Goal: Task Accomplishment & Management: Complete application form

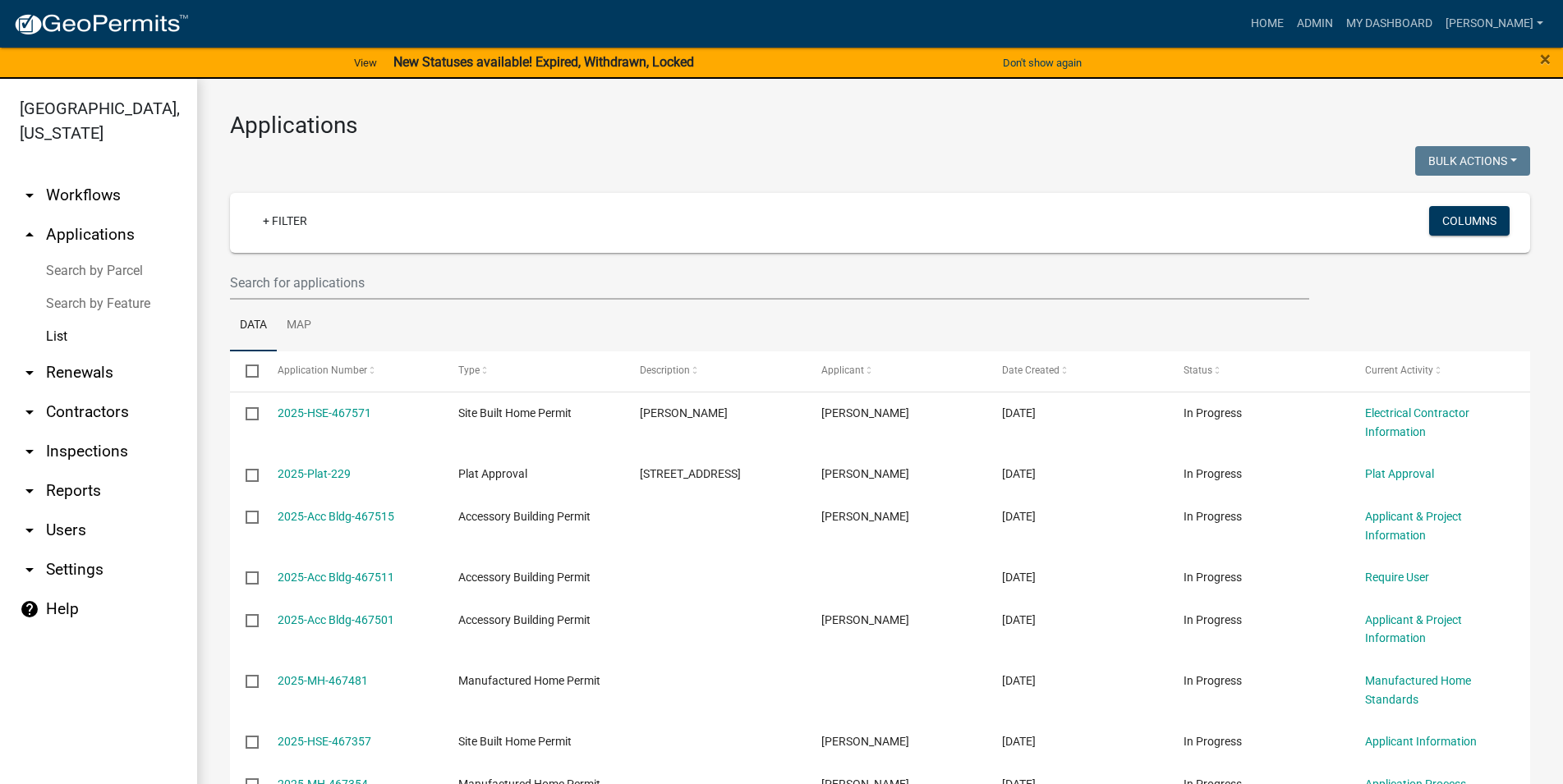
select select "3: 100"
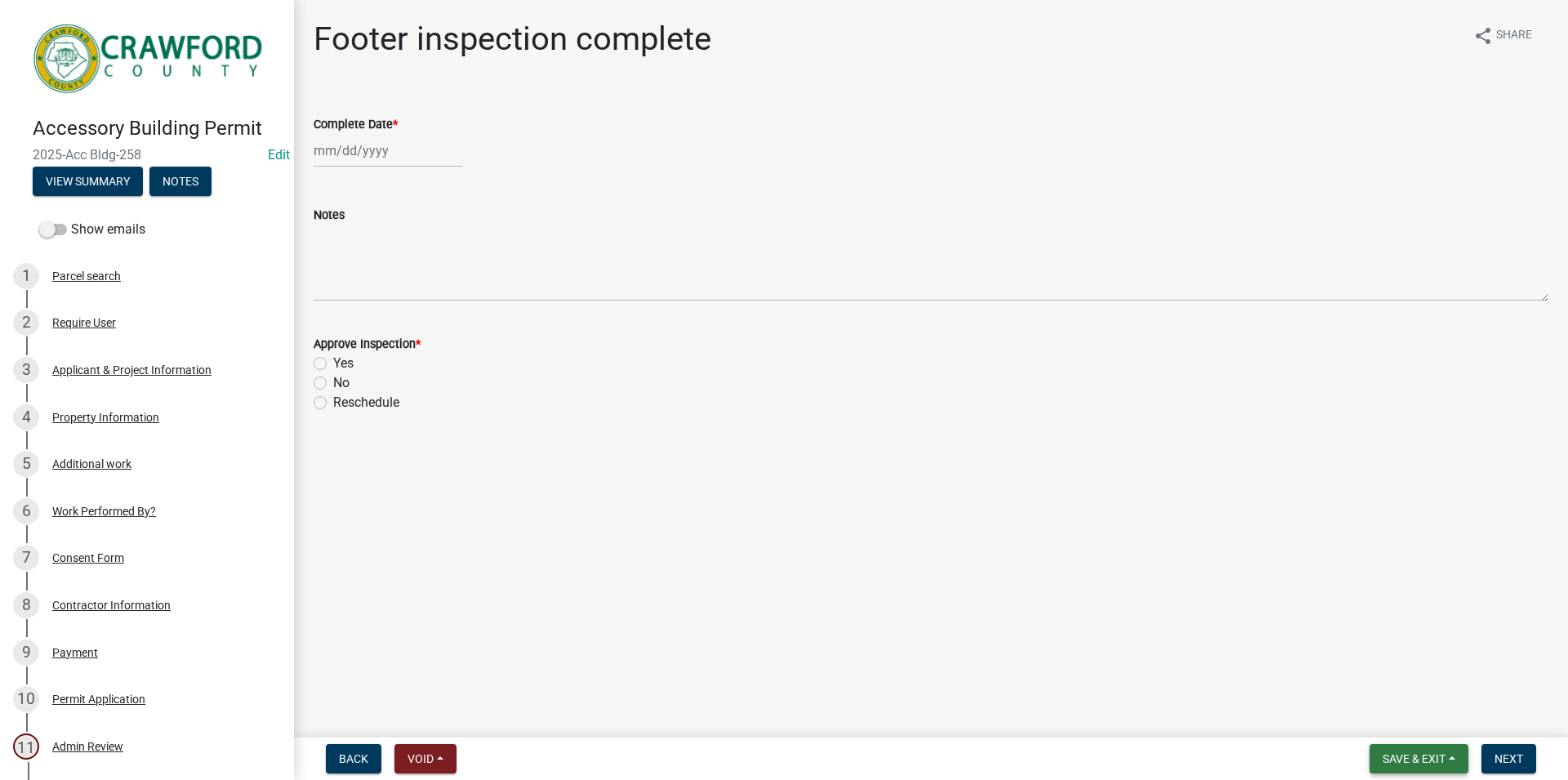
click at [1427, 764] on span "Save & Exit" at bounding box center [1413, 758] width 63 height 13
click at [1387, 715] on button "Save & Exit" at bounding box center [1403, 715] width 131 height 39
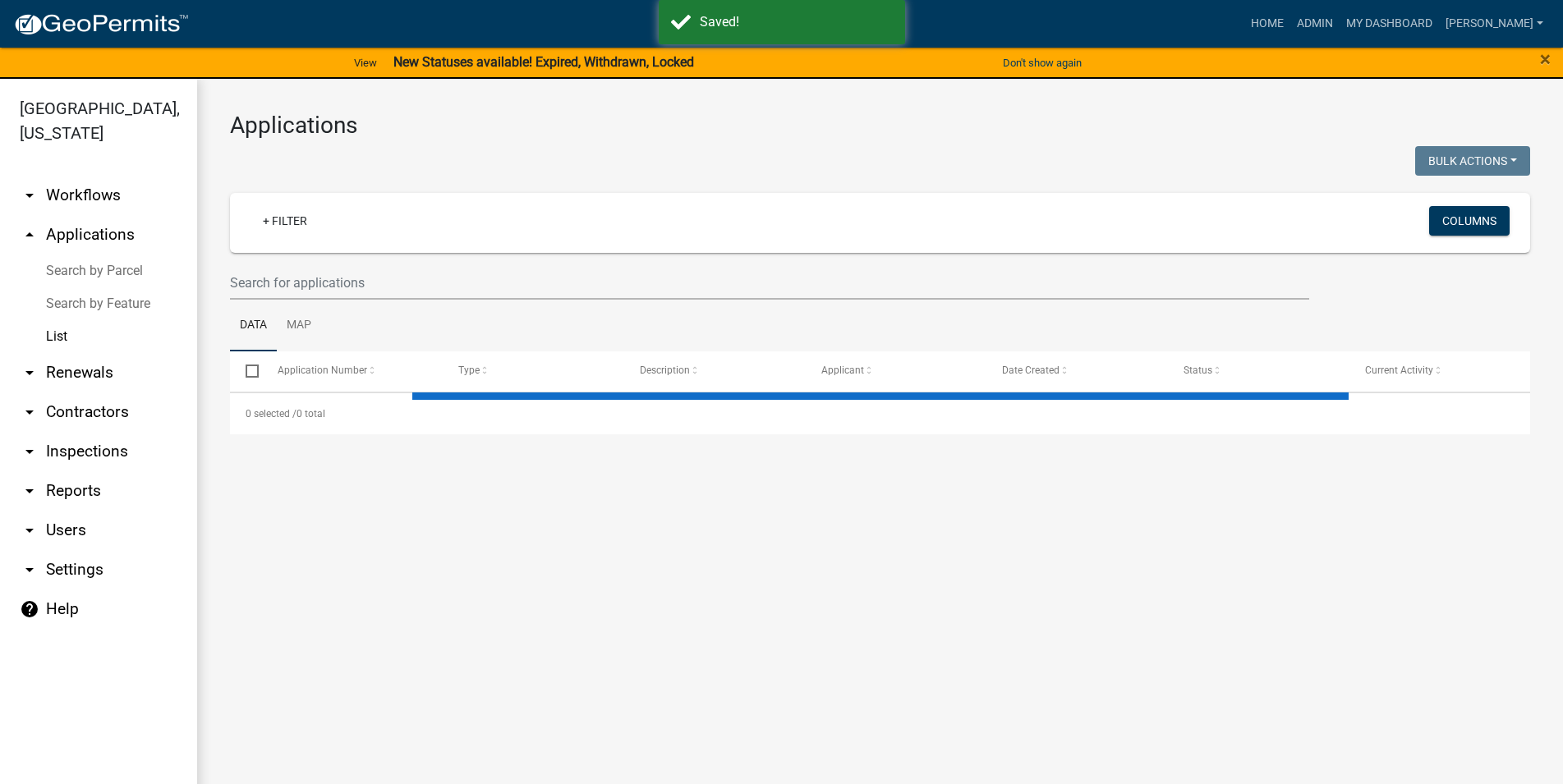
select select "3: 100"
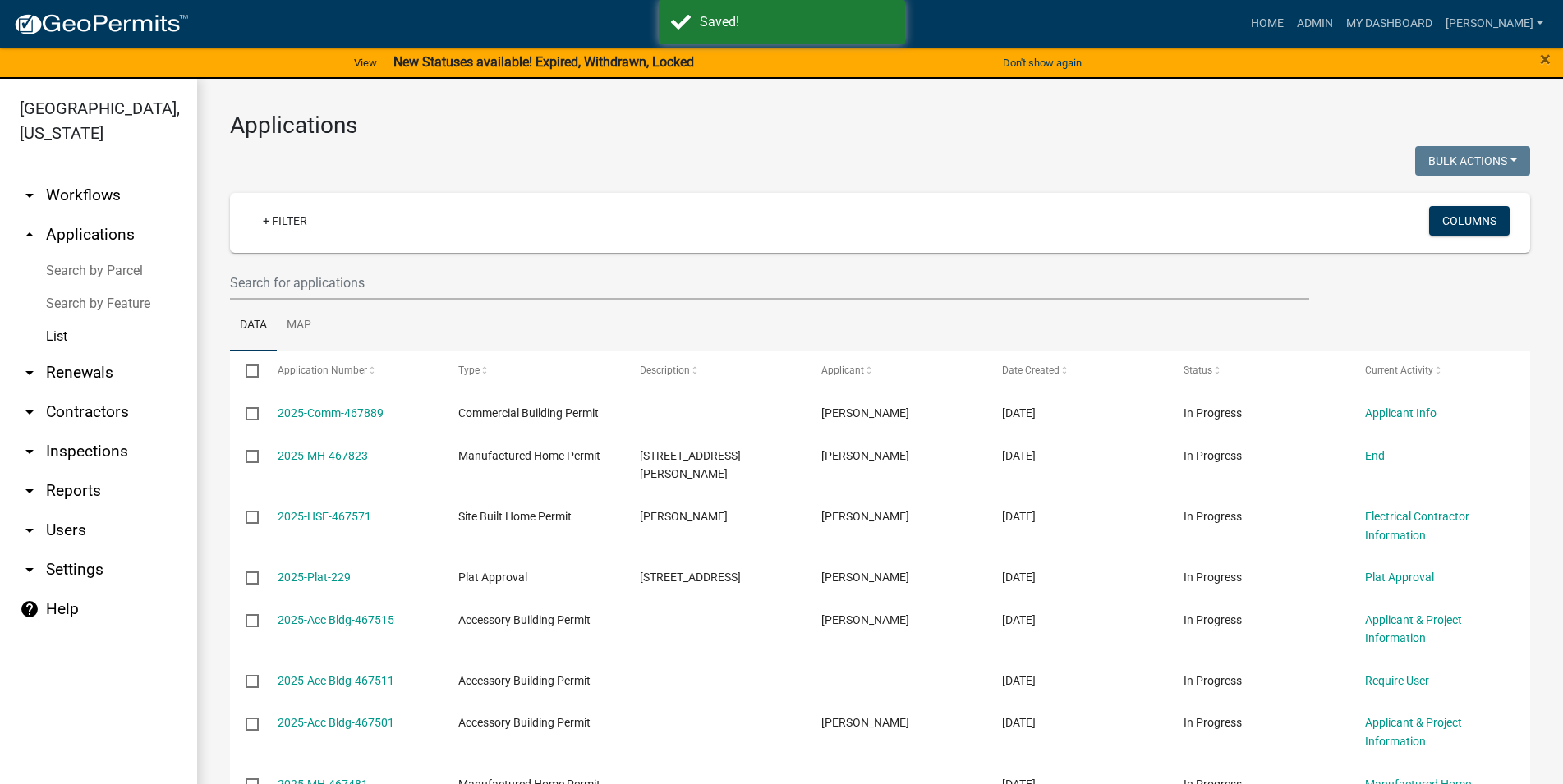
click at [86, 332] on link "List" at bounding box center [98, 336] width 197 height 33
click at [92, 447] on link "arrow_drop_down Inspections" at bounding box center [98, 451] width 197 height 39
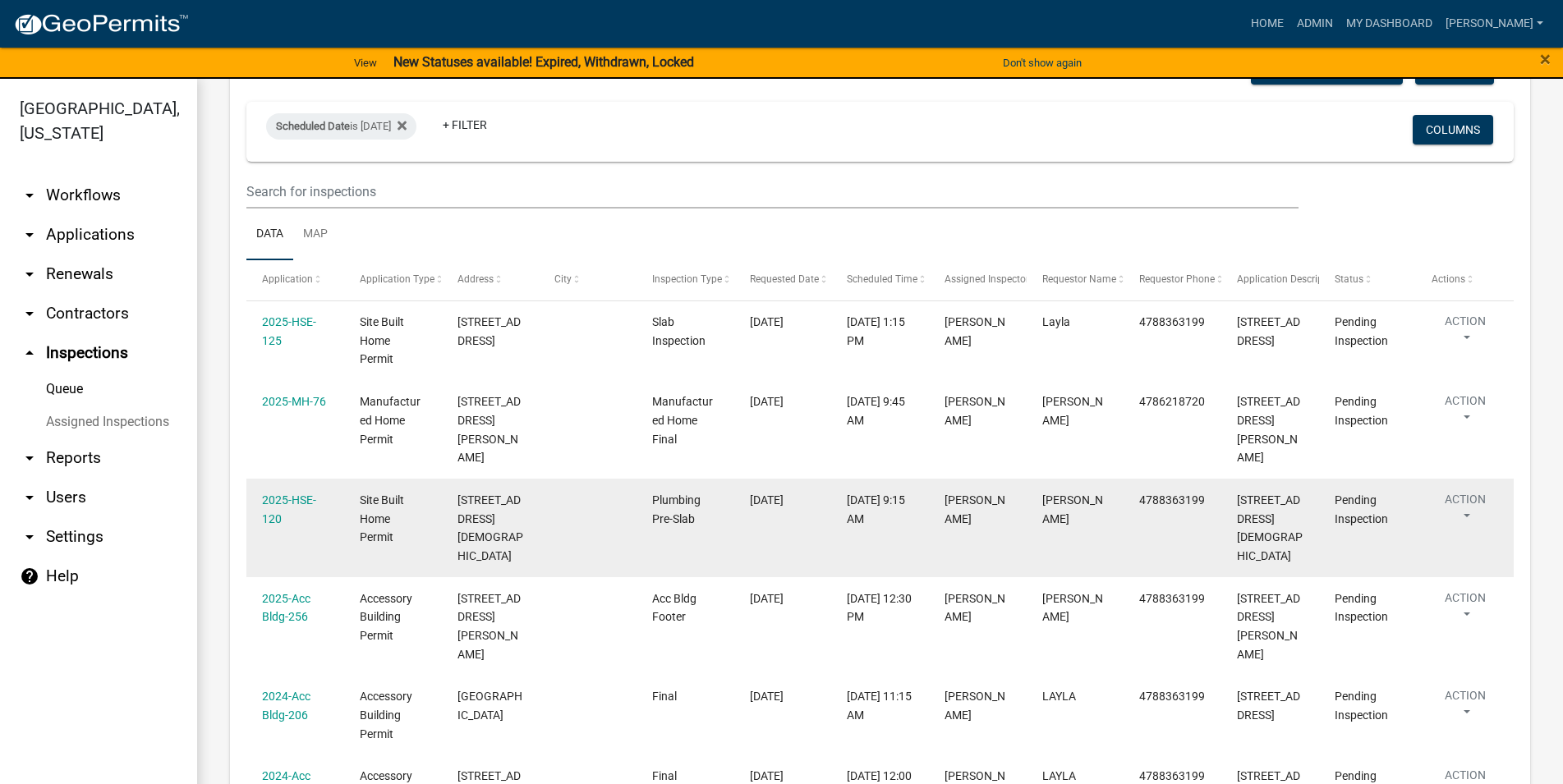
scroll to position [188, 0]
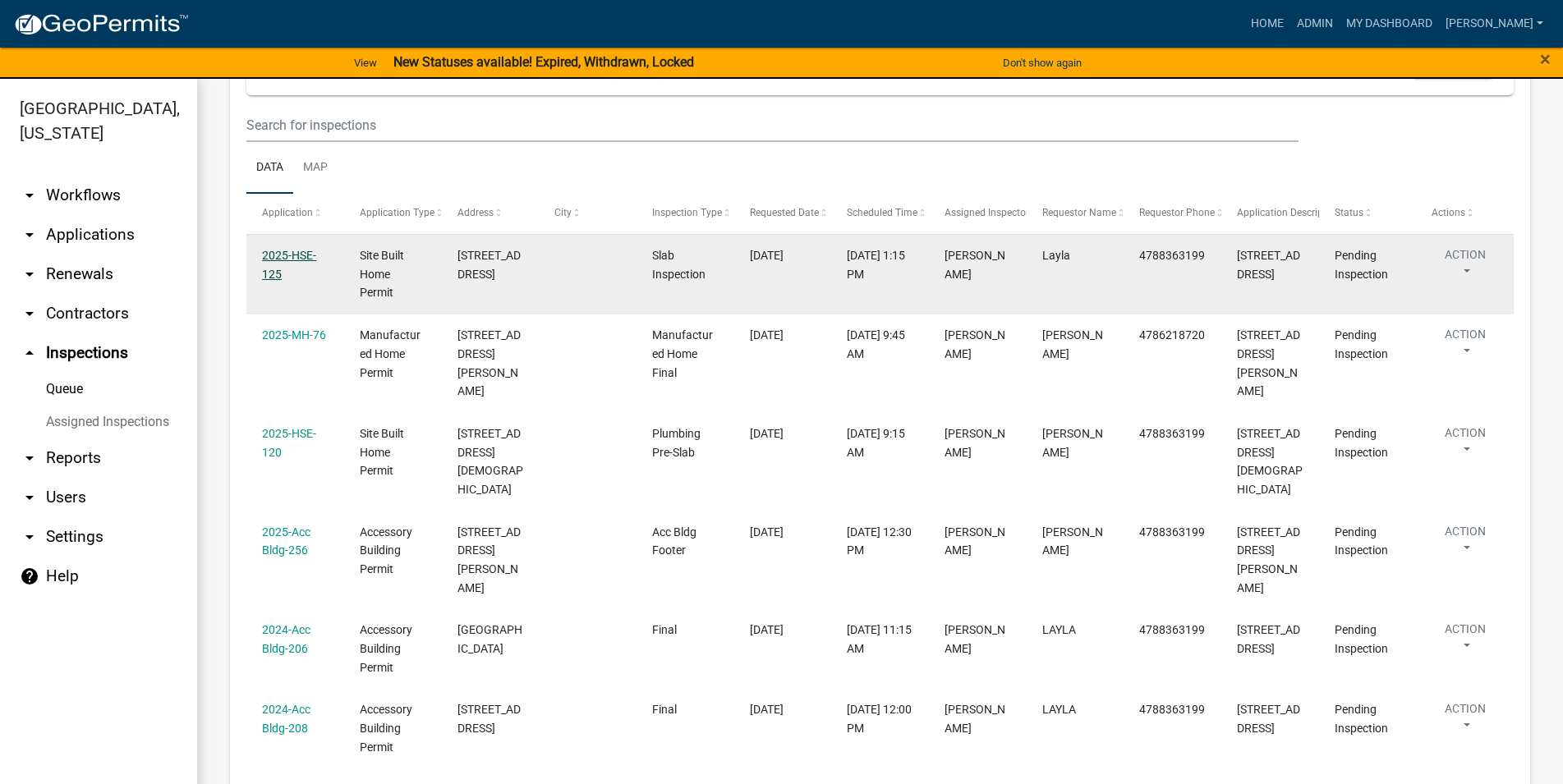
click at [275, 274] on link "2025-HSE-125" at bounding box center [288, 264] width 54 height 32
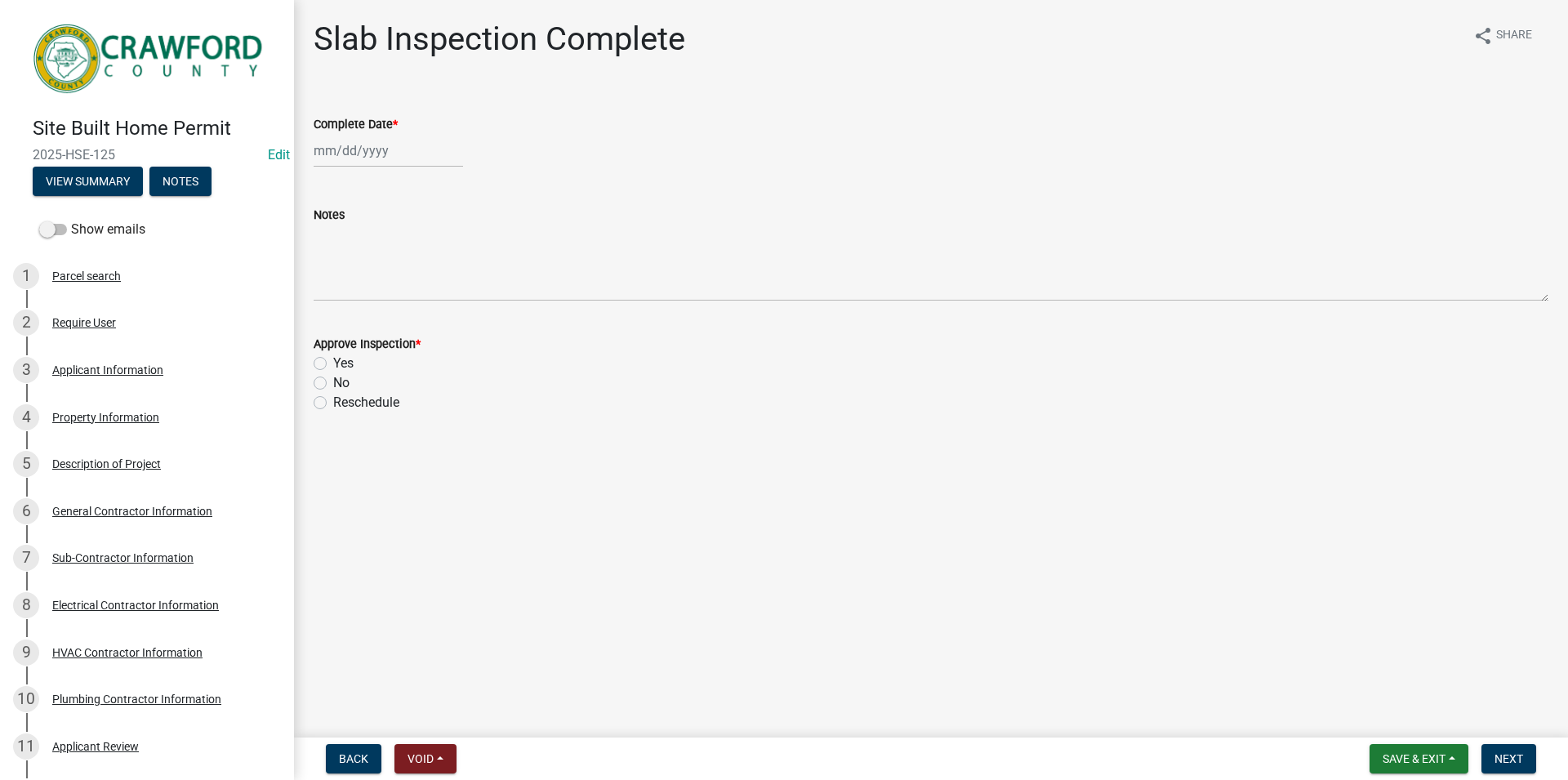
click at [340, 141] on input "Complete Date *" at bounding box center [388, 151] width 150 height 34
select select "8"
select select "2025"
drag, startPoint x: 431, startPoint y: 316, endPoint x: 417, endPoint y: 325, distance: 16.6
click at [432, 316] on div "22" at bounding box center [435, 316] width 26 height 26
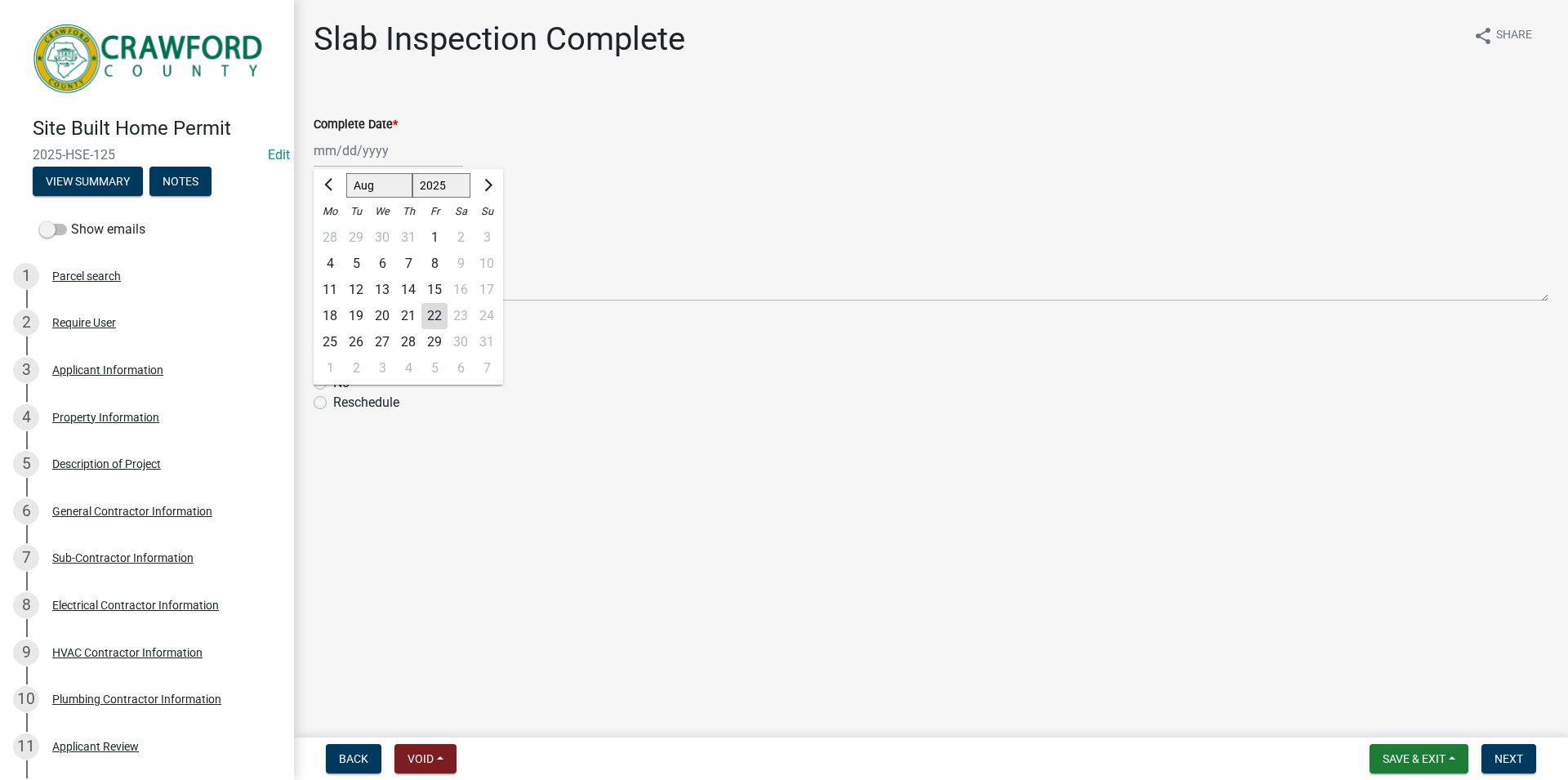
type input "[DATE]"
click at [333, 364] on label "Yes" at bounding box center [343, 363] width 21 height 20
click at [333, 364] on input "Yes" at bounding box center [338, 358] width 11 height 11
radio input "true"
click at [1492, 763] on button "Next" at bounding box center [1508, 759] width 55 height 30
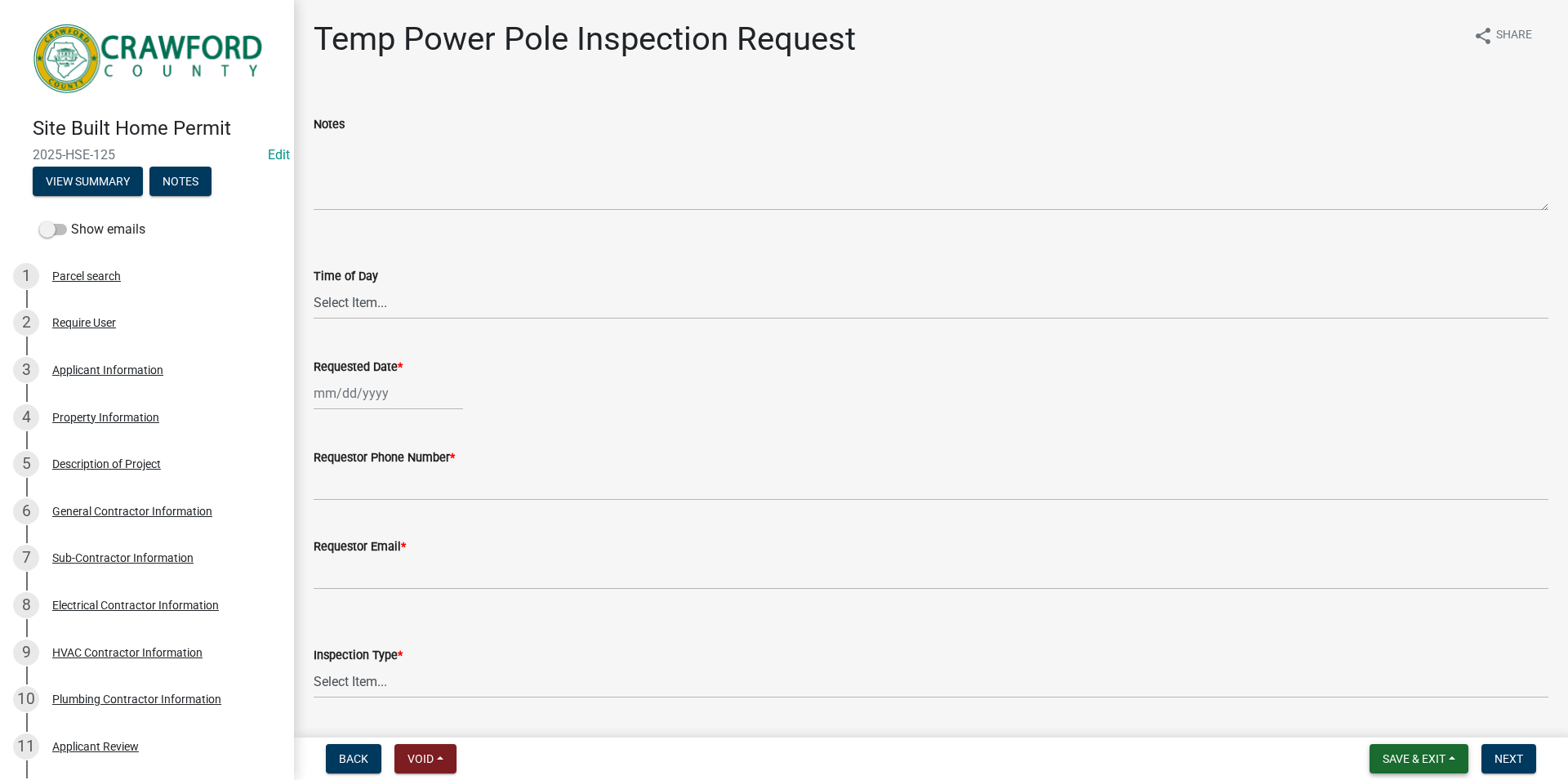
click at [1390, 760] on span "Save & Exit" at bounding box center [1413, 758] width 63 height 13
click at [1384, 708] on button "Save & Exit" at bounding box center [1403, 715] width 131 height 39
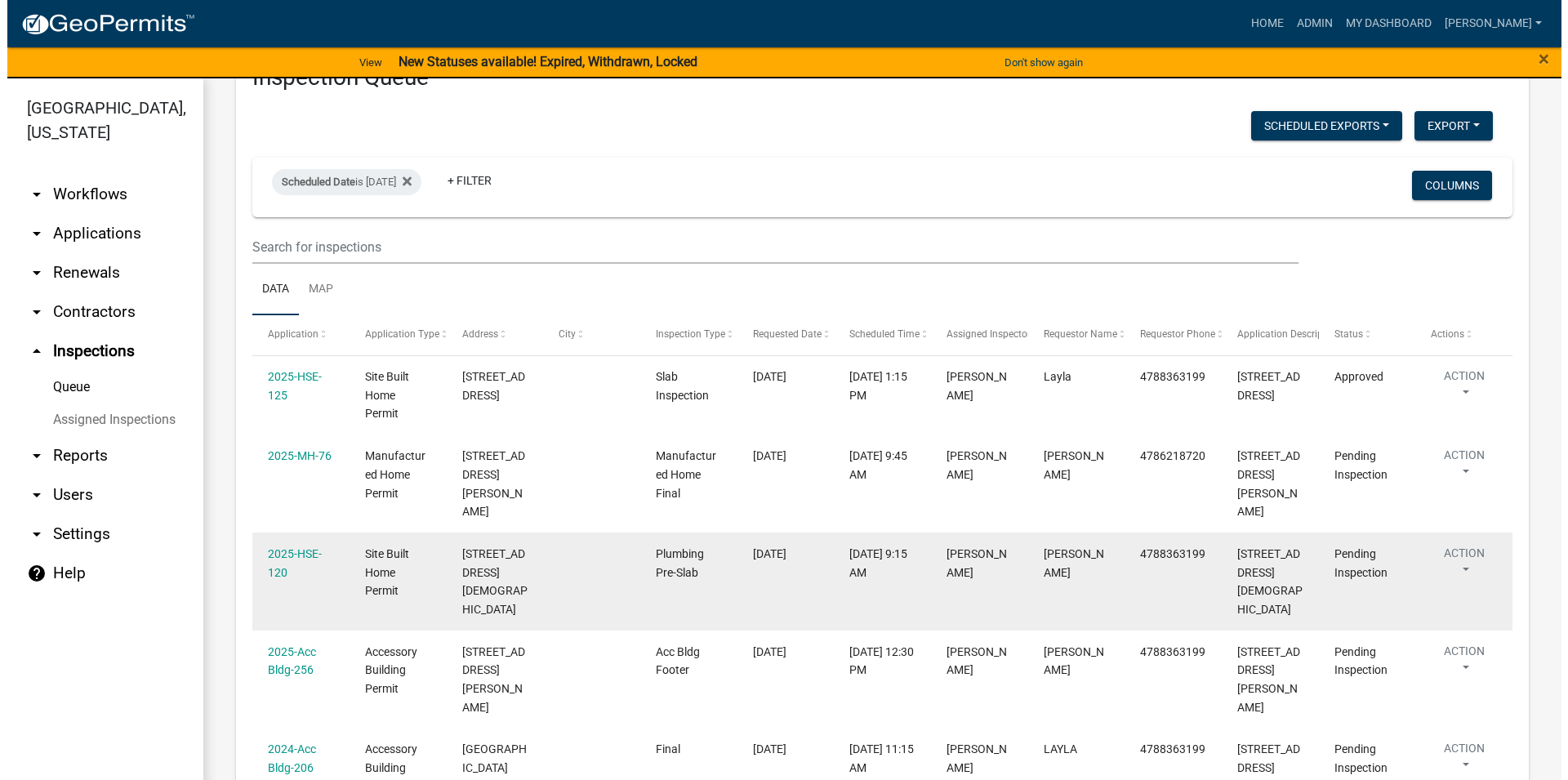
scroll to position [93, 0]
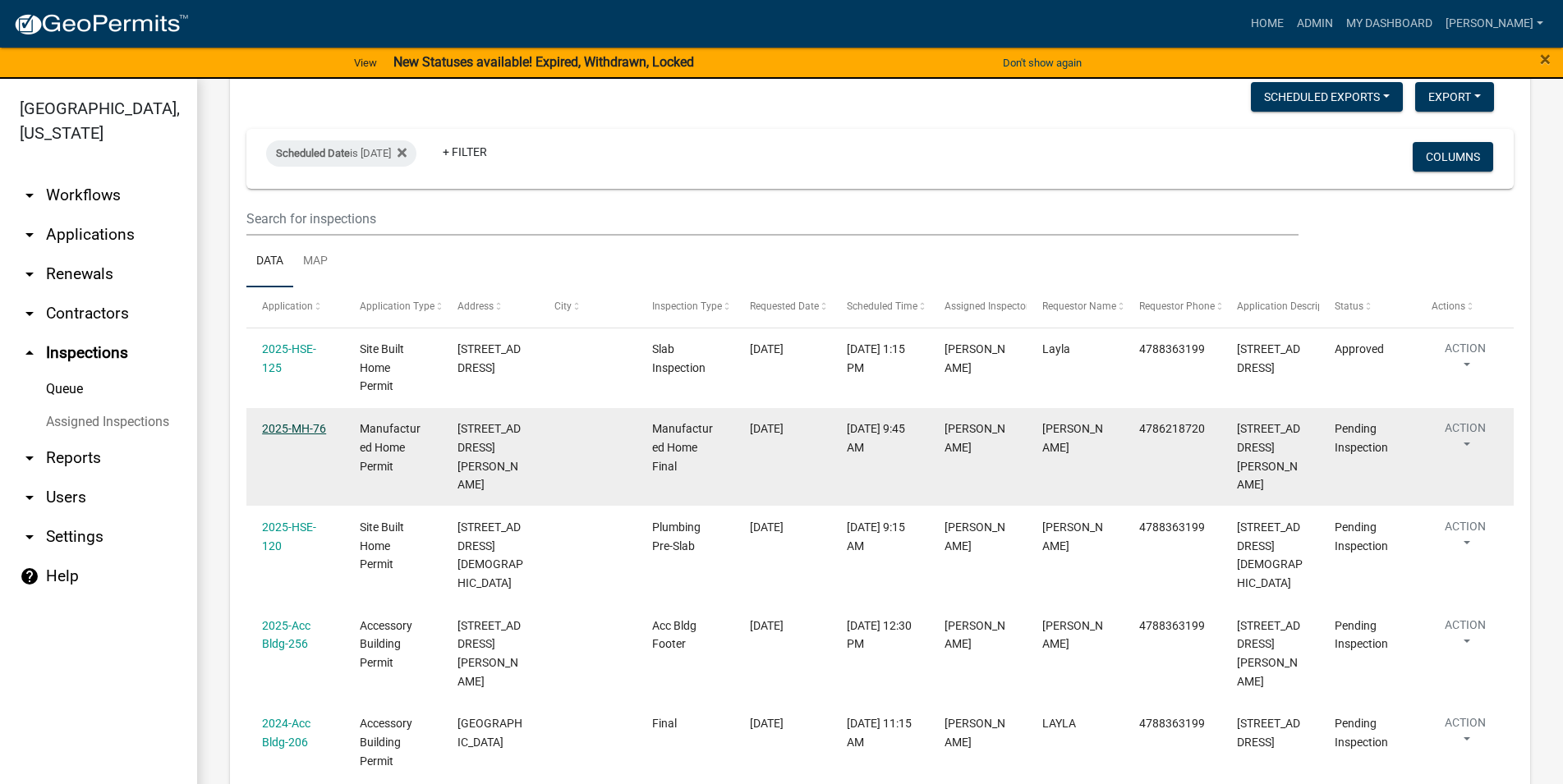
click at [286, 431] on link "2025-MH-76" at bounding box center [293, 428] width 64 height 13
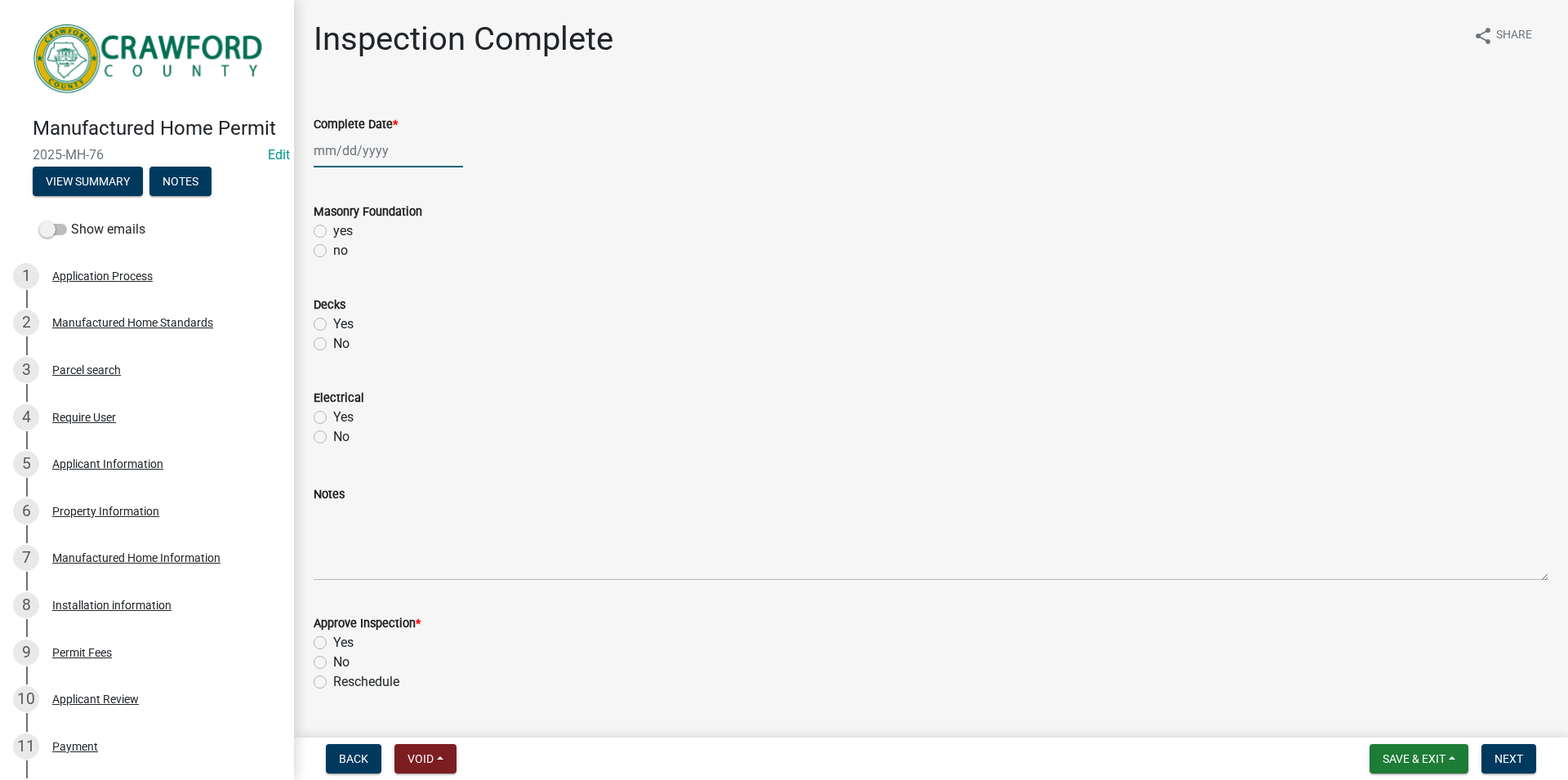
click at [369, 149] on input "Complete Date *" at bounding box center [388, 151] width 150 height 34
select select "8"
select select "2025"
click at [434, 316] on div "22" at bounding box center [435, 316] width 26 height 26
type input "[DATE]"
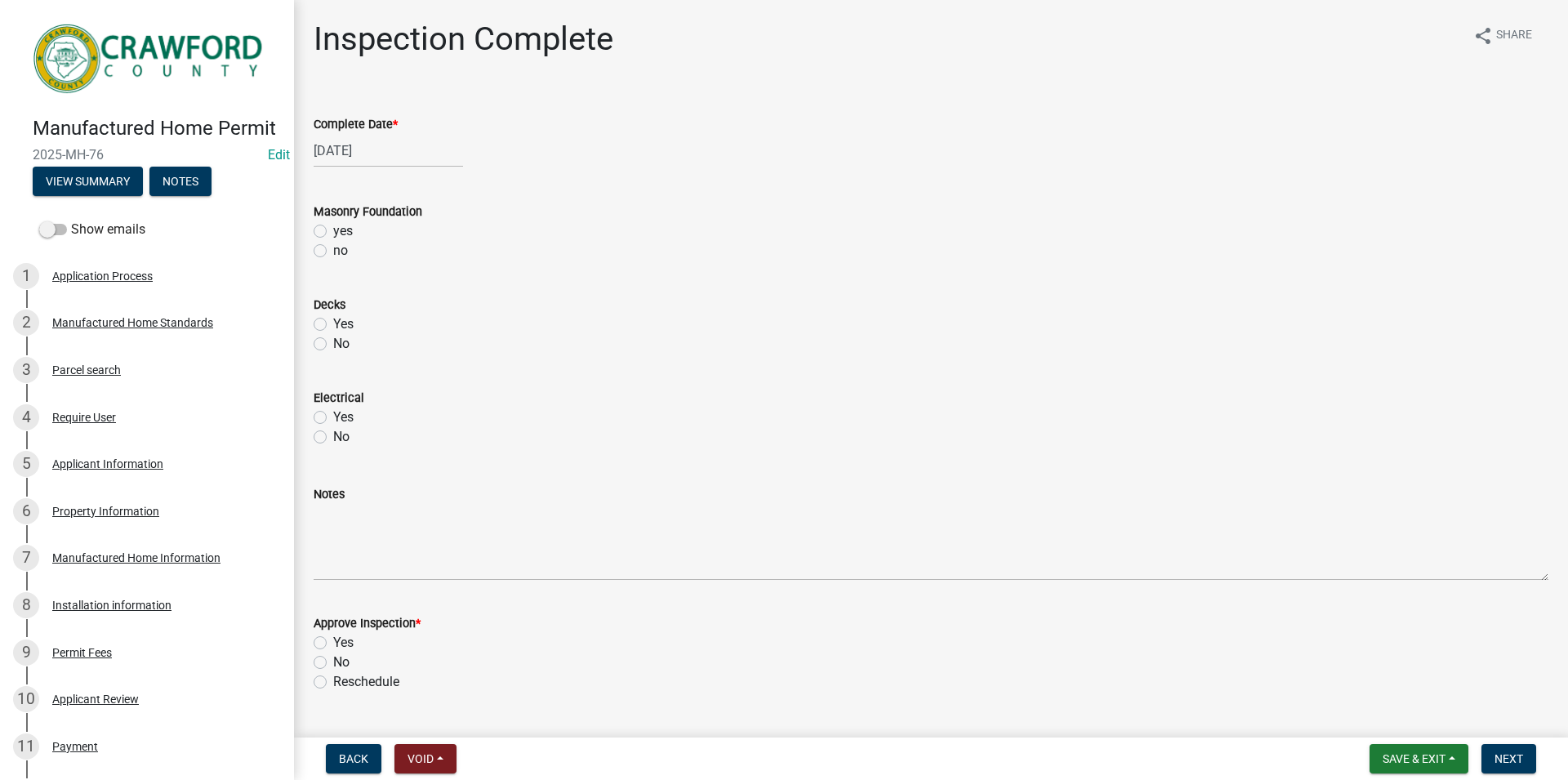
click at [312, 219] on div "Masonry Foundation yes no" at bounding box center [931, 221] width 1259 height 78
click at [333, 230] on label "yes" at bounding box center [343, 231] width 20 height 20
click at [333, 230] on input "yes" at bounding box center [338, 226] width 11 height 11
radio input "true"
click at [333, 325] on label "Yes" at bounding box center [343, 325] width 21 height 20
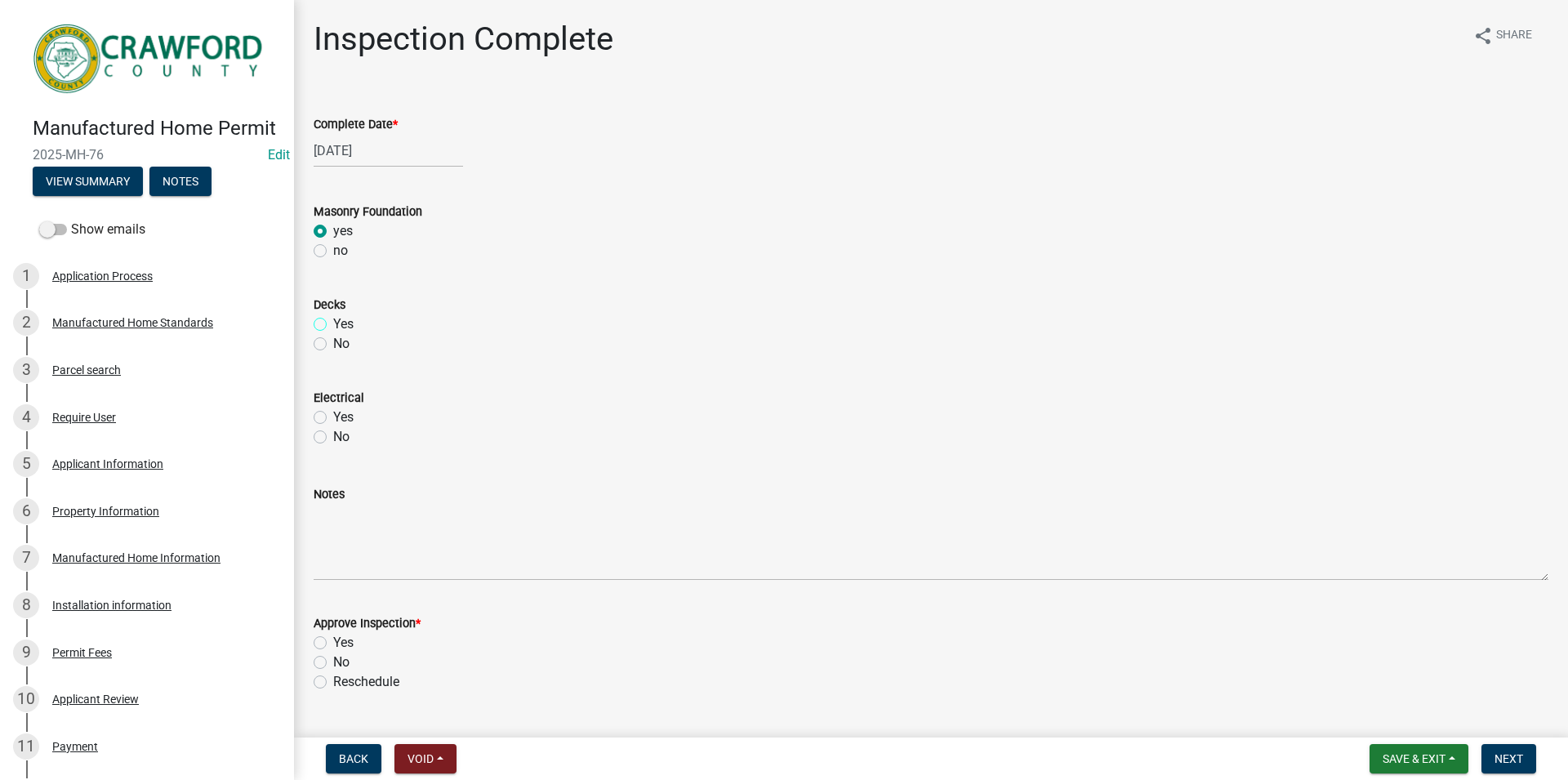
click at [333, 325] on input "Yes" at bounding box center [338, 320] width 11 height 11
radio input "true"
click at [315, 424] on div "Yes" at bounding box center [931, 418] width 1235 height 20
click at [333, 422] on label "Yes" at bounding box center [343, 418] width 21 height 20
click at [333, 418] on input "Yes" at bounding box center [338, 413] width 11 height 11
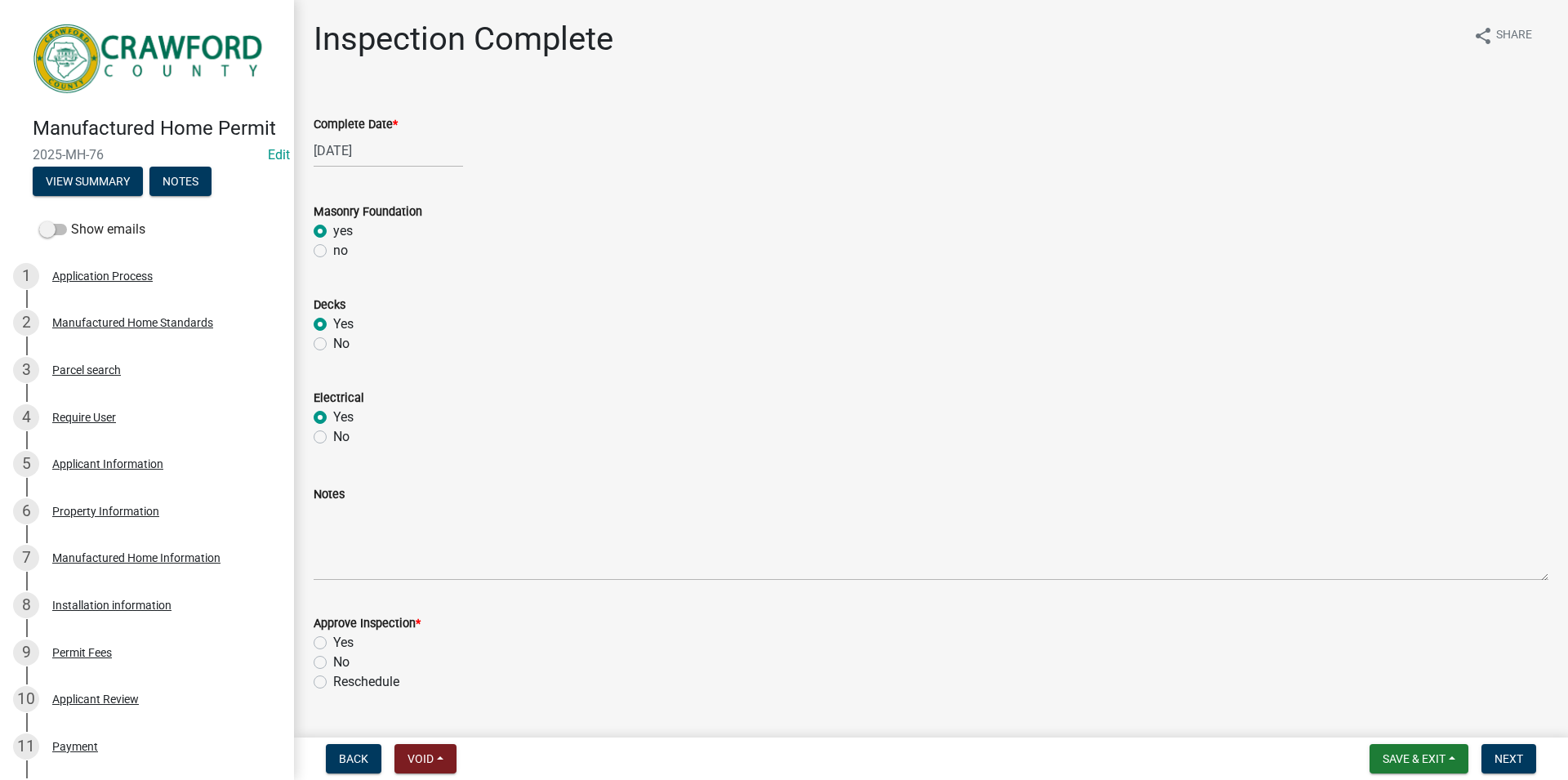
radio input "true"
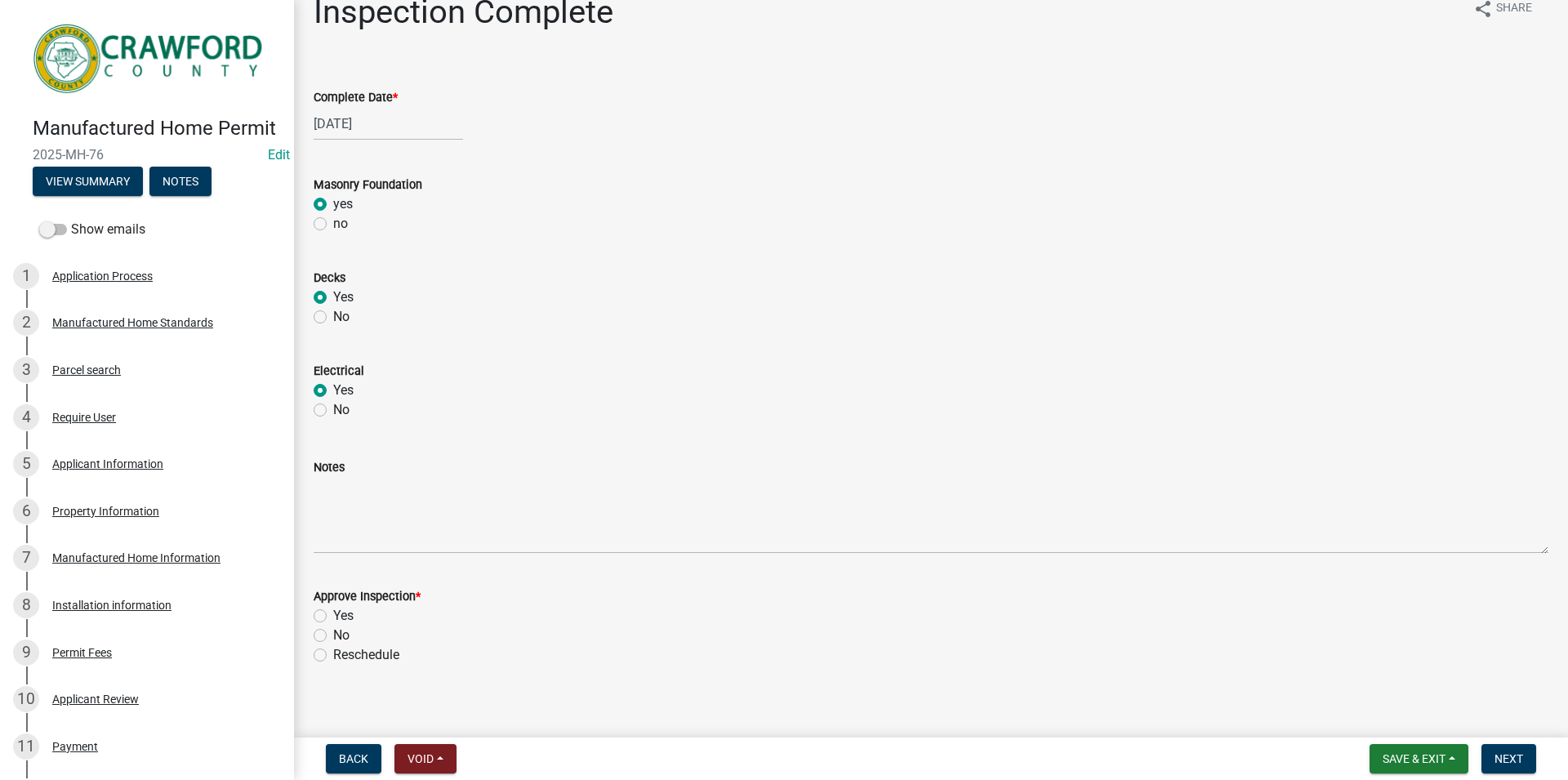
scroll to position [39, 0]
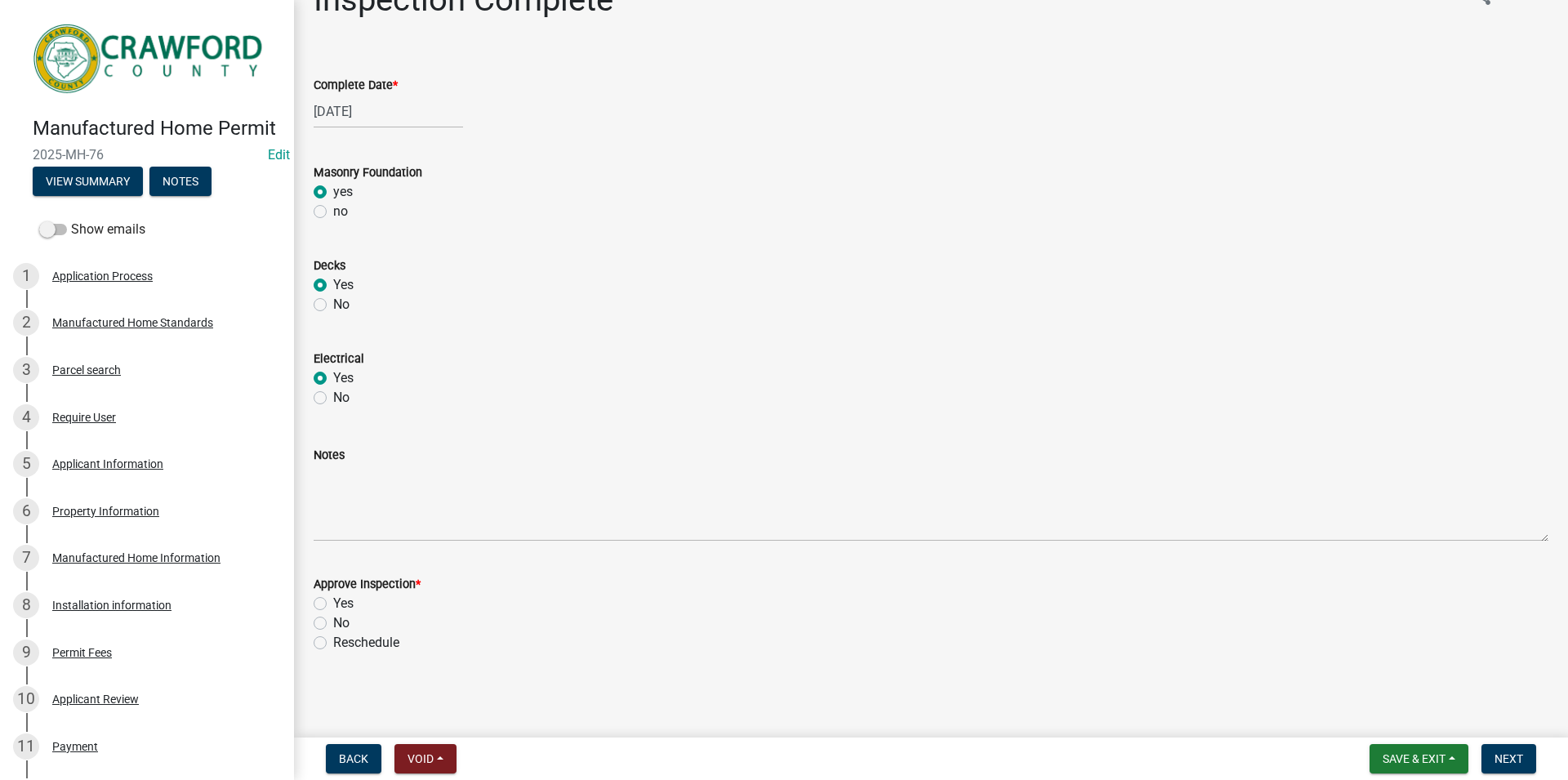
drag, startPoint x: 323, startPoint y: 606, endPoint x: 338, endPoint y: 611, distance: 15.8
click at [333, 606] on label "Yes" at bounding box center [343, 603] width 21 height 20
click at [333, 604] on input "Yes" at bounding box center [338, 598] width 11 height 11
radio input "true"
click at [1514, 763] on span "Next" at bounding box center [1508, 758] width 29 height 13
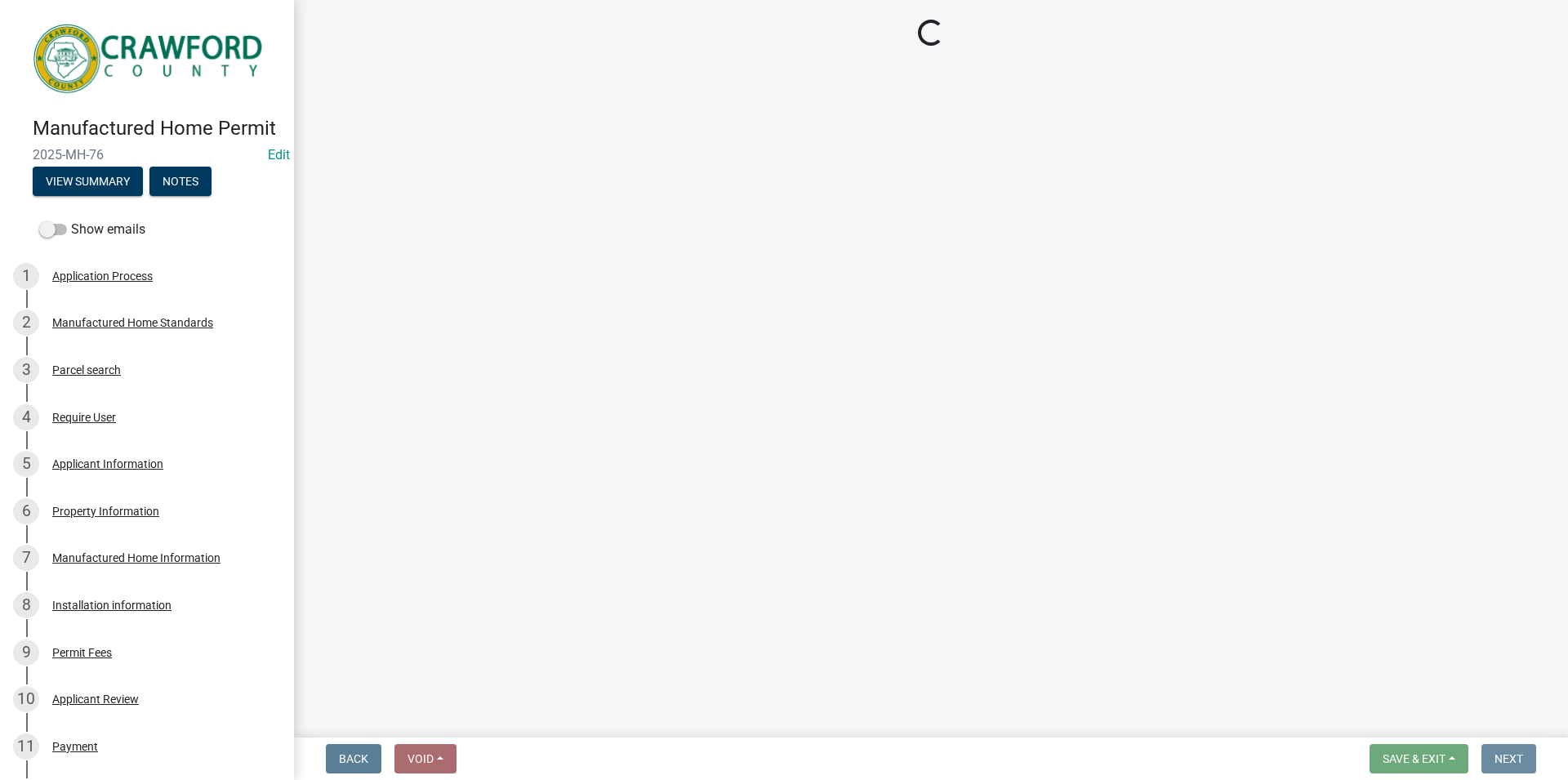
scroll to position [0, 0]
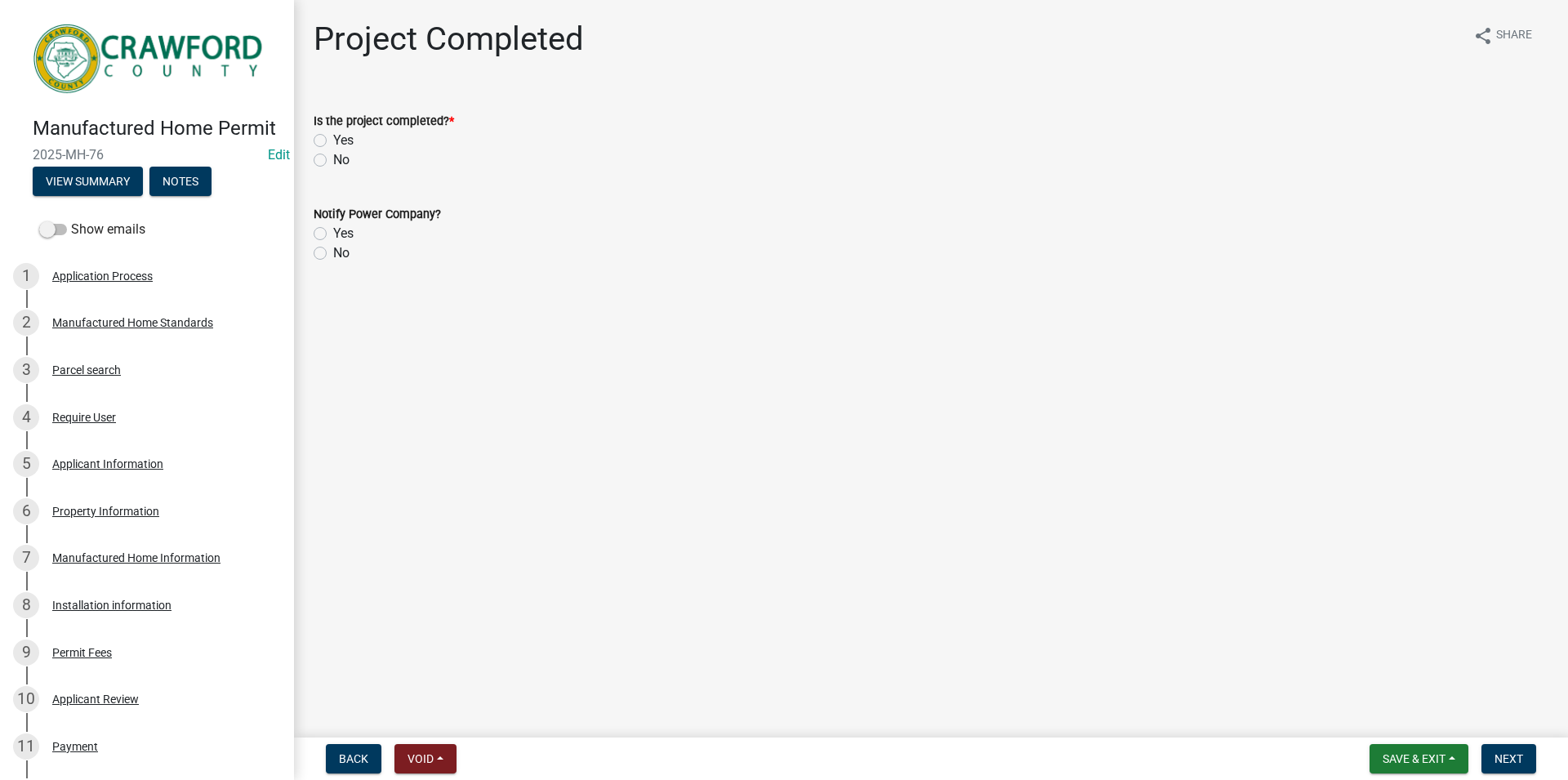
click at [333, 141] on label "Yes" at bounding box center [343, 141] width 21 height 20
click at [333, 141] on input "Yes" at bounding box center [338, 136] width 11 height 11
radio input "true"
click at [333, 233] on label "Yes" at bounding box center [343, 233] width 21 height 20
click at [333, 233] on input "Yes" at bounding box center [338, 228] width 11 height 11
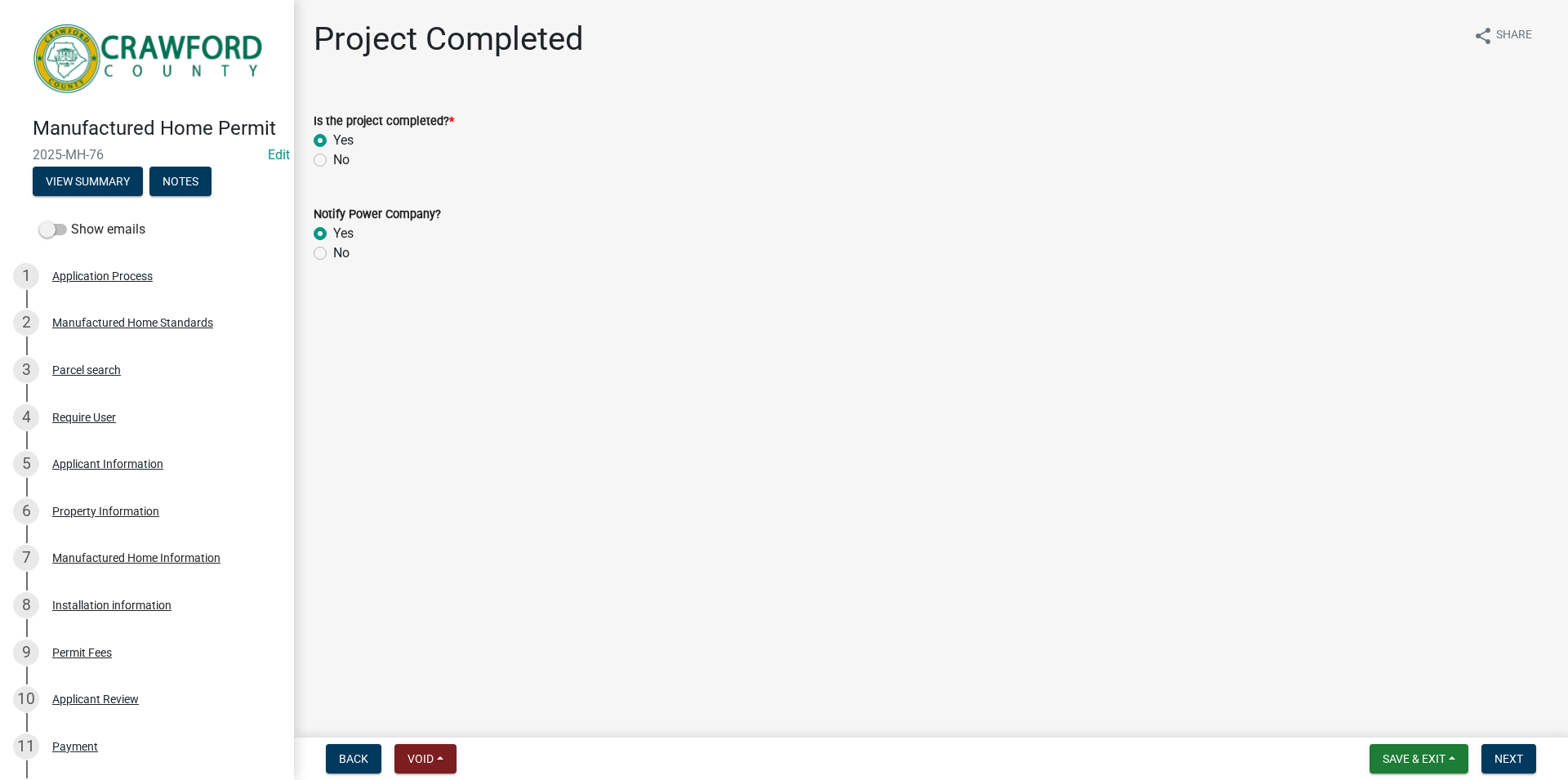
radio input "true"
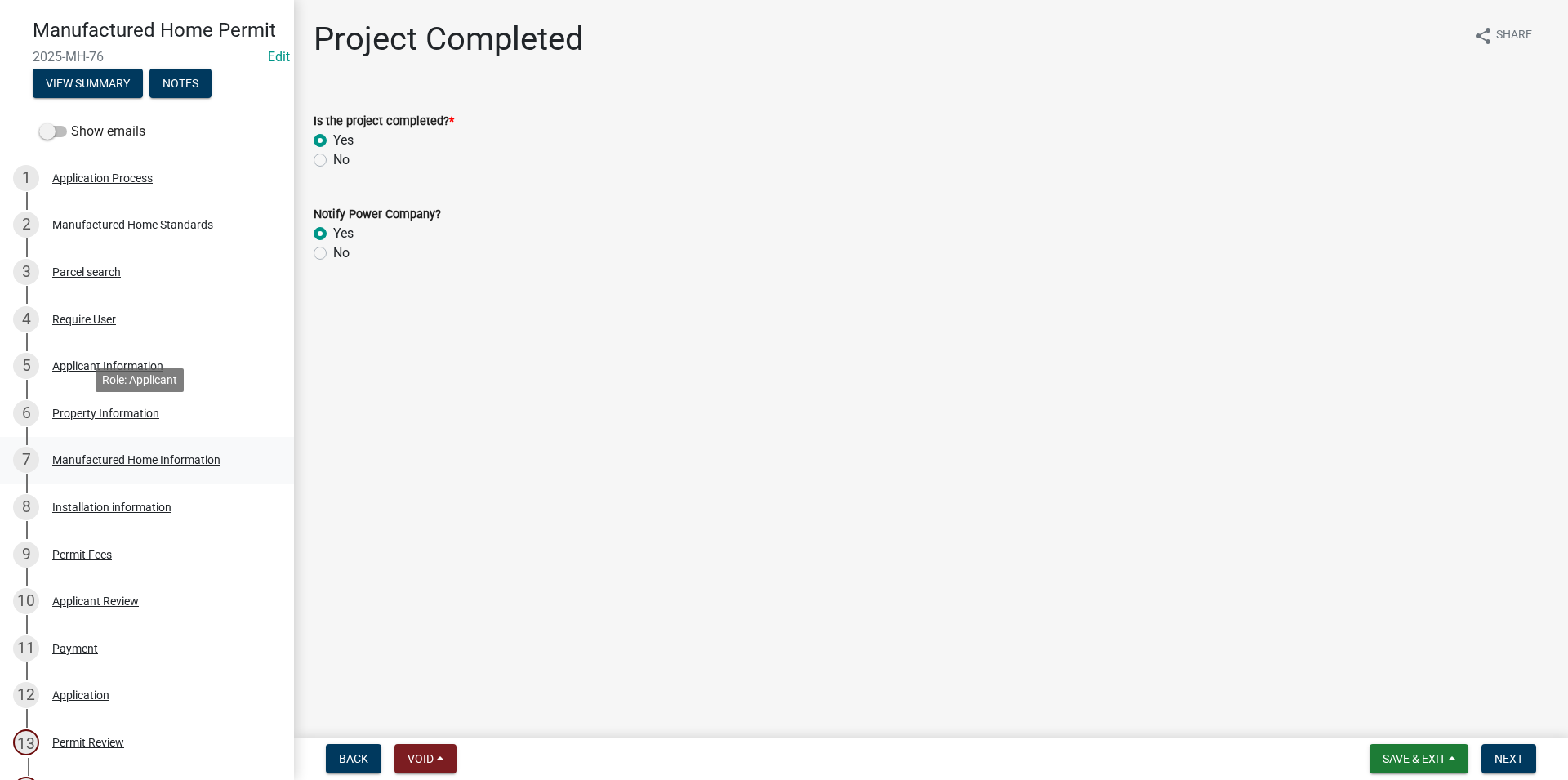
scroll to position [167, 0]
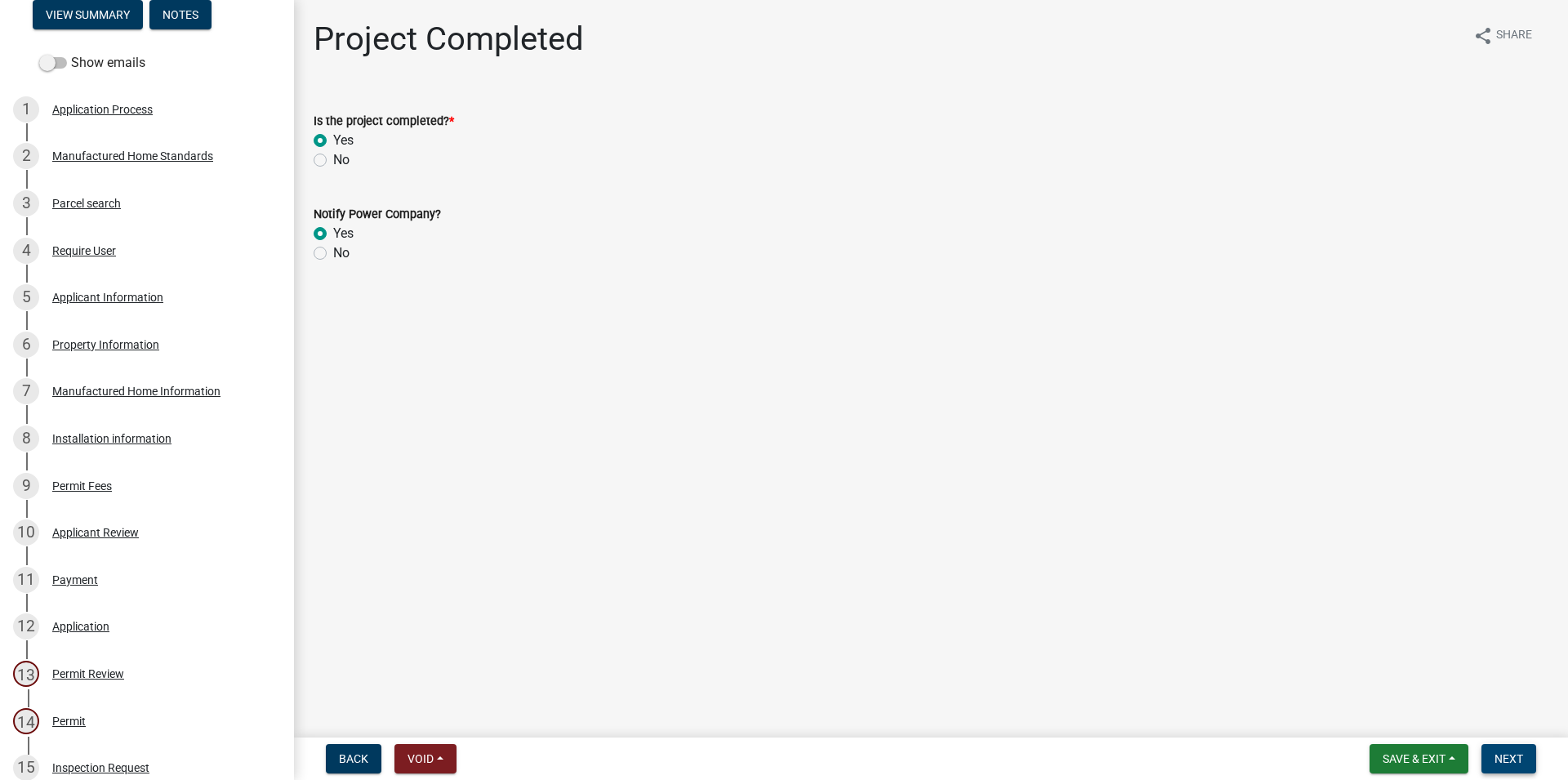
click at [1496, 762] on span "Next" at bounding box center [1508, 758] width 29 height 13
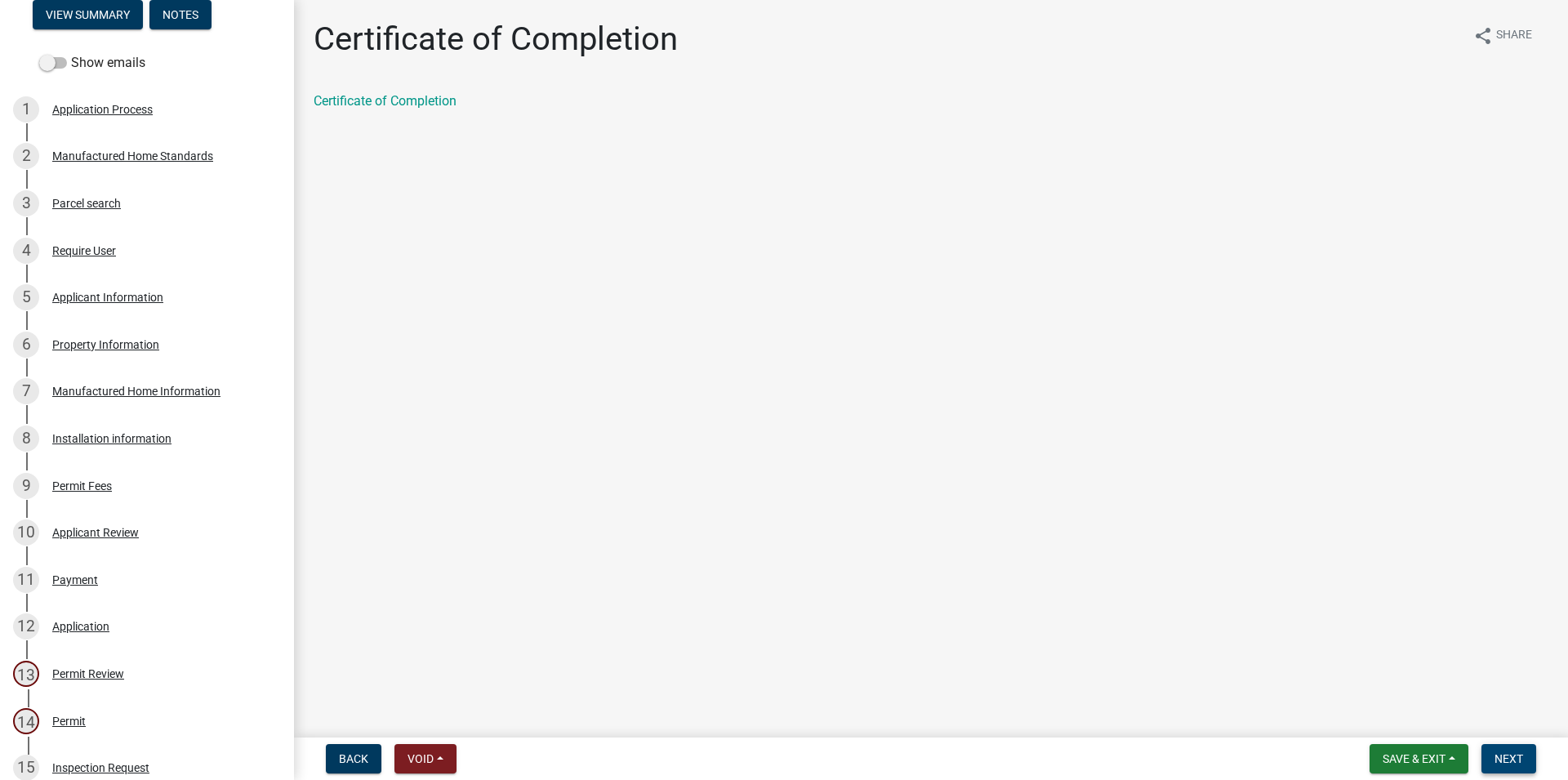
click at [1494, 757] on button "Next" at bounding box center [1508, 759] width 55 height 30
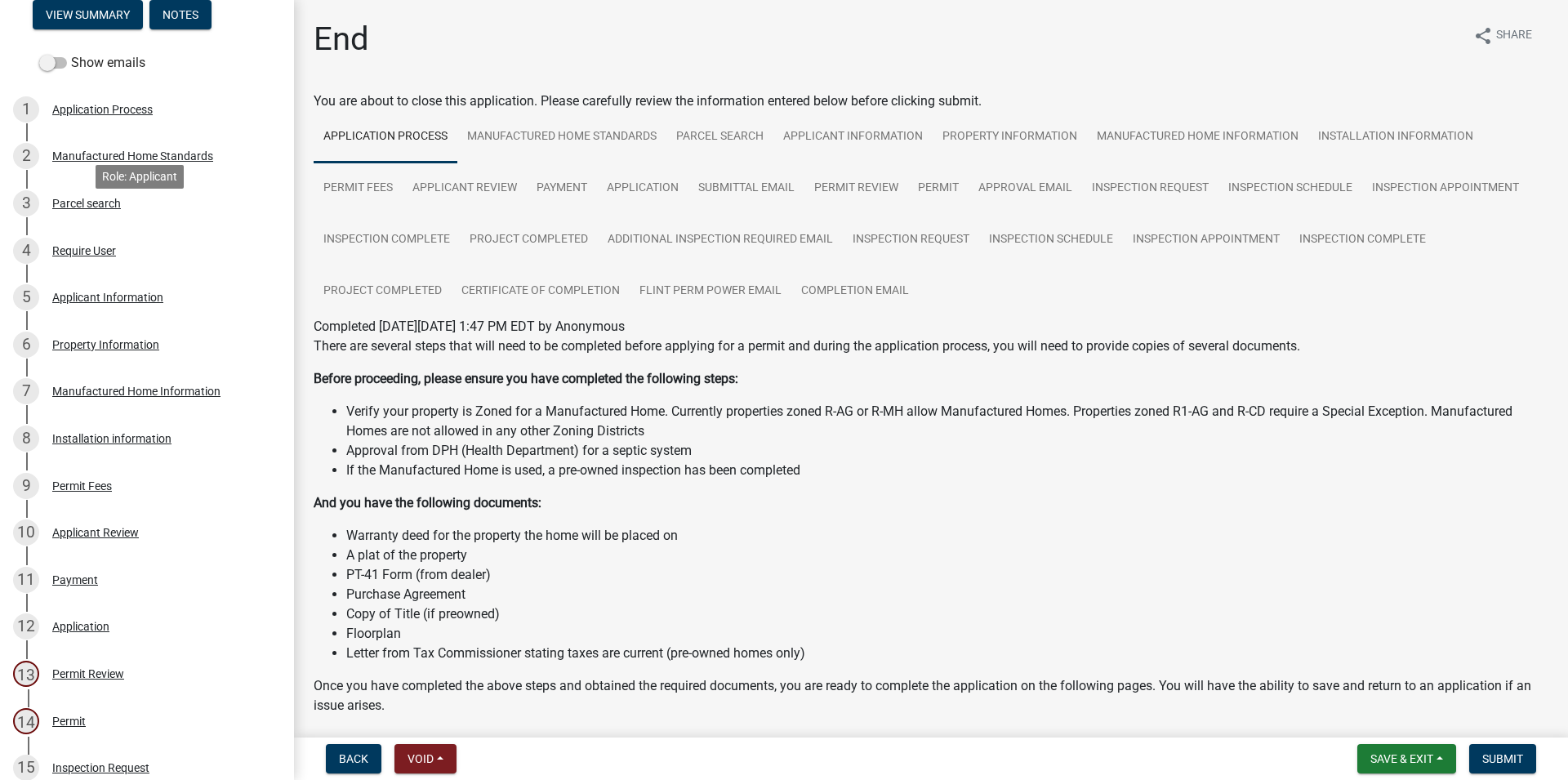
scroll to position [0, 0]
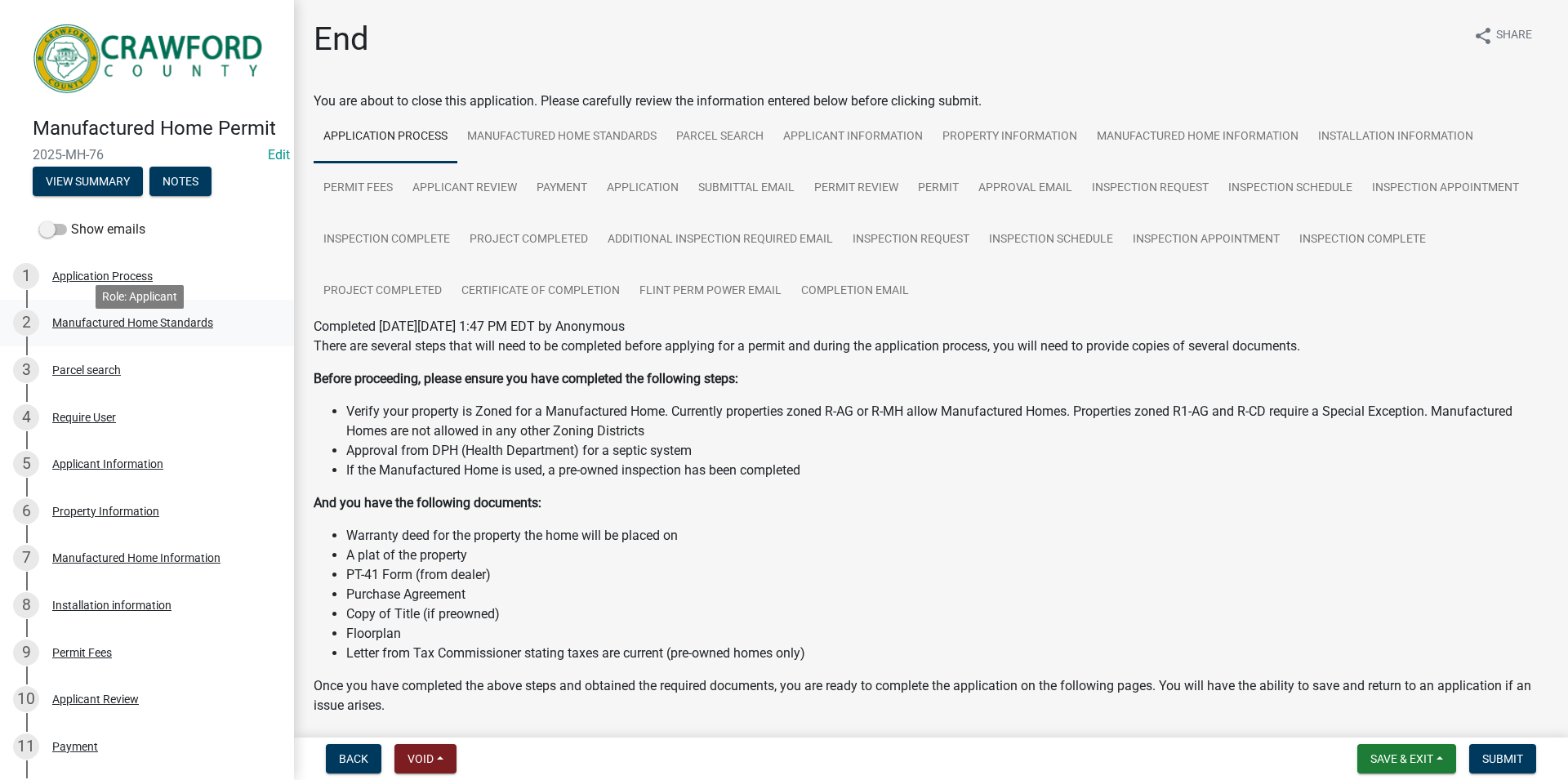
click at [189, 332] on div "2 Manufactured Home Standards" at bounding box center [140, 323] width 255 height 26
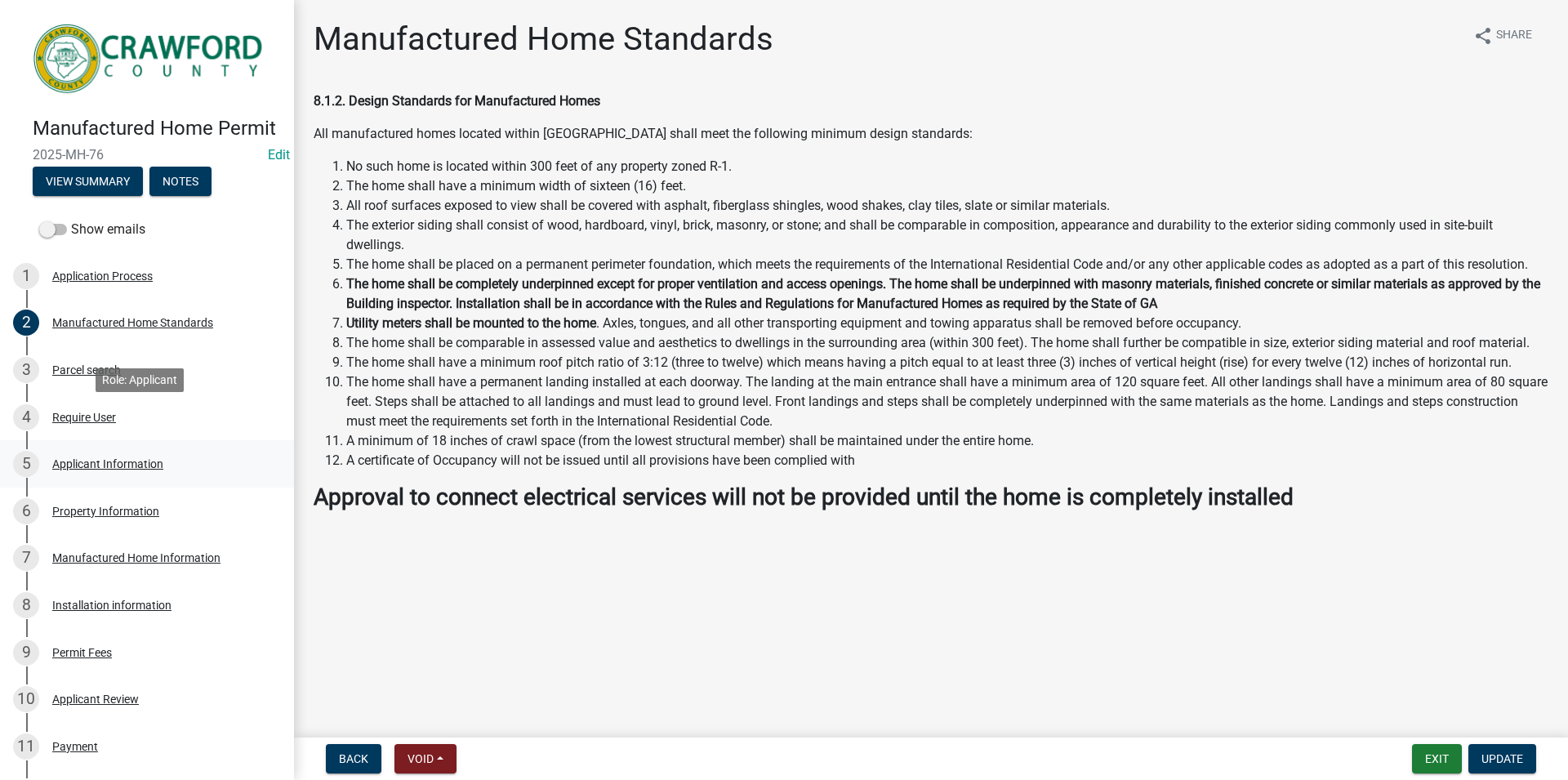
scroll to position [83, 0]
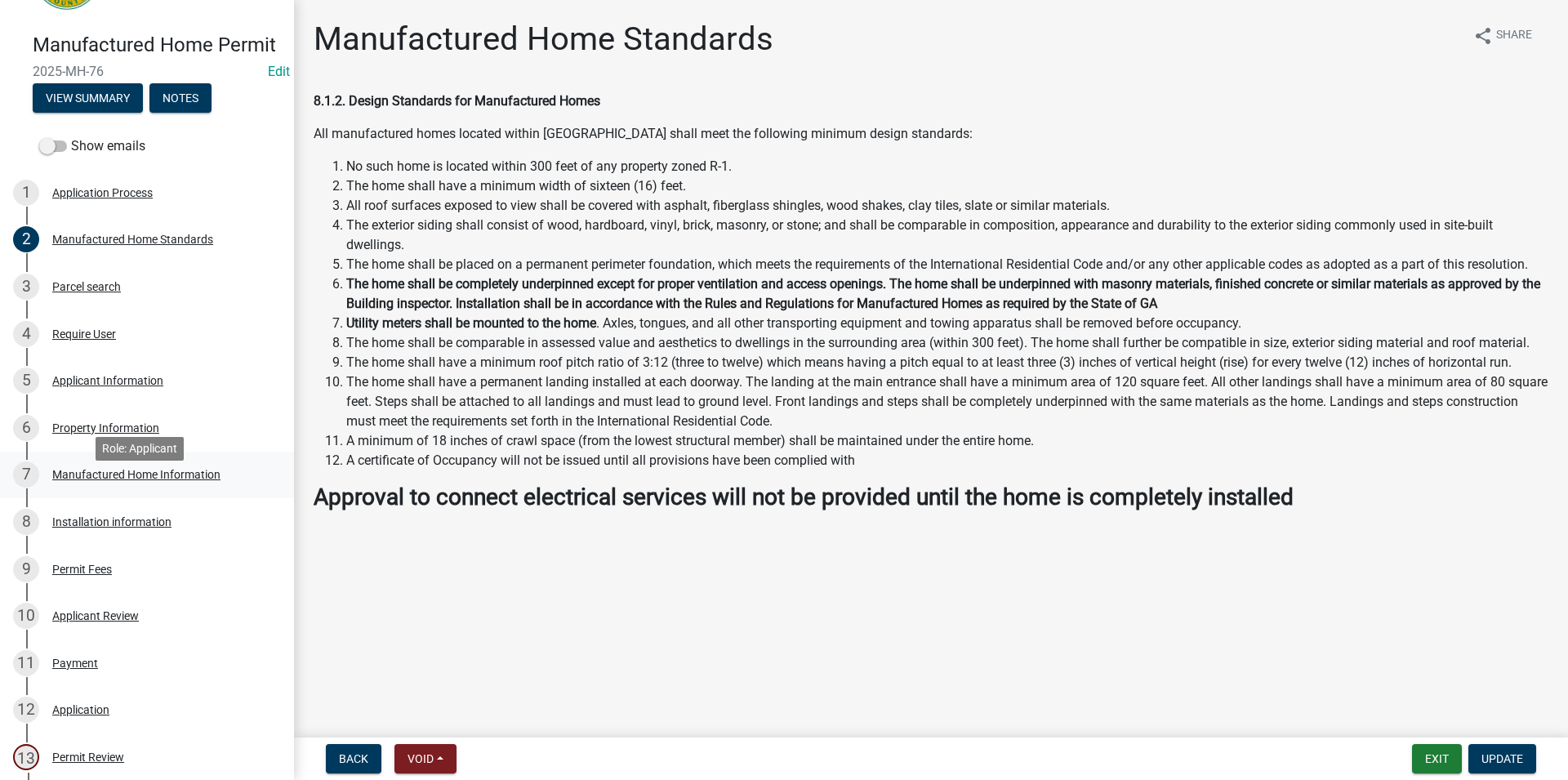
click at [183, 480] on div "Manufactured Home Information" at bounding box center [137, 474] width 169 height 12
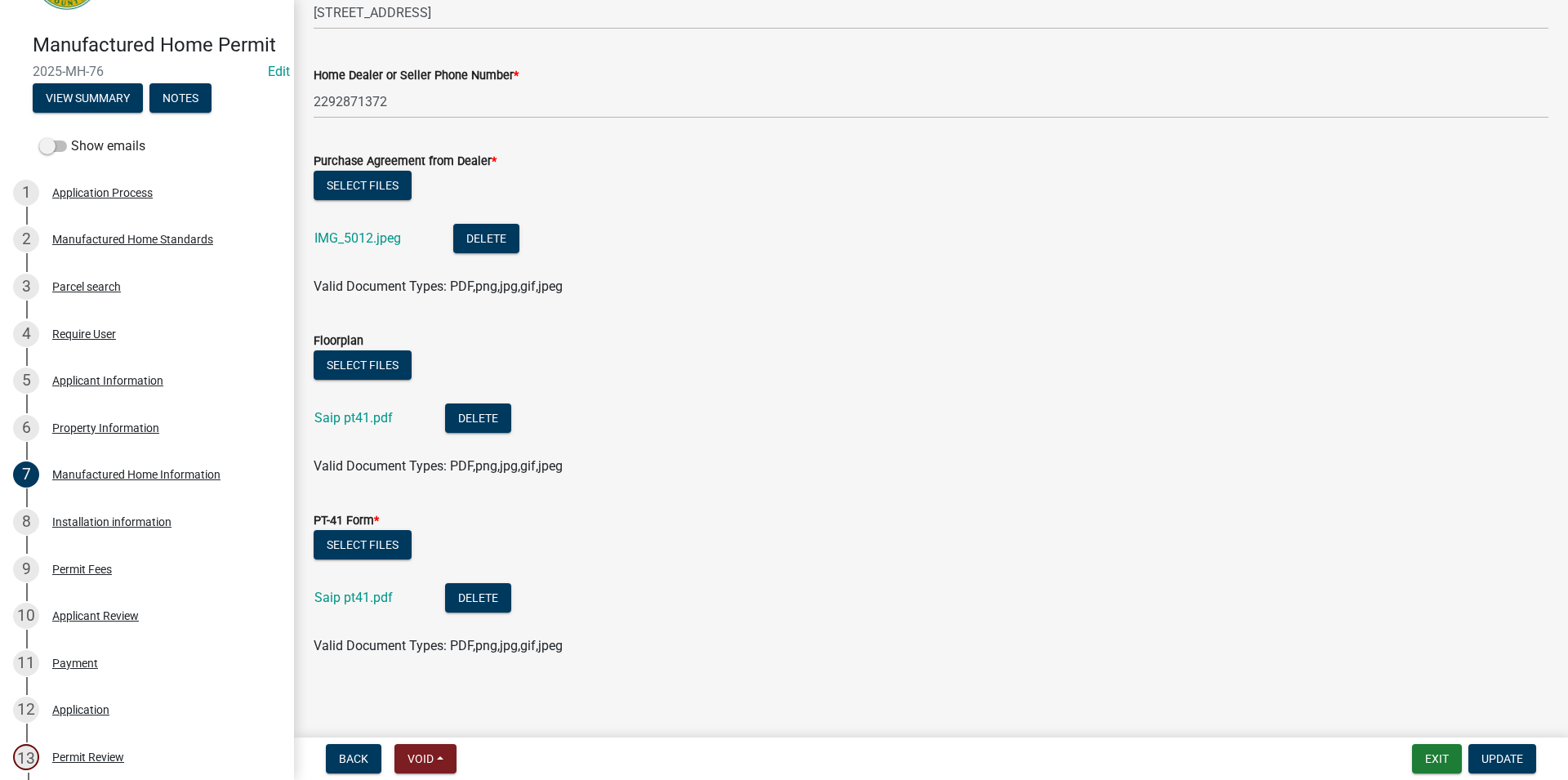
scroll to position [781, 0]
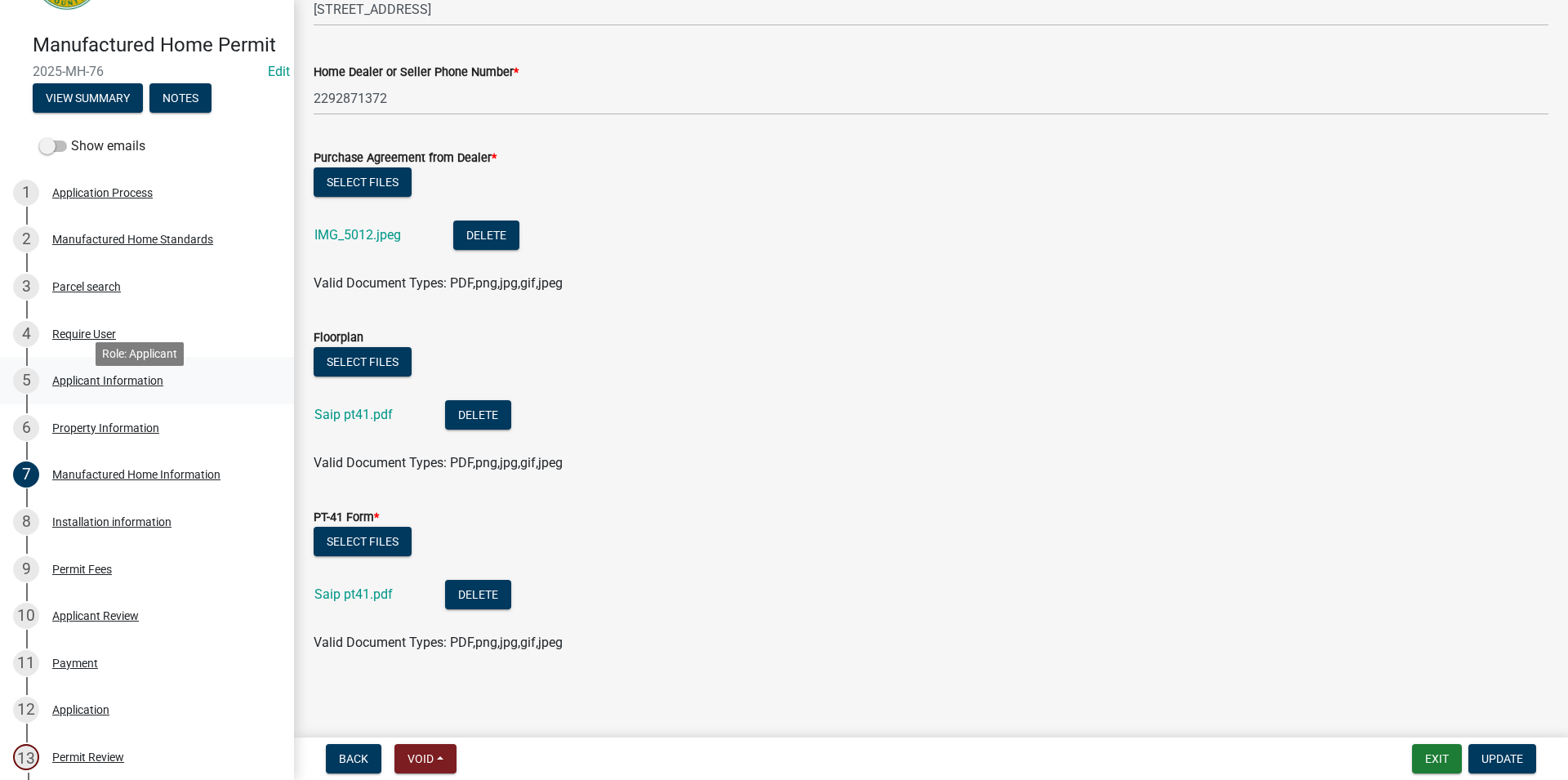
click at [141, 386] on div "Applicant Information" at bounding box center [108, 381] width 111 height 12
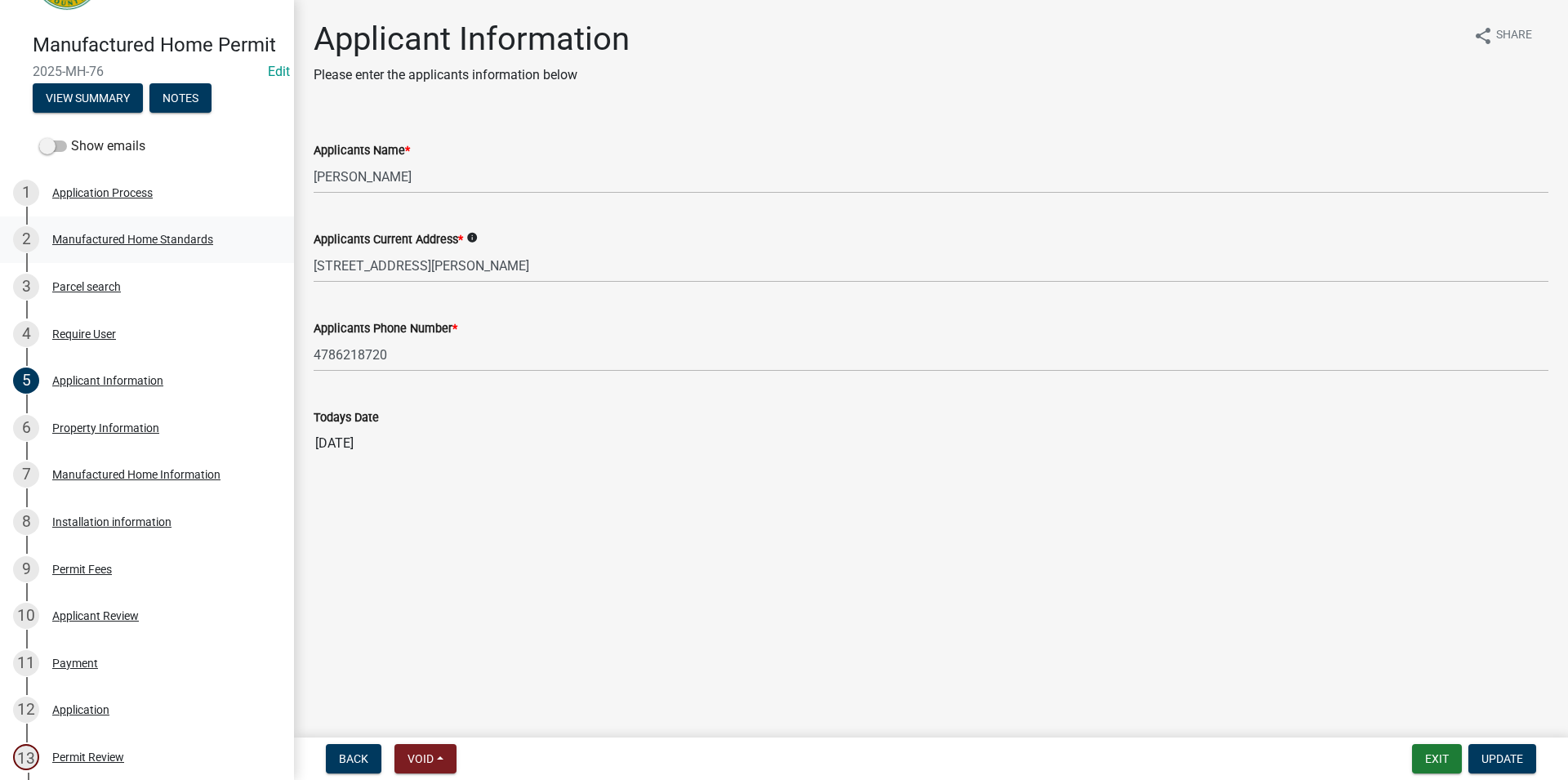
click at [155, 252] on div "2 Manufactured Home Standards" at bounding box center [140, 239] width 255 height 26
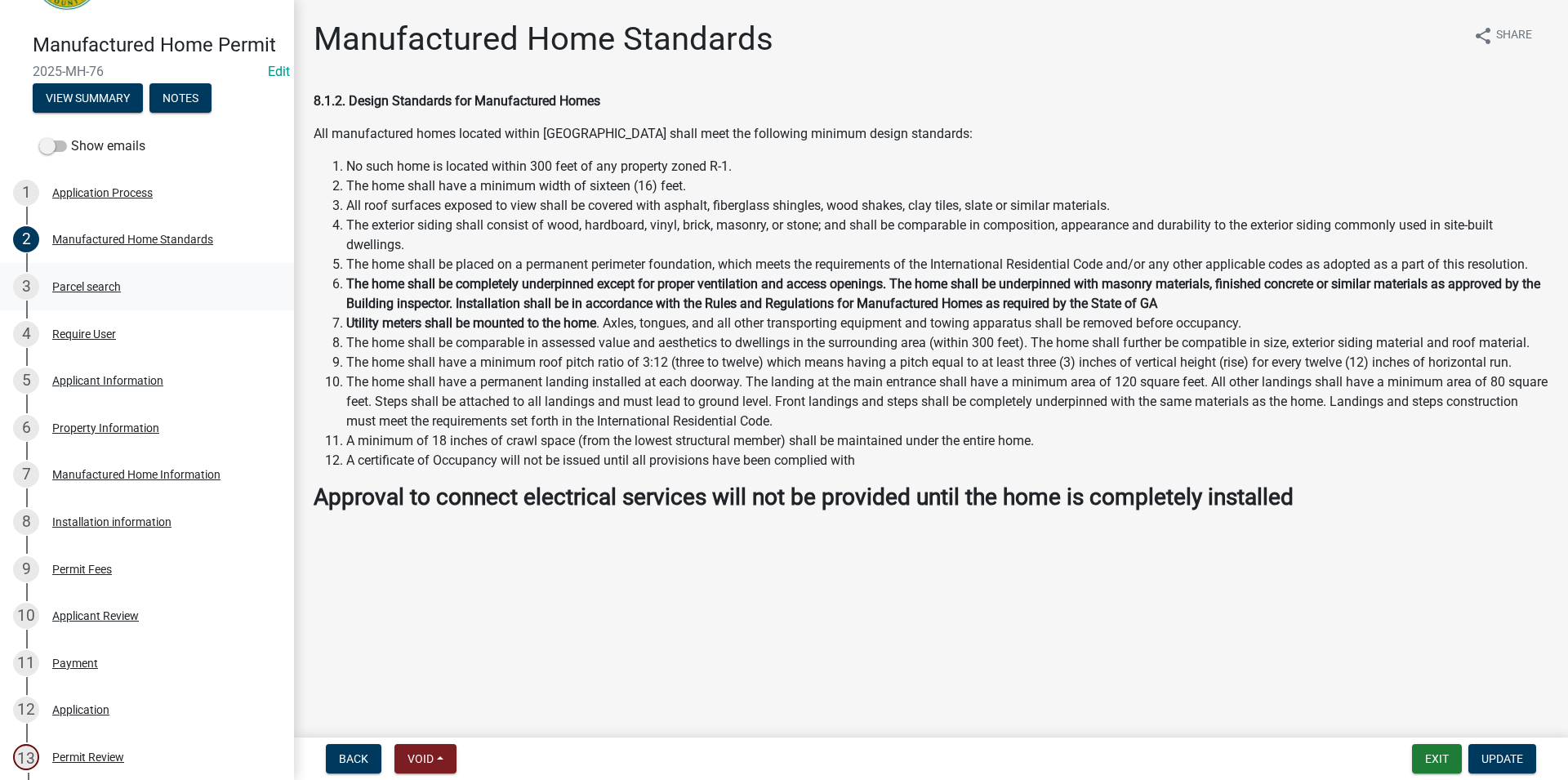
click at [141, 311] on link "3 Parcel search" at bounding box center [147, 287] width 294 height 48
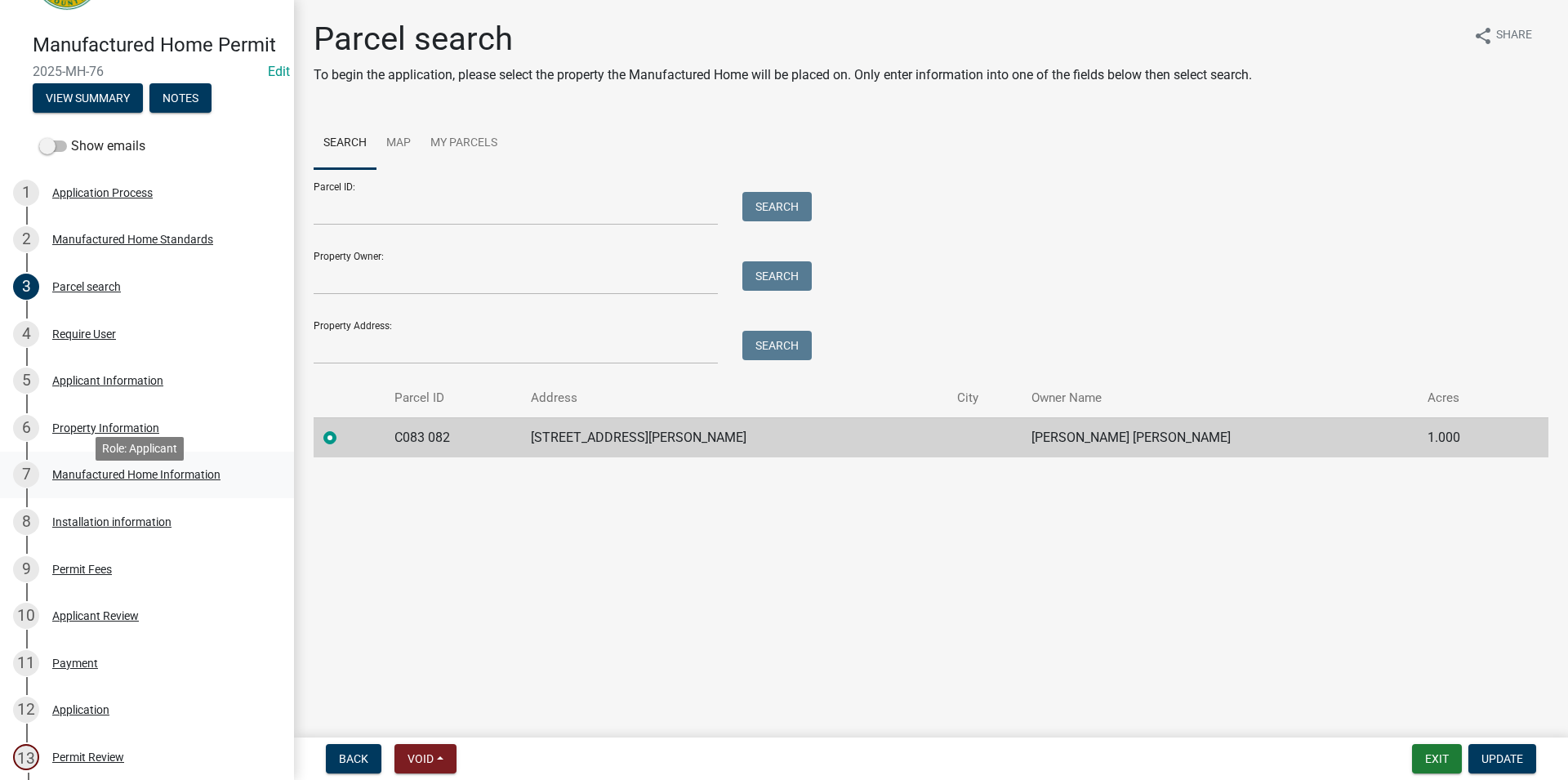
click at [177, 481] on div "7 Manufactured Home Information" at bounding box center [140, 474] width 255 height 26
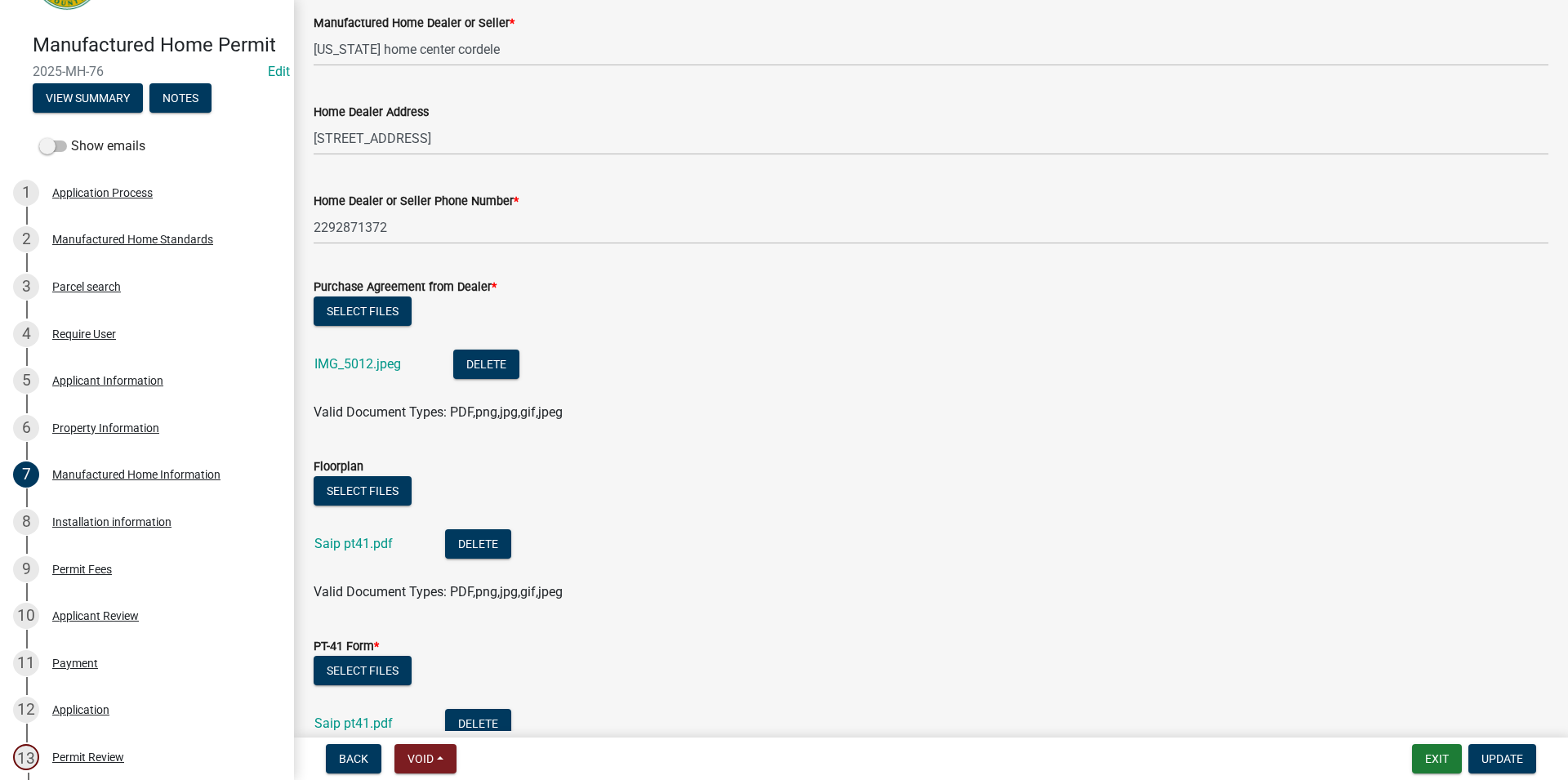
scroll to position [781, 0]
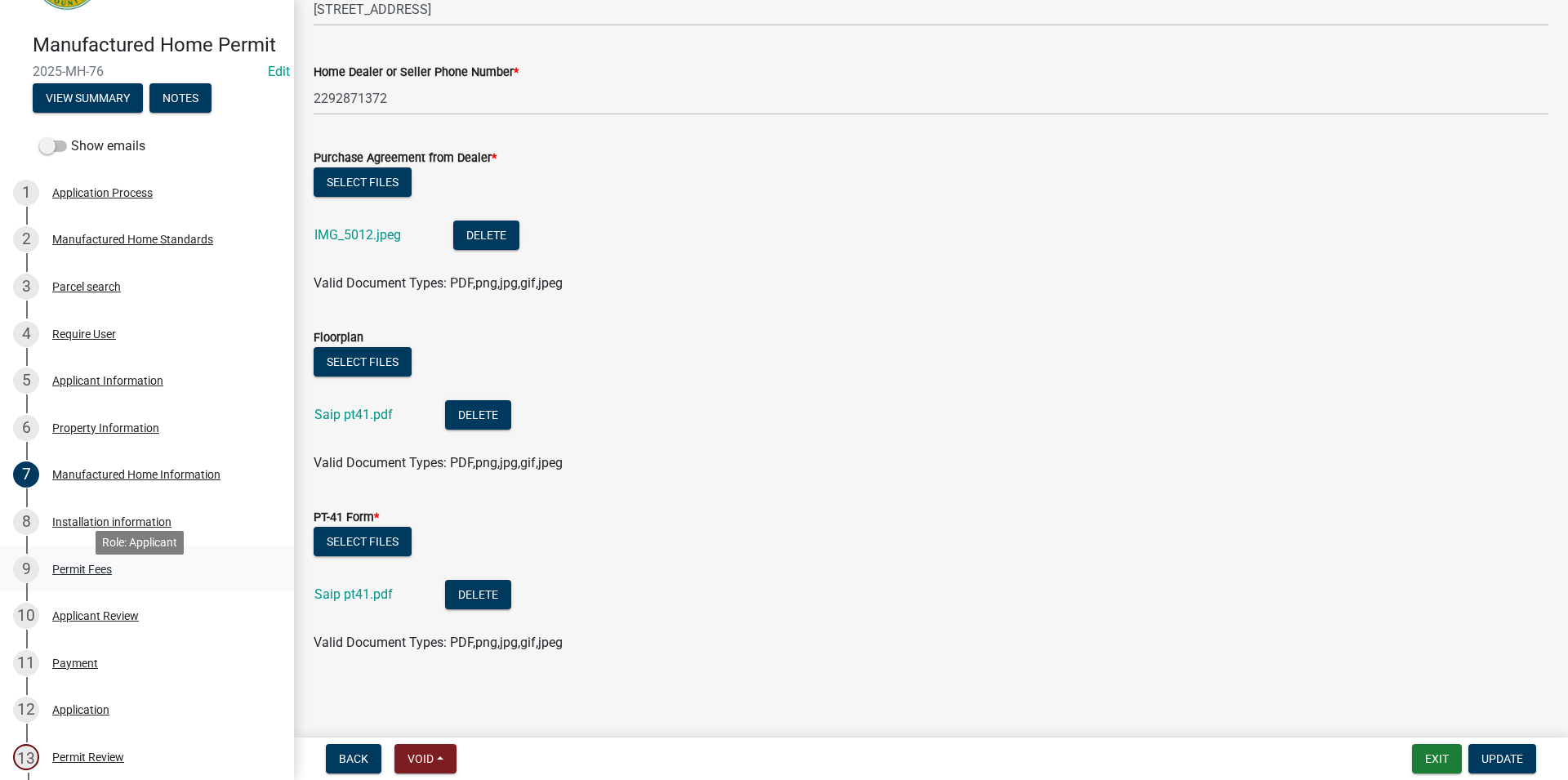
click at [92, 565] on link "9 Permit Fees" at bounding box center [147, 570] width 294 height 48
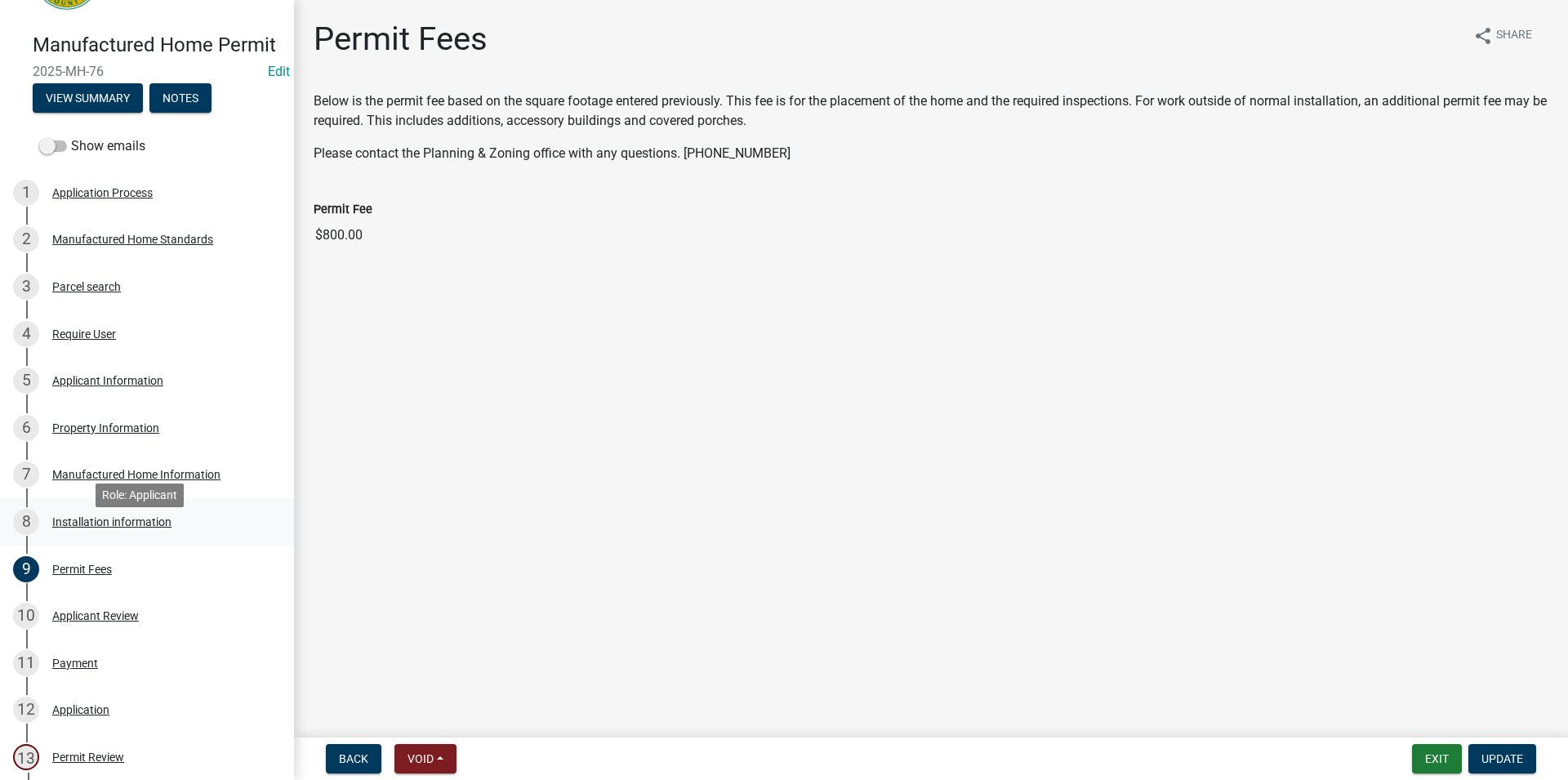
click at [94, 535] on div "8 Installation information" at bounding box center [140, 522] width 255 height 26
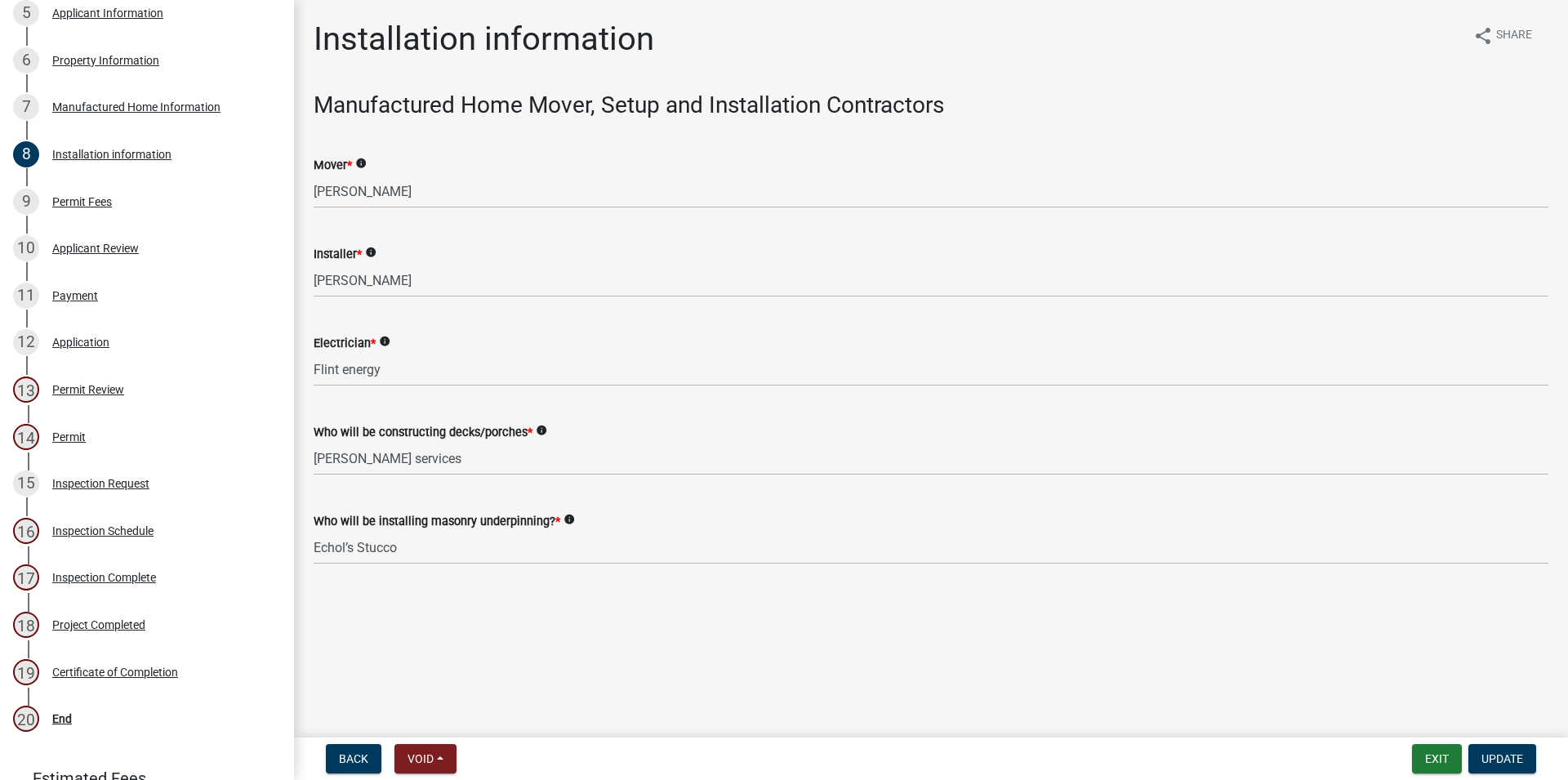
scroll to position [417, 0]
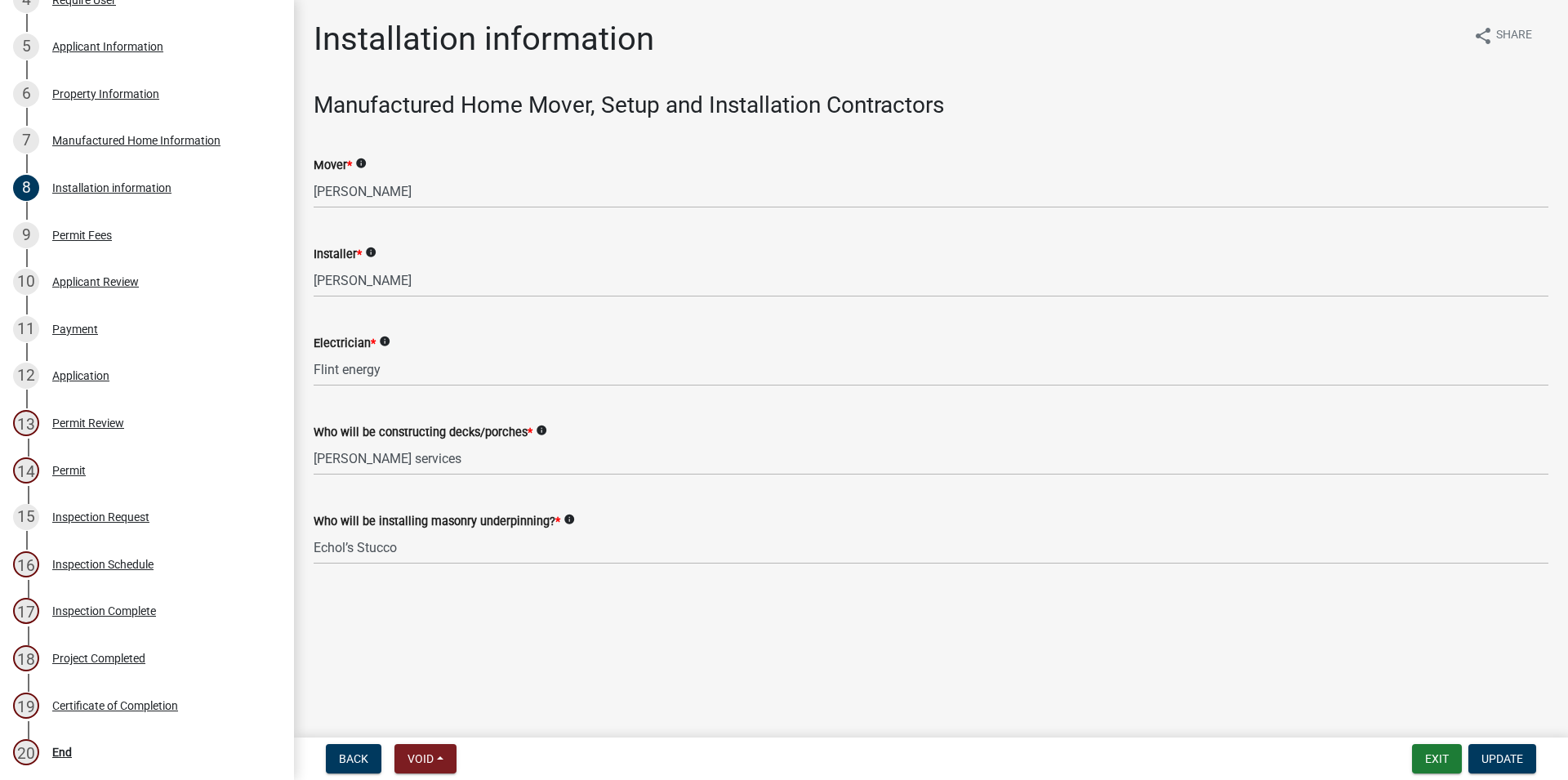
click at [1180, 615] on main "Installation information share Share Manufactured Home Mover, Setup and Install…" at bounding box center [931, 365] width 1274 height 730
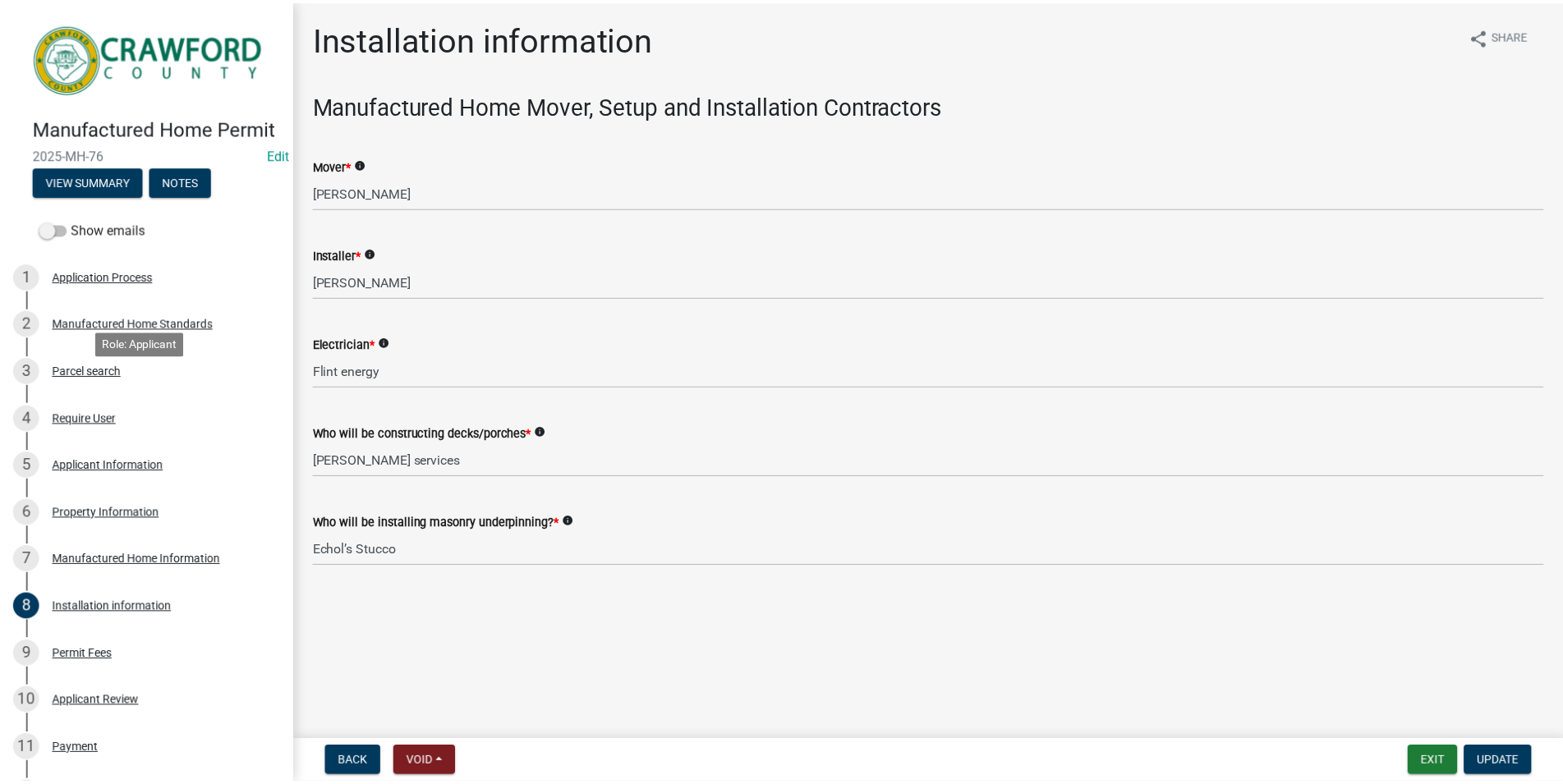
scroll to position [0, 0]
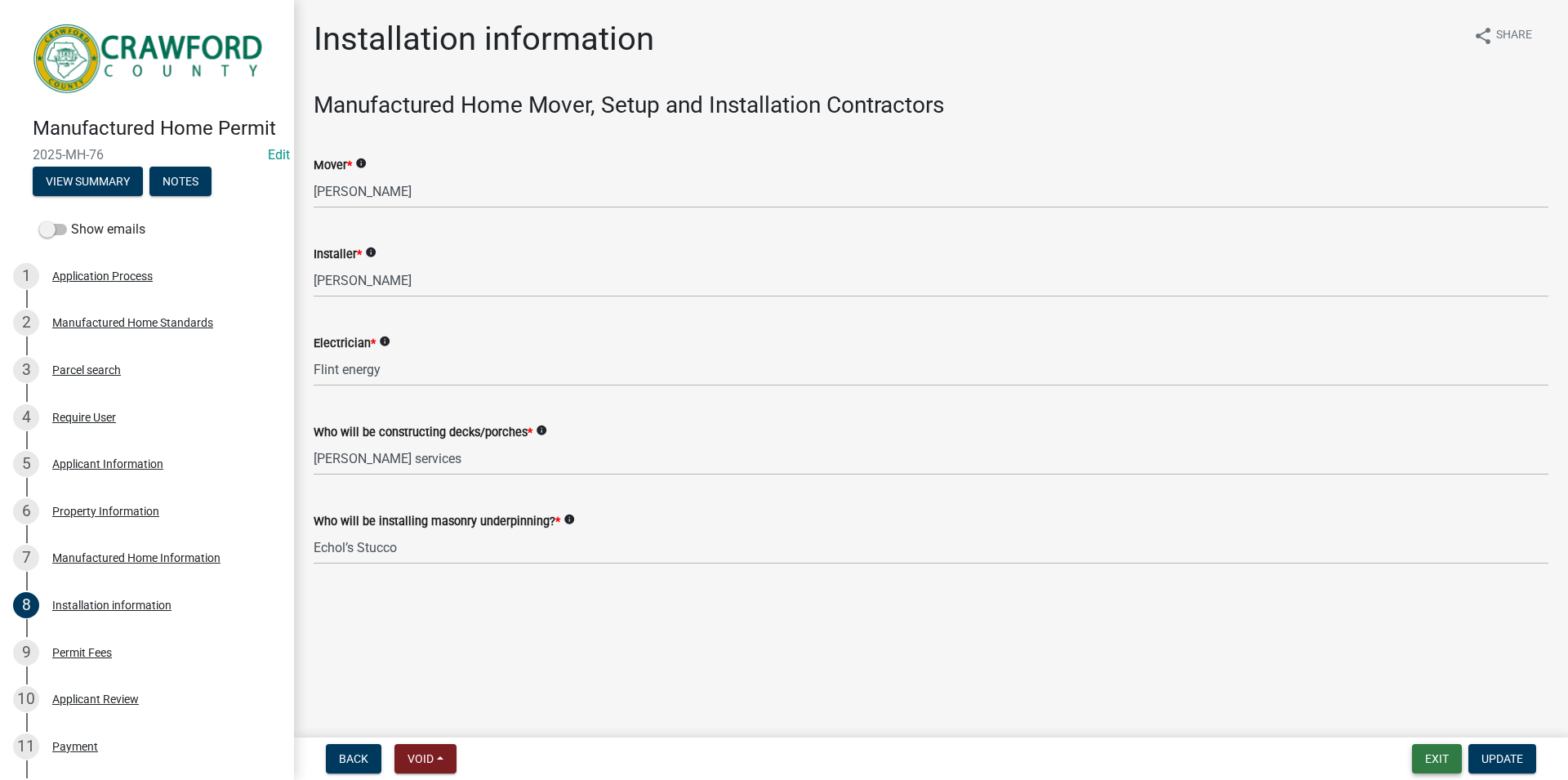
click at [1448, 761] on button "Exit" at bounding box center [1437, 759] width 50 height 30
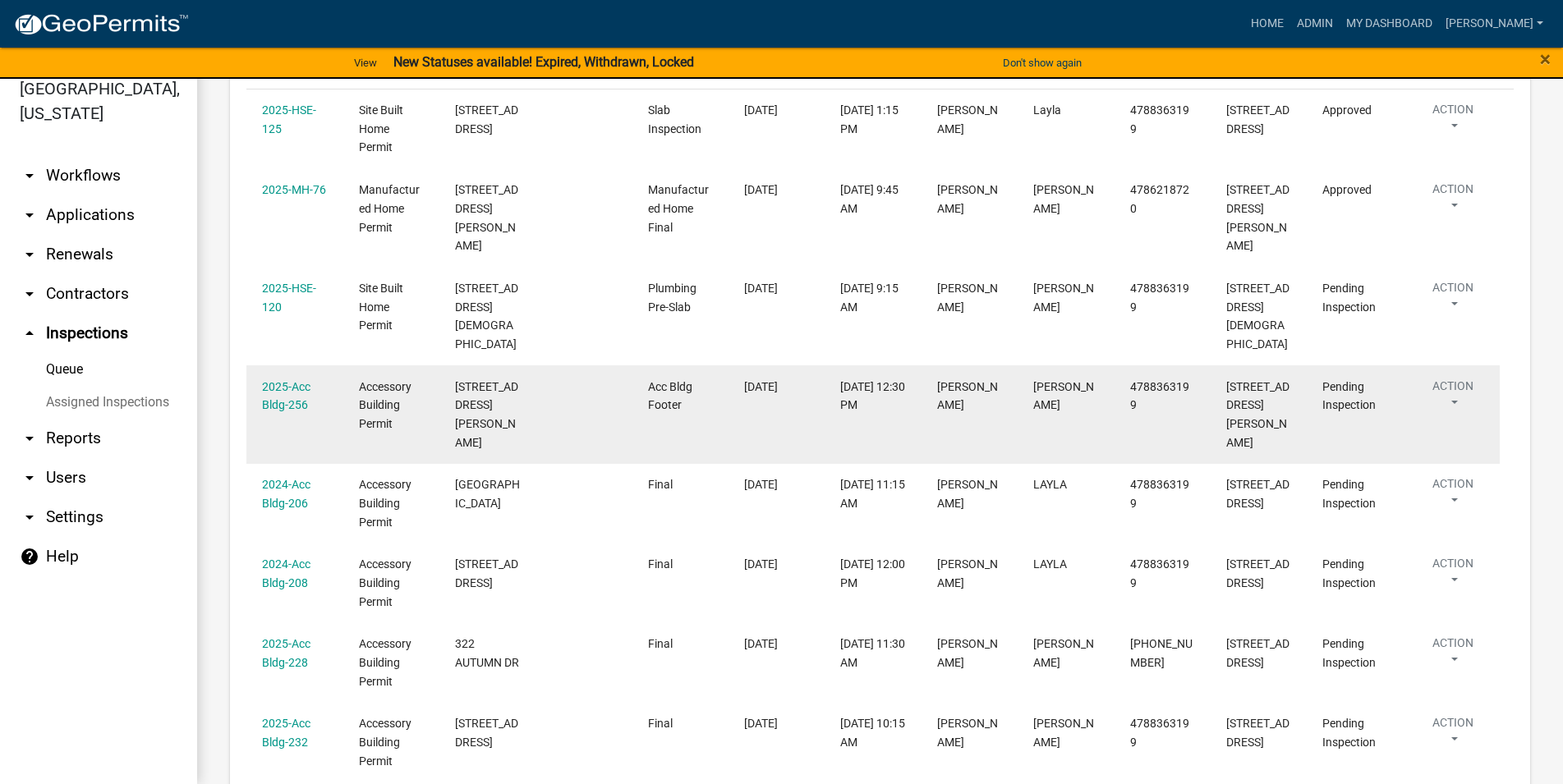
scroll to position [219, 0]
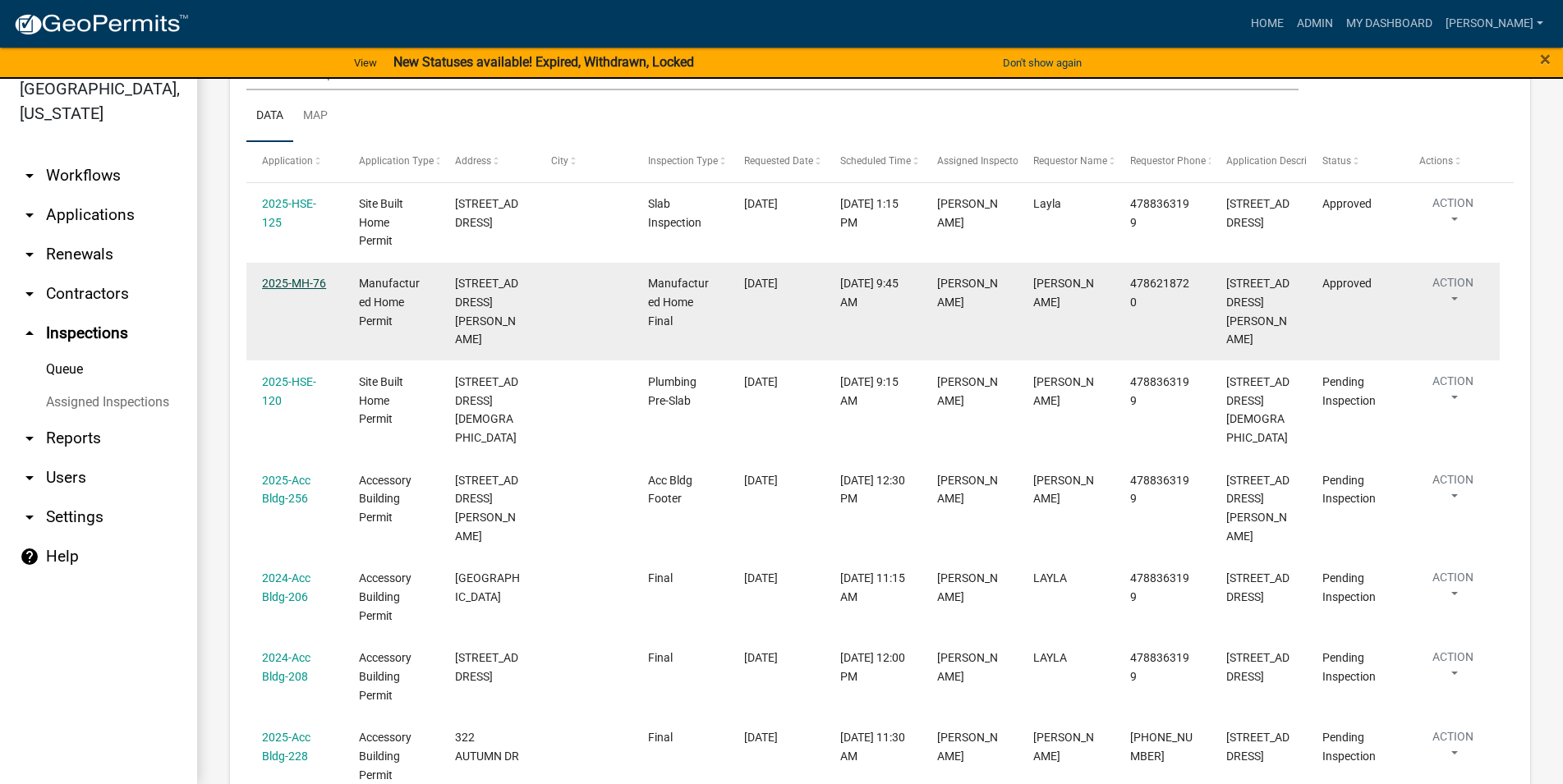
click at [313, 284] on link "2025-MH-76" at bounding box center [293, 282] width 64 height 13
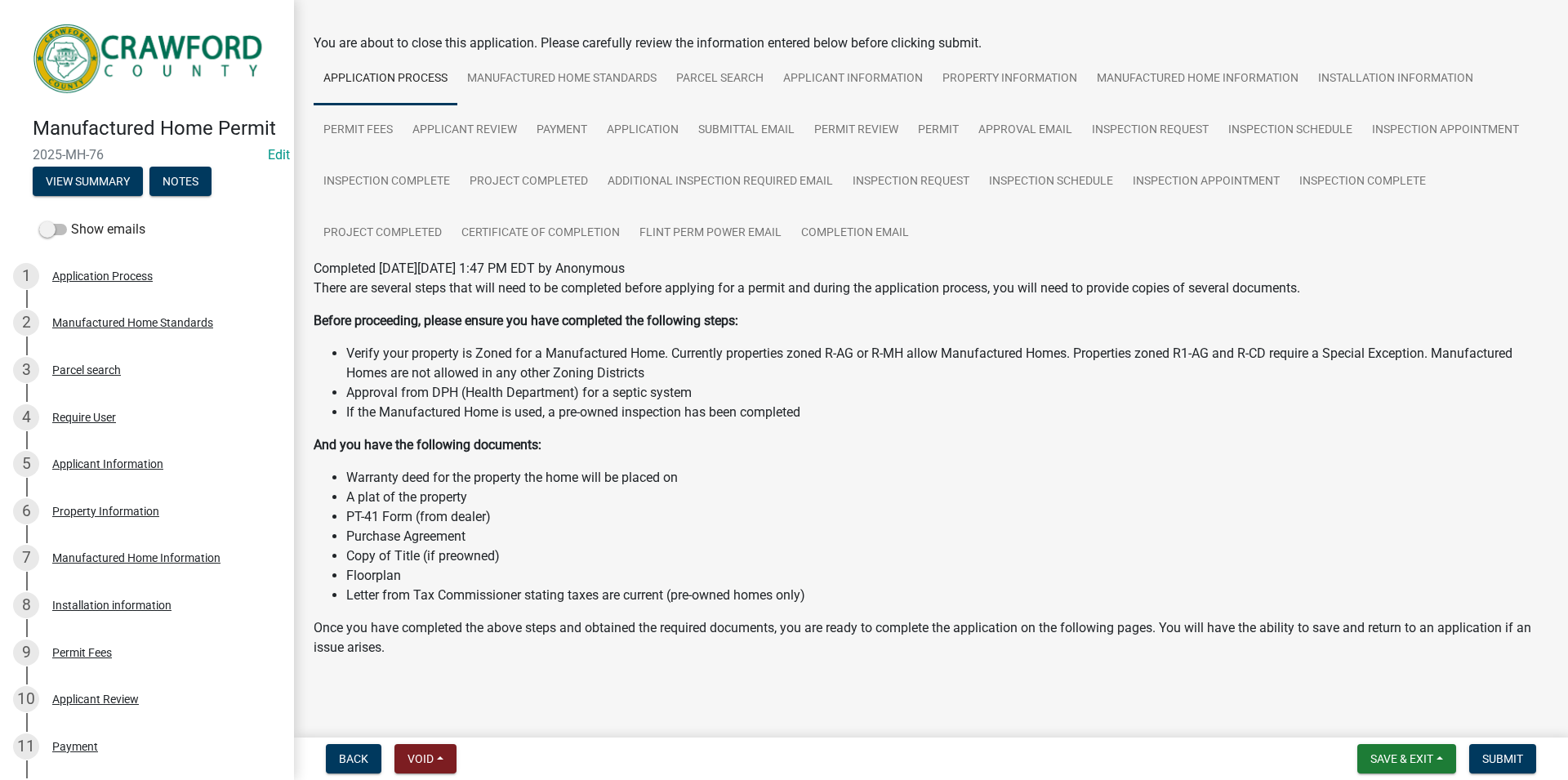
scroll to position [85, 0]
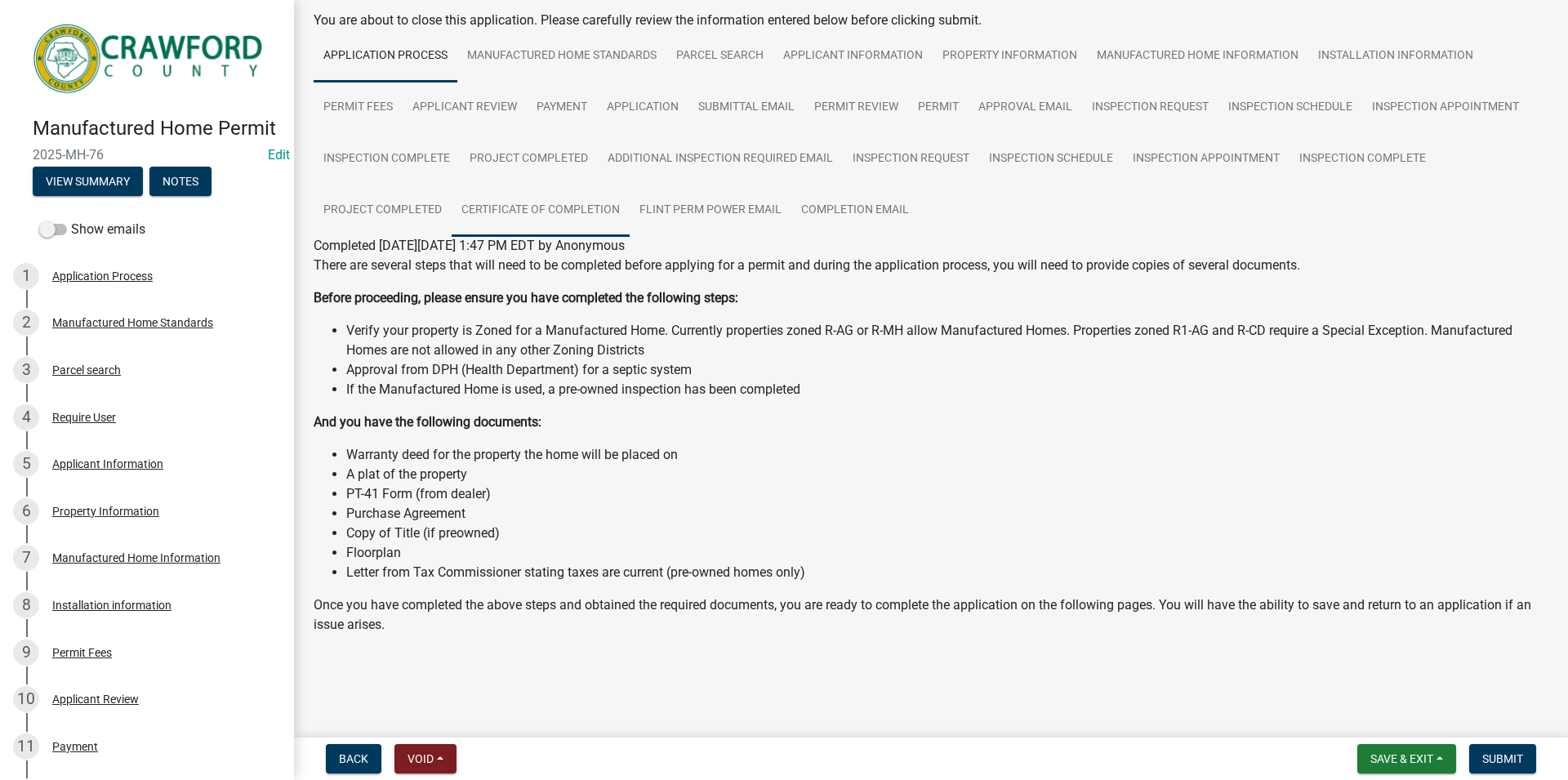
click at [570, 209] on link "Certificate of Completion" at bounding box center [540, 210] width 178 height 53
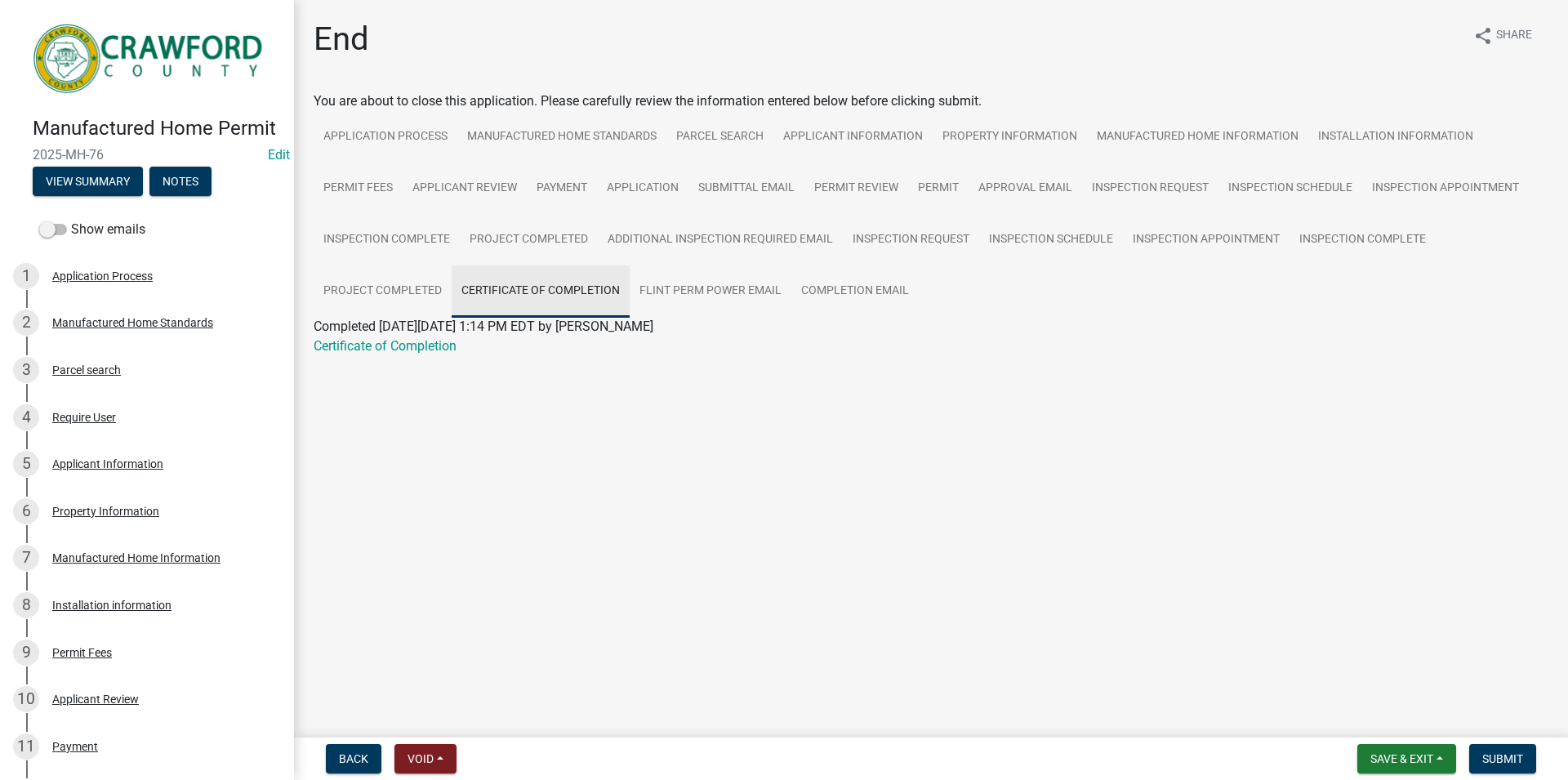
scroll to position [0, 0]
click at [443, 350] on link "Certificate of Completion" at bounding box center [385, 346] width 143 height 16
click at [545, 157] on link "Manufactured Home Standards" at bounding box center [562, 137] width 209 height 53
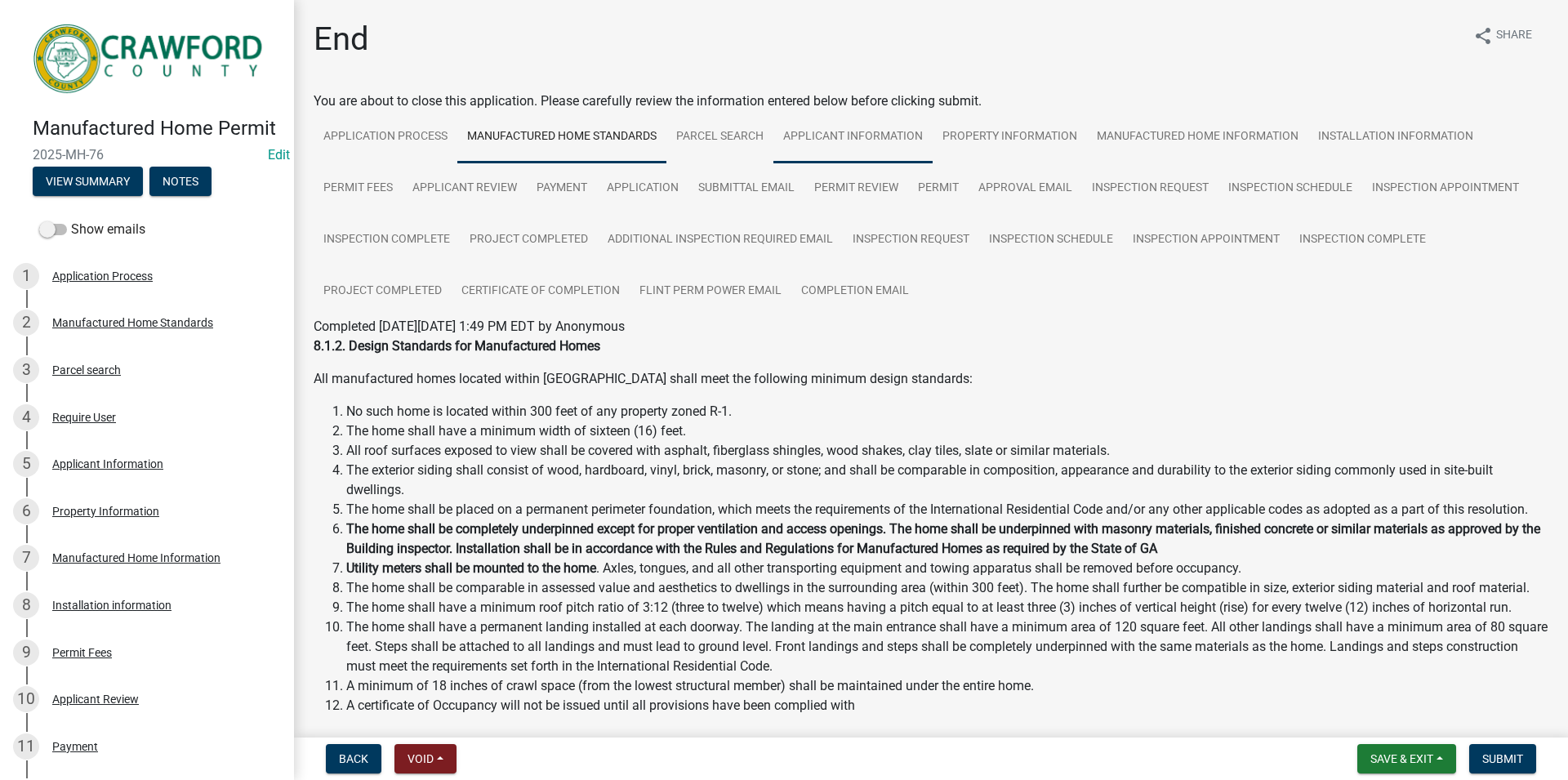
click at [792, 137] on link "Applicant Information" at bounding box center [852, 137] width 159 height 53
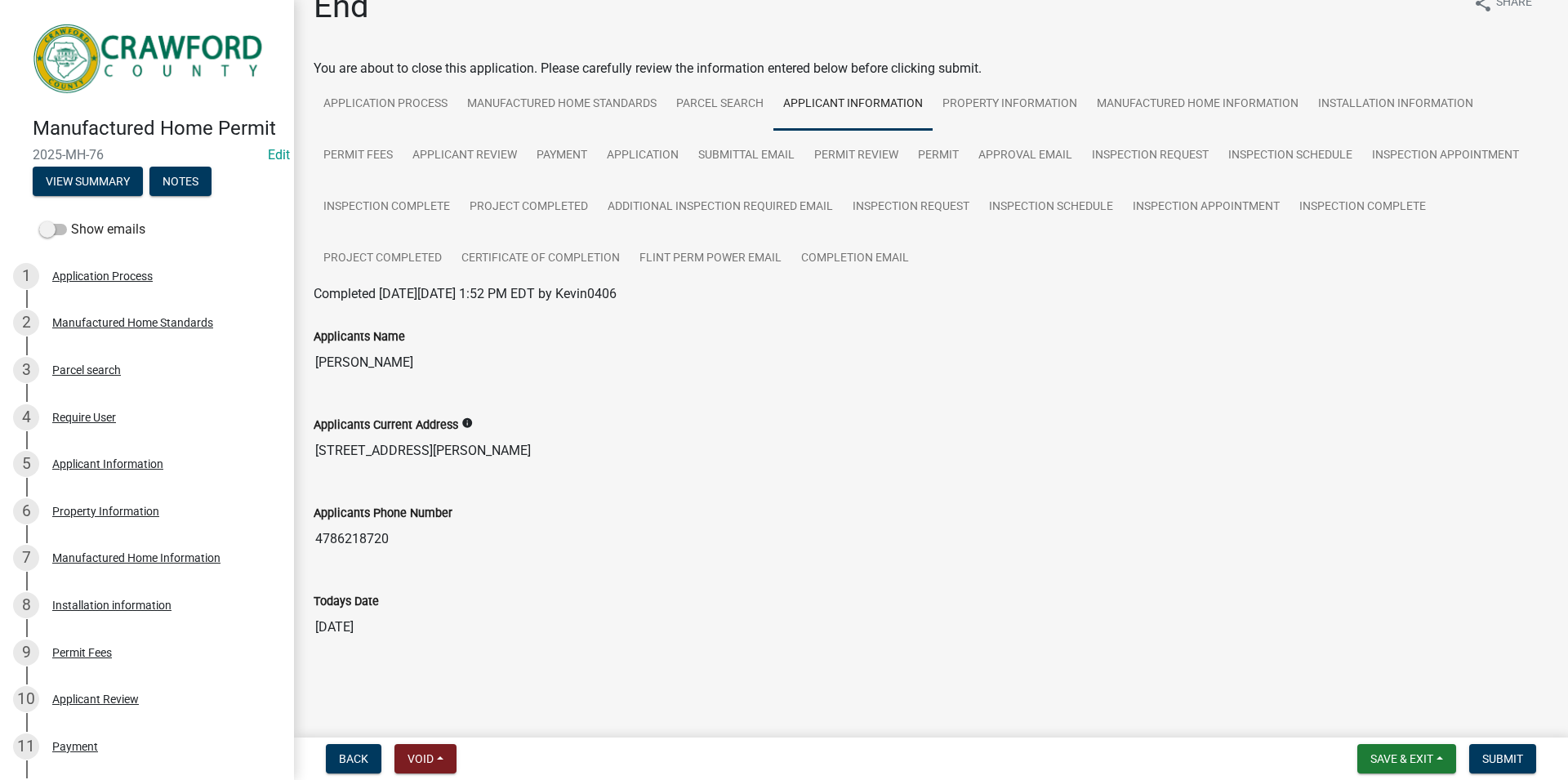
scroll to position [42, 0]
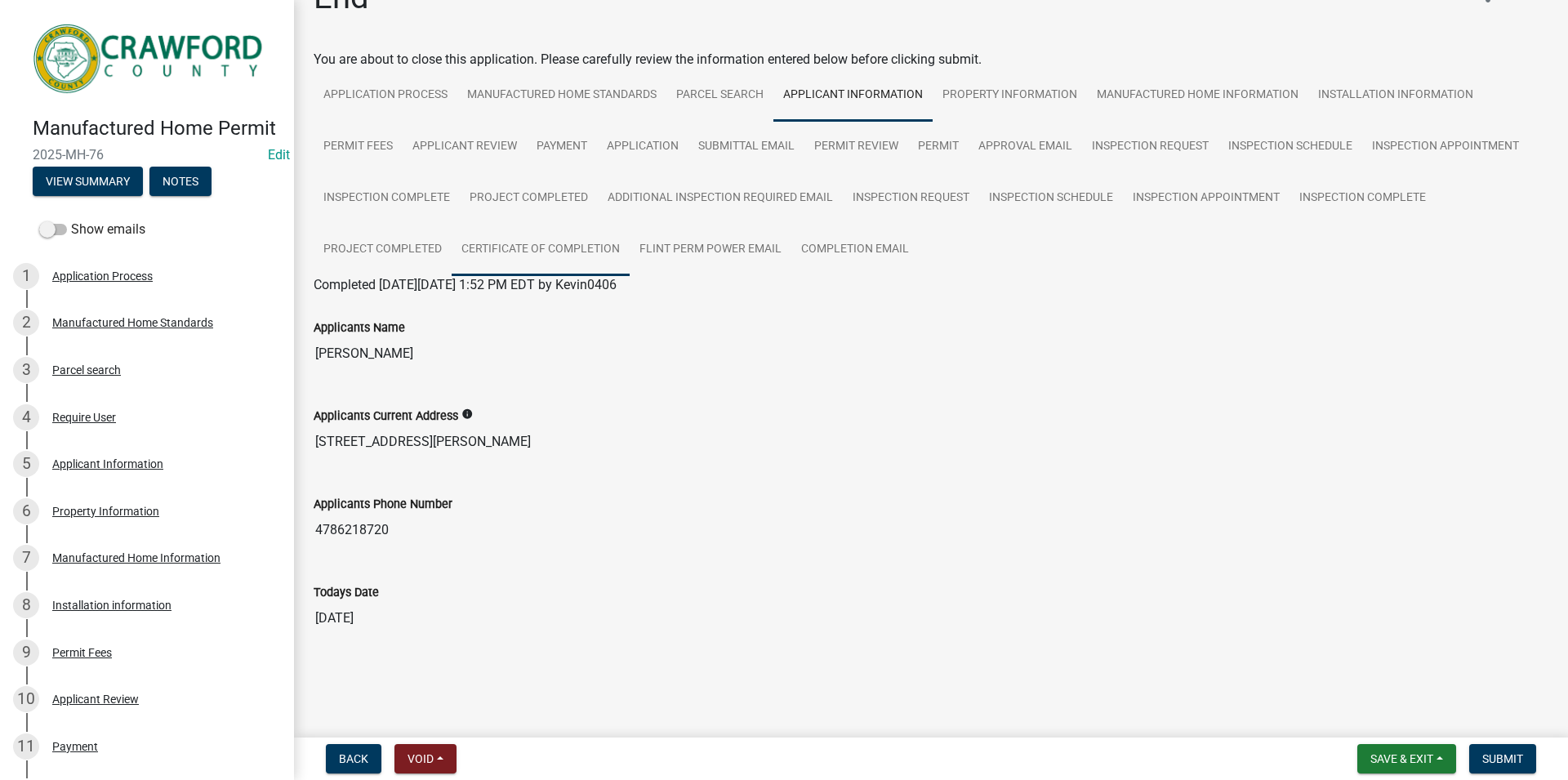
click at [513, 249] on link "Certificate of Completion" at bounding box center [540, 249] width 178 height 53
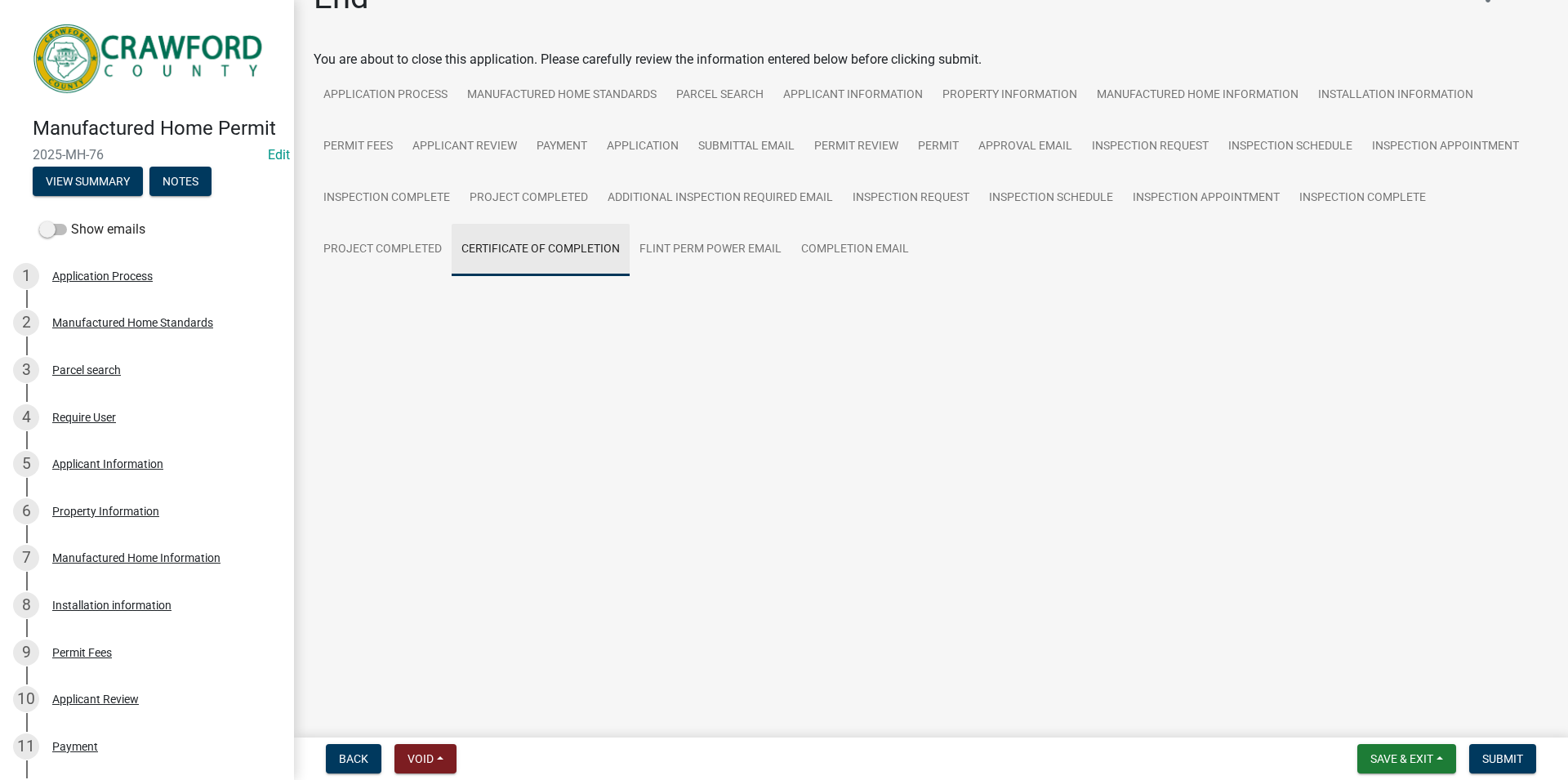
scroll to position [0, 0]
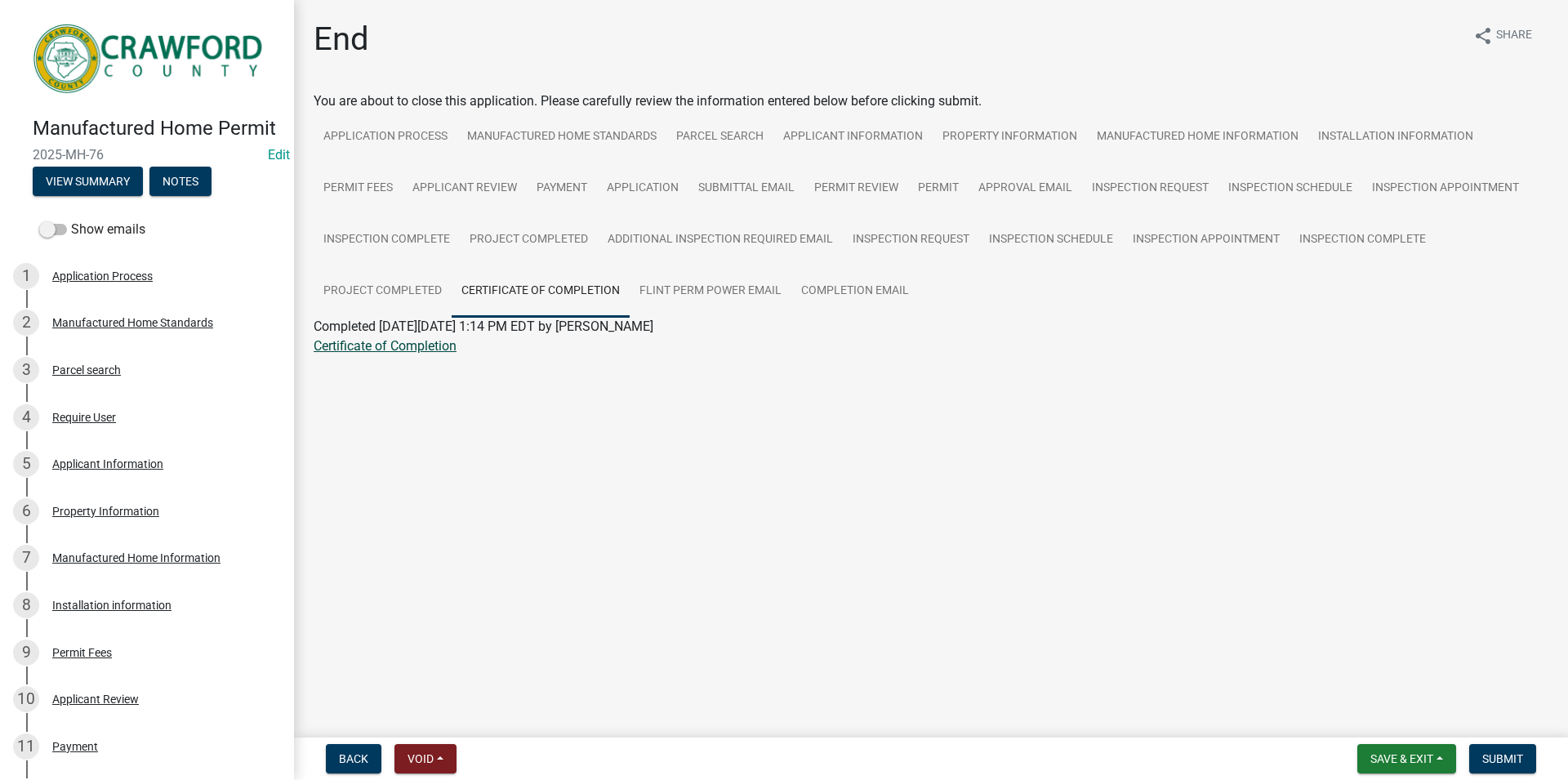
click at [363, 347] on link "Certificate of Completion" at bounding box center [385, 346] width 143 height 16
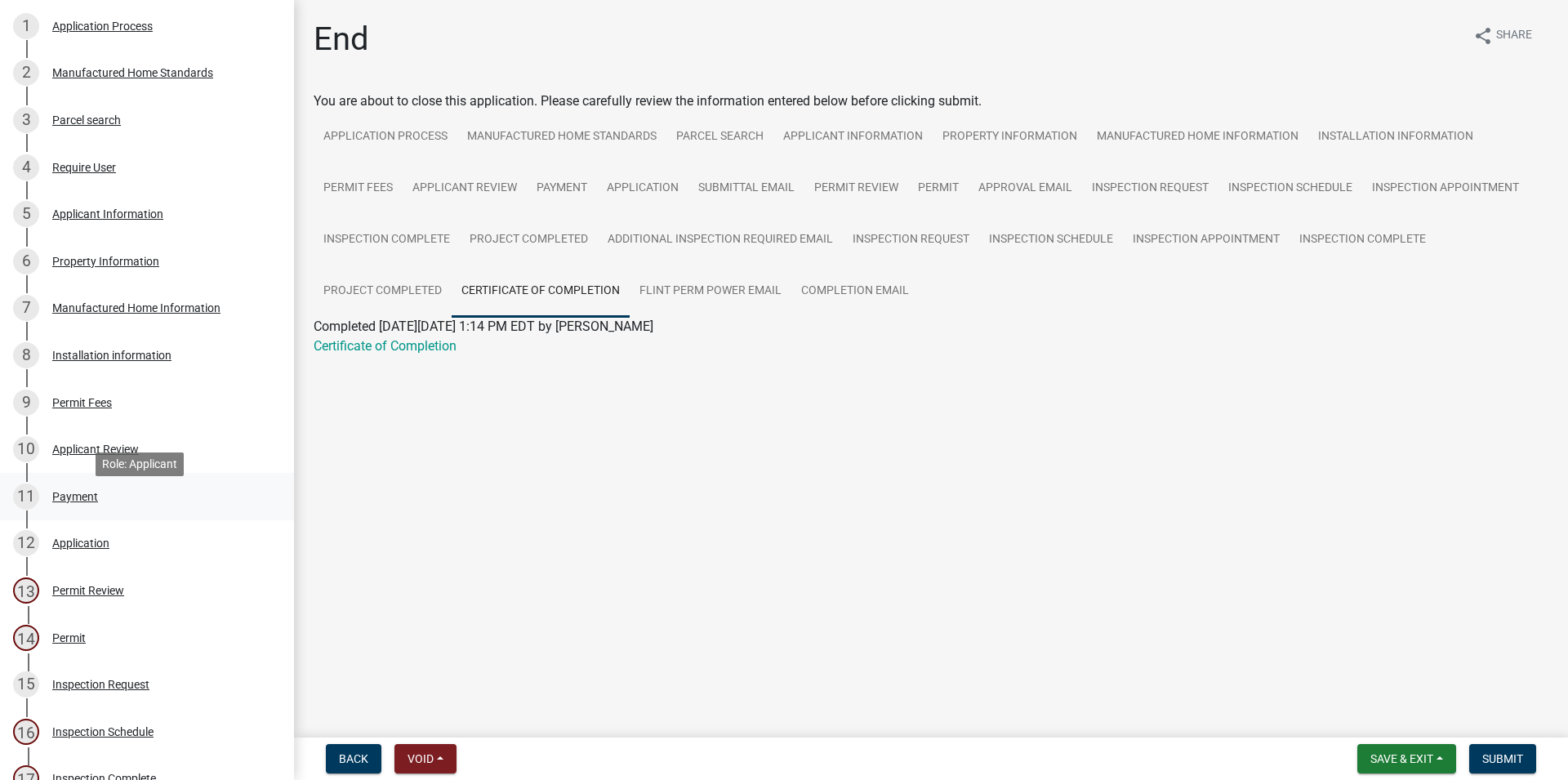
scroll to position [500, 0]
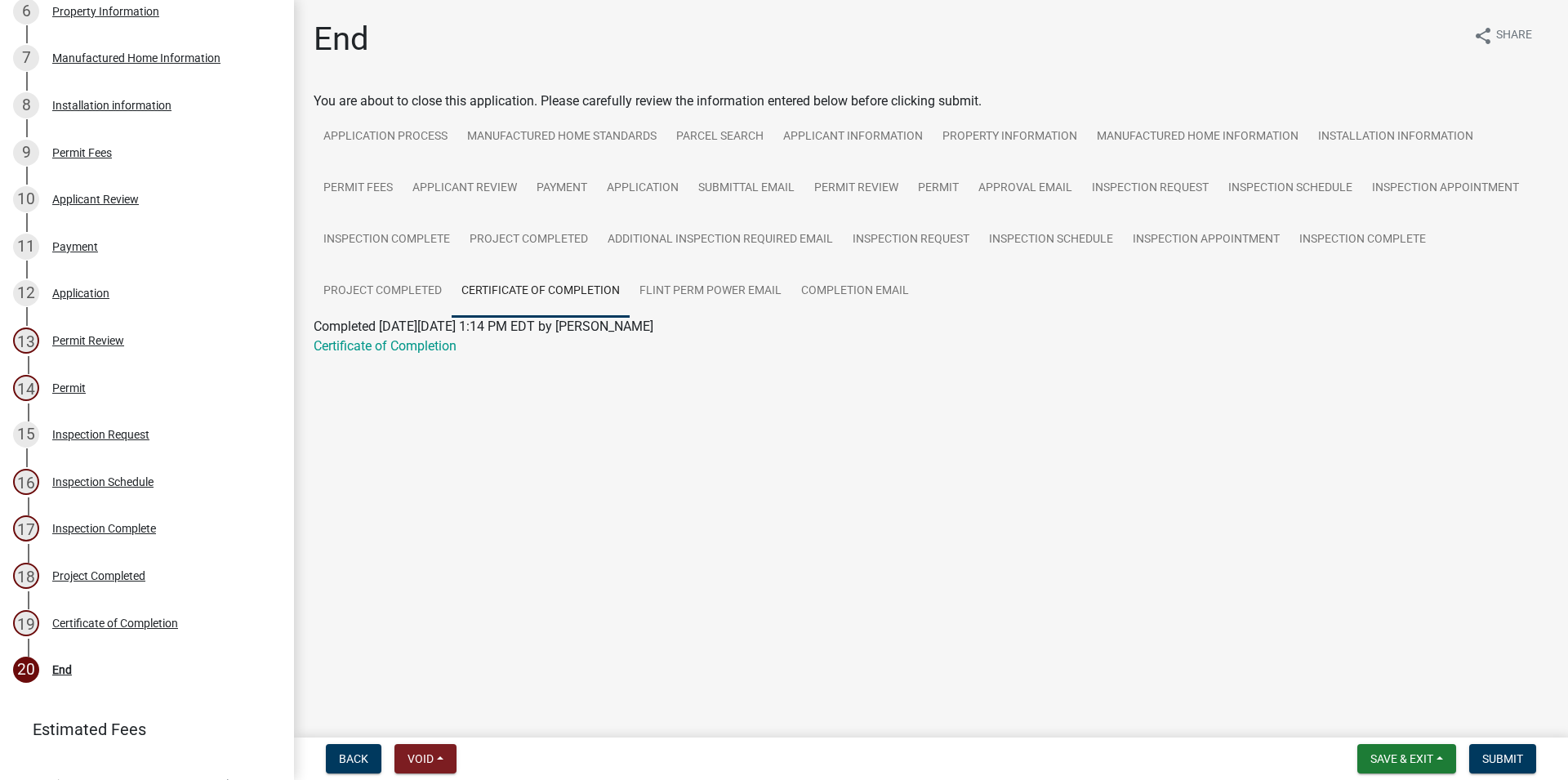
click at [450, 337] on div "Certificate of Completion" at bounding box center [931, 346] width 1259 height 20
click at [440, 347] on link "Certificate of Completion" at bounding box center [385, 346] width 143 height 16
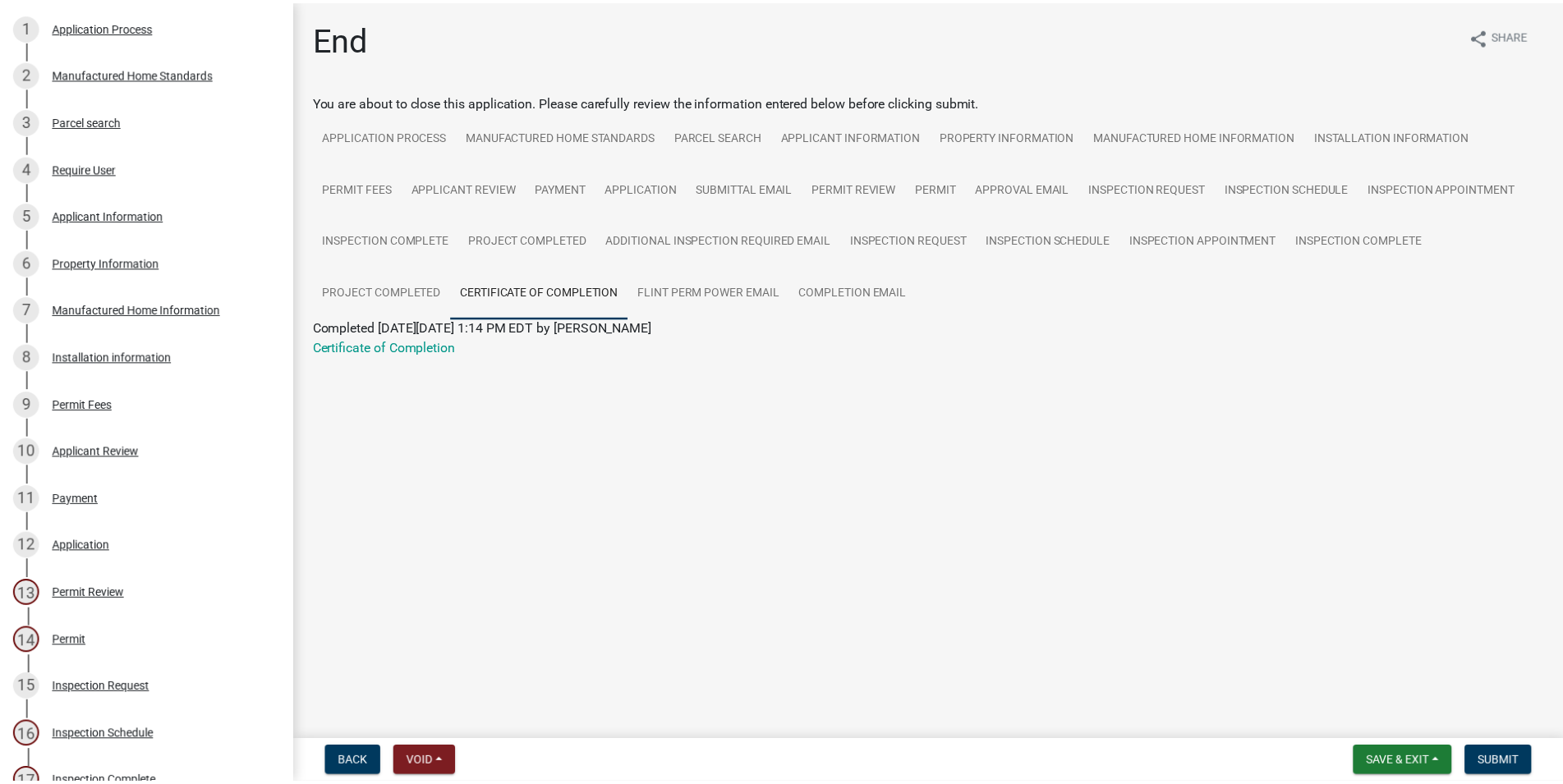
scroll to position [0, 0]
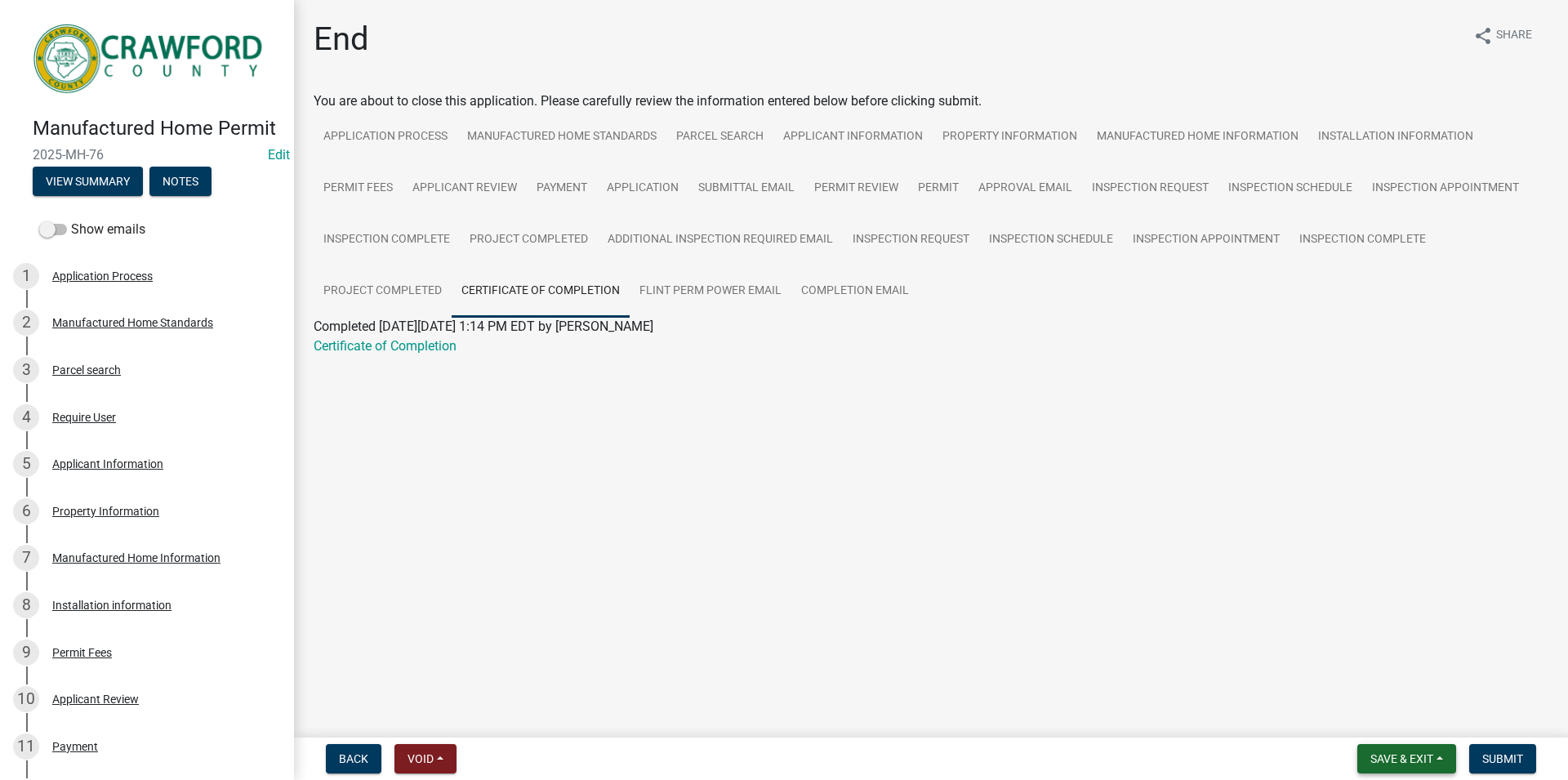
click at [1417, 761] on span "Save & Exit" at bounding box center [1401, 758] width 63 height 13
click at [1390, 722] on button "Save & Exit" at bounding box center [1391, 715] width 131 height 39
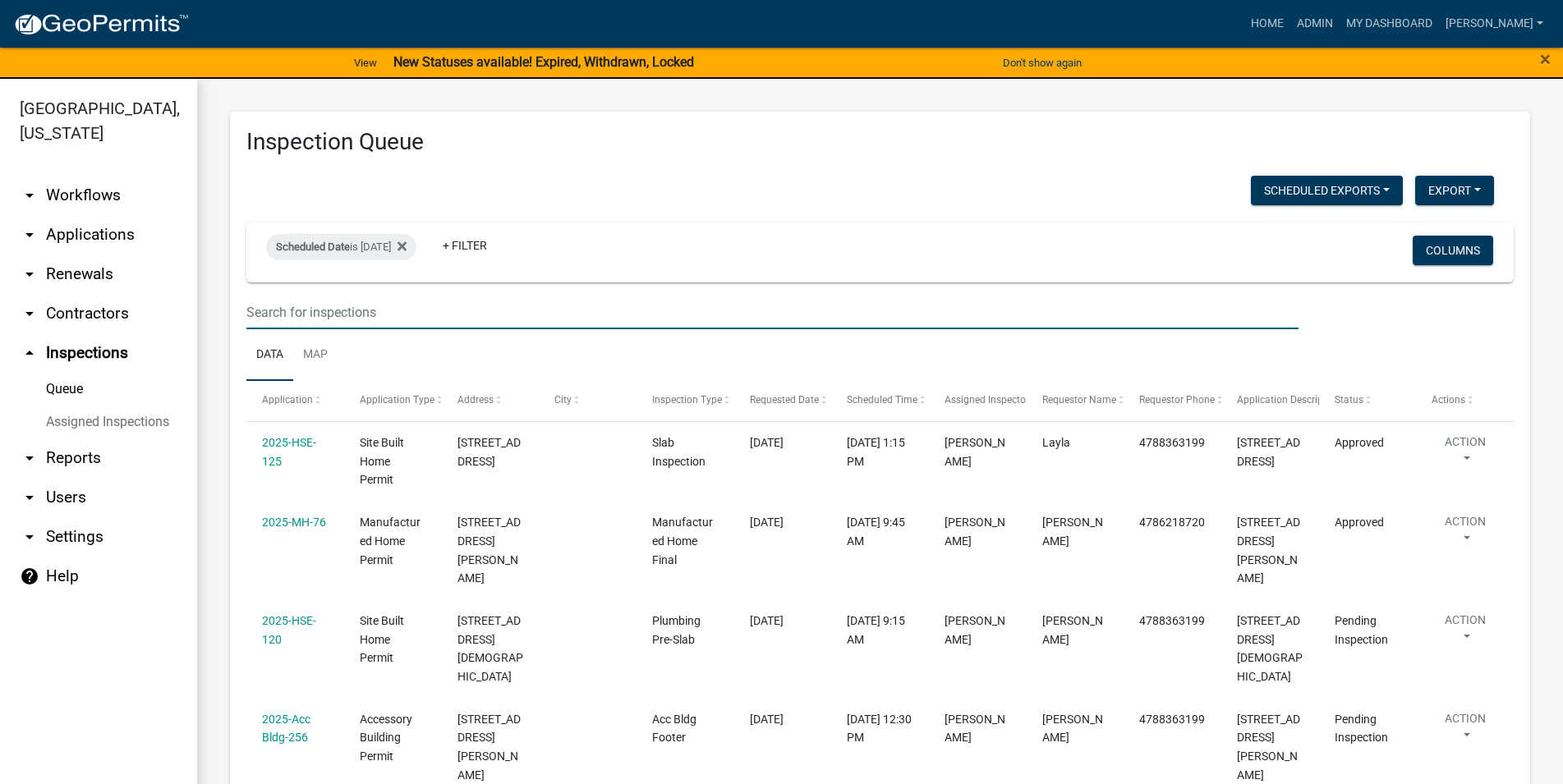
click at [292, 303] on input "text" at bounding box center [773, 312] width 1052 height 34
click at [788, 181] on div "Scheduled Exports + Create New Export Excel Format (.xlsx) CSV Format (.csv)" at bounding box center [870, 193] width 1273 height 34
click at [59, 286] on link "arrow_drop_down Renewals" at bounding box center [98, 273] width 197 height 39
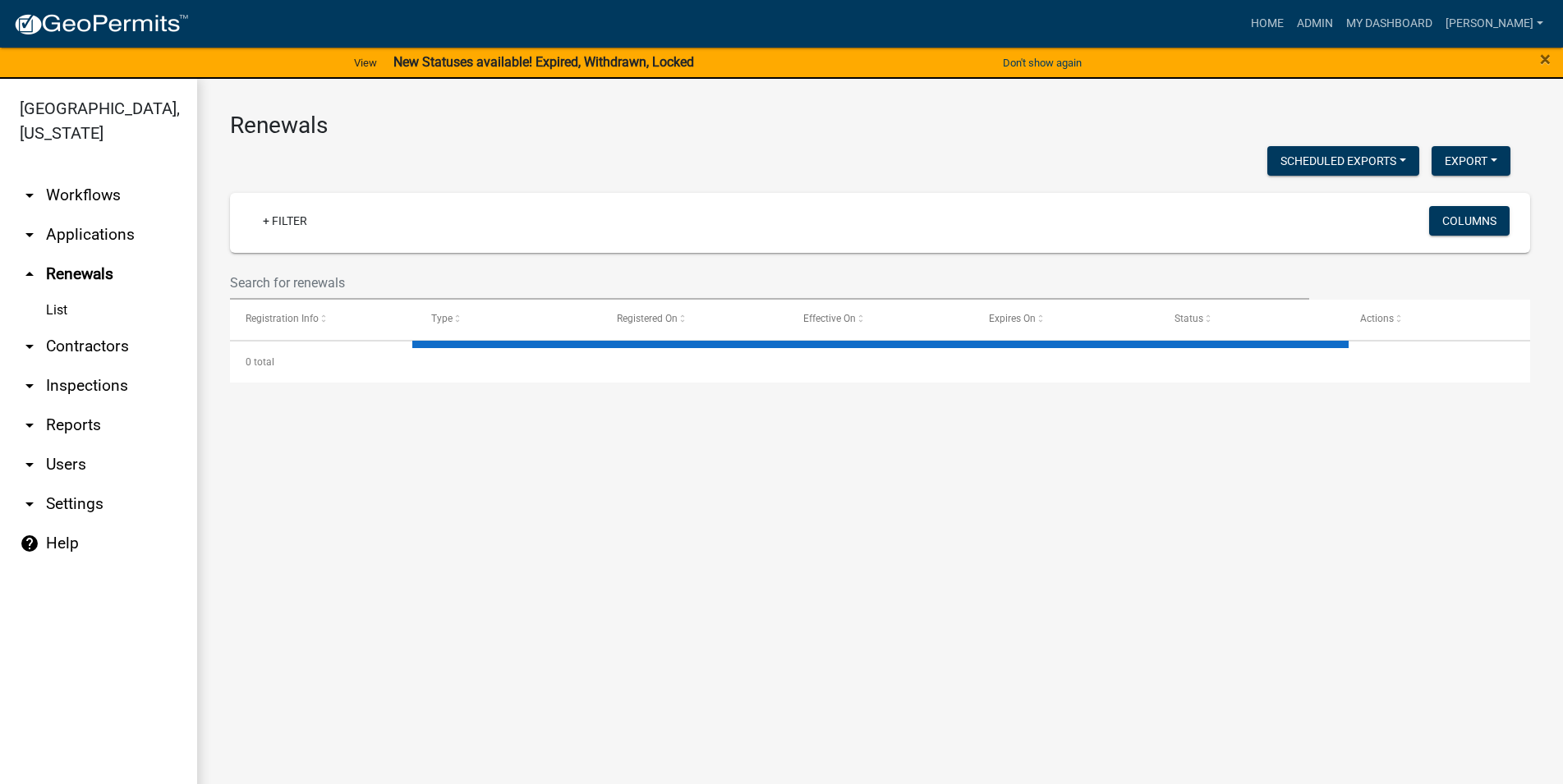
click at [61, 326] on link "List" at bounding box center [98, 310] width 197 height 33
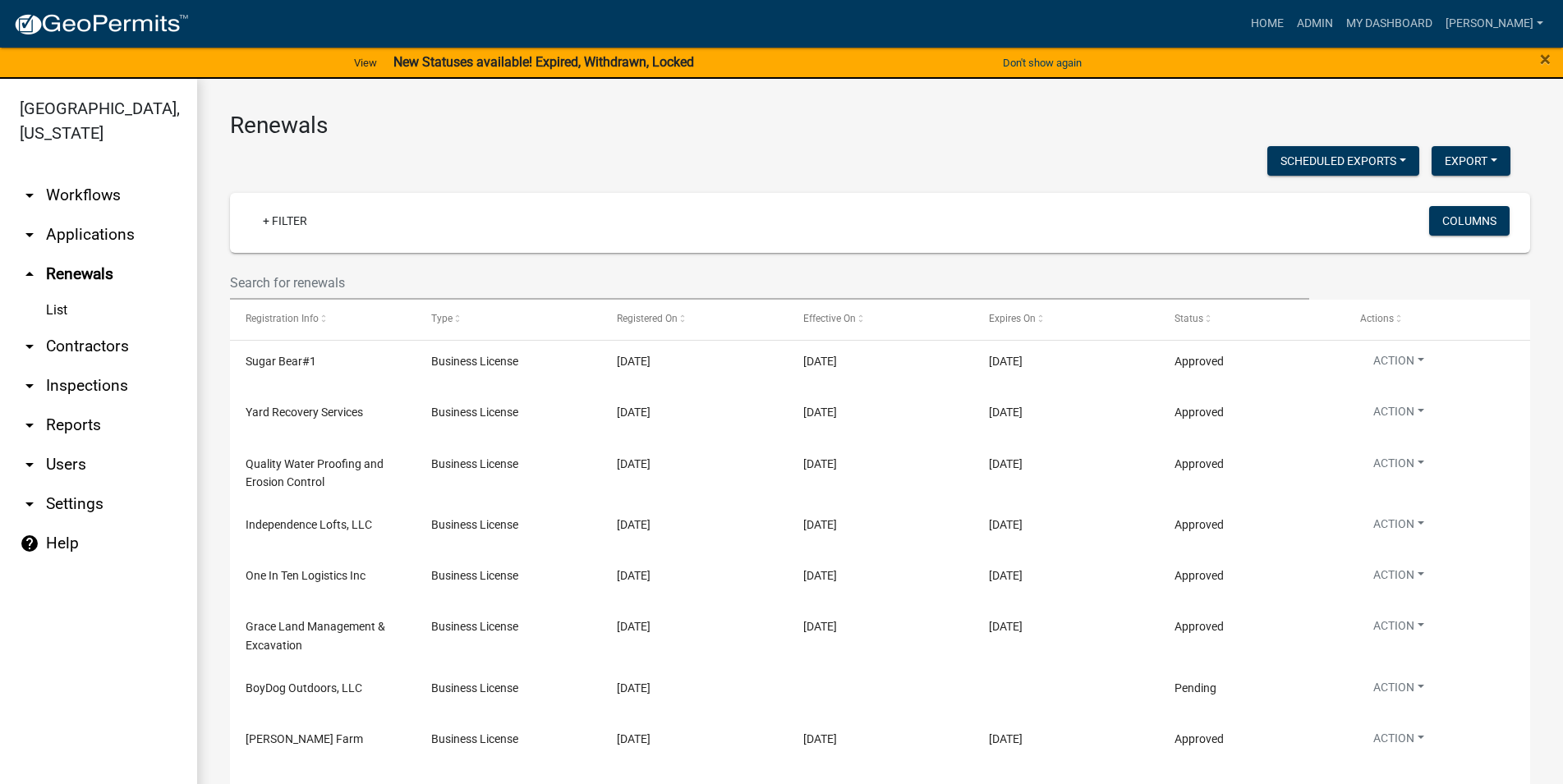
click at [60, 344] on link "arrow_drop_down Contractors" at bounding box center [98, 346] width 197 height 39
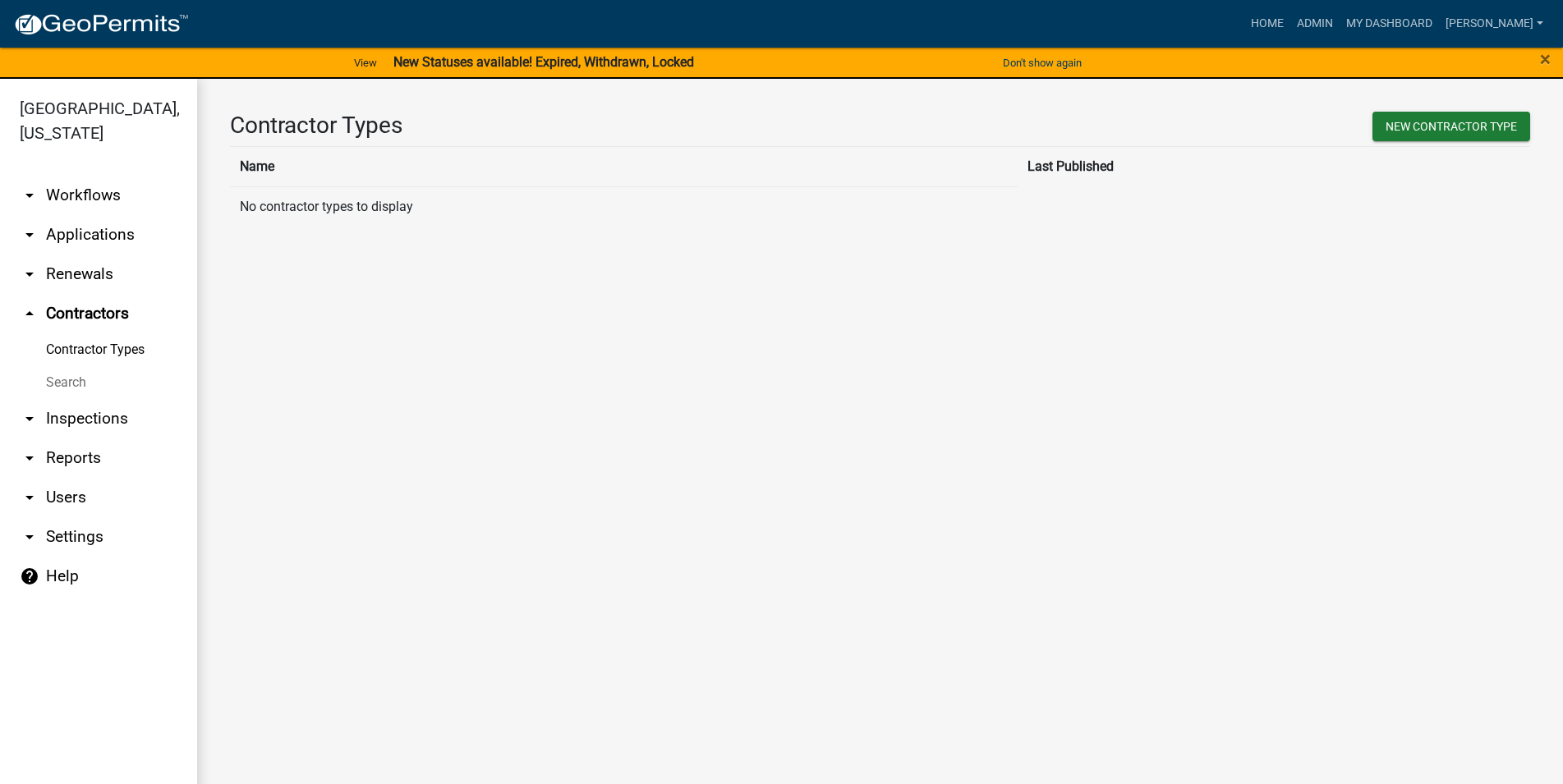
click at [48, 203] on link "arrow_drop_down Workflows" at bounding box center [98, 195] width 197 height 39
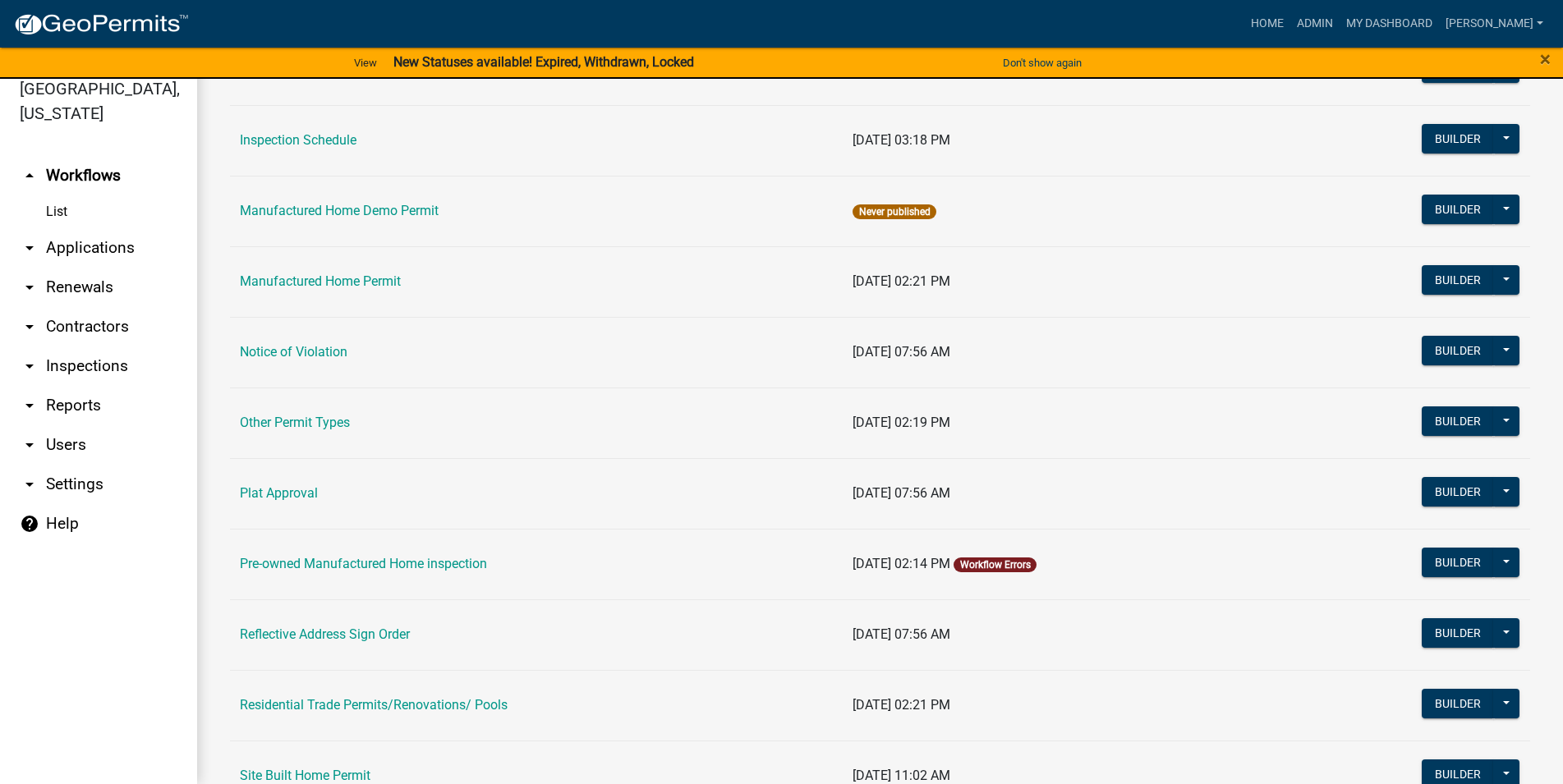
scroll to position [1018, 0]
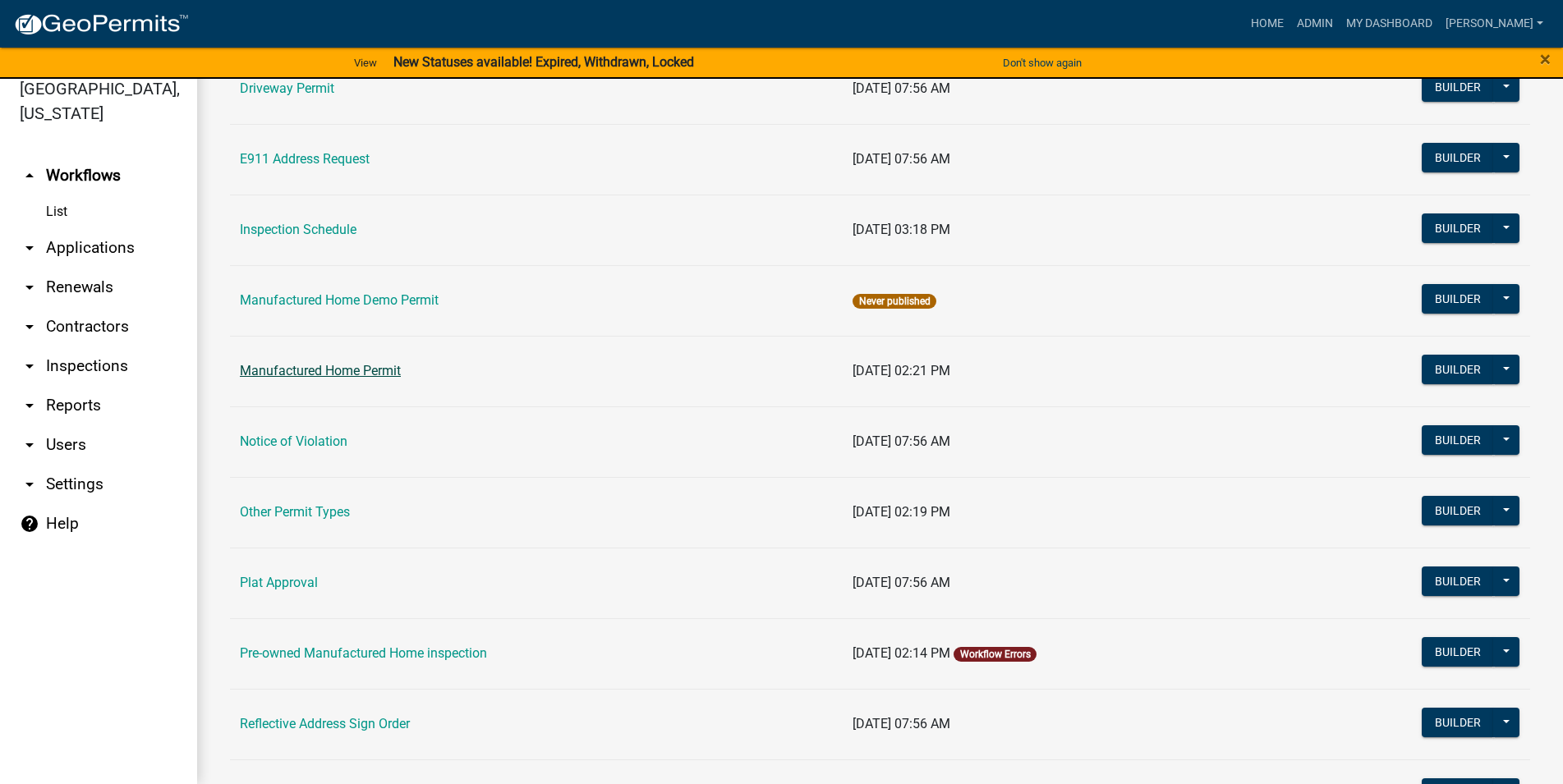
click at [383, 366] on link "Manufactured Home Permit" at bounding box center [319, 371] width 161 height 16
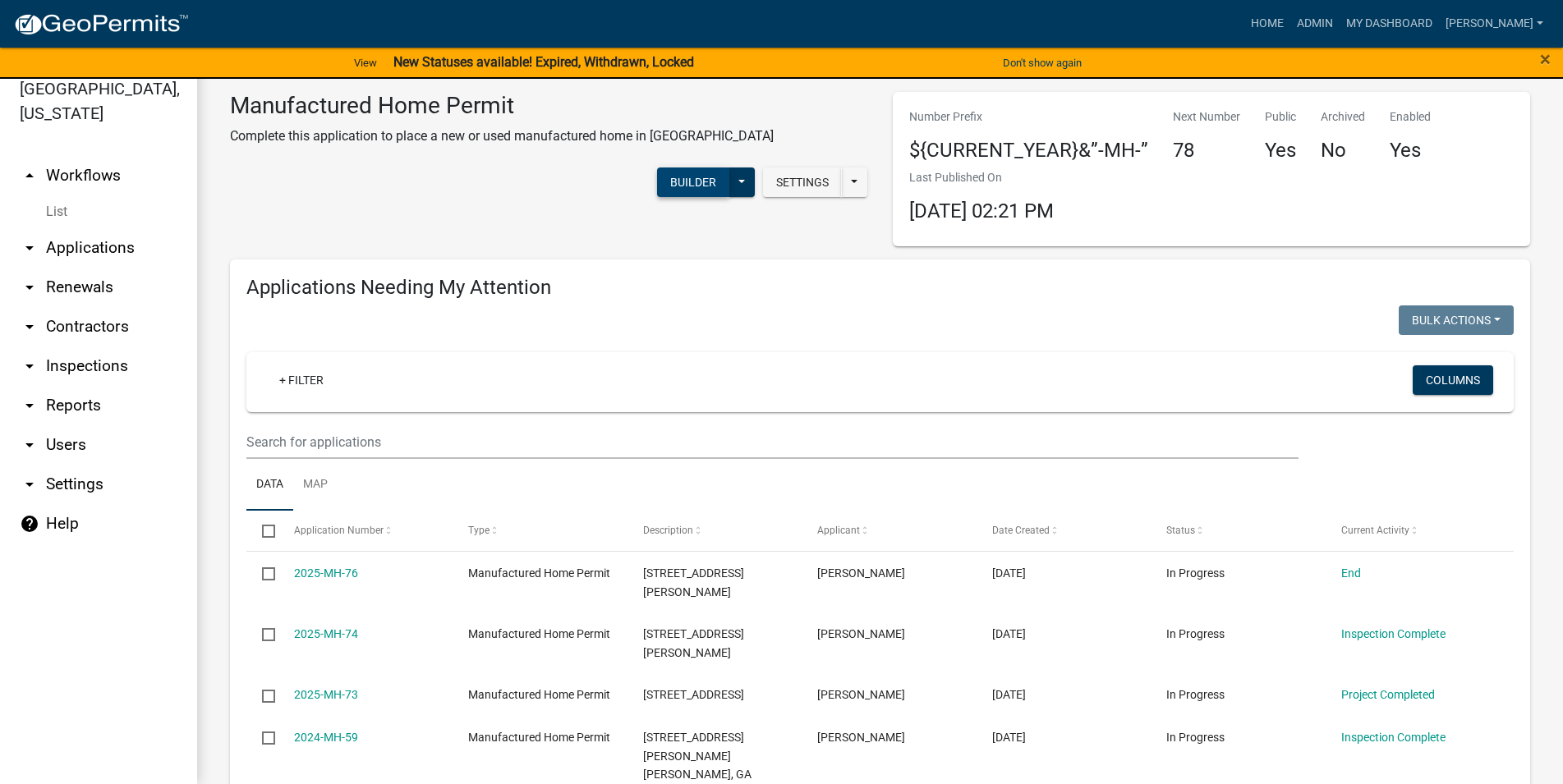
click at [670, 193] on button "Builder" at bounding box center [693, 183] width 72 height 30
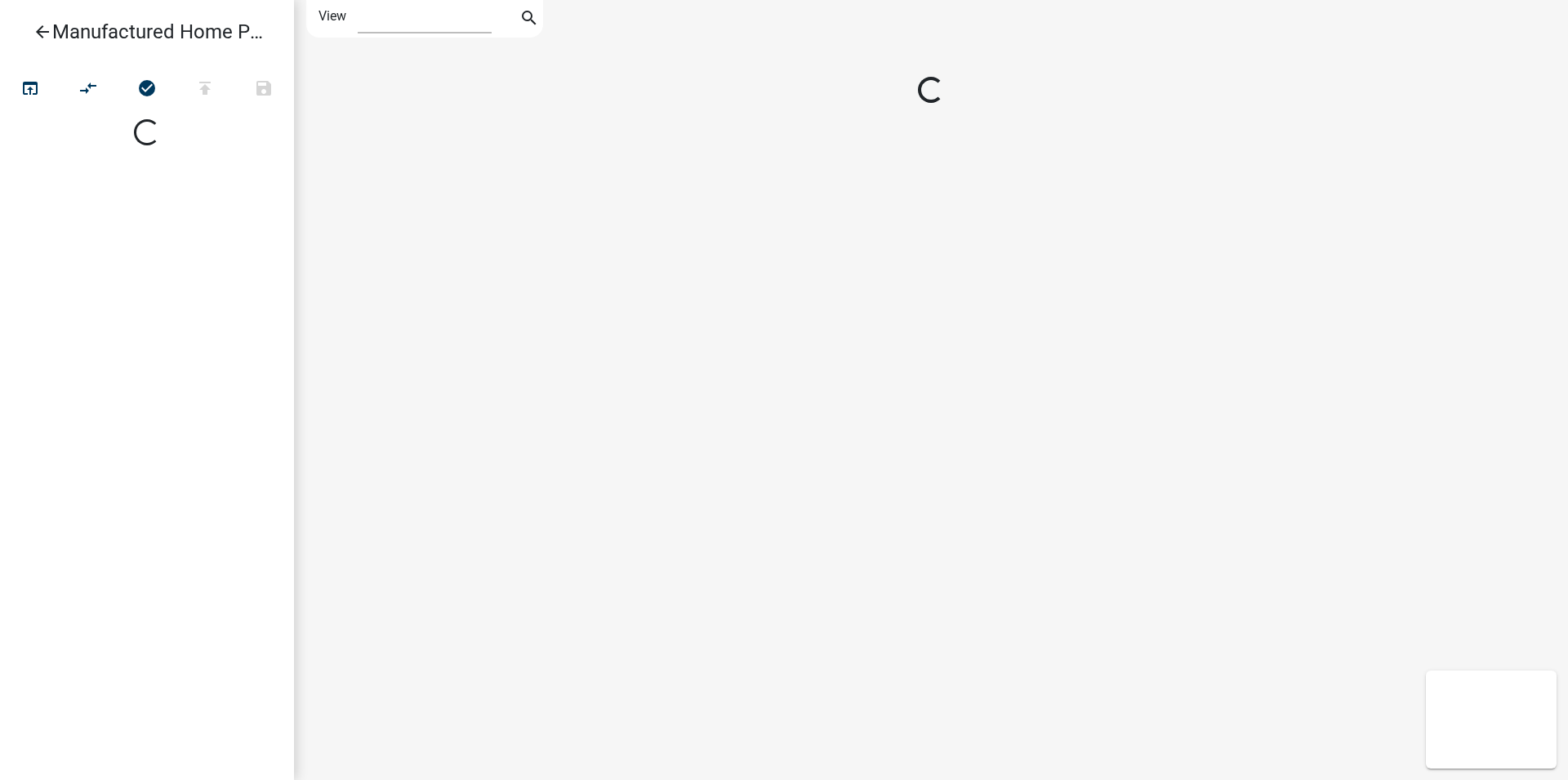
select select "1"
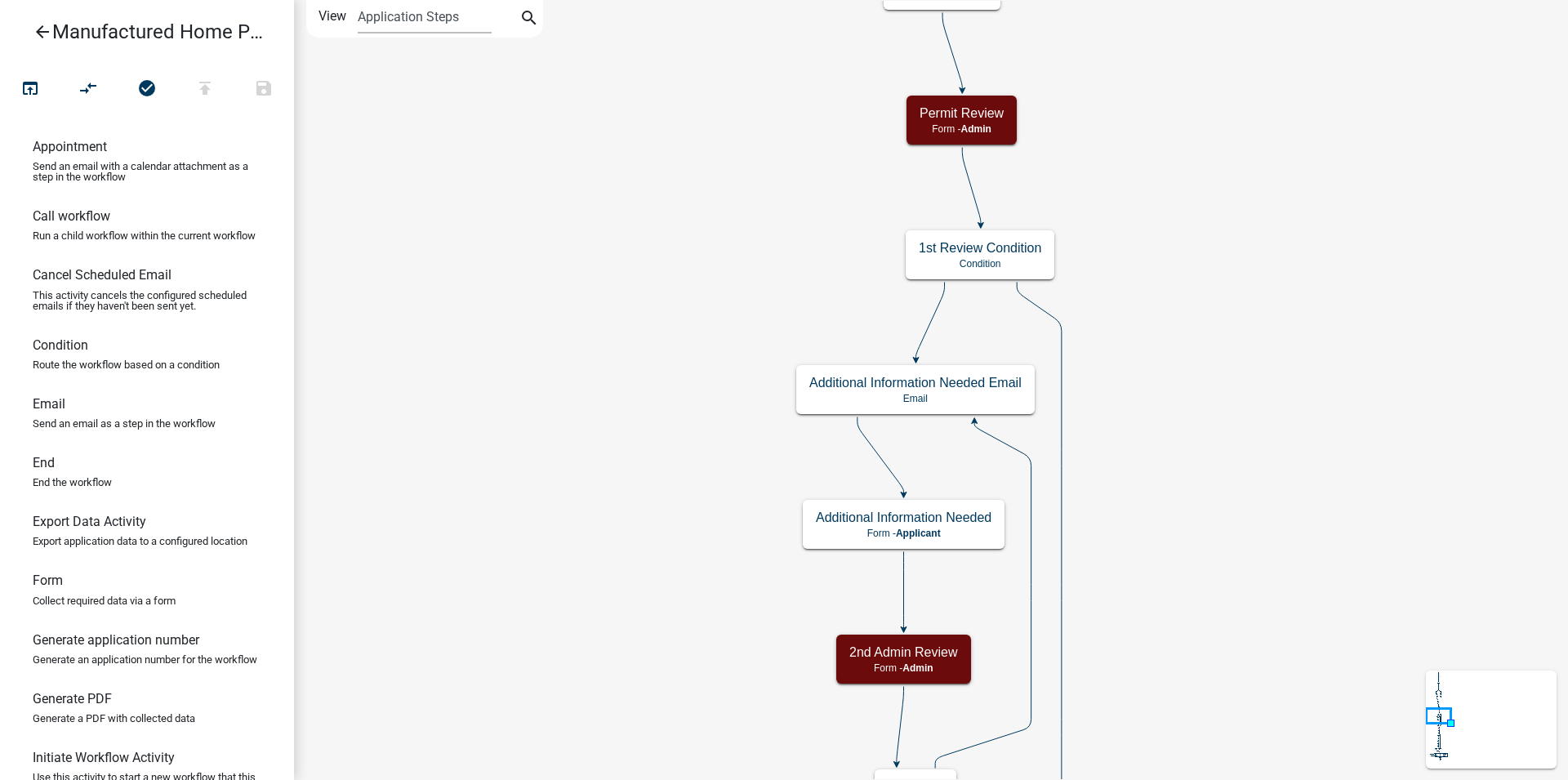
scroll to position [250, 0]
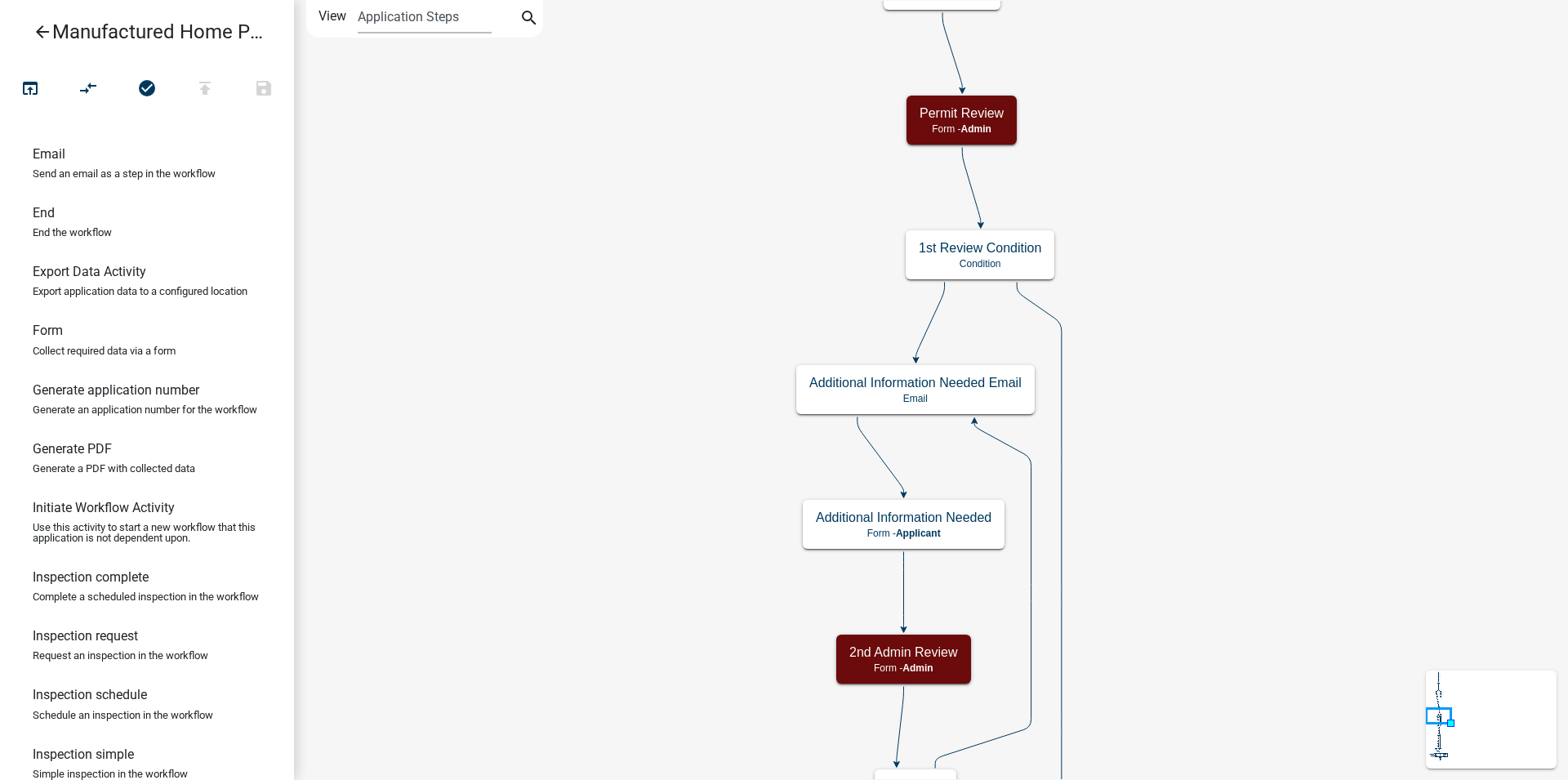
click at [135, 493] on link "Generate PDF Generate a PDF with collected data" at bounding box center [147, 463] width 294 height 59
click at [1150, 220] on div "Start Start - Applicant Parcel search Parcel search - Applicant Require User Re…" at bounding box center [931, 390] width 1274 height 780
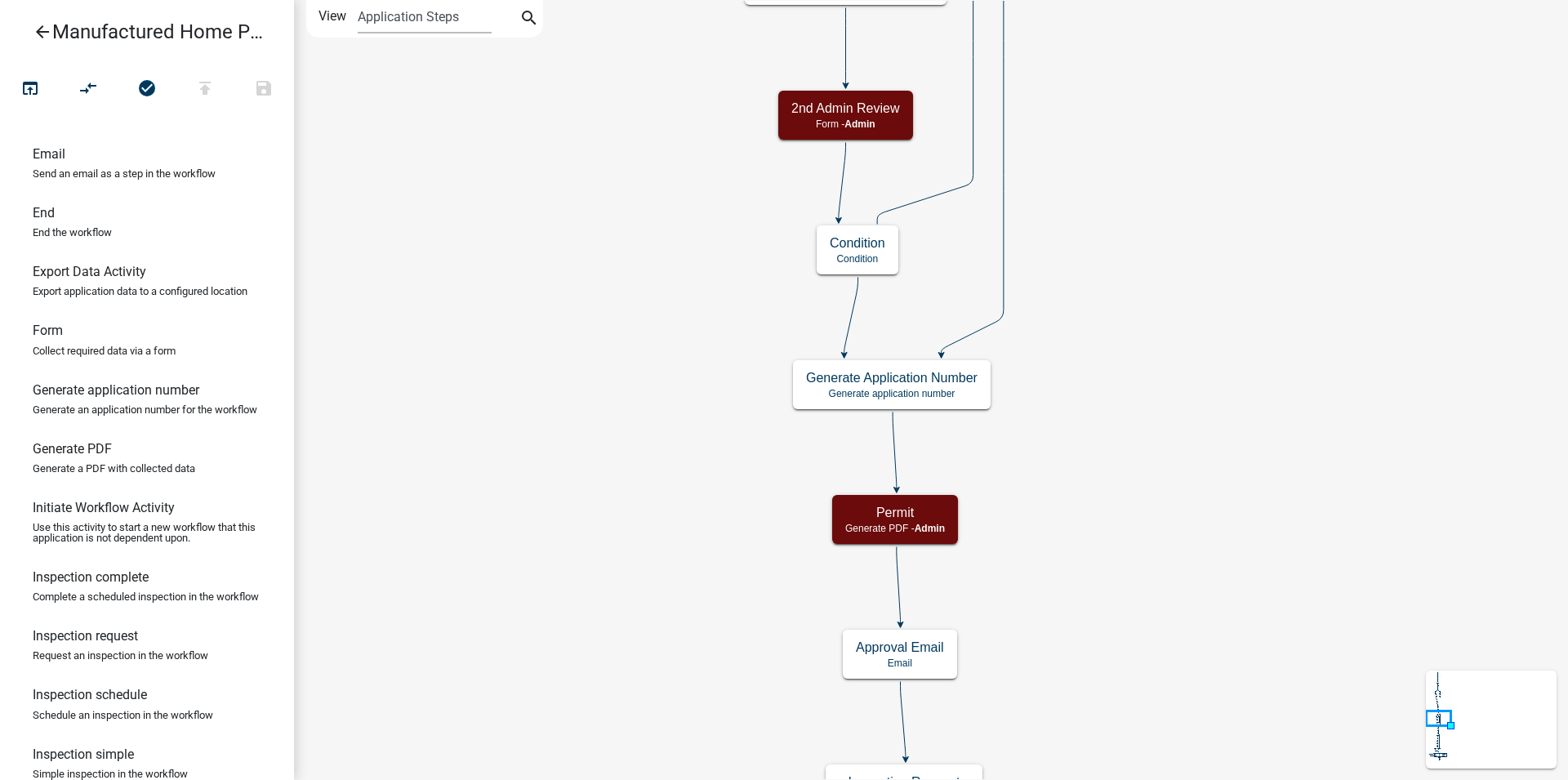
click at [1038, 13] on div "Start Start - Applicant Parcel search Parcel search - Applicant Require User Re…" at bounding box center [931, 390] width 1274 height 780
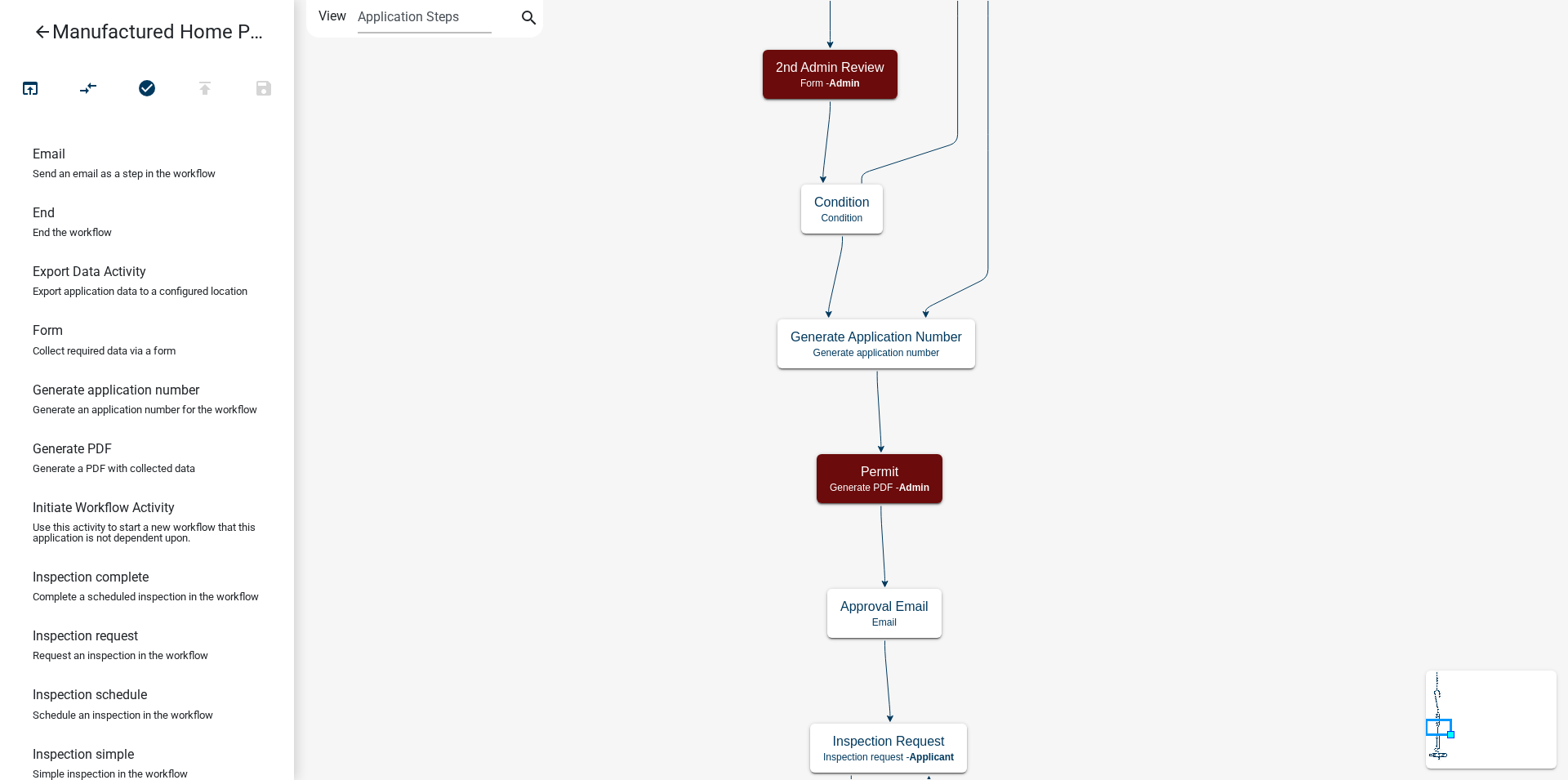
click at [1114, 221] on div "Start Start - Applicant Parcel search Parcel search - Applicant Require User Re…" at bounding box center [931, 390] width 1274 height 780
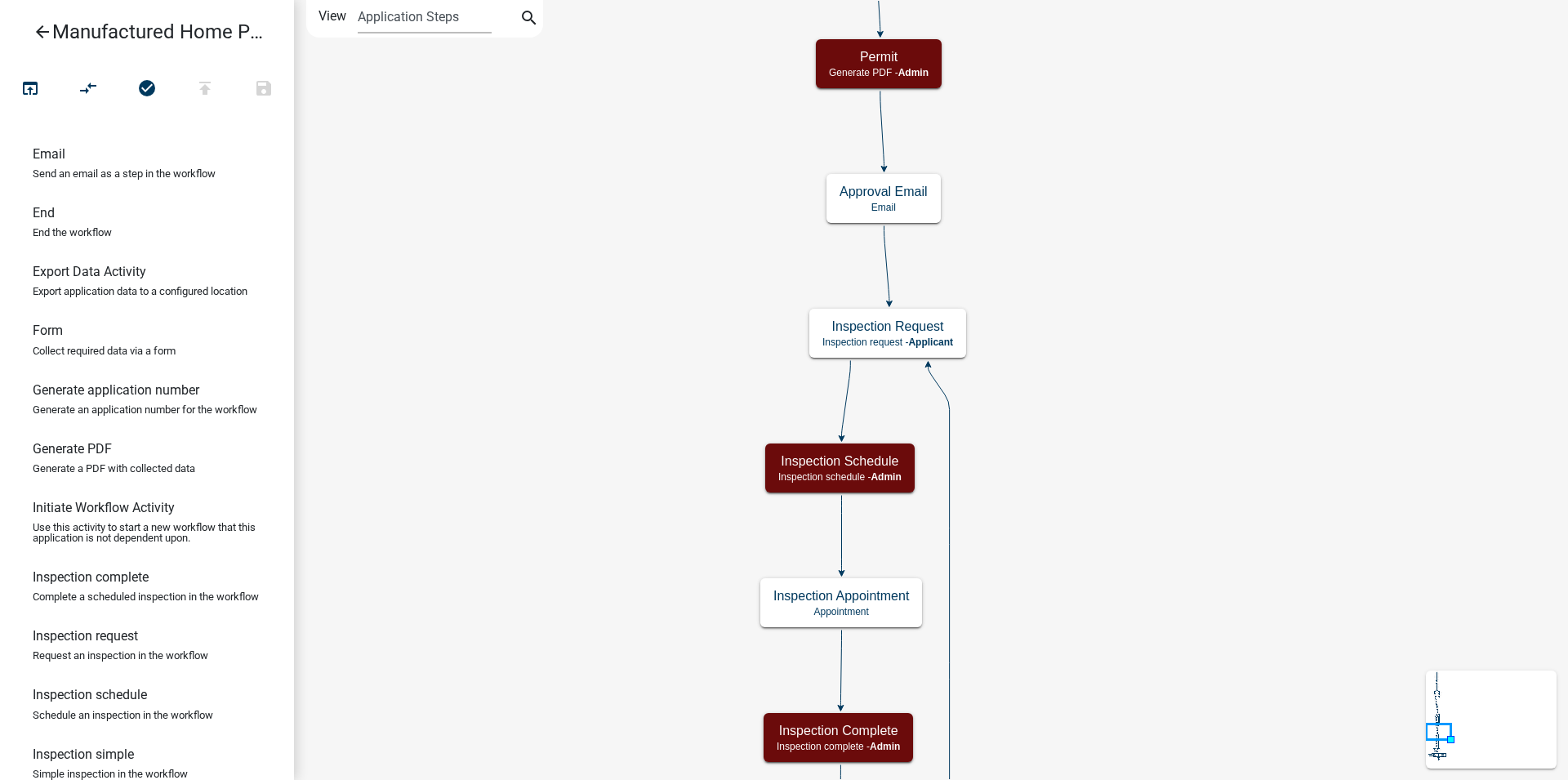
click at [1142, 306] on div "Start Start - Applicant Parcel search Parcel search - Applicant Require User Re…" at bounding box center [931, 390] width 1274 height 780
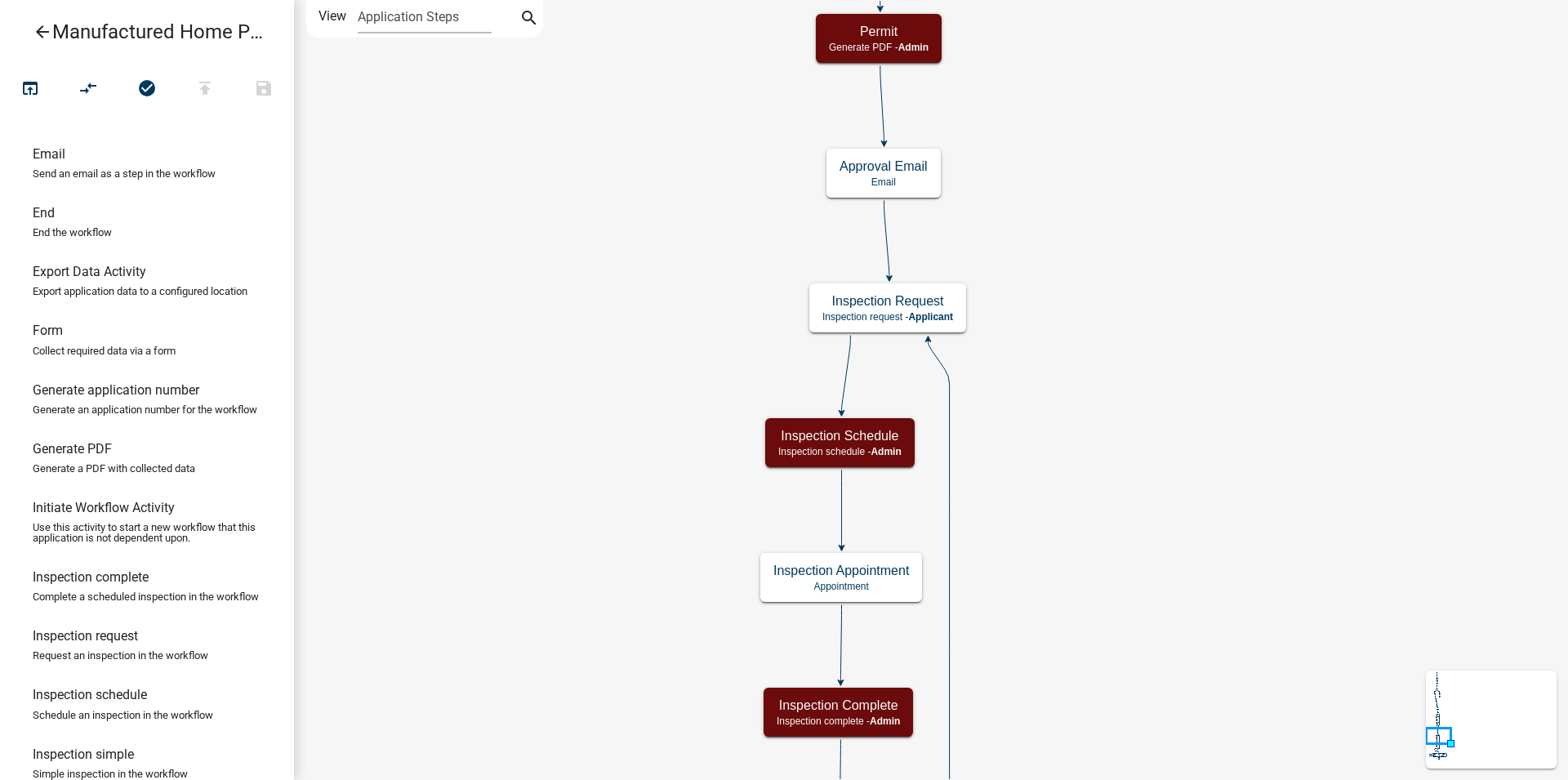
click at [1170, 282] on div "Start Start - Applicant Parcel search Parcel search - Applicant Require User Re…" at bounding box center [931, 390] width 1274 height 780
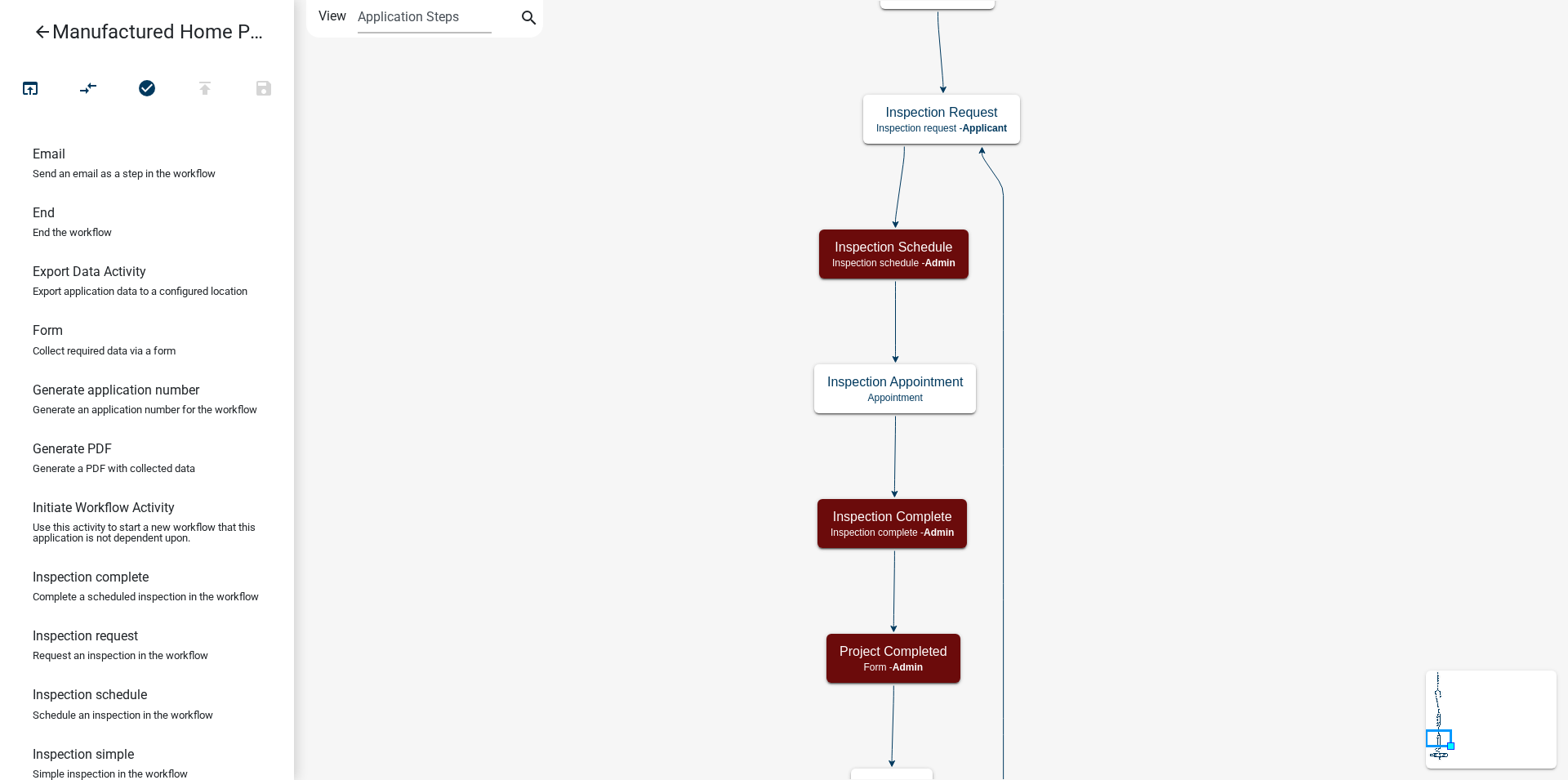
click at [1148, 269] on div "Start Start - Applicant Parcel search Parcel search - Applicant Require User Re…" at bounding box center [931, 390] width 1274 height 780
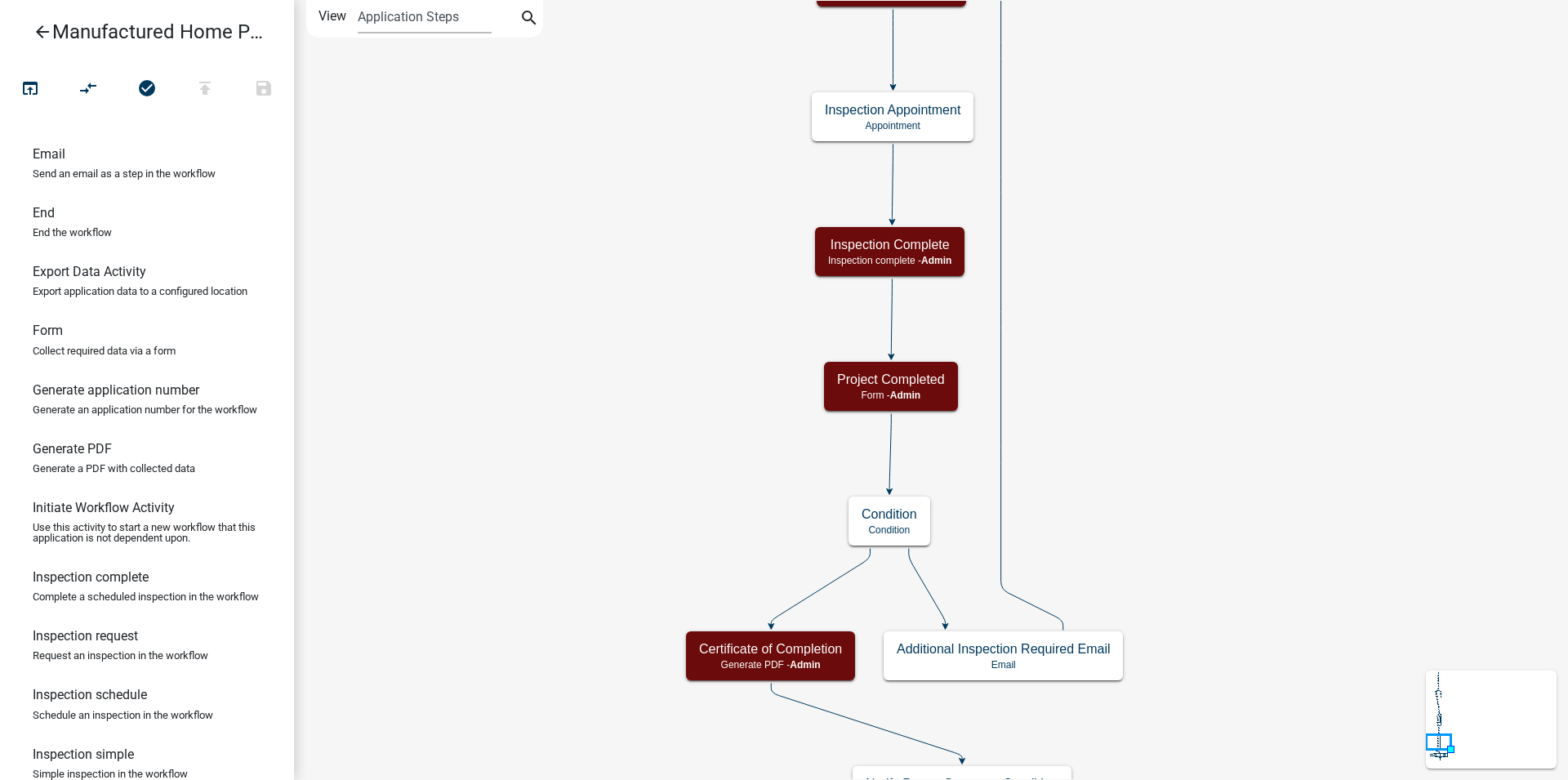
click at [1096, 247] on div "Start Start - Applicant Parcel search Parcel search - Applicant Require User Re…" at bounding box center [931, 390] width 1274 height 780
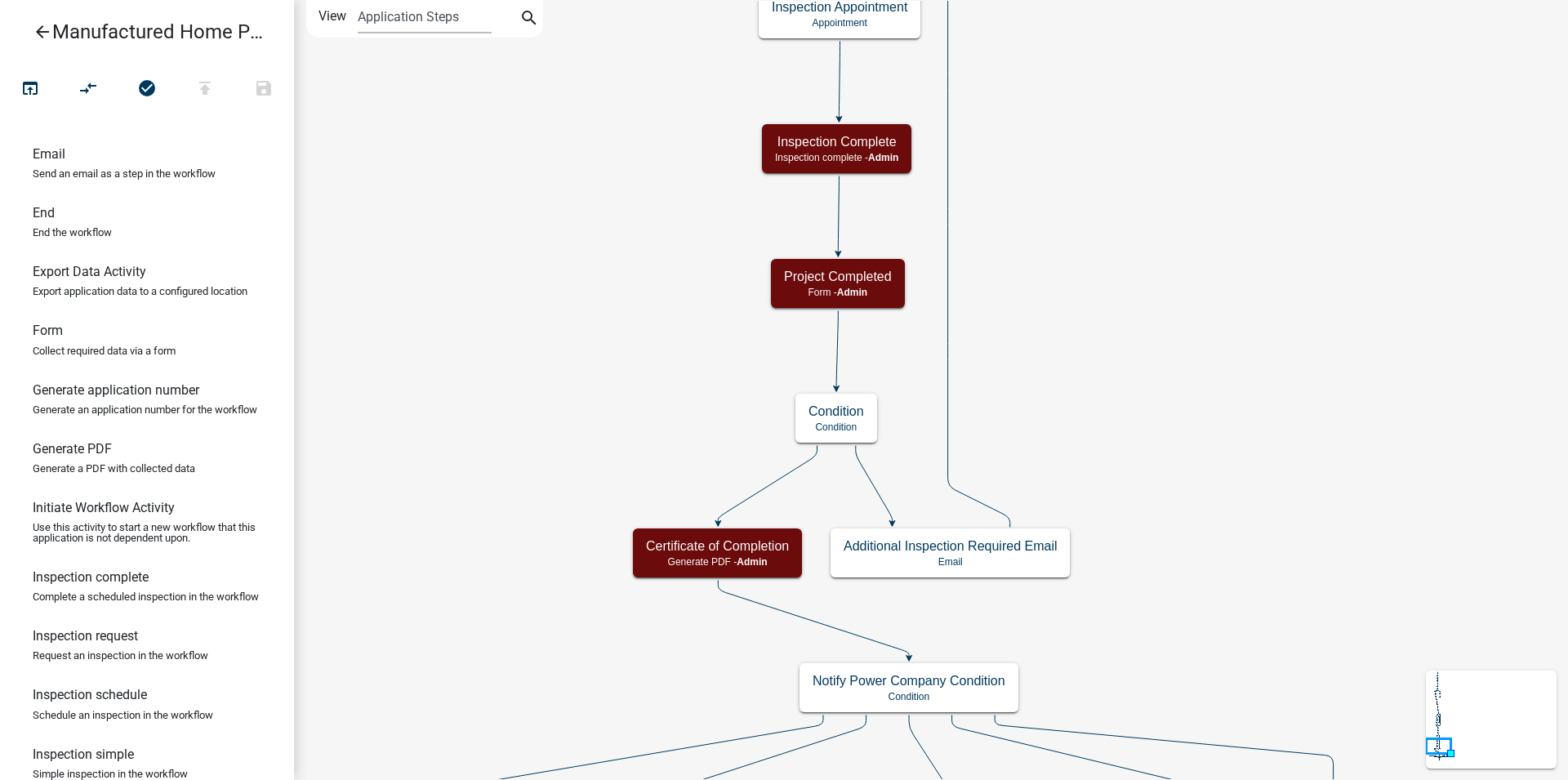
click at [1024, 237] on div "Start Start - Applicant Parcel search Parcel search - Applicant Require User Re…" at bounding box center [931, 390] width 1274 height 780
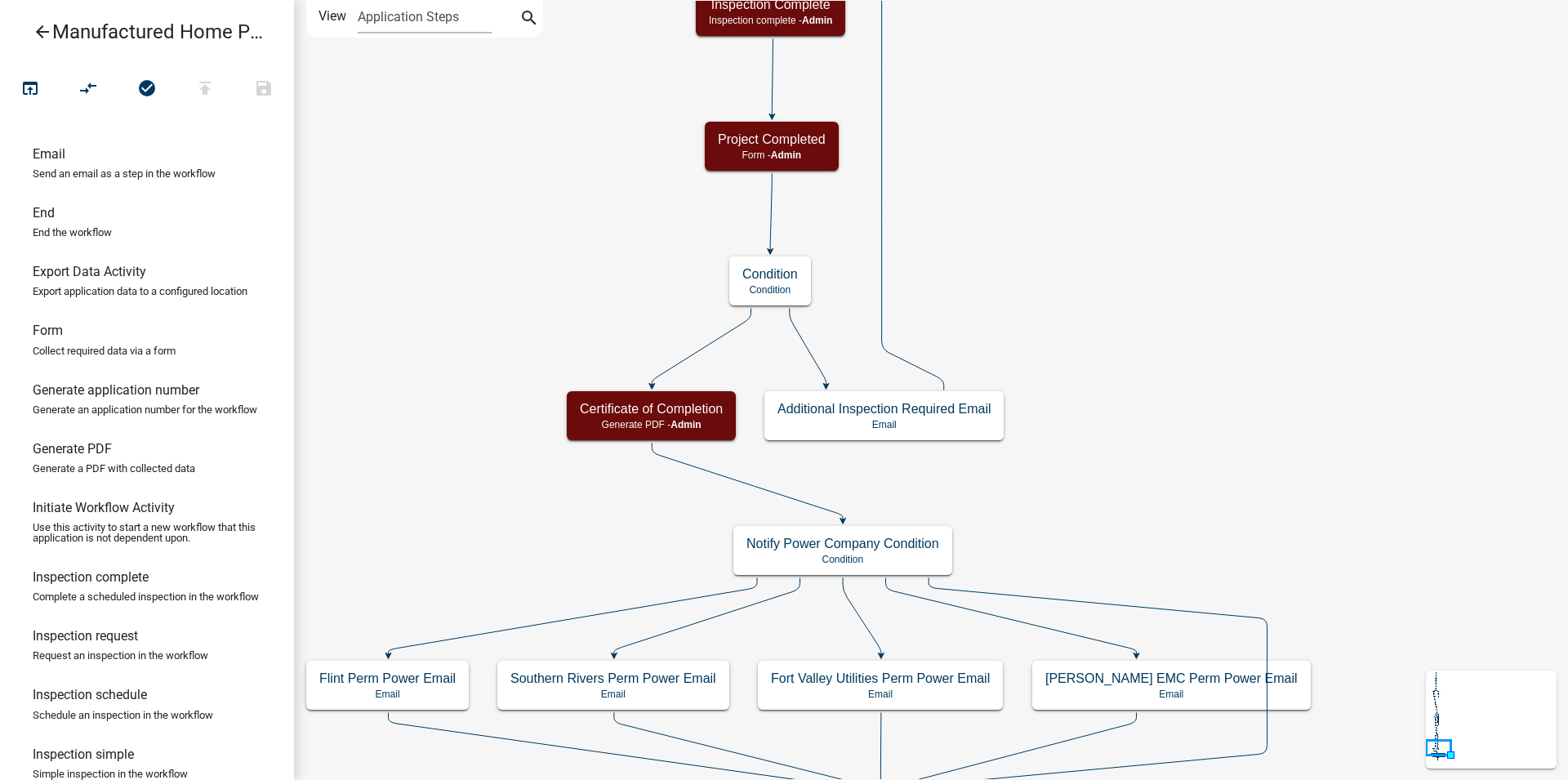
click at [1134, 288] on div "Start Start - Applicant Parcel search Parcel search - Applicant Require User Re…" at bounding box center [931, 390] width 1274 height 780
click at [1183, 290] on div "Start Start - Applicant Parcel search Parcel search - Applicant Require User Re…" at bounding box center [931, 390] width 1274 height 780
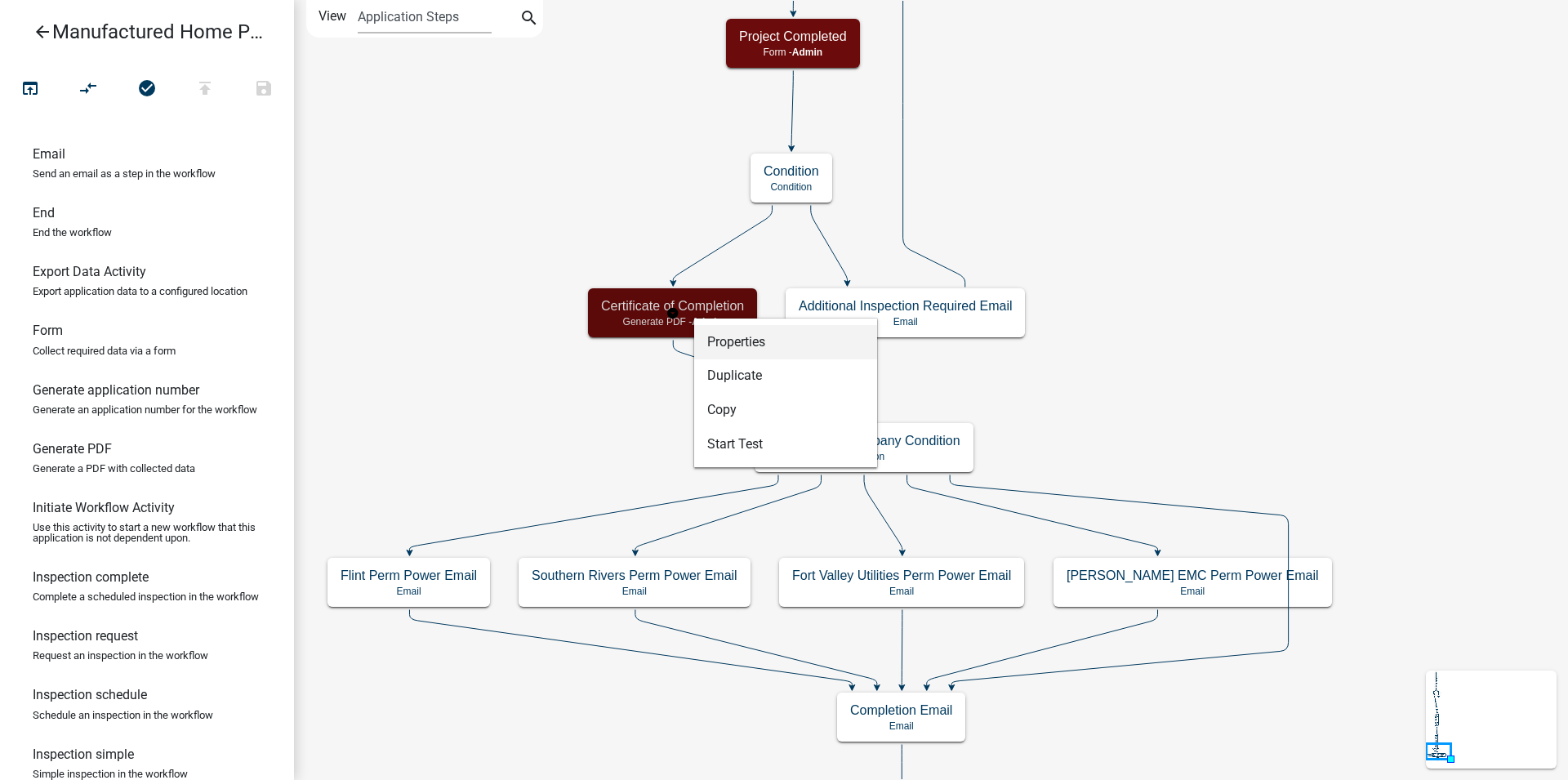
select select "A5A2EDD3-D5F0-4059-AEA5-44F7AF435AAD"
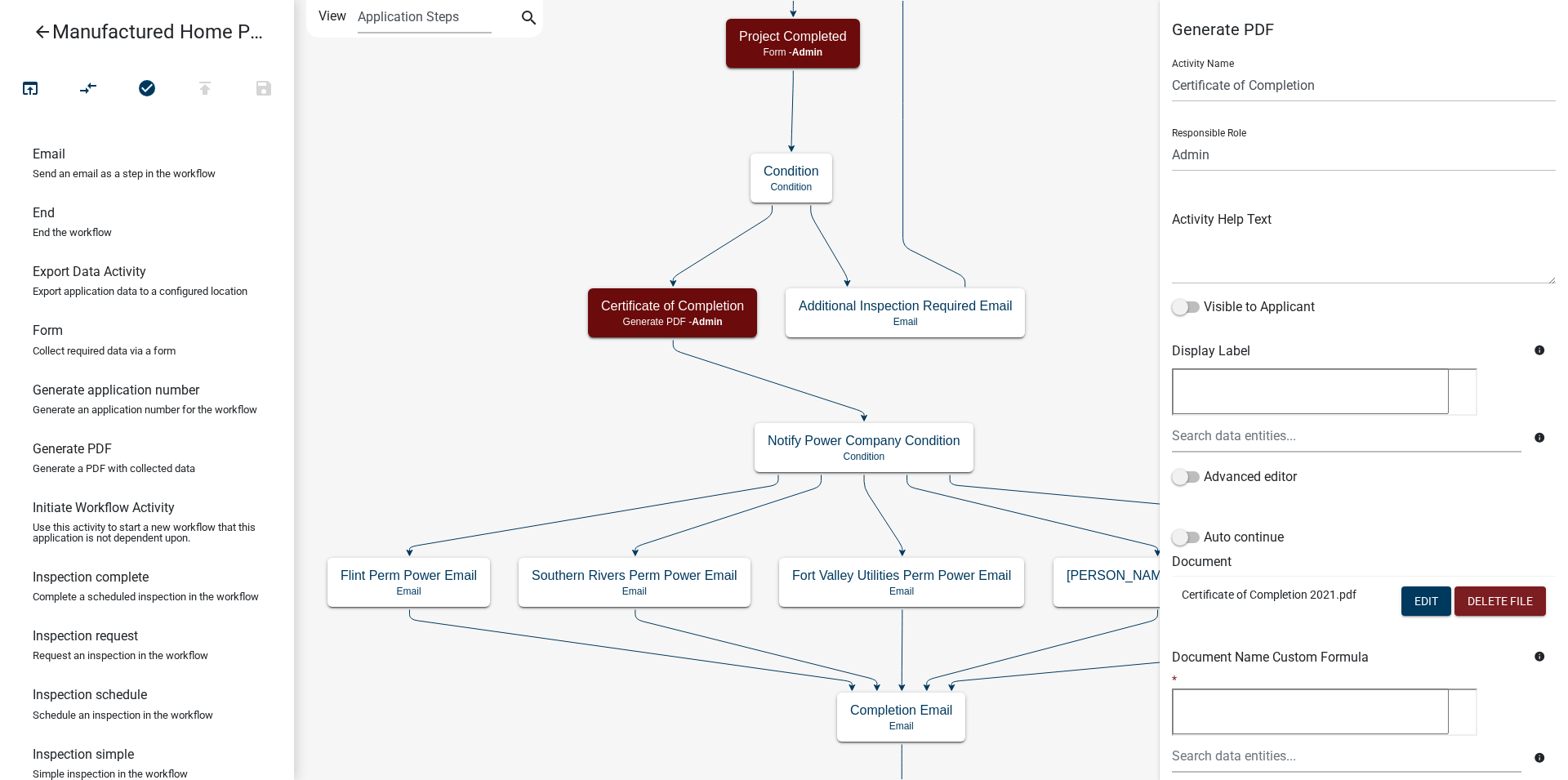
scroll to position [83, 0]
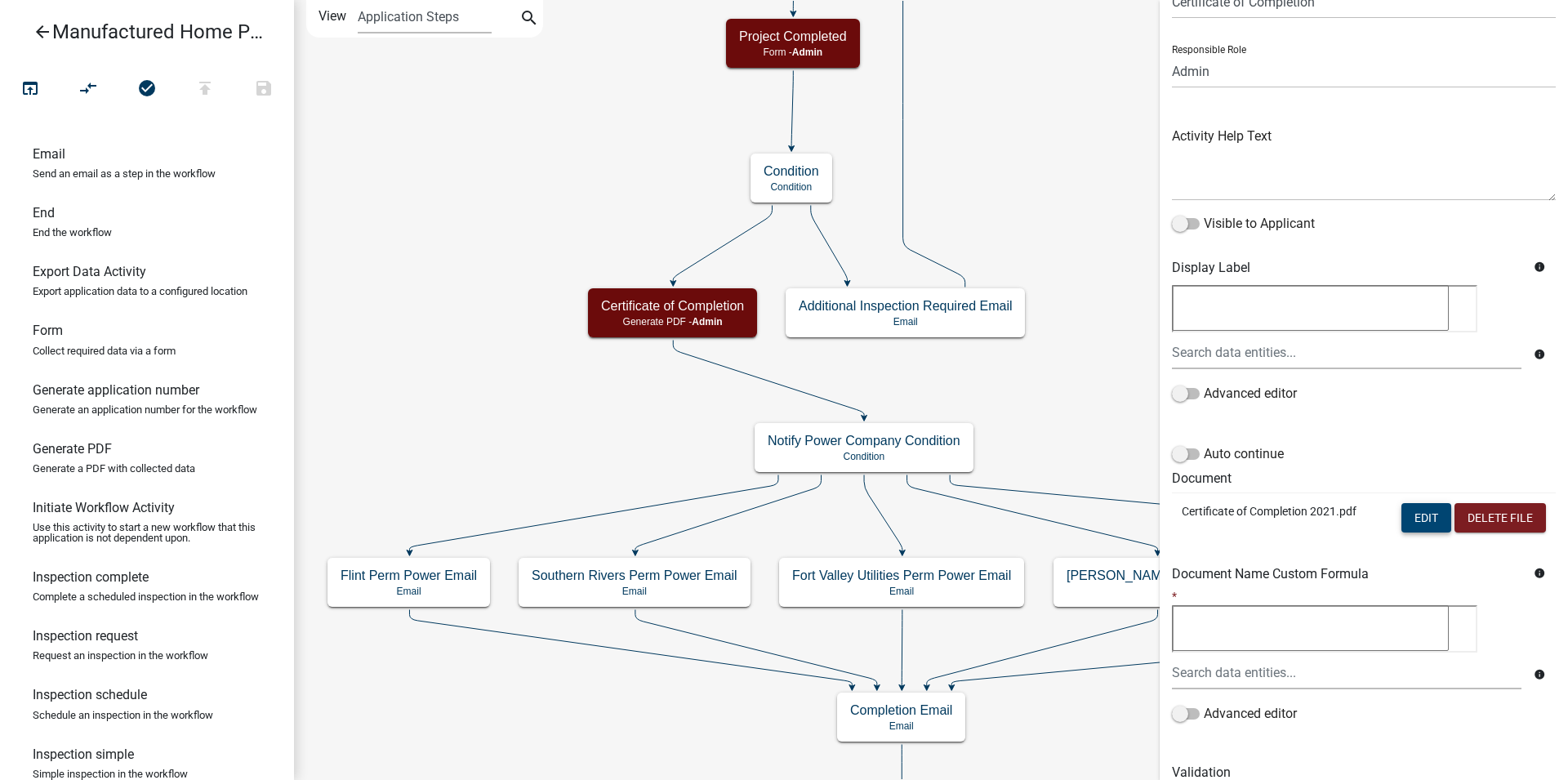
click at [1401, 509] on button "Edit" at bounding box center [1426, 518] width 50 height 30
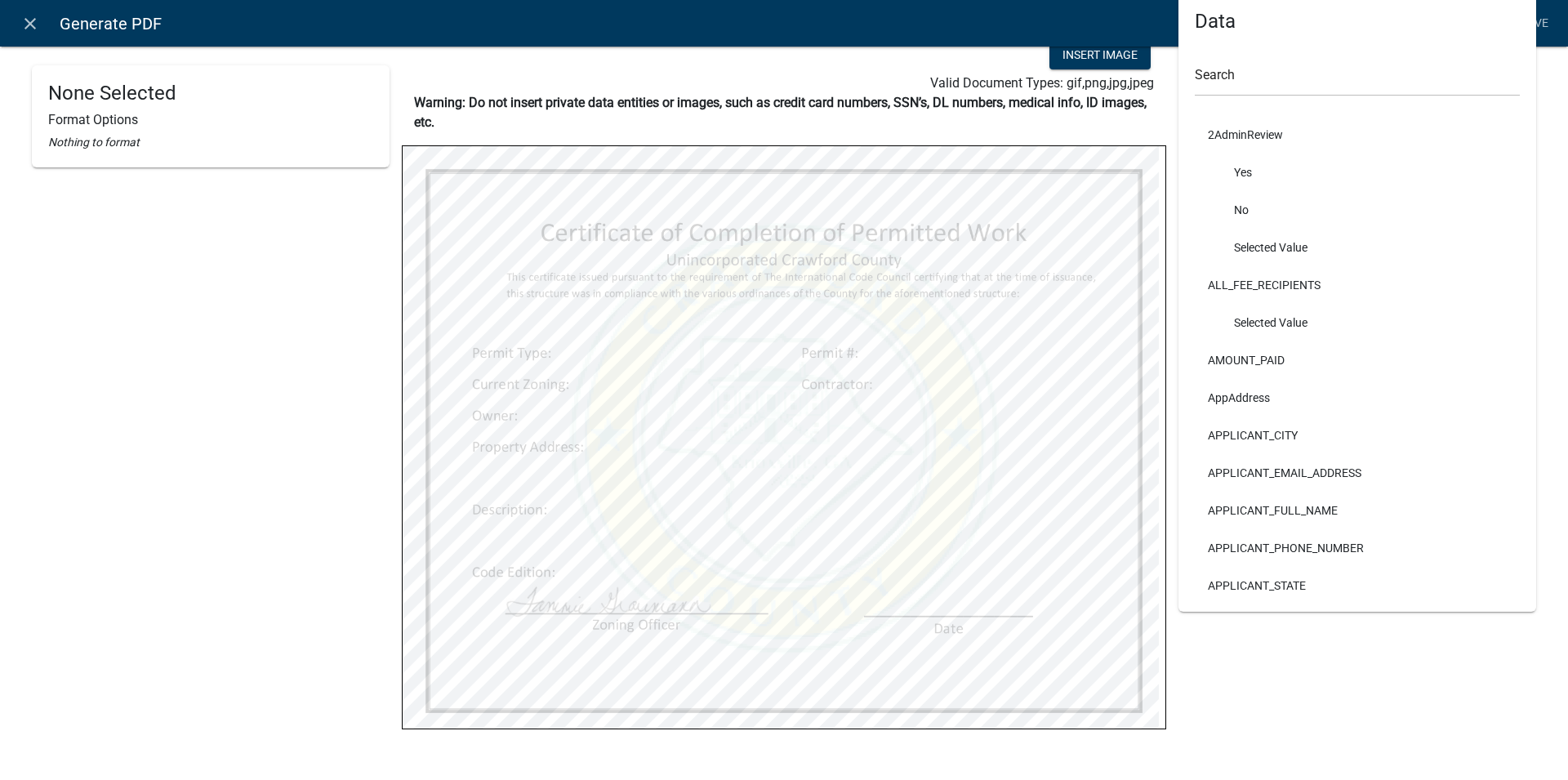
scroll to position [108, 0]
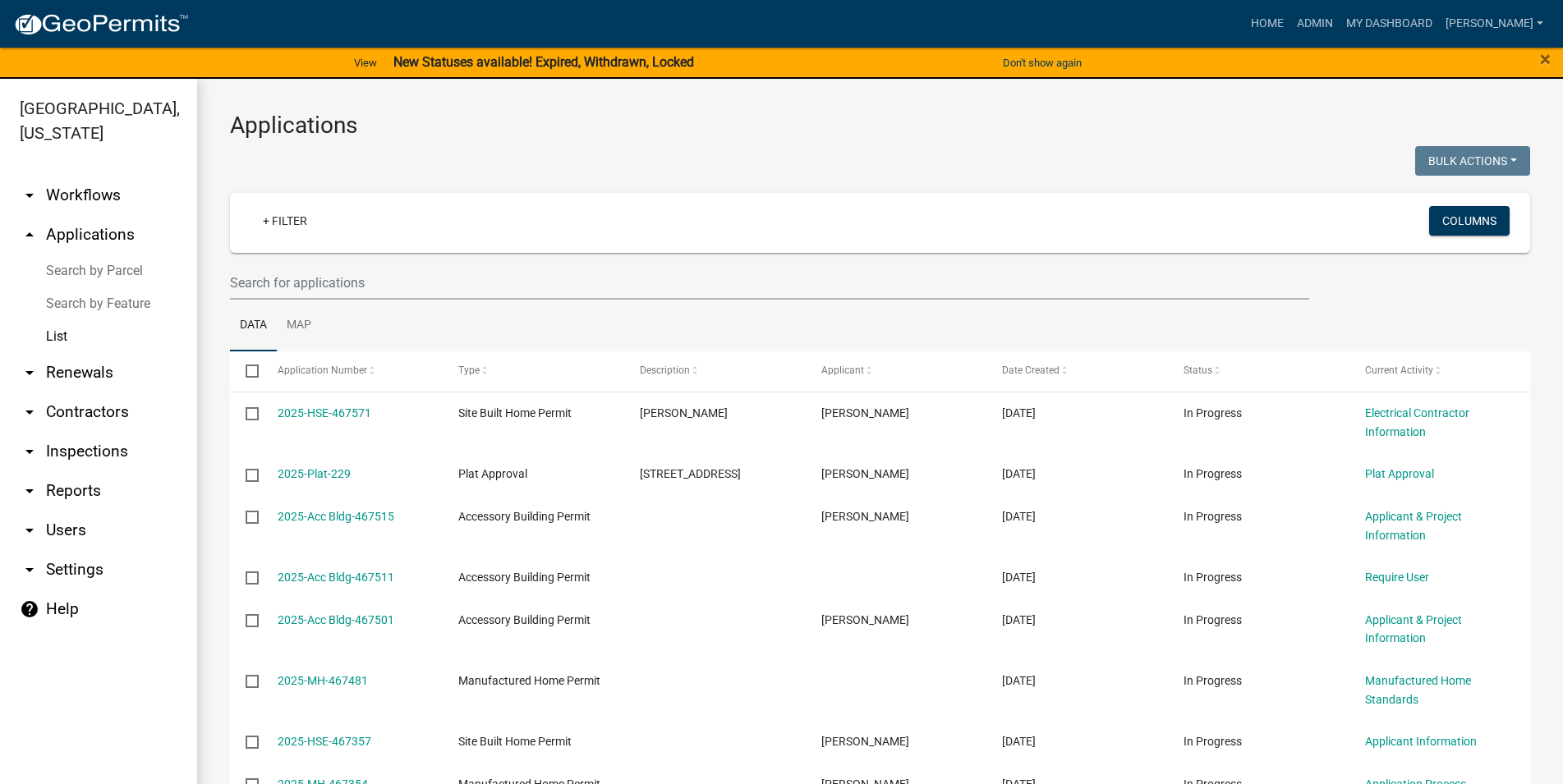
select select "3: 100"
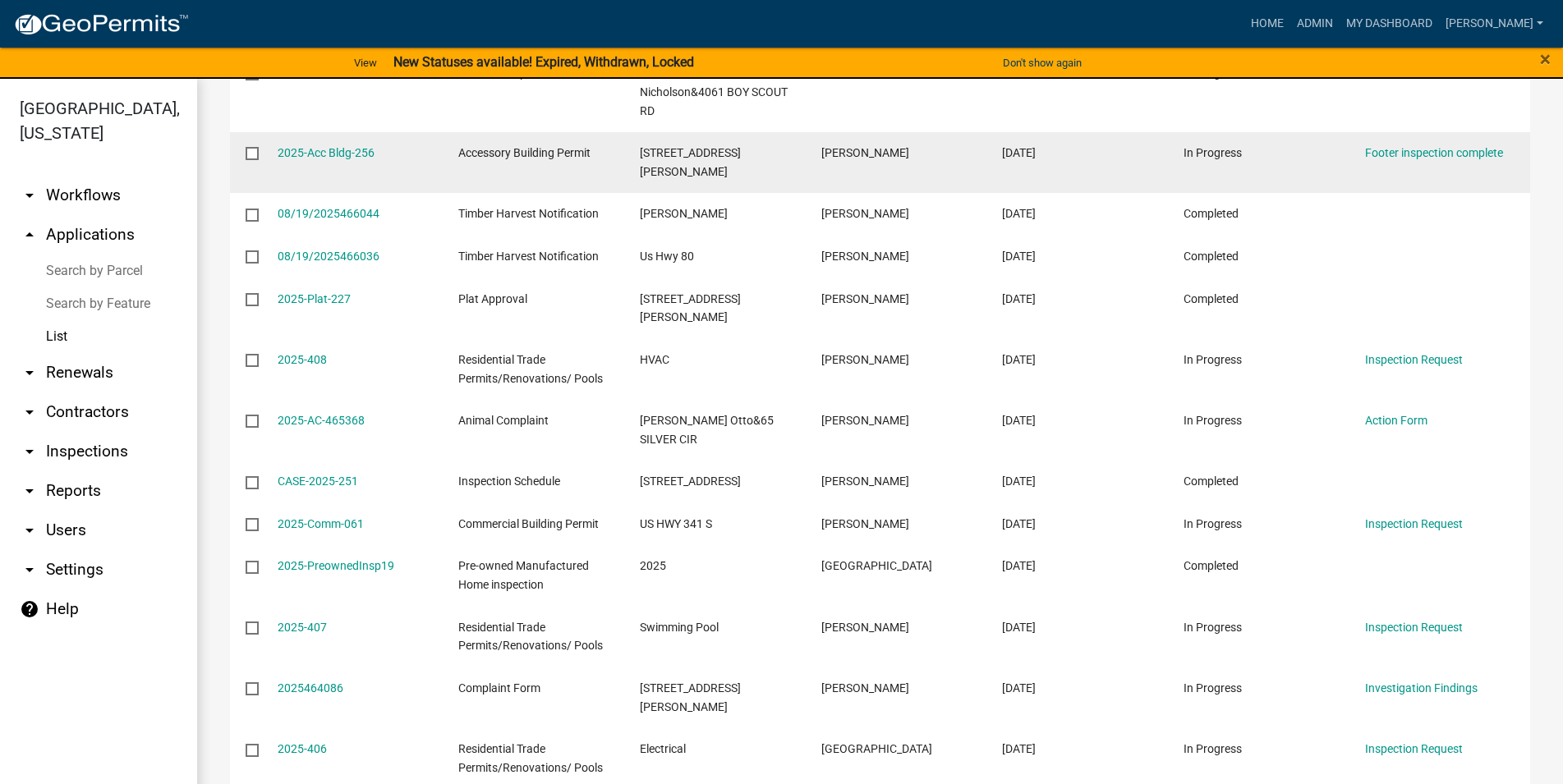
scroll to position [1029, 0]
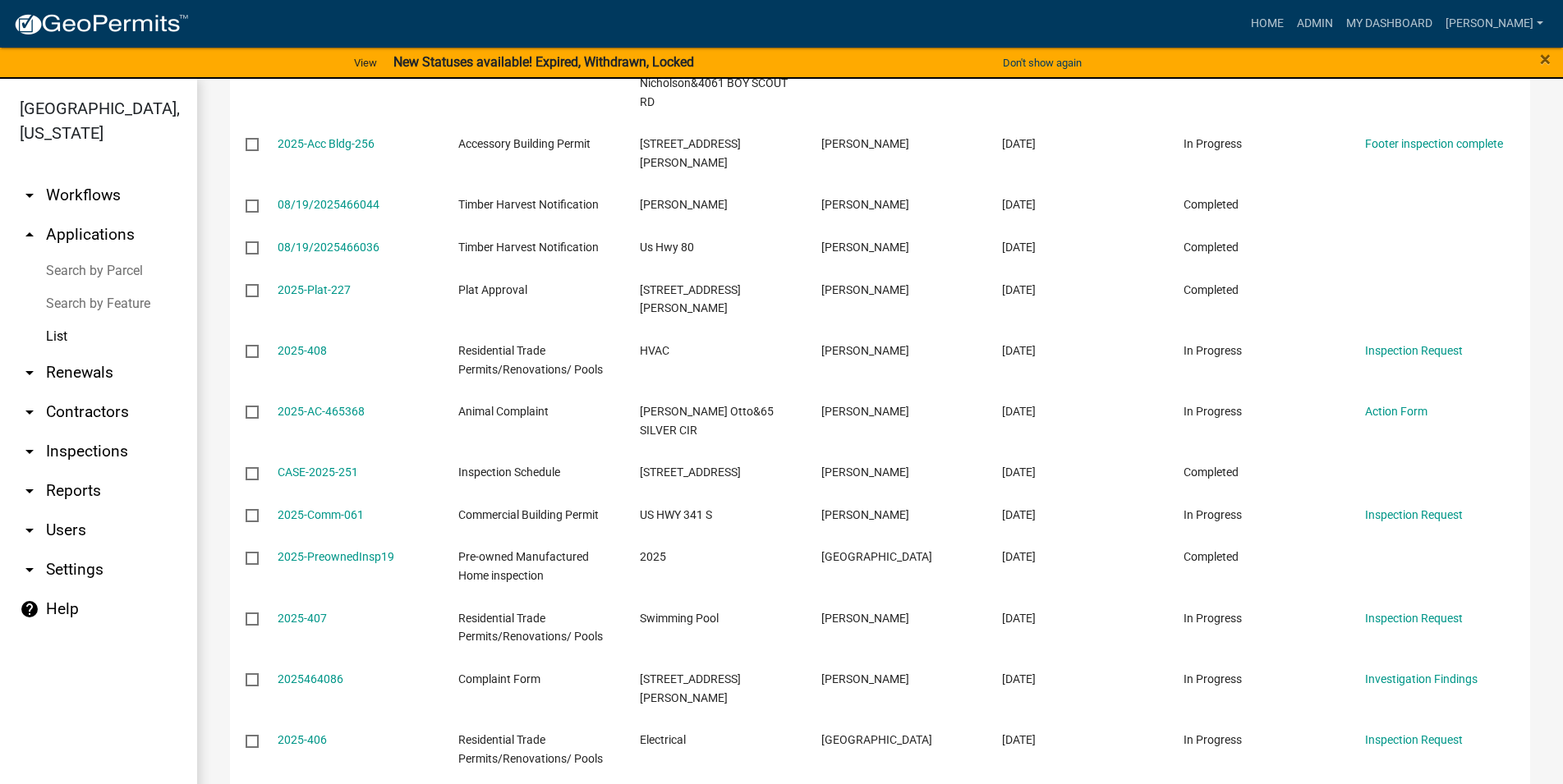
click at [95, 449] on link "arrow_drop_down Inspections" at bounding box center [98, 451] width 197 height 39
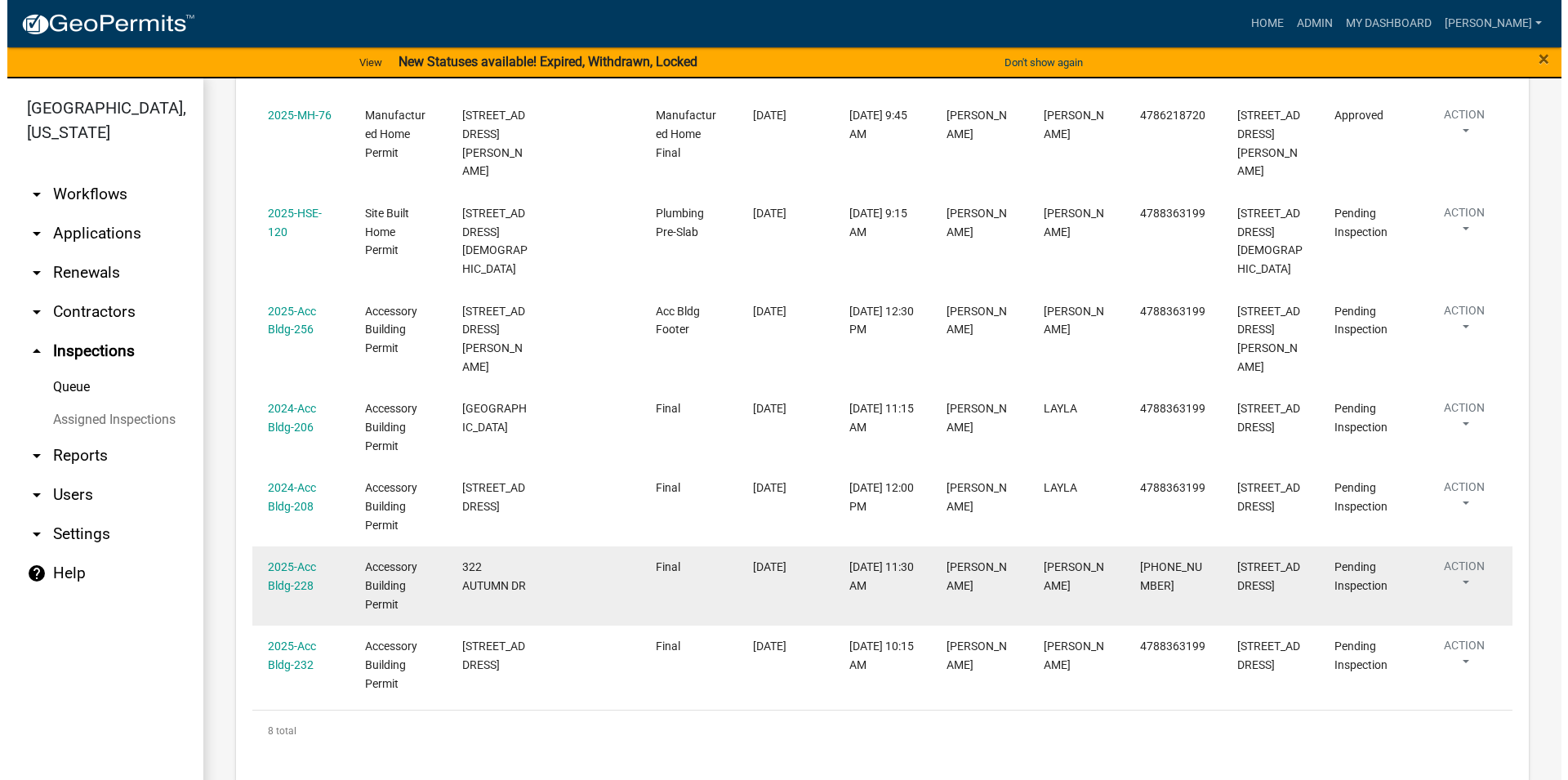
scroll to position [218, 0]
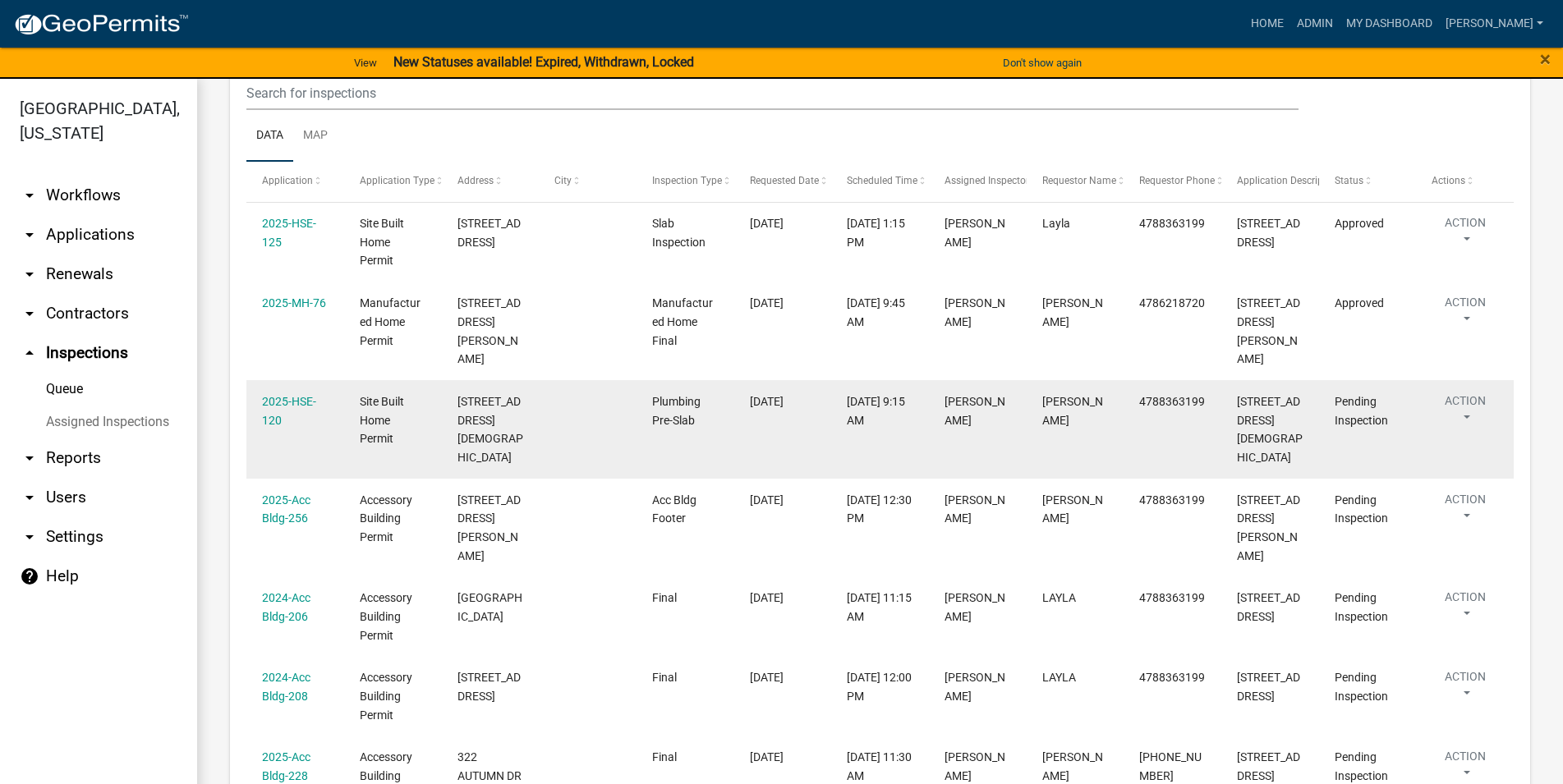
click at [285, 392] on div "2025-HSE-120" at bounding box center [294, 411] width 66 height 38
click at [280, 395] on div "2025-HSE-120" at bounding box center [294, 411] width 66 height 38
click at [278, 406] on link "2025-HSE-120" at bounding box center [288, 411] width 54 height 32
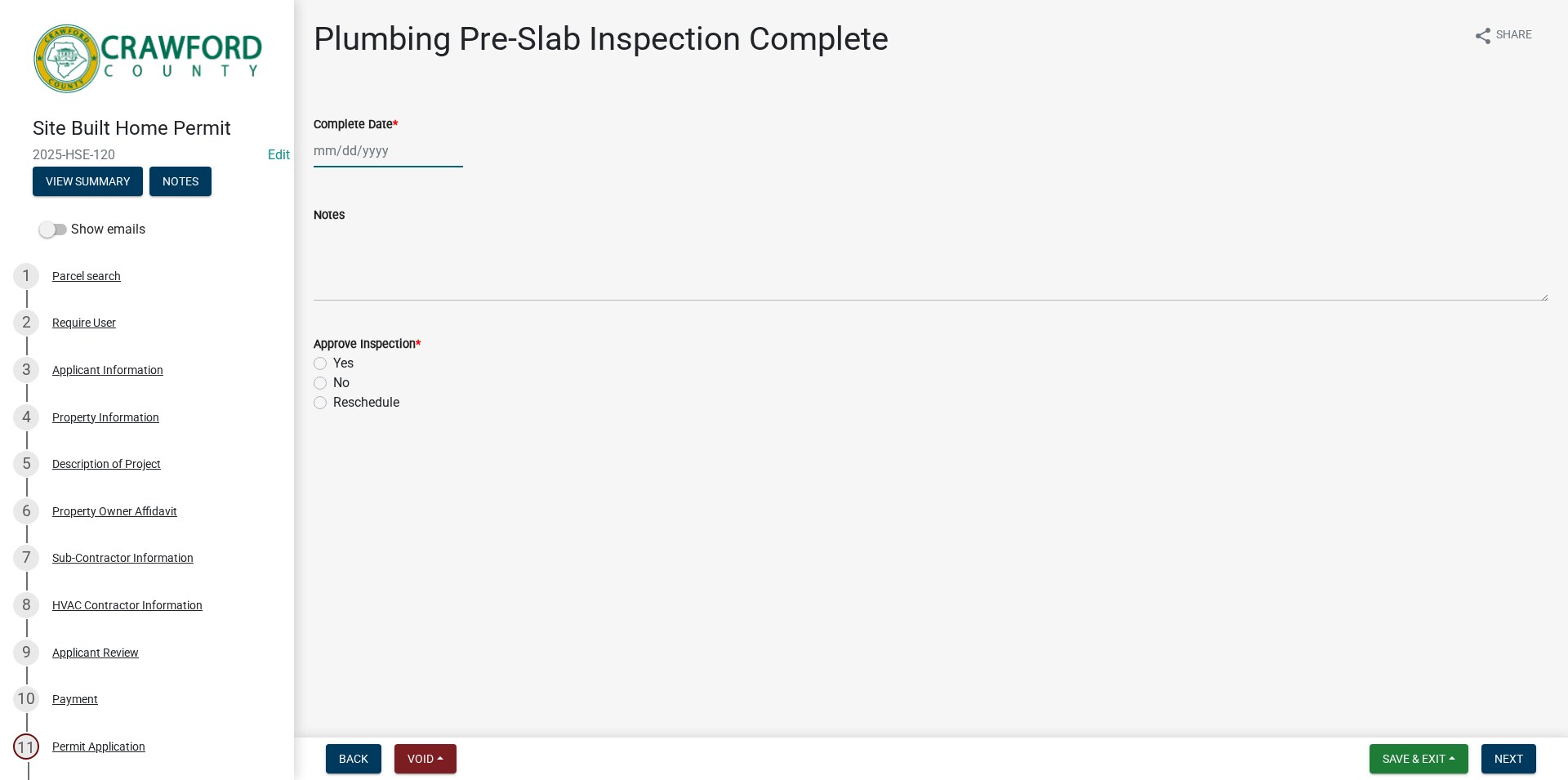
click at [333, 151] on input "Complete Date *" at bounding box center [388, 151] width 150 height 34
select select "8"
select select "2025"
click at [439, 311] on div "22" at bounding box center [435, 316] width 26 height 26
type input "[DATE]"
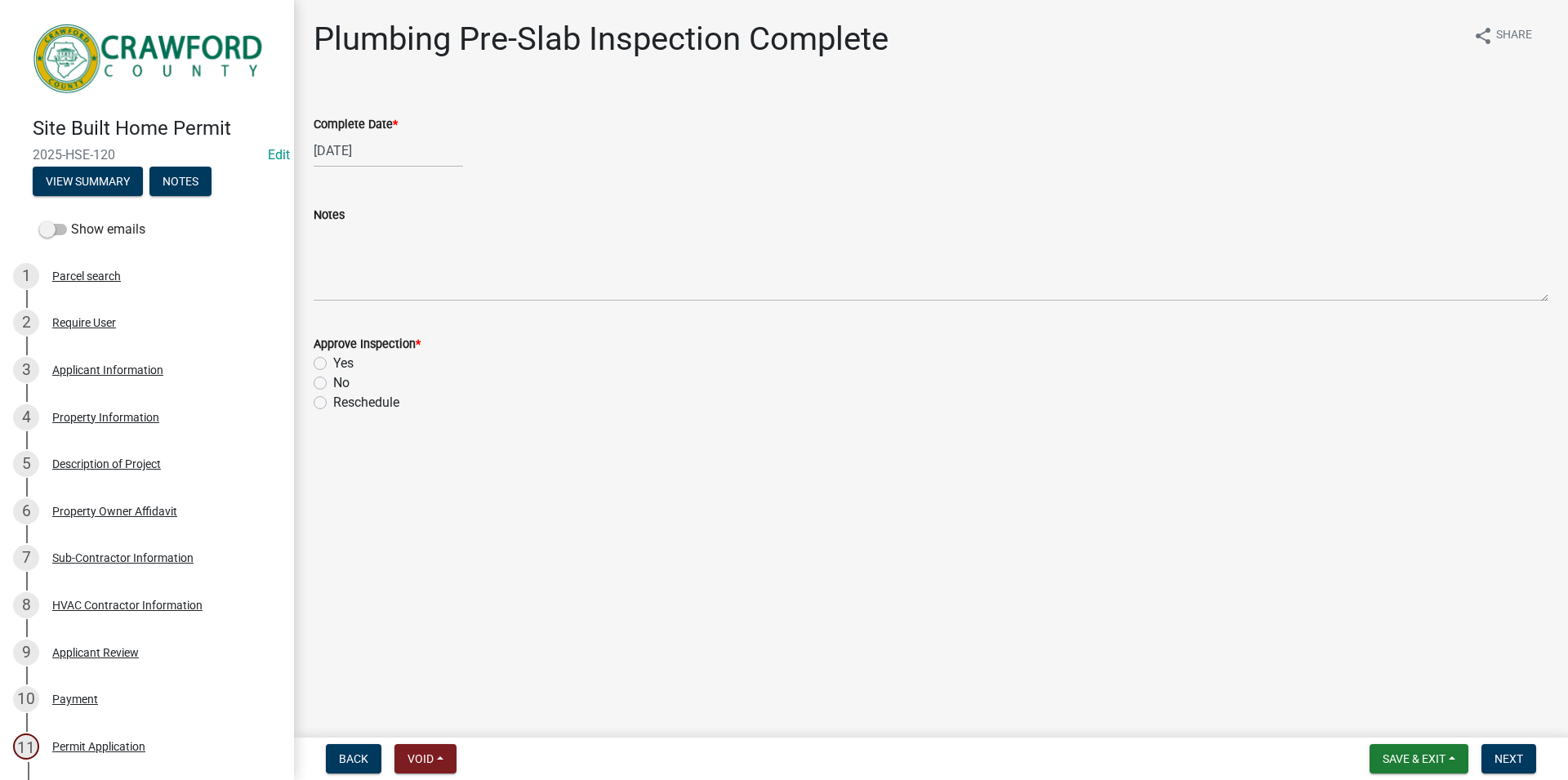
click at [345, 366] on label "Yes" at bounding box center [343, 363] width 21 height 20
click at [343, 364] on input "Yes" at bounding box center [338, 358] width 11 height 11
radio input "true"
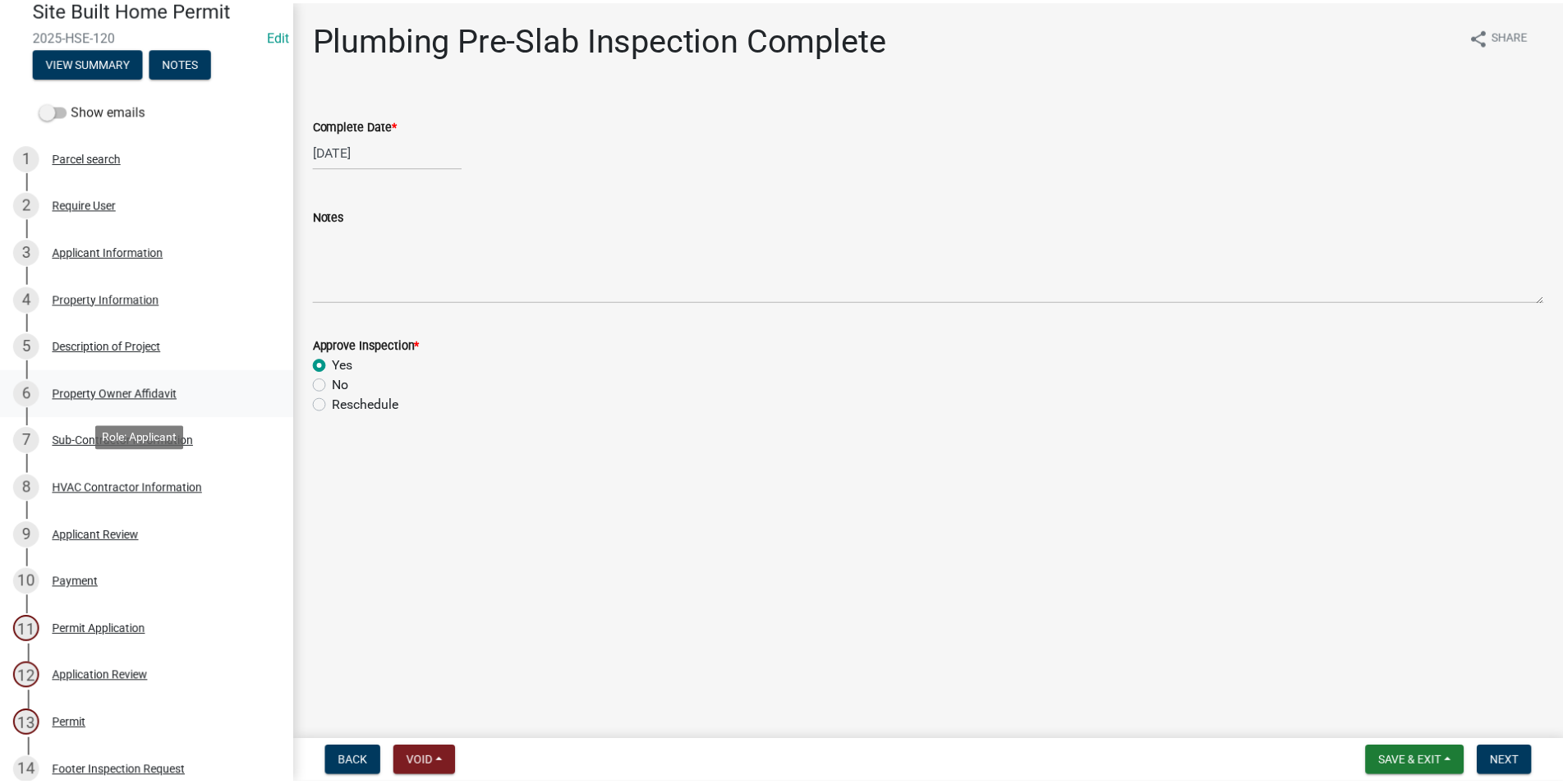
scroll to position [168, 0]
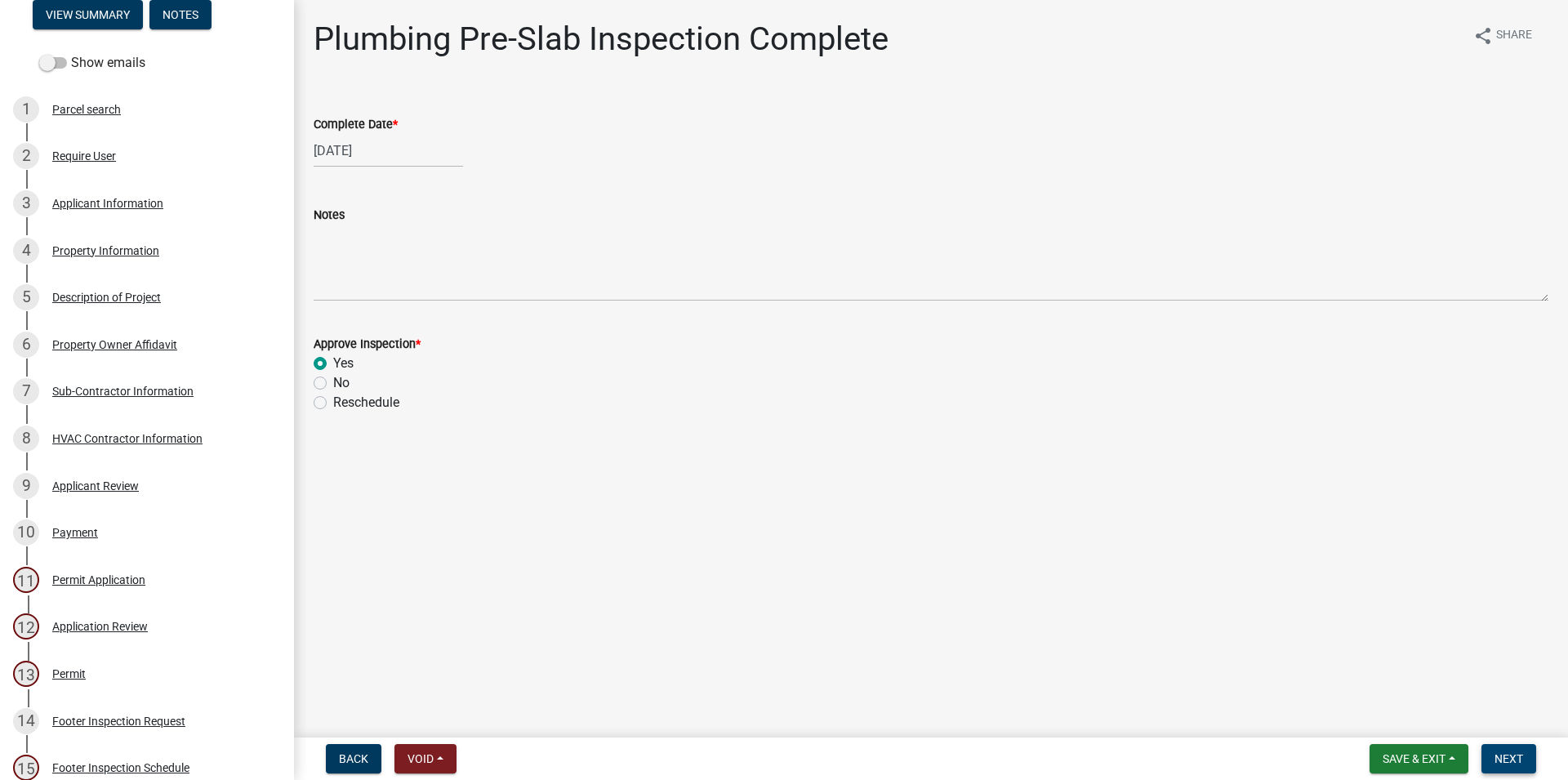
click at [1492, 745] on button "Next" at bounding box center [1508, 759] width 55 height 30
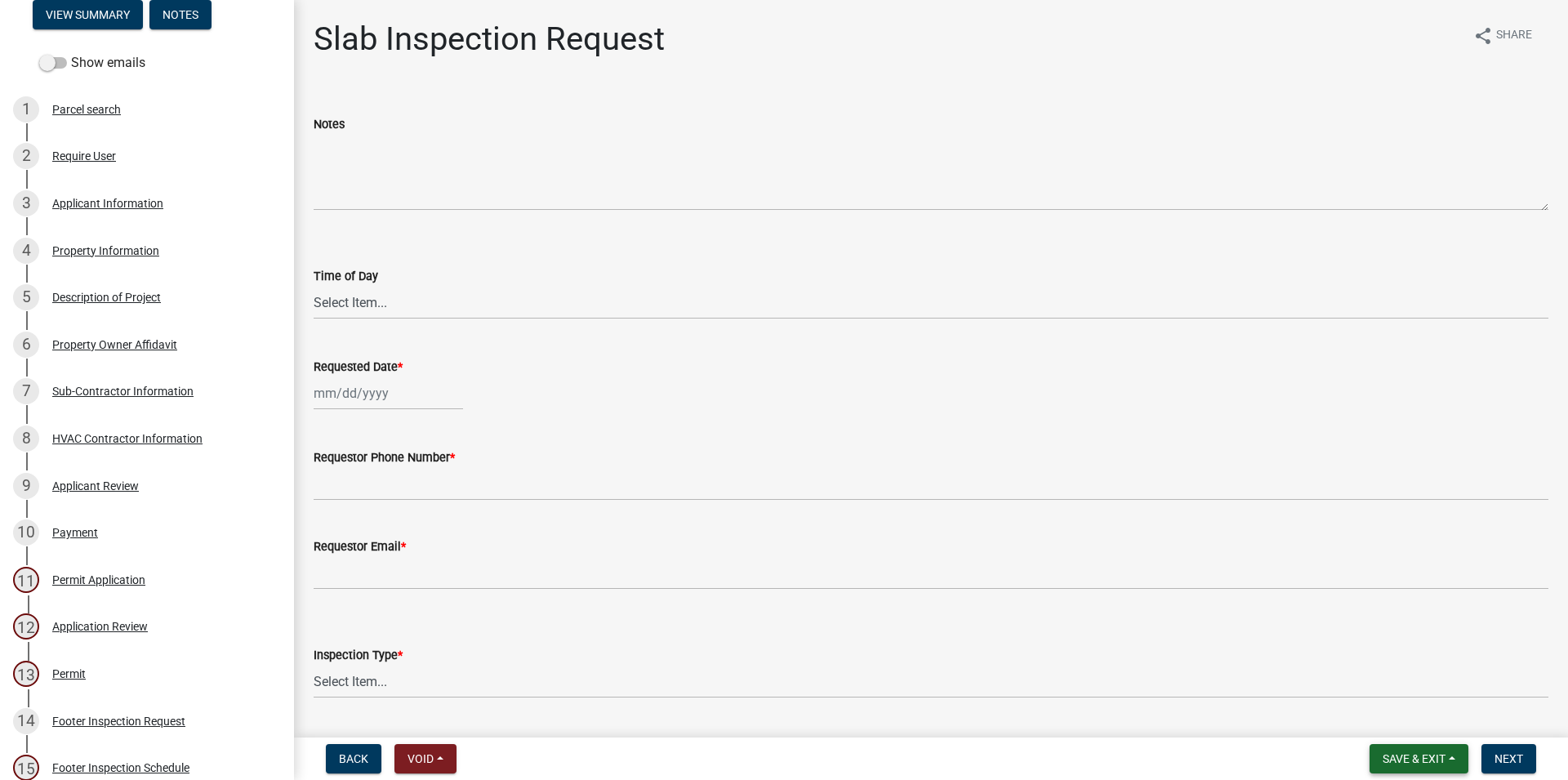
click at [1408, 750] on button "Save & Exit" at bounding box center [1419, 759] width 99 height 30
click at [1370, 720] on button "Save & Exit" at bounding box center [1403, 715] width 131 height 39
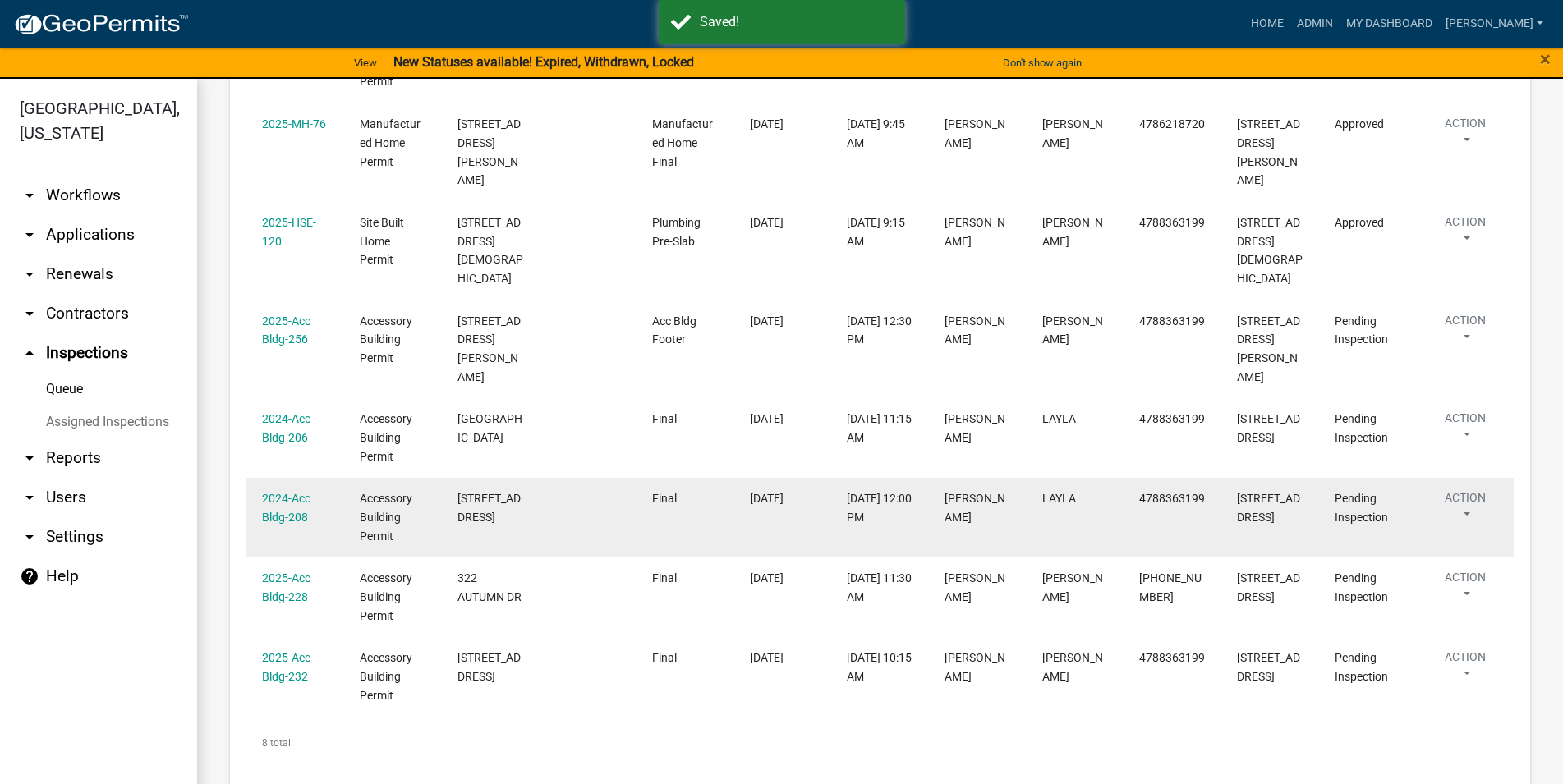
scroll to position [406, 0]
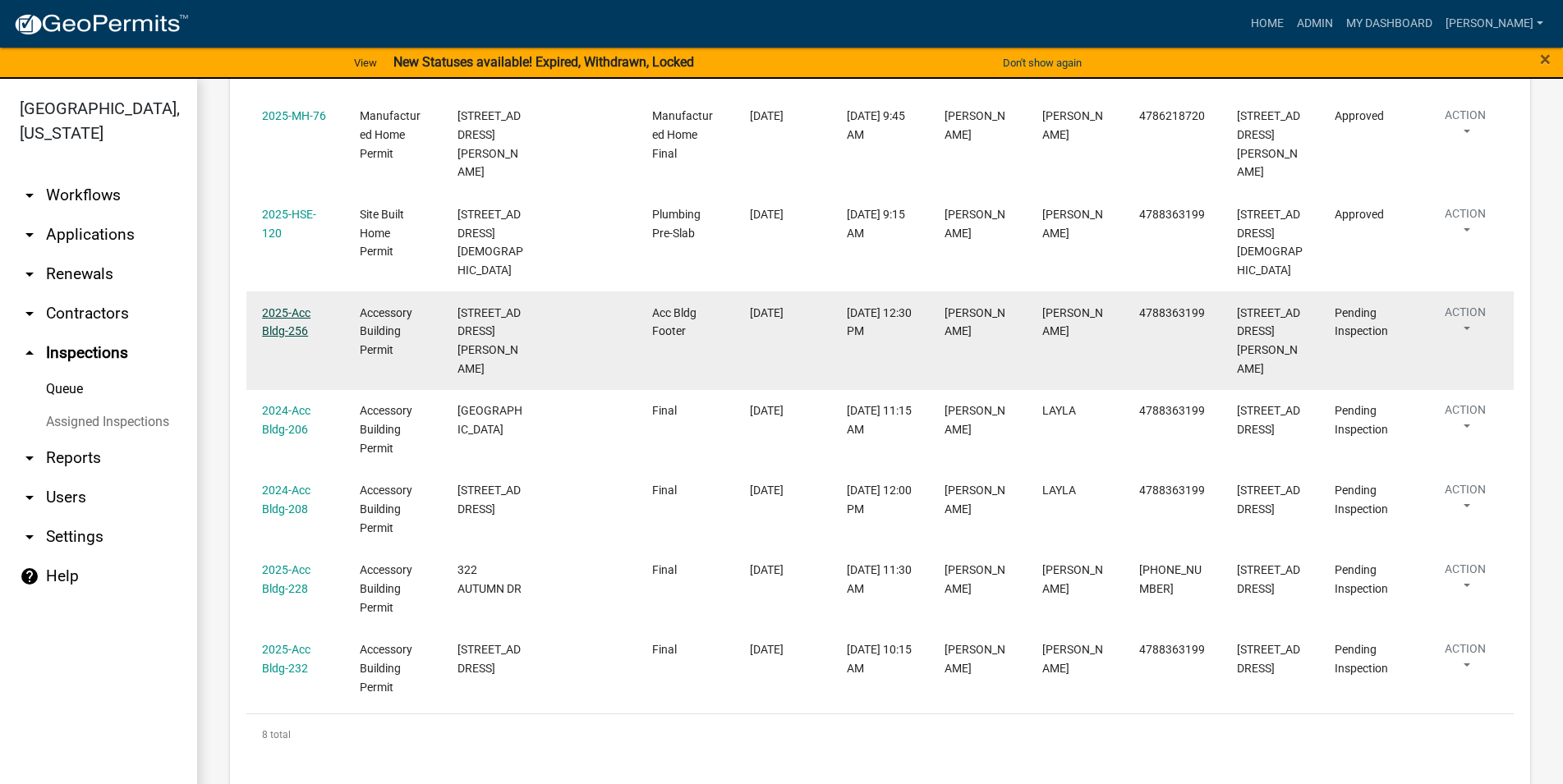
click at [277, 306] on link "2025-Acc Bldg-256" at bounding box center [285, 322] width 49 height 32
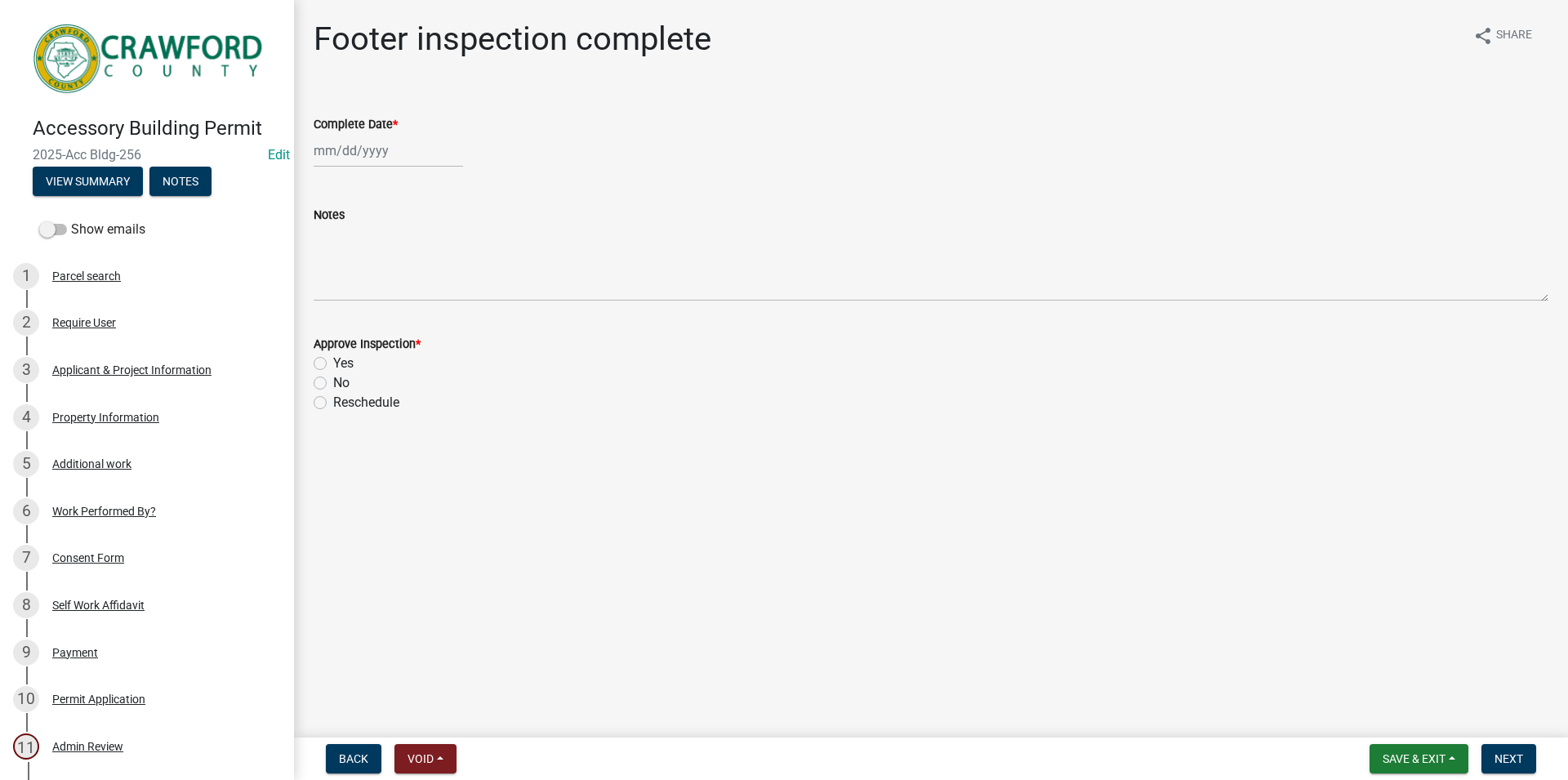
click at [335, 372] on label "Yes" at bounding box center [343, 363] width 21 height 20
click at [335, 364] on input "Yes" at bounding box center [338, 358] width 11 height 11
radio input "true"
click at [323, 165] on input "Complete Date *" at bounding box center [388, 151] width 150 height 34
select select "8"
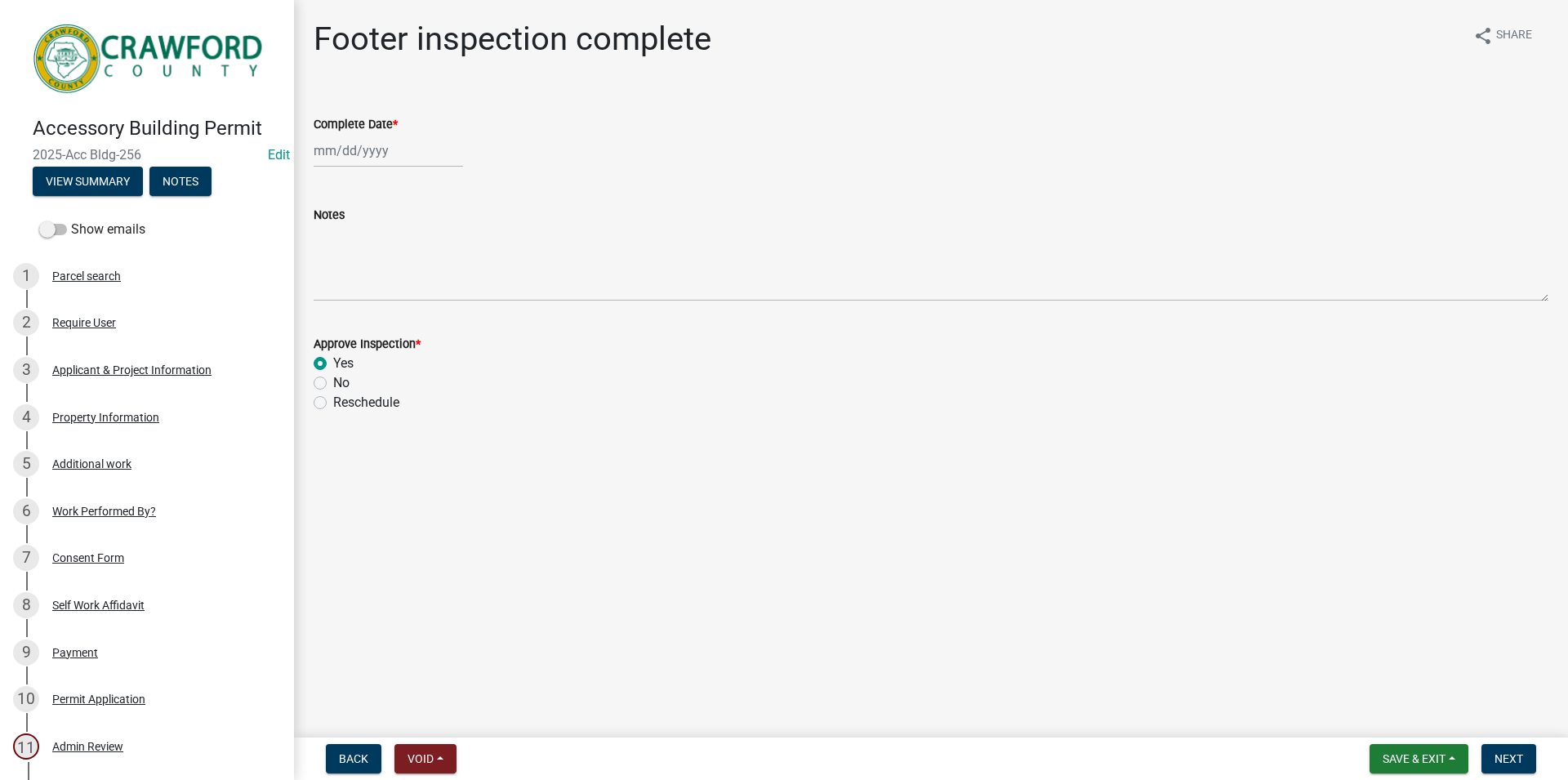
select select "2025"
click at [431, 309] on div "22" at bounding box center [435, 316] width 26 height 26
type input "[DATE]"
click at [1449, 759] on button "Save & Exit" at bounding box center [1419, 759] width 99 height 30
click at [1457, 531] on main "Footer inspection complete share Share Complete Date * 08/22/2025 Notes Approve…" at bounding box center [931, 365] width 1274 height 730
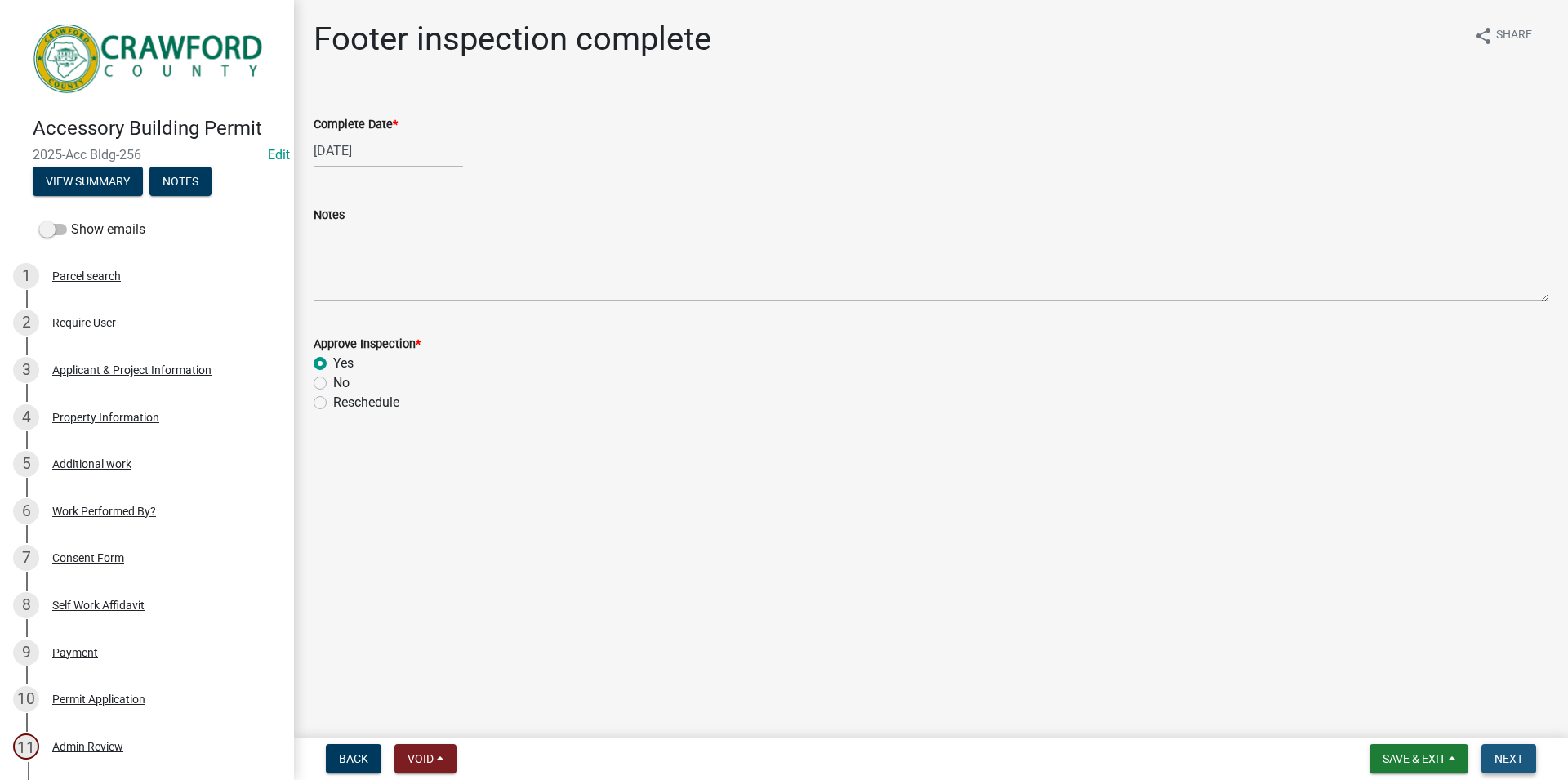
click at [1514, 751] on button "Next" at bounding box center [1508, 759] width 55 height 30
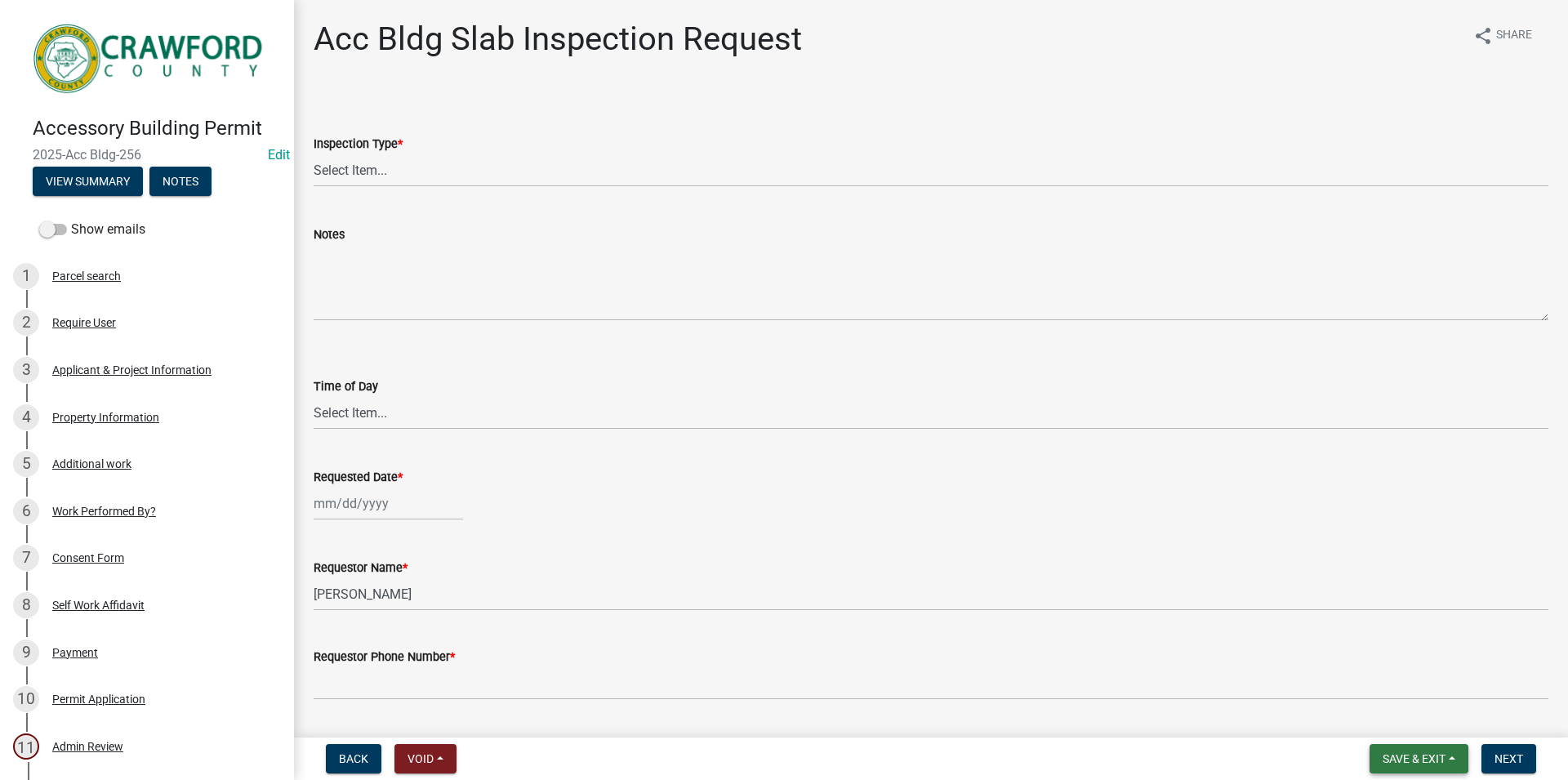
click at [1428, 771] on button "Save & Exit" at bounding box center [1419, 759] width 99 height 30
click at [1418, 729] on button "Save & Exit" at bounding box center [1403, 715] width 131 height 39
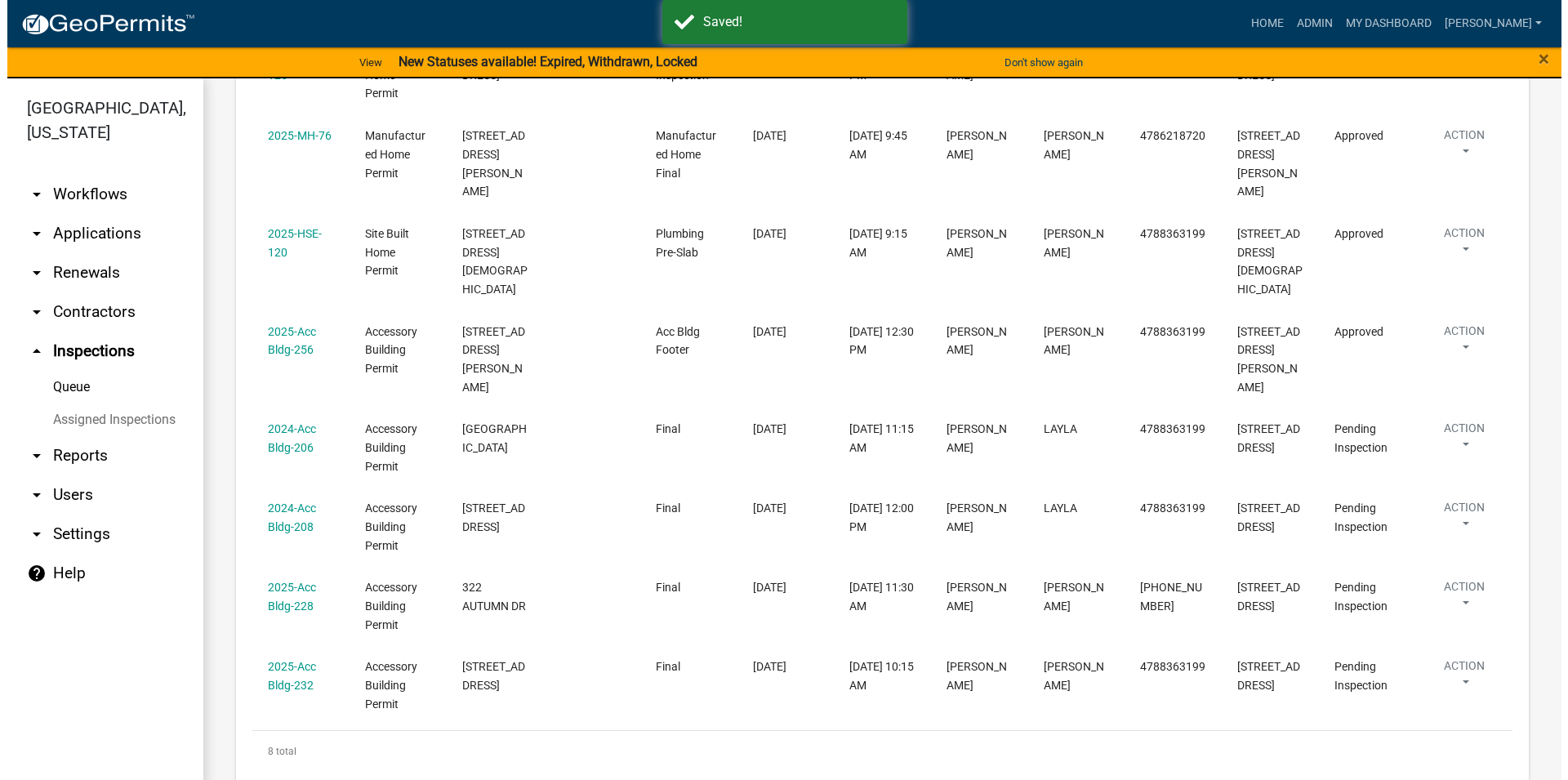
scroll to position [404, 0]
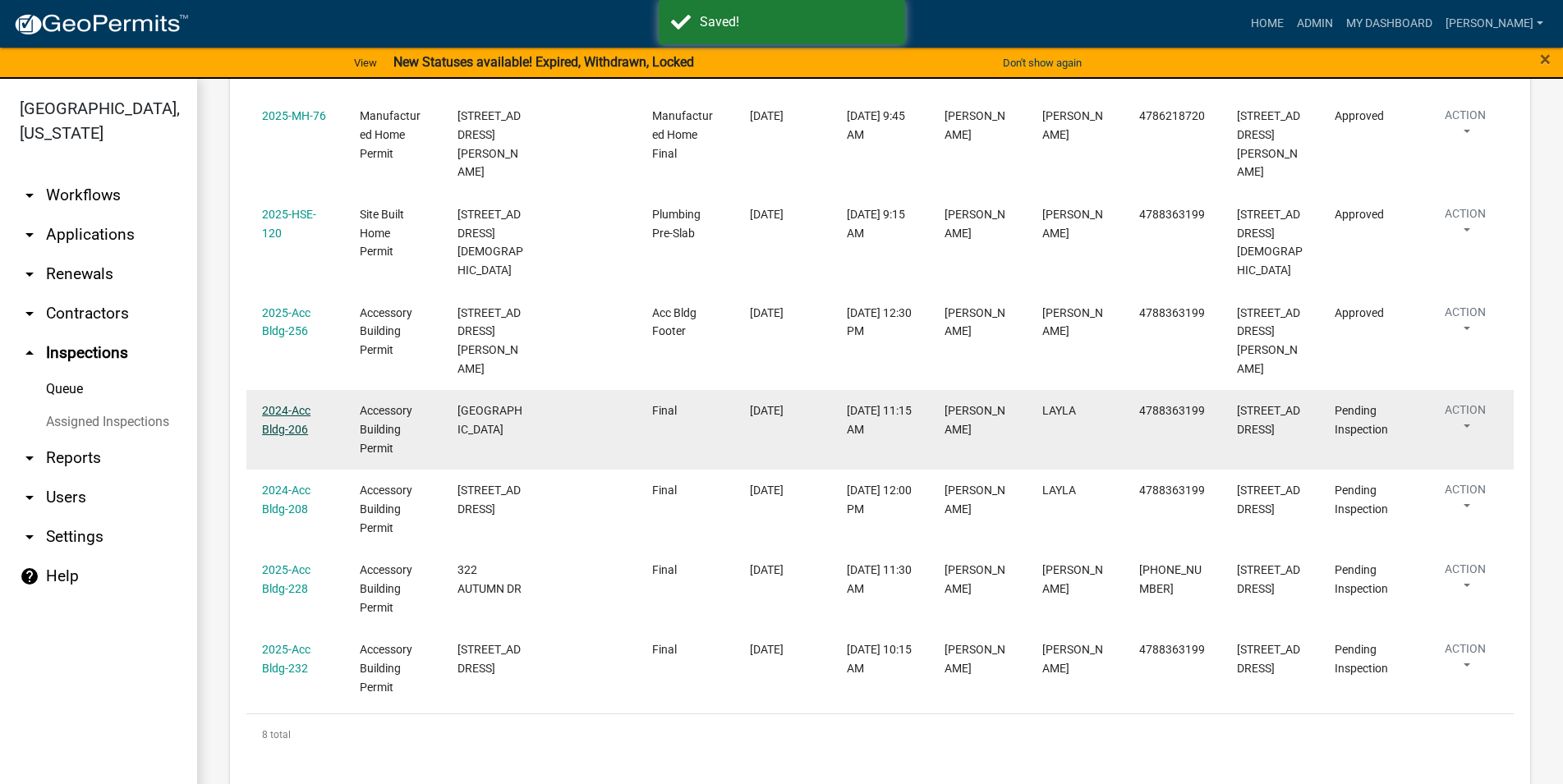
click at [285, 404] on link "2024-Acc Bldg-206" at bounding box center [285, 420] width 49 height 32
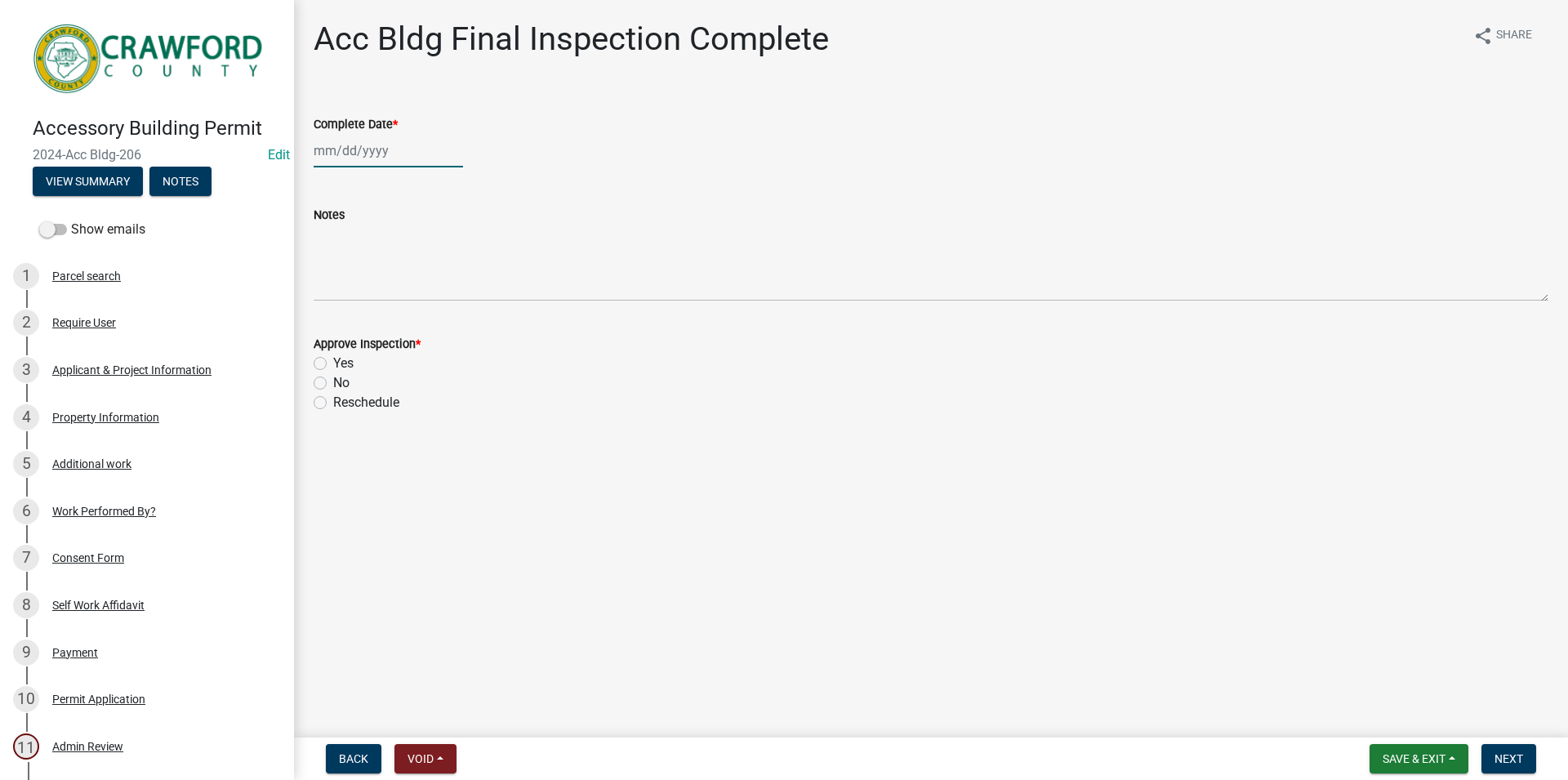
click at [366, 145] on input "Complete Date *" at bounding box center [388, 151] width 150 height 34
select select "8"
select select "2025"
click at [427, 312] on div "22" at bounding box center [435, 316] width 26 height 26
type input "[DATE]"
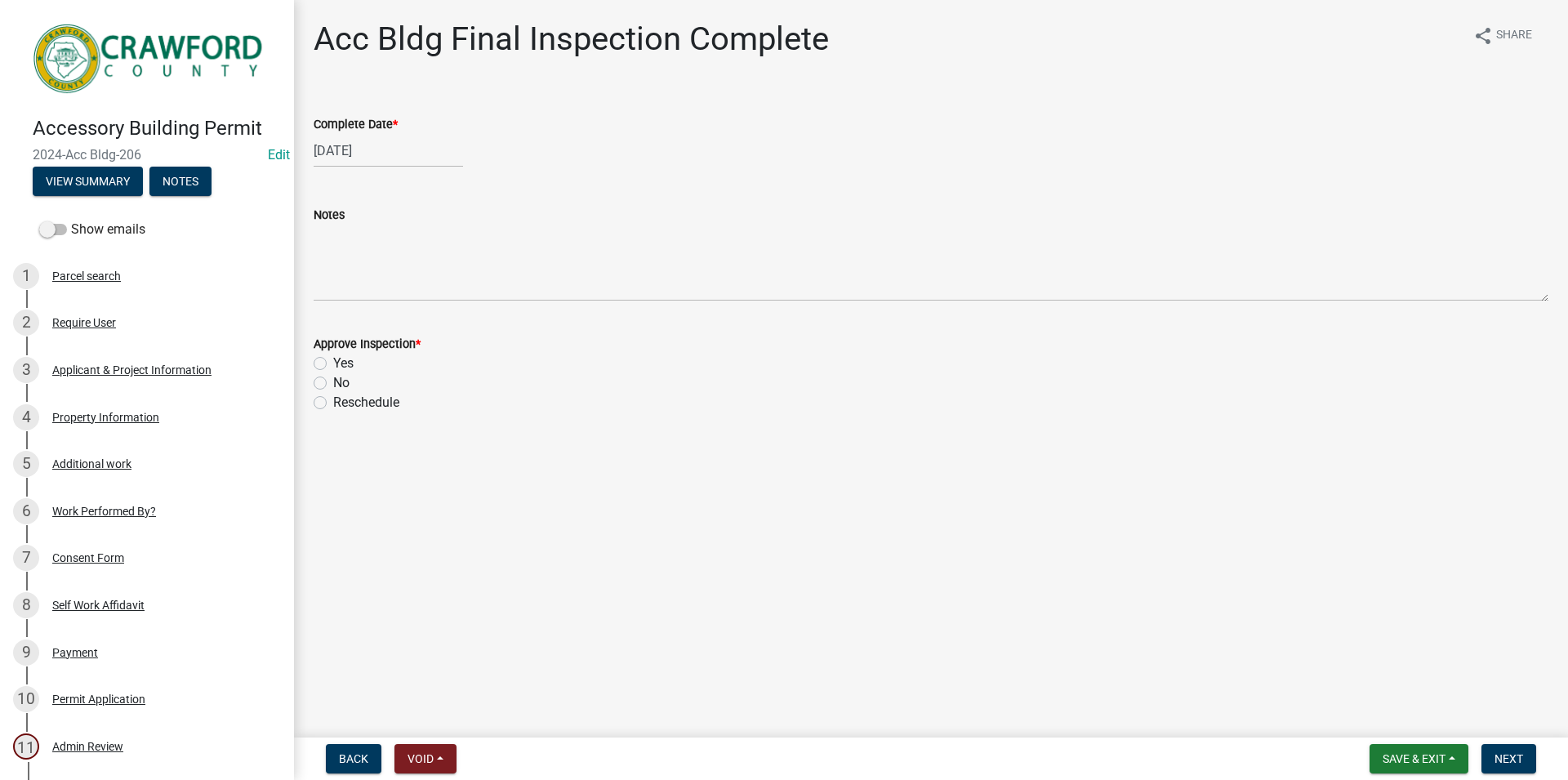
click at [318, 371] on div "Yes" at bounding box center [931, 363] width 1235 height 20
click at [333, 362] on label "Yes" at bounding box center [343, 363] width 21 height 20
click at [333, 362] on input "Yes" at bounding box center [338, 358] width 11 height 11
radio input "true"
click at [1547, 778] on nav "Back Void Withdraw Lock Expire Void Save & Exit Save Save & Exit Next" at bounding box center [931, 758] width 1274 height 43
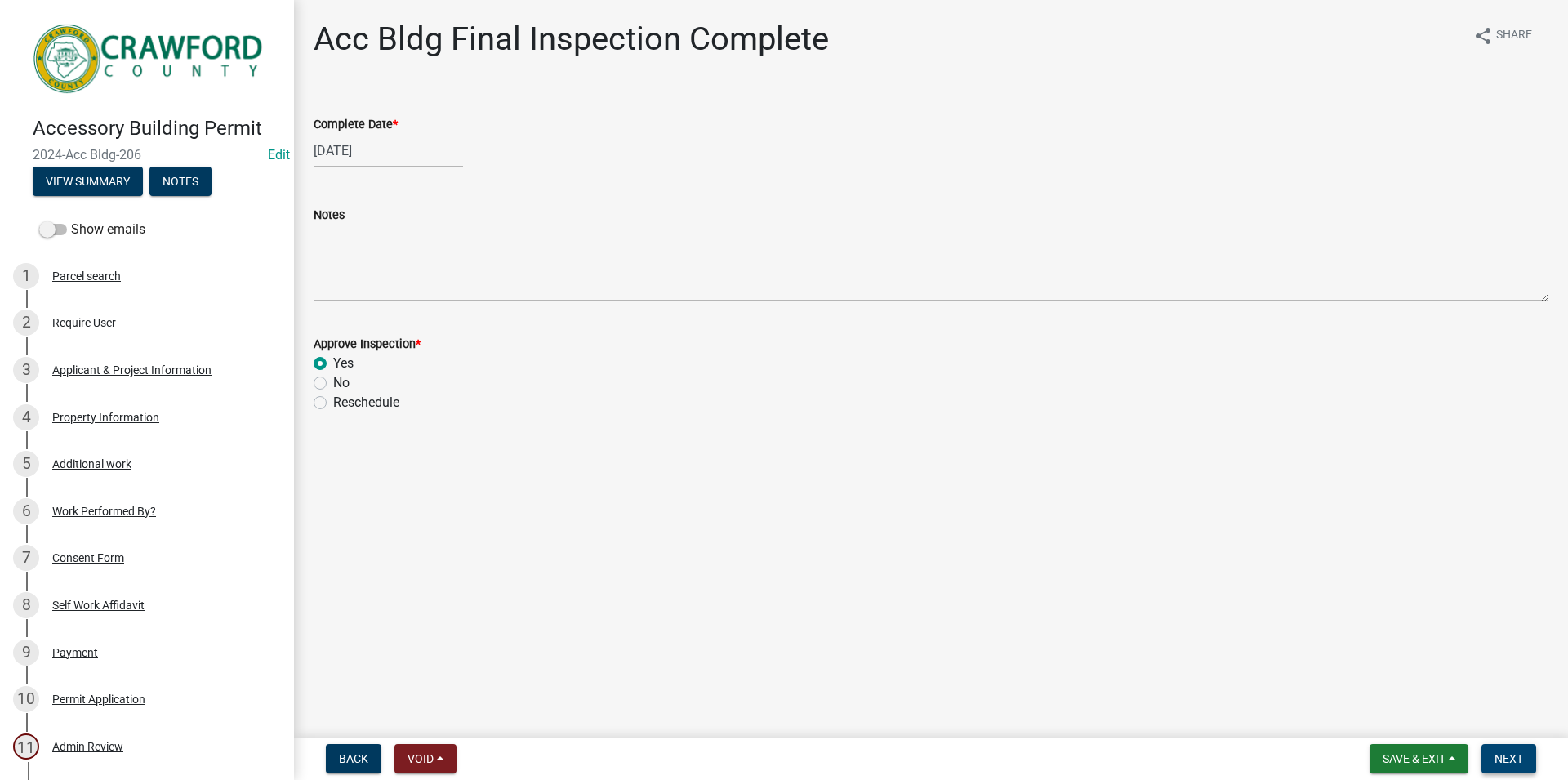
click at [1537, 769] on form "Save & Exit Save Save & Exit Next" at bounding box center [1452, 759] width 180 height 30
click at [1526, 763] on button "Next" at bounding box center [1508, 759] width 55 height 30
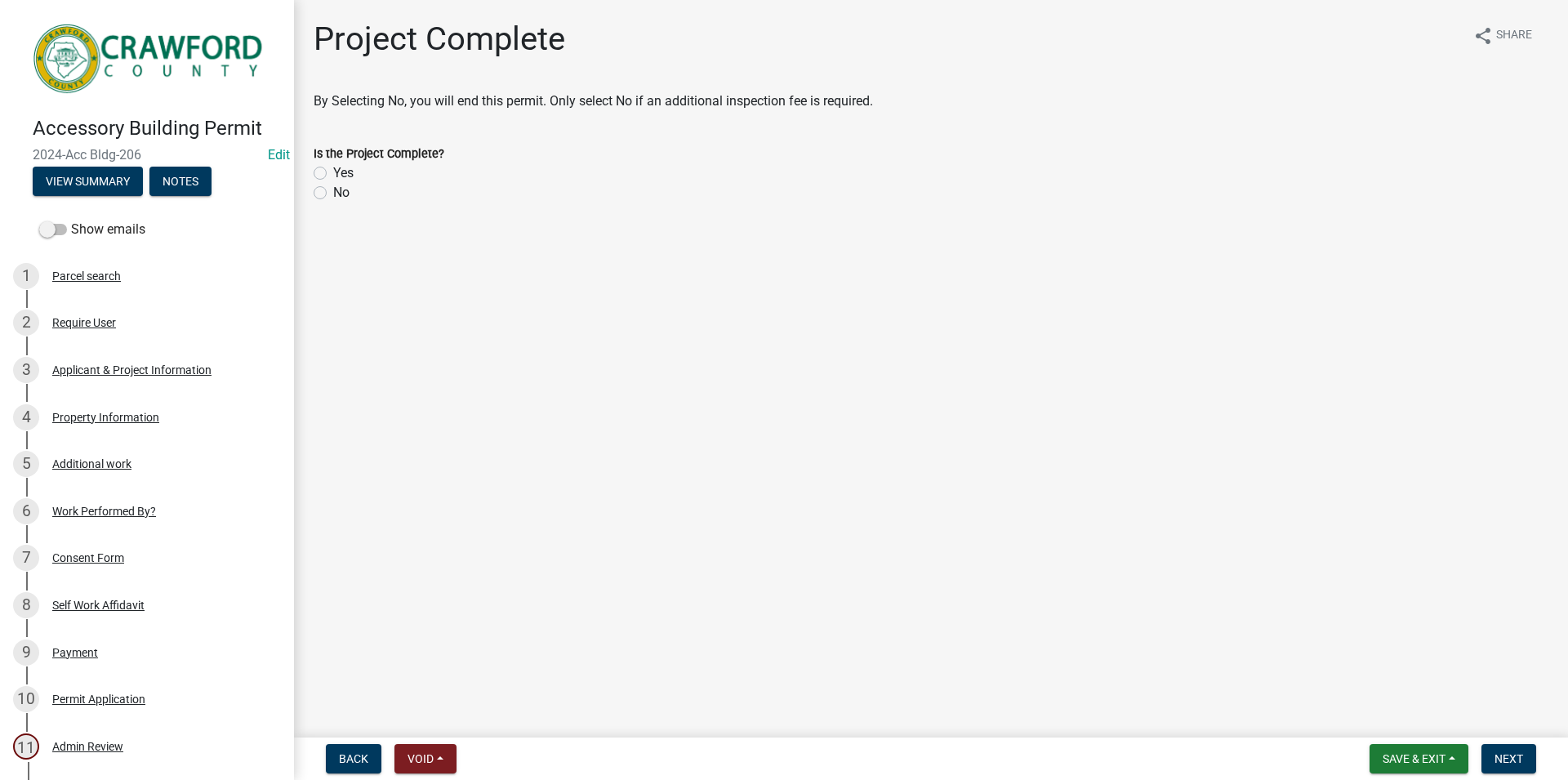
click at [347, 171] on label "Yes" at bounding box center [343, 174] width 21 height 20
click at [343, 171] on input "Yes" at bounding box center [338, 169] width 11 height 11
radio input "true"
click at [347, 171] on label "Yes" at bounding box center [343, 174] width 21 height 20
click at [343, 171] on input "Yes" at bounding box center [338, 169] width 11 height 11
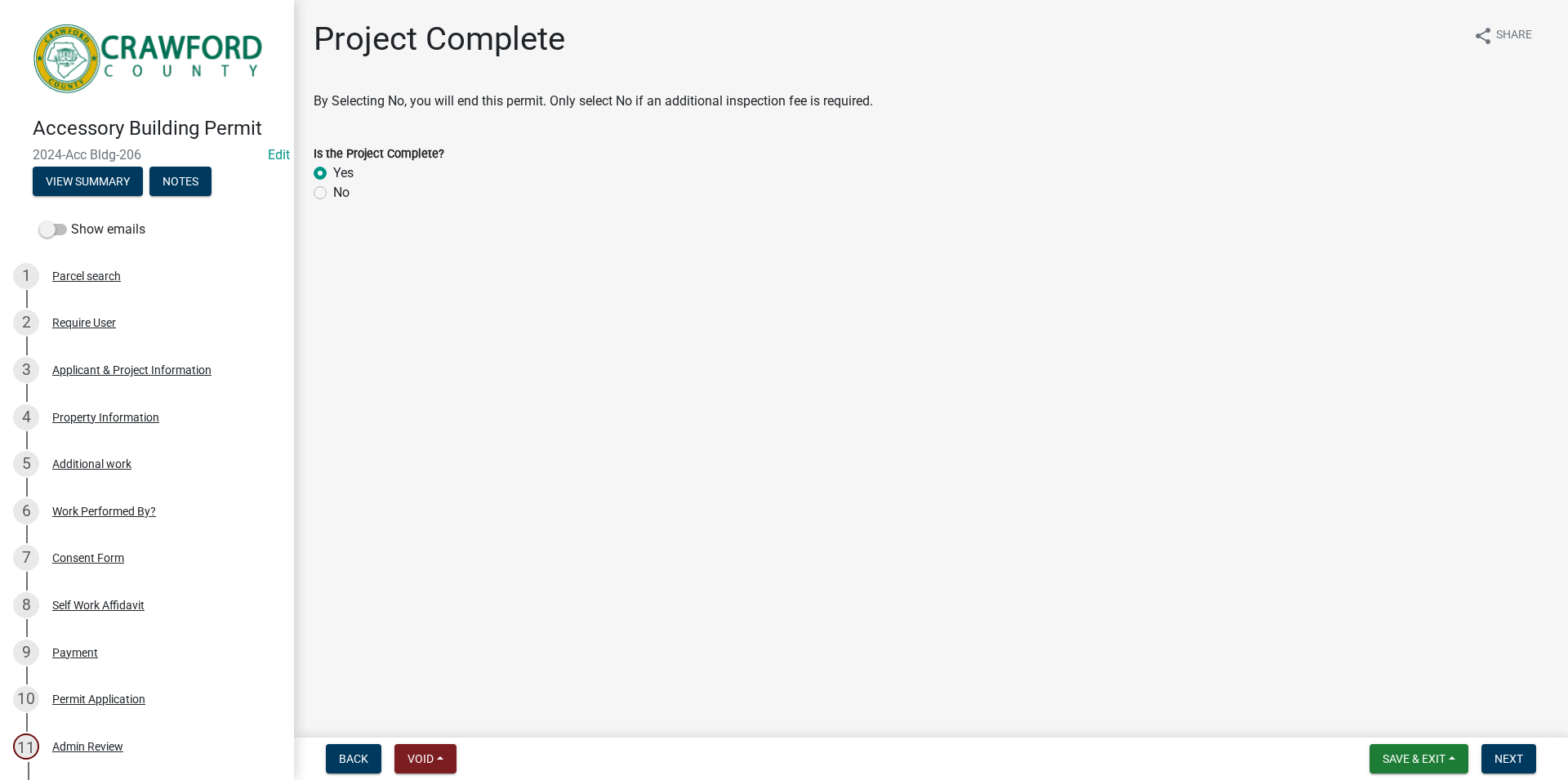
click at [347, 171] on label "Yes" at bounding box center [343, 174] width 21 height 20
click at [343, 171] on input "Yes" at bounding box center [338, 169] width 11 height 11
click at [334, 185] on label "No" at bounding box center [341, 193] width 16 height 20
click at [334, 185] on input "No" at bounding box center [338, 188] width 11 height 11
radio input "true"
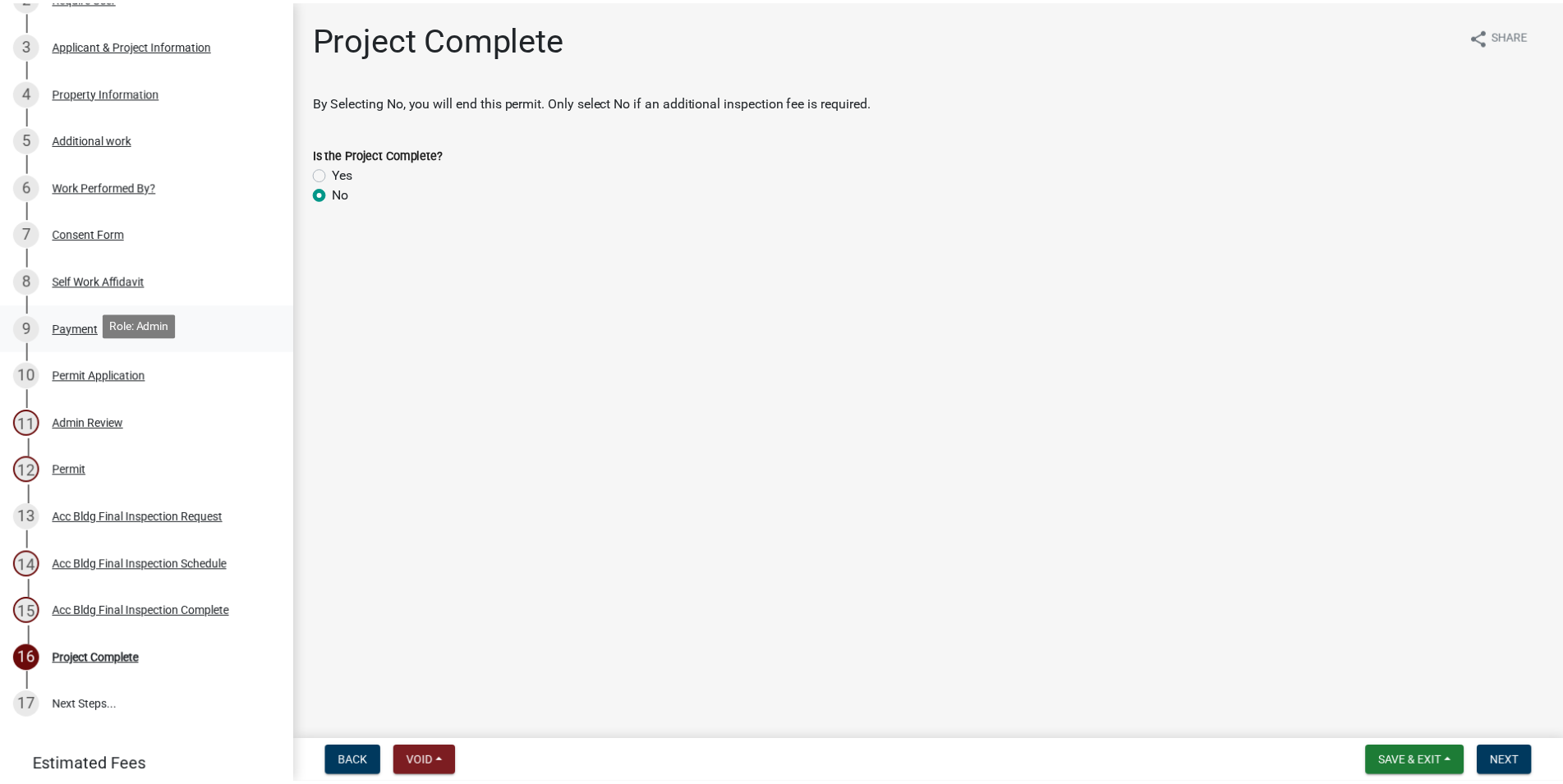
scroll to position [421, 0]
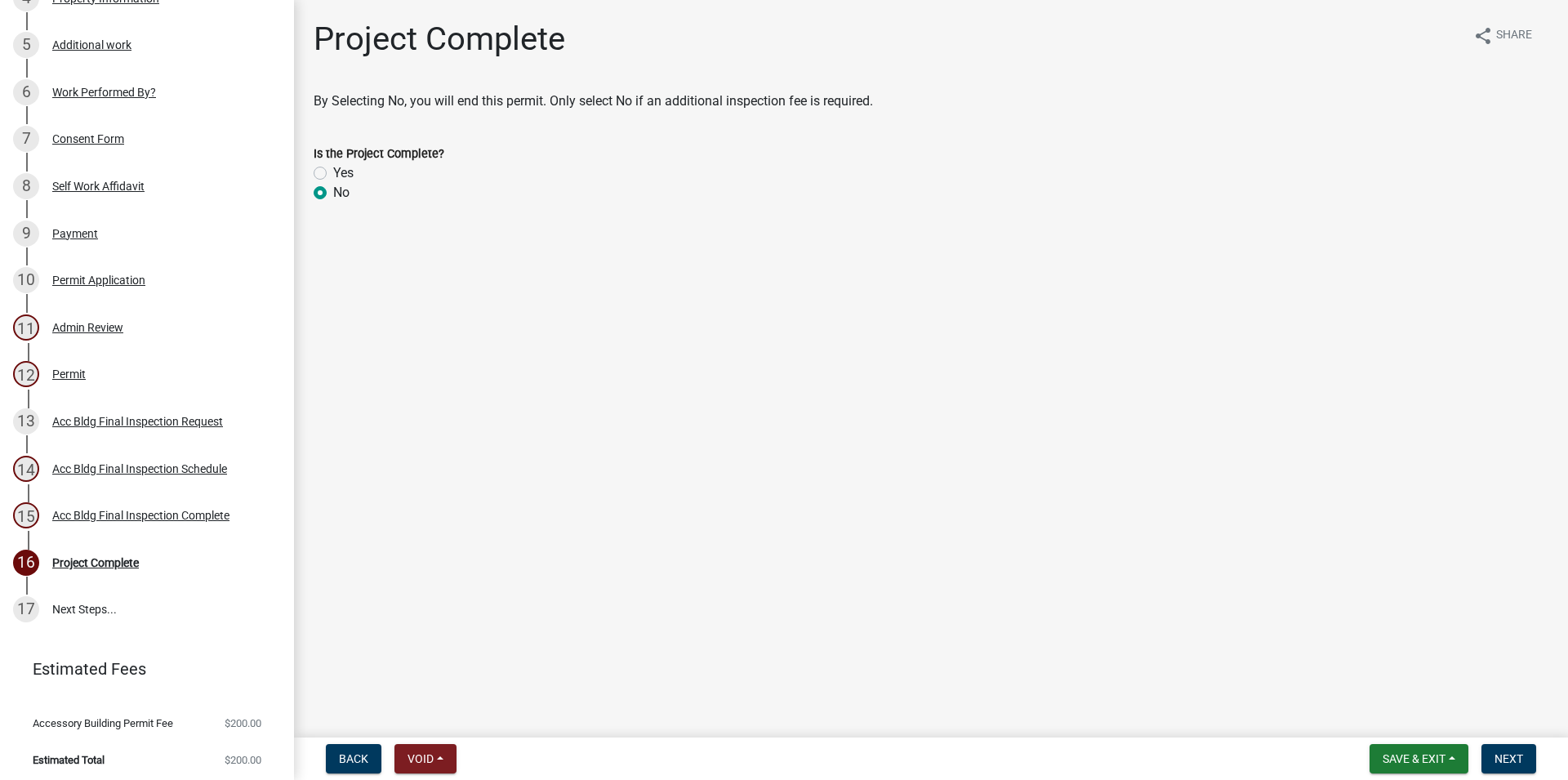
click at [338, 180] on label "Yes" at bounding box center [343, 174] width 21 height 20
click at [338, 174] on input "Yes" at bounding box center [338, 169] width 11 height 11
radio input "true"
click at [1505, 761] on span "Next" at bounding box center [1508, 758] width 29 height 13
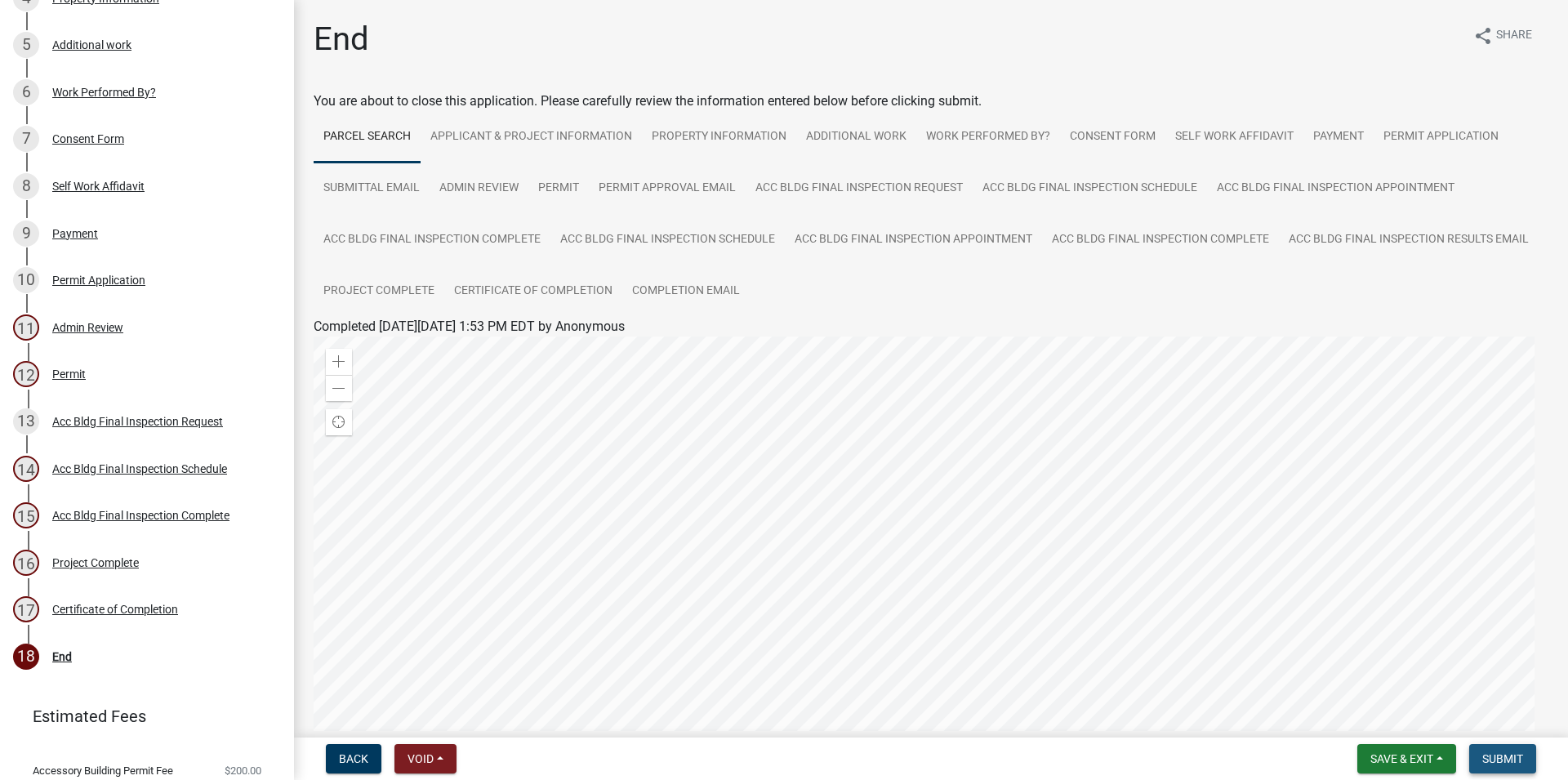
click at [1495, 755] on span "Submit" at bounding box center [1503, 758] width 41 height 13
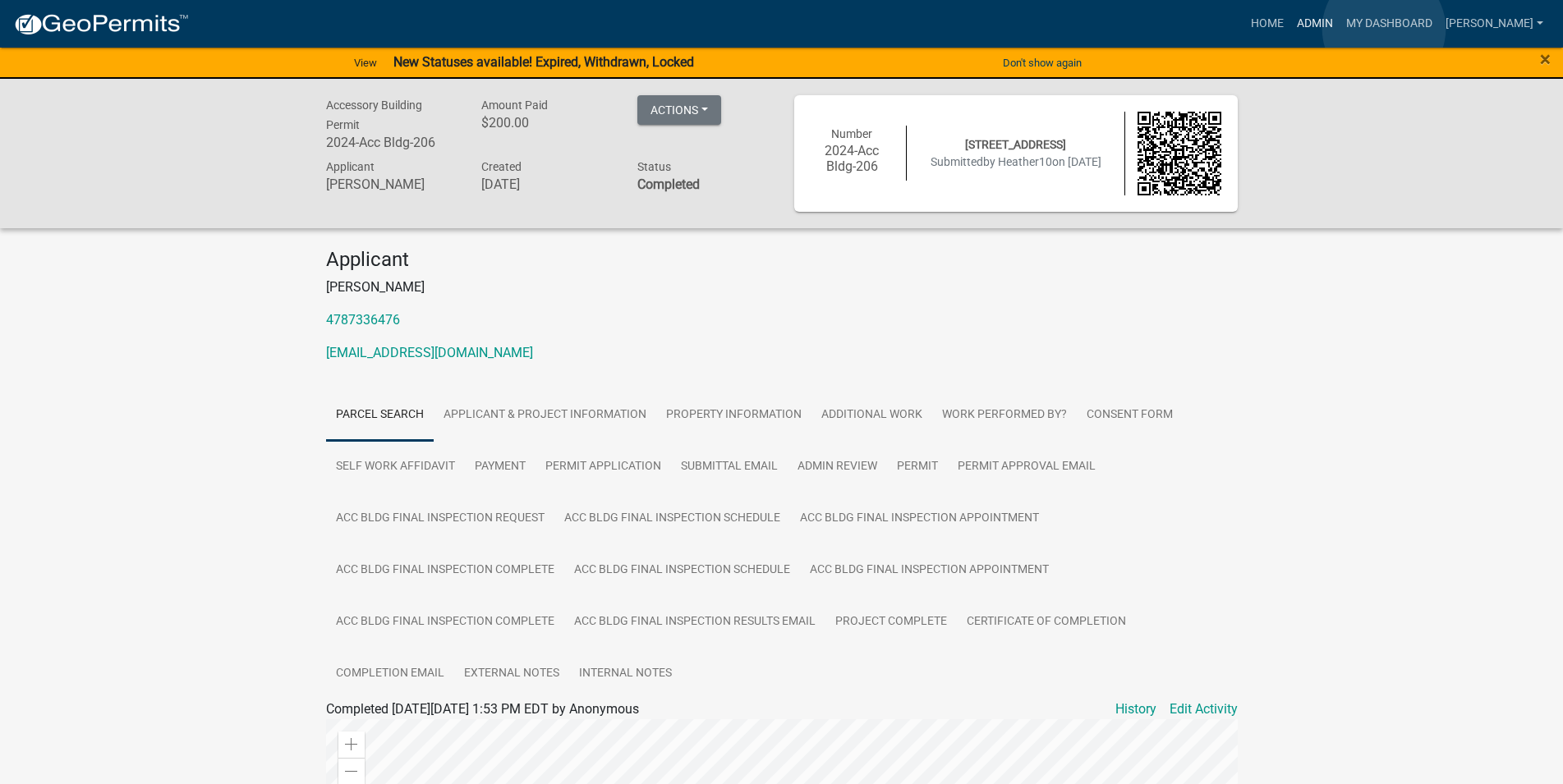
click at [1339, 29] on link "Admin" at bounding box center [1314, 23] width 49 height 31
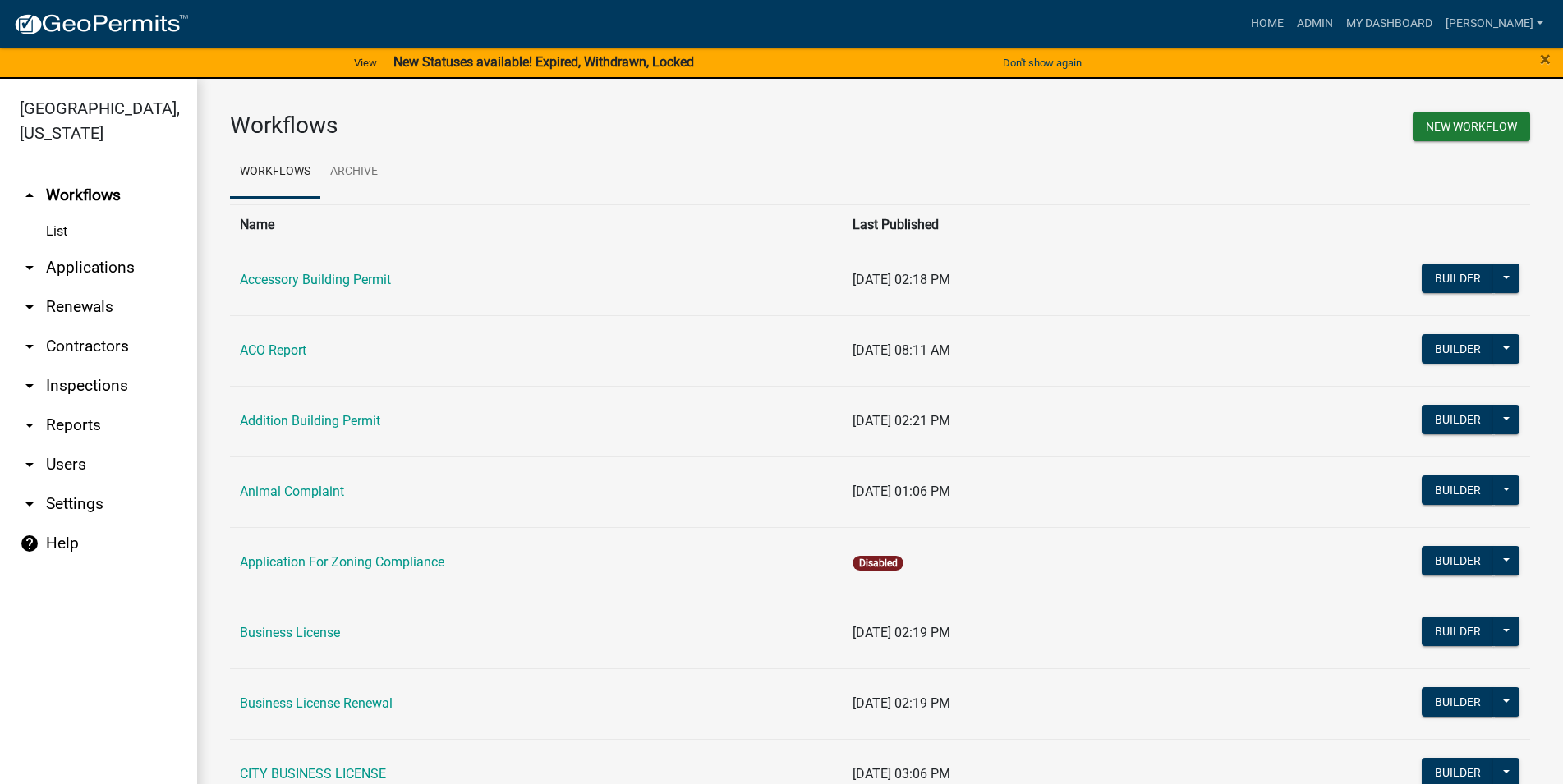
click at [99, 393] on link "arrow_drop_down Inspections" at bounding box center [98, 385] width 197 height 39
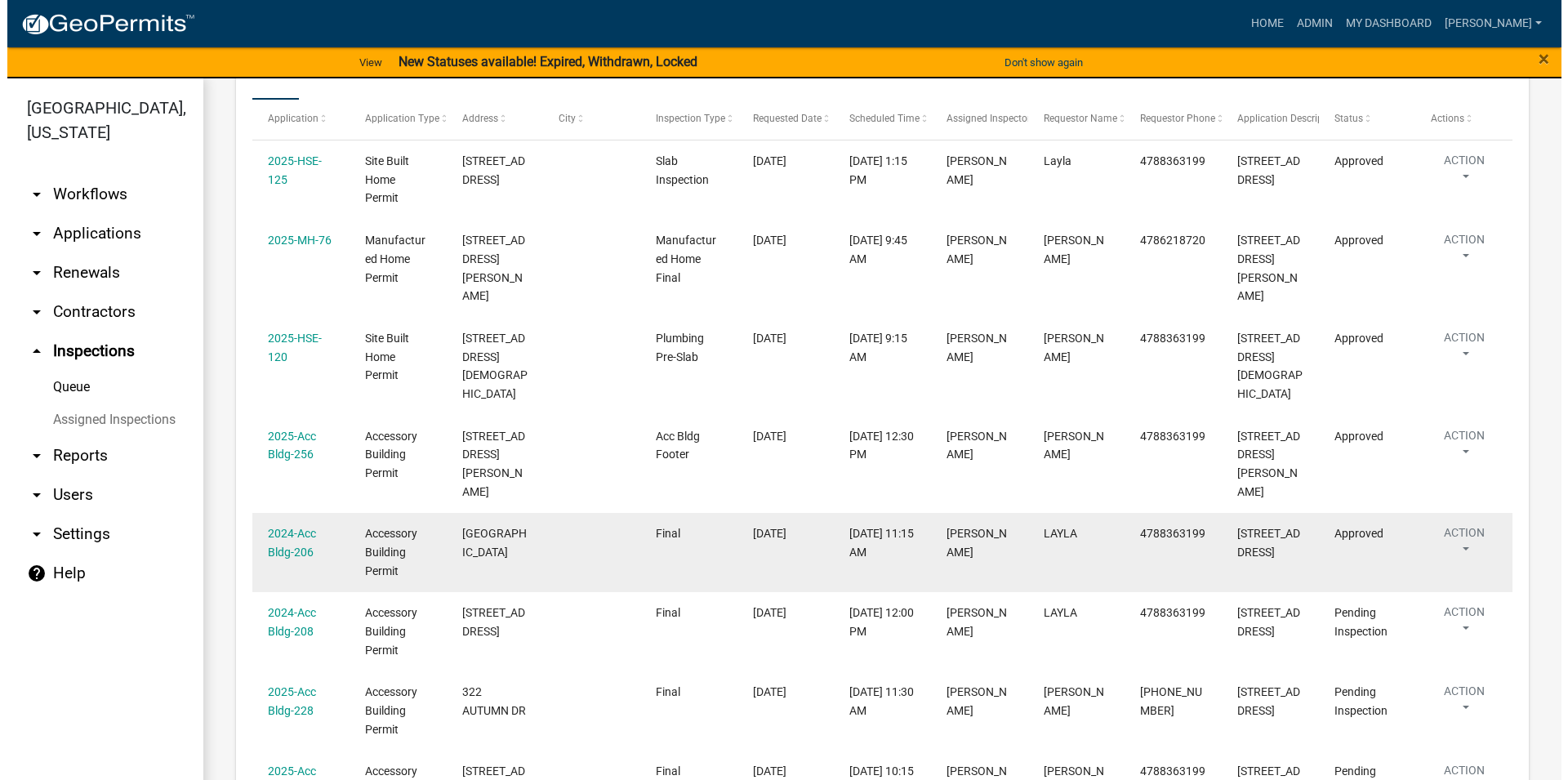
scroll to position [404, 0]
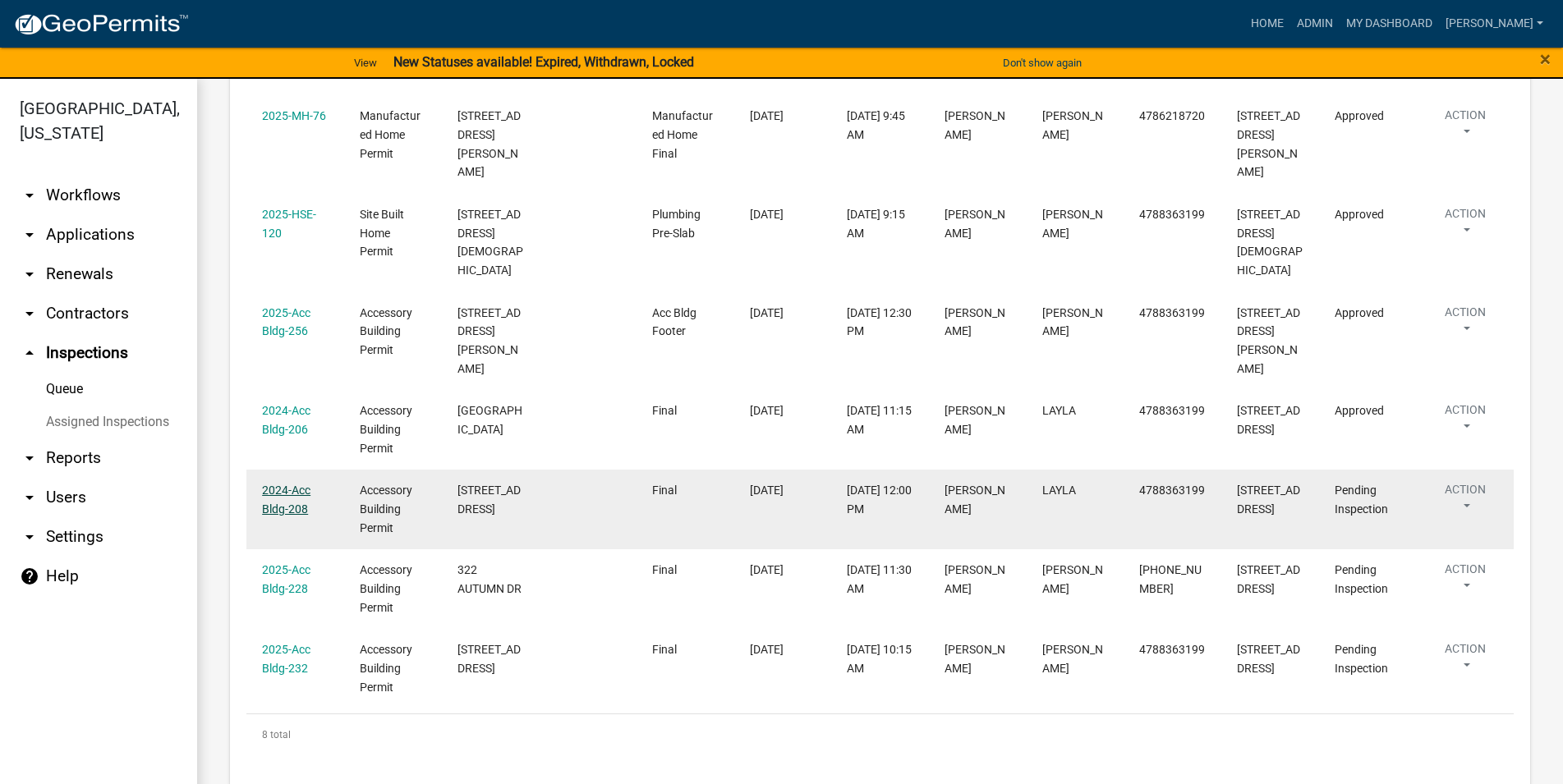
click at [289, 484] on link "2024-Acc Bldg-208" at bounding box center [285, 500] width 49 height 32
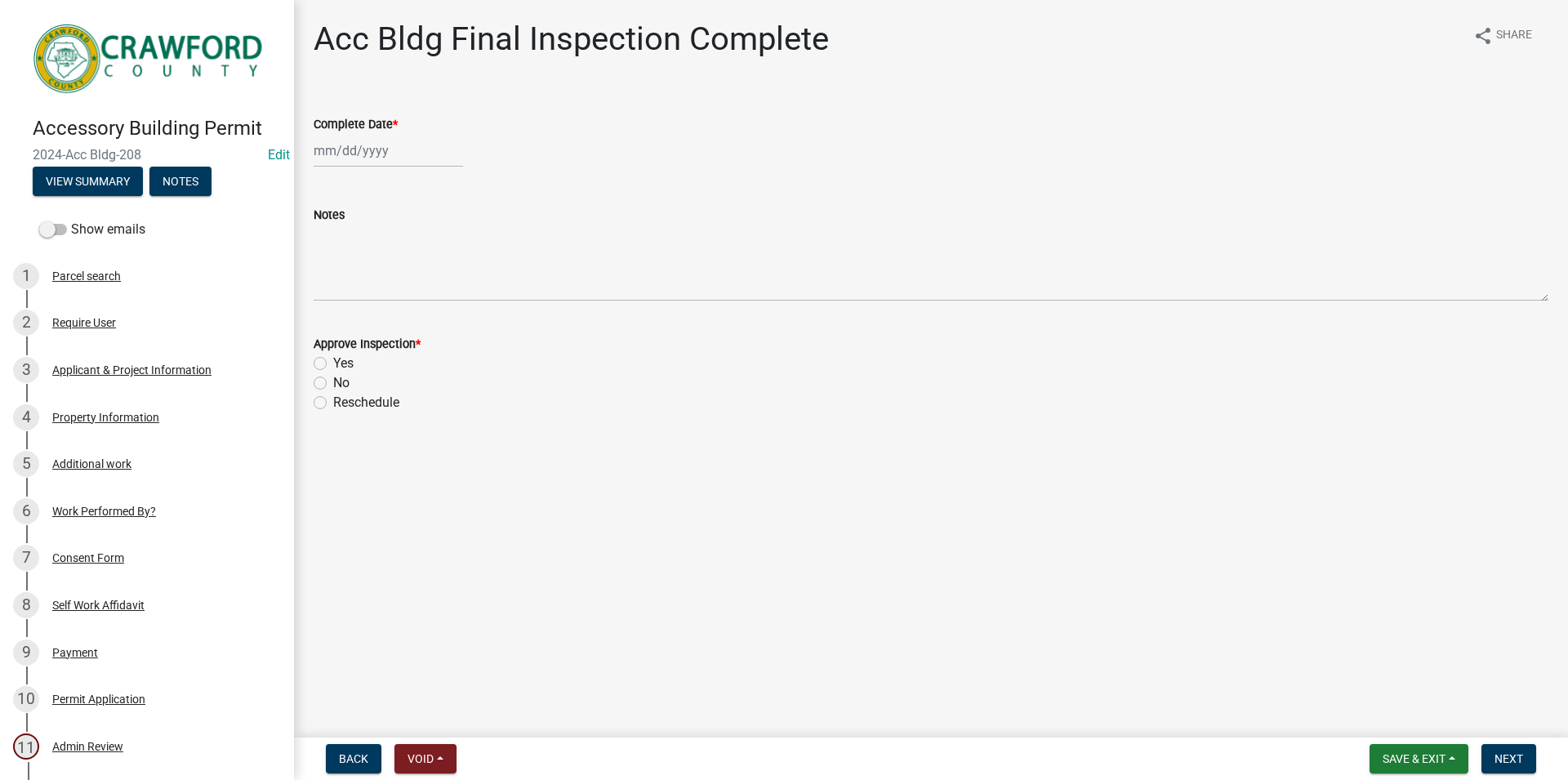
drag, startPoint x: 418, startPoint y: 174, endPoint x: 412, endPoint y: 165, distance: 10.8
click at [418, 173] on wm-data-entity-input "Complete Date *" at bounding box center [931, 136] width 1235 height 90
click at [404, 153] on input "Complete Date *" at bounding box center [388, 151] width 150 height 34
select select "8"
select select "2025"
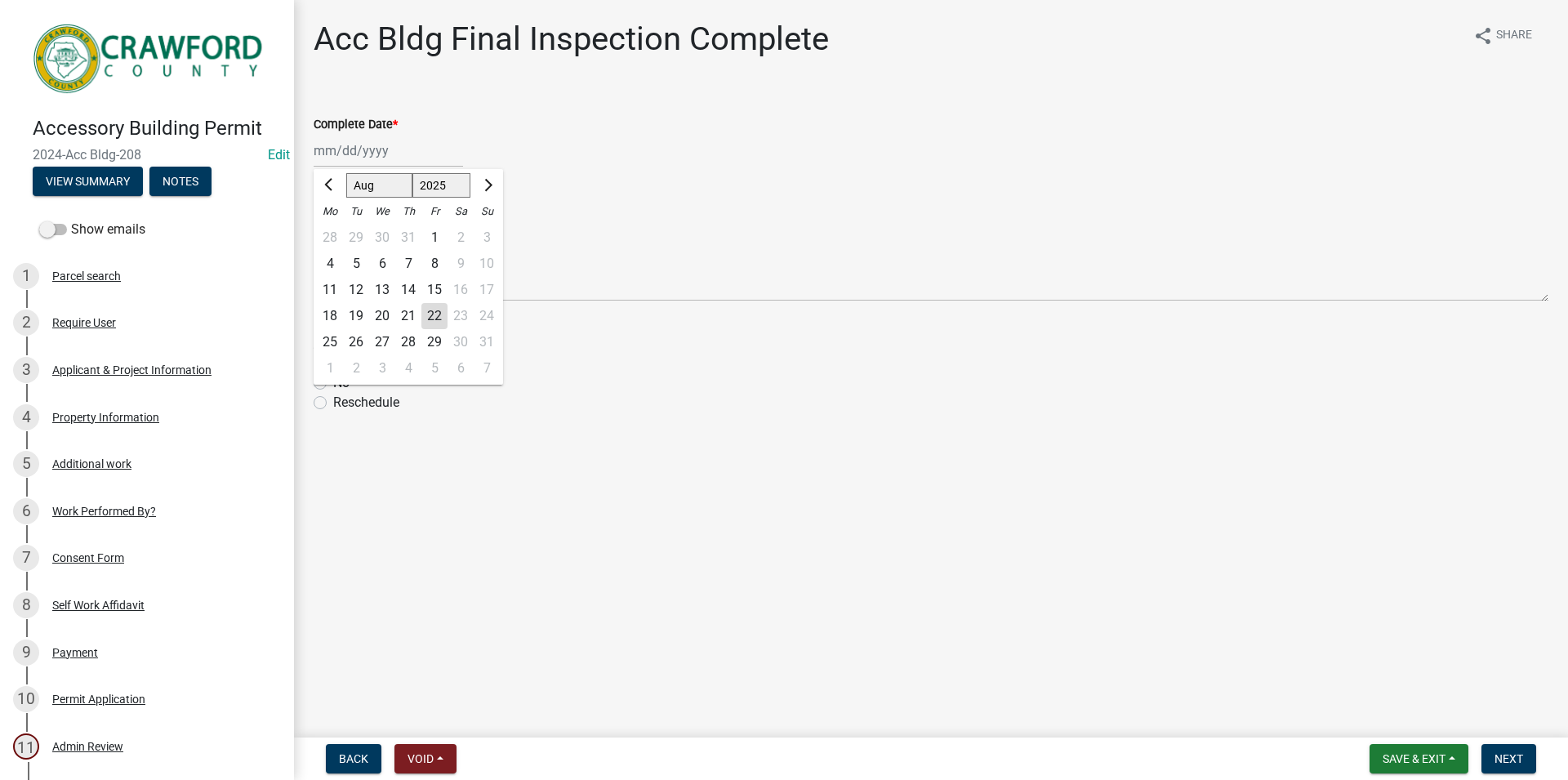
click at [435, 312] on div "22" at bounding box center [435, 316] width 26 height 26
type input "[DATE]"
click at [333, 361] on label "Yes" at bounding box center [343, 363] width 21 height 20
click at [333, 361] on input "Yes" at bounding box center [338, 358] width 11 height 11
radio input "true"
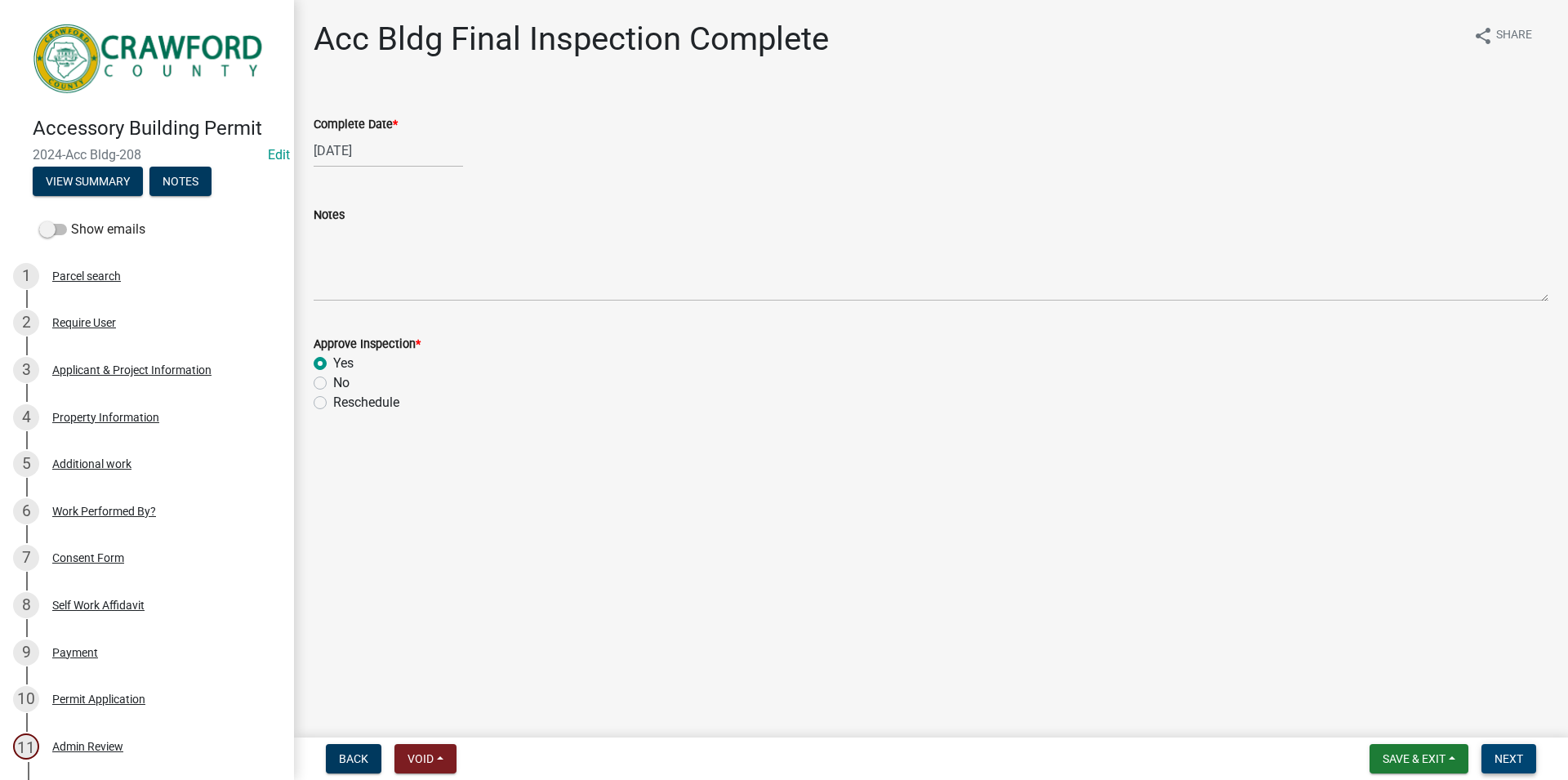
click at [1498, 754] on span "Next" at bounding box center [1508, 758] width 29 height 13
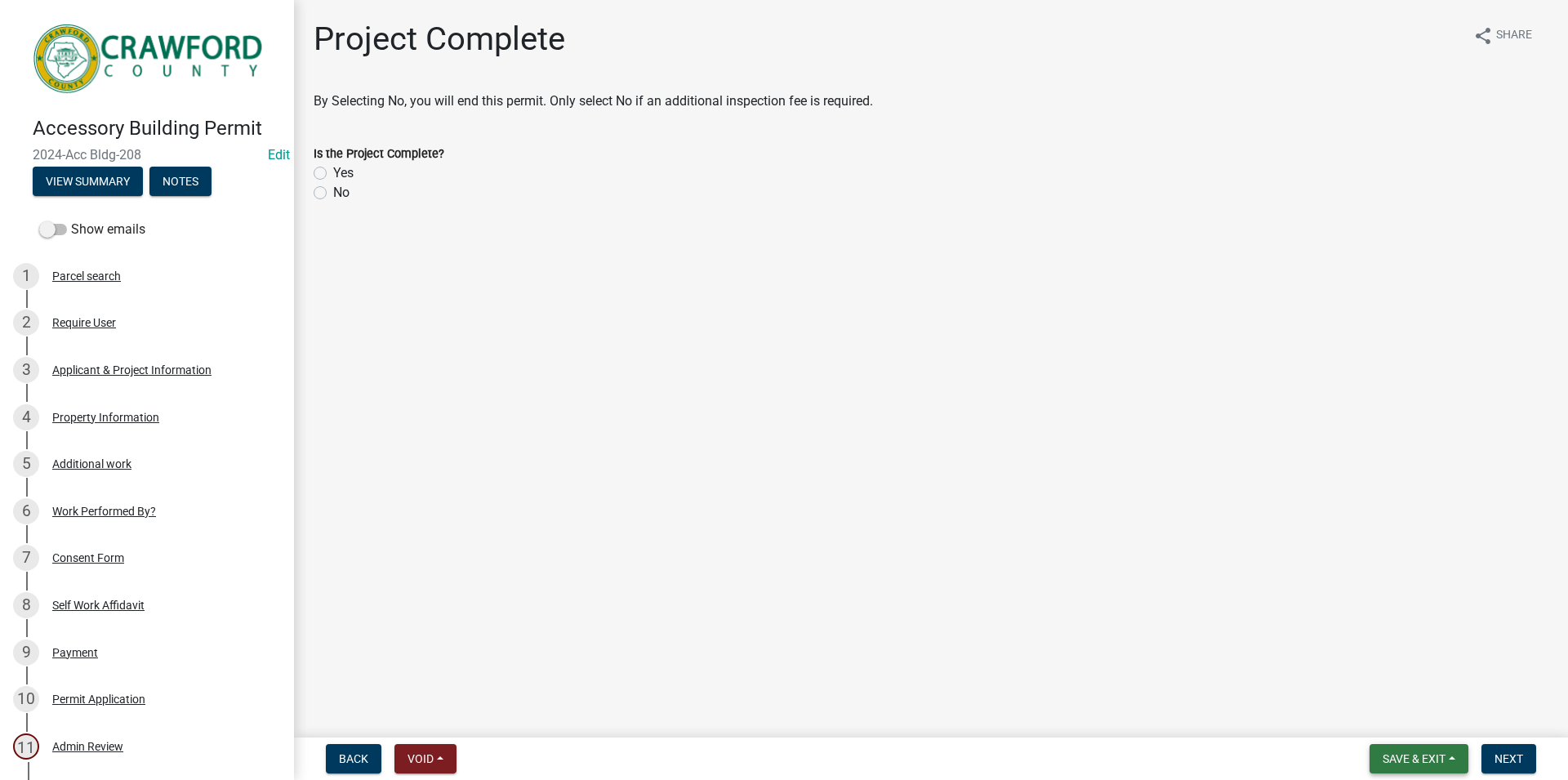
click at [1409, 751] on button "Save & Exit" at bounding box center [1419, 759] width 99 height 30
drag, startPoint x: 380, startPoint y: 177, endPoint x: 333, endPoint y: 169, distance: 47.7
click at [379, 177] on div "Yes" at bounding box center [931, 174] width 1235 height 20
click at [332, 169] on div "Yes" at bounding box center [931, 174] width 1235 height 20
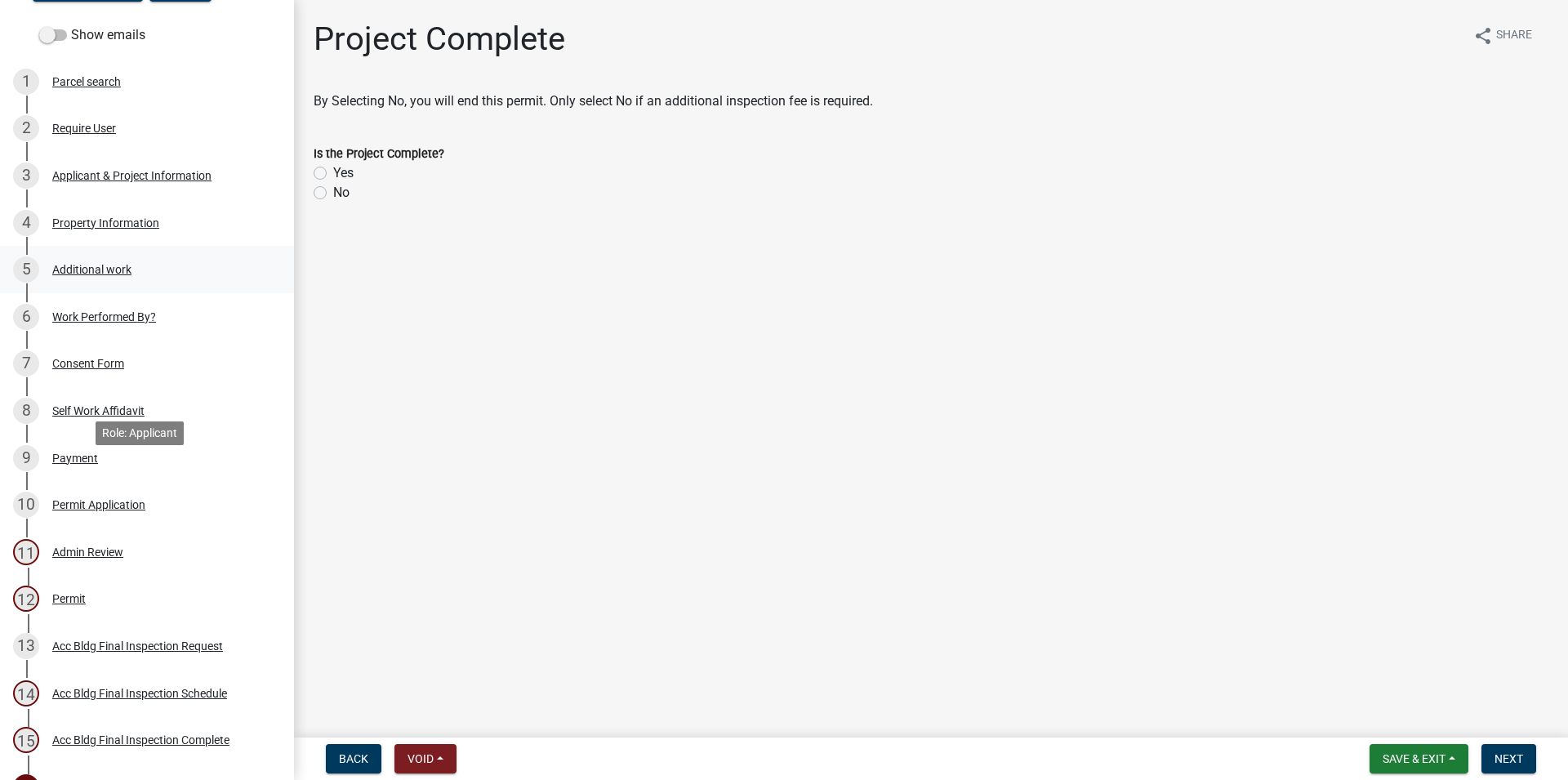
scroll to position [169, 0]
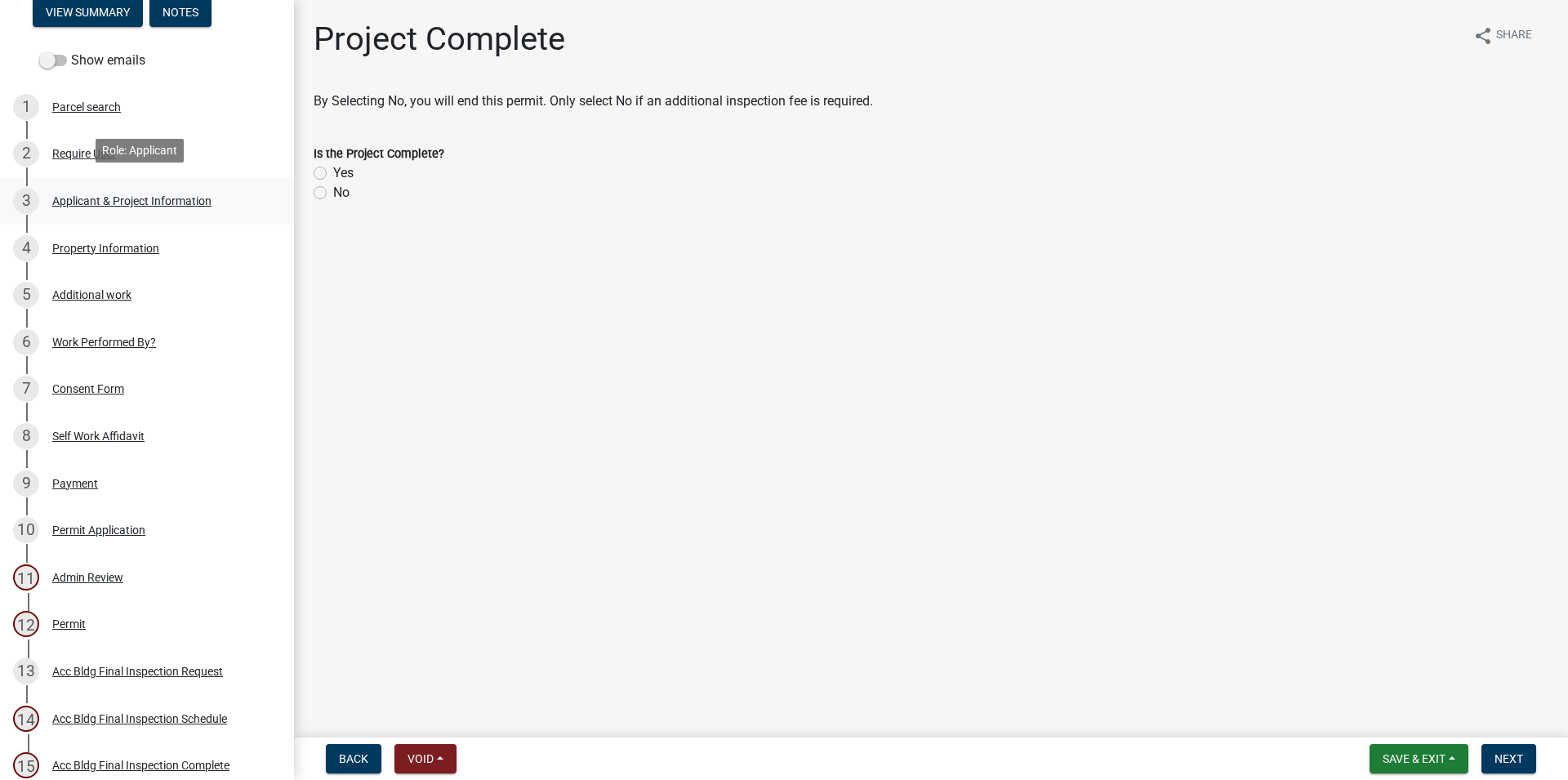
click at [110, 183] on link "3 Applicant & Project Information" at bounding box center [147, 201] width 294 height 48
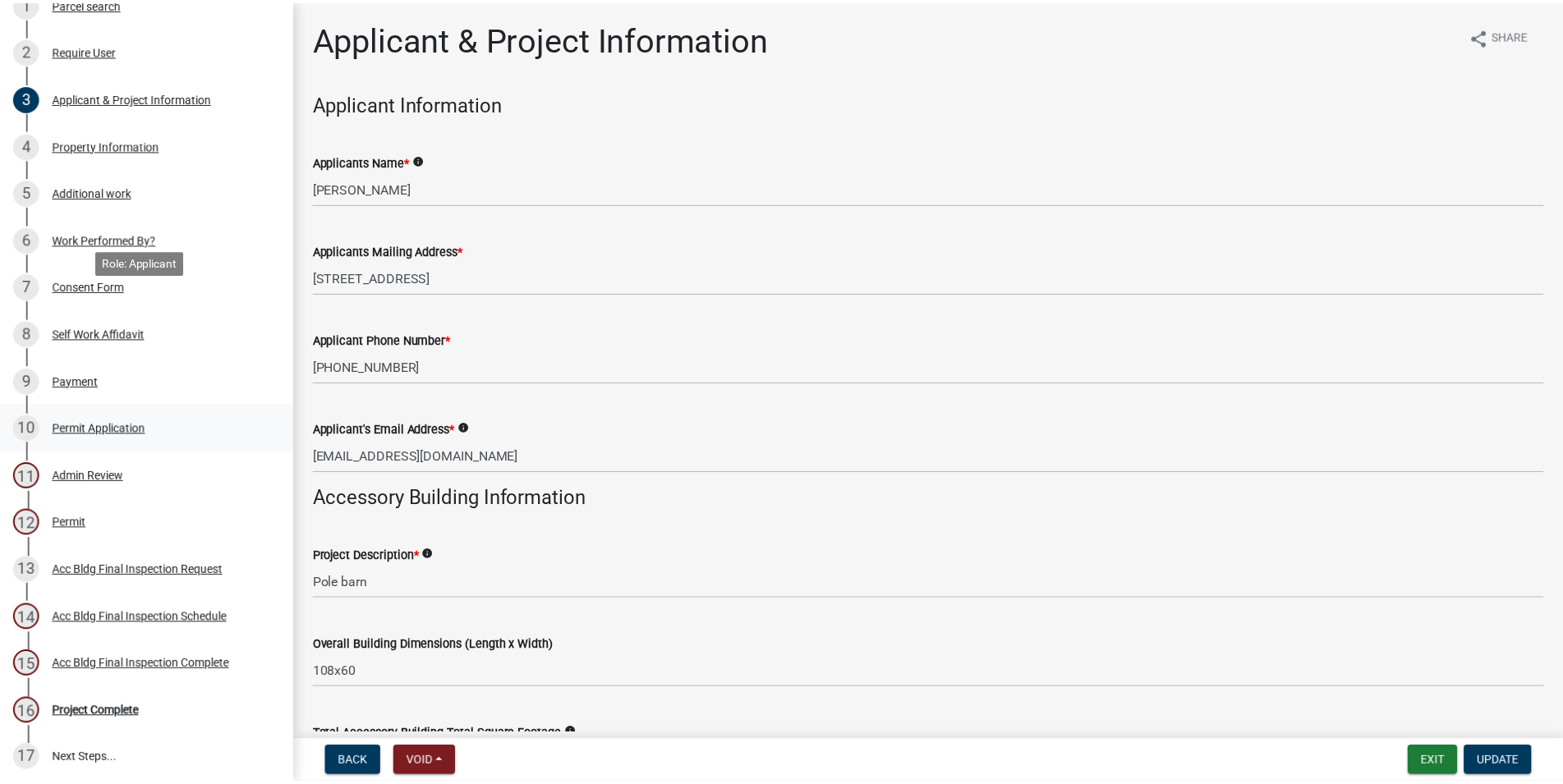
scroll to position [421, 0]
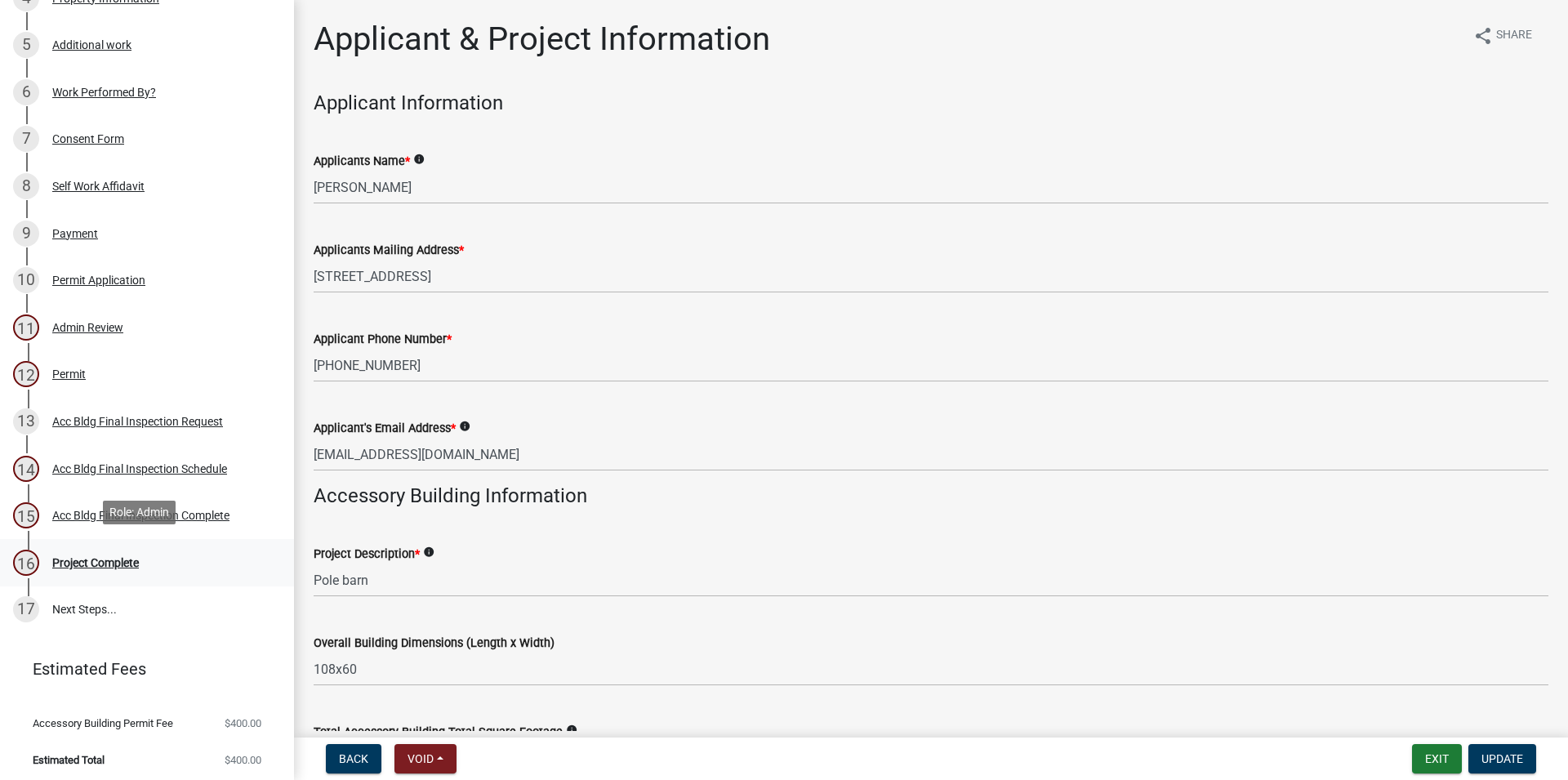
click at [214, 567] on div "16 Project Complete" at bounding box center [140, 563] width 255 height 26
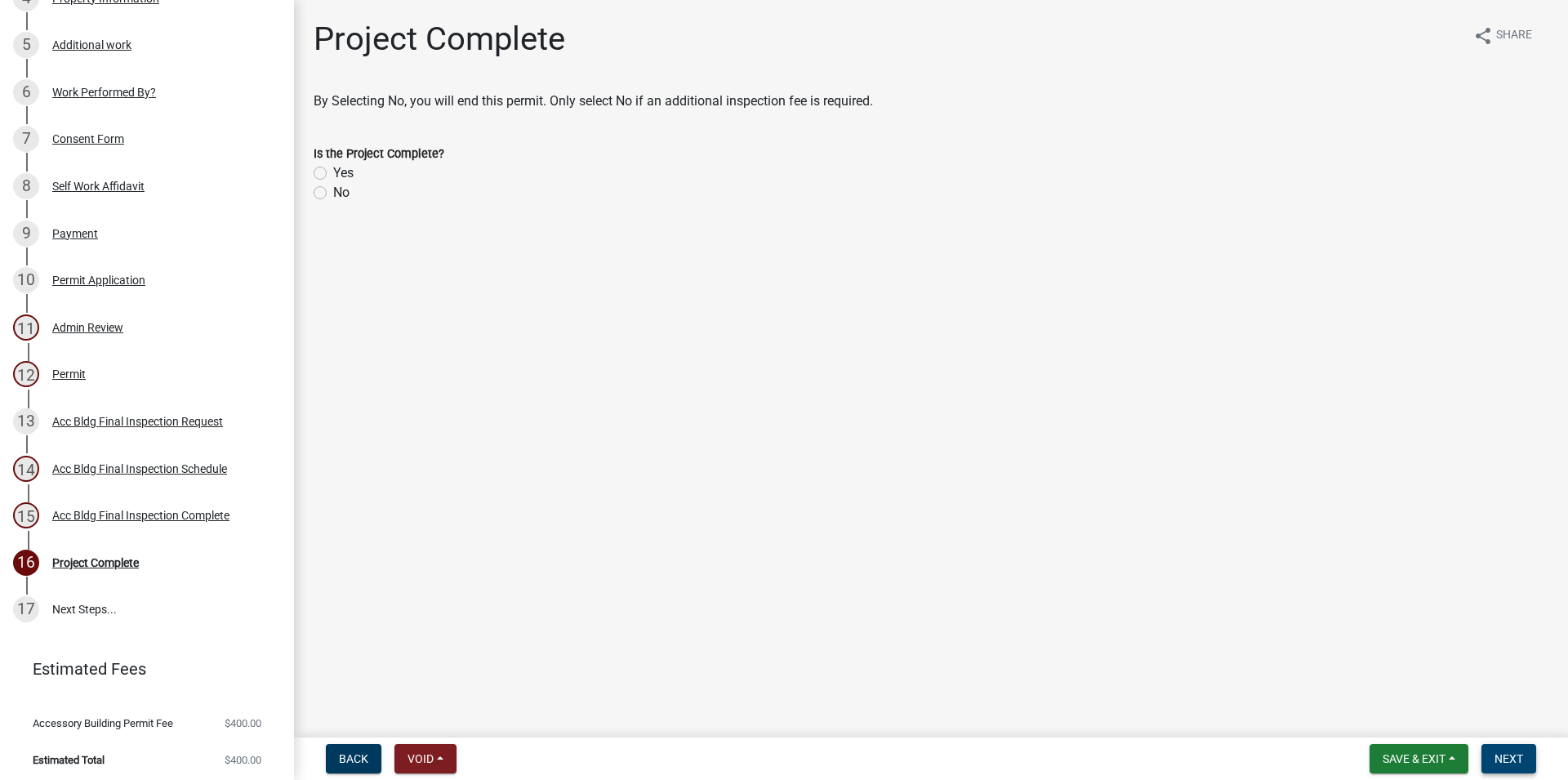
click at [1521, 753] on span "Next" at bounding box center [1508, 758] width 29 height 13
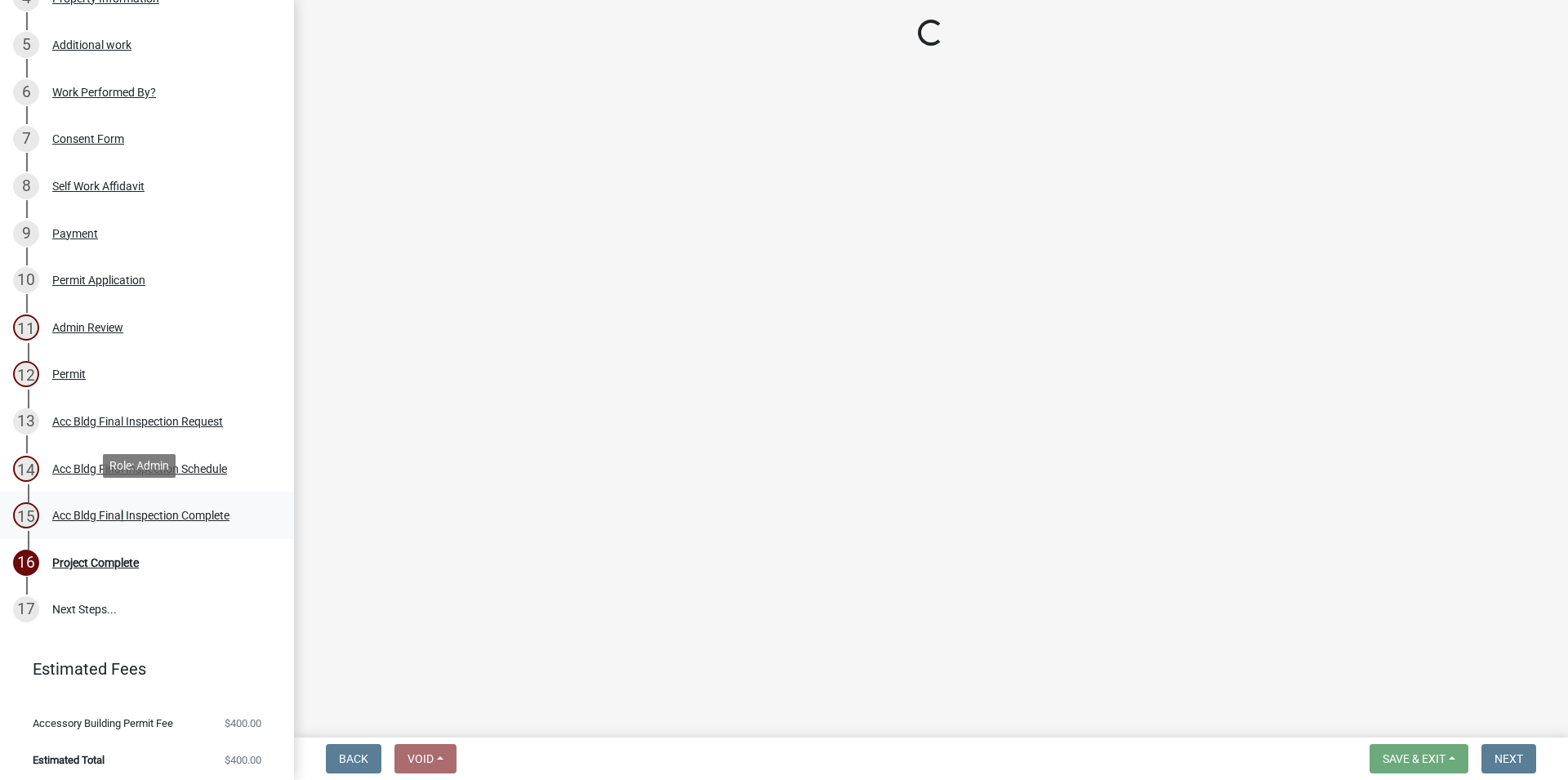
click at [120, 502] on div "15 Acc Bldg Final Inspection Complete" at bounding box center [140, 515] width 255 height 26
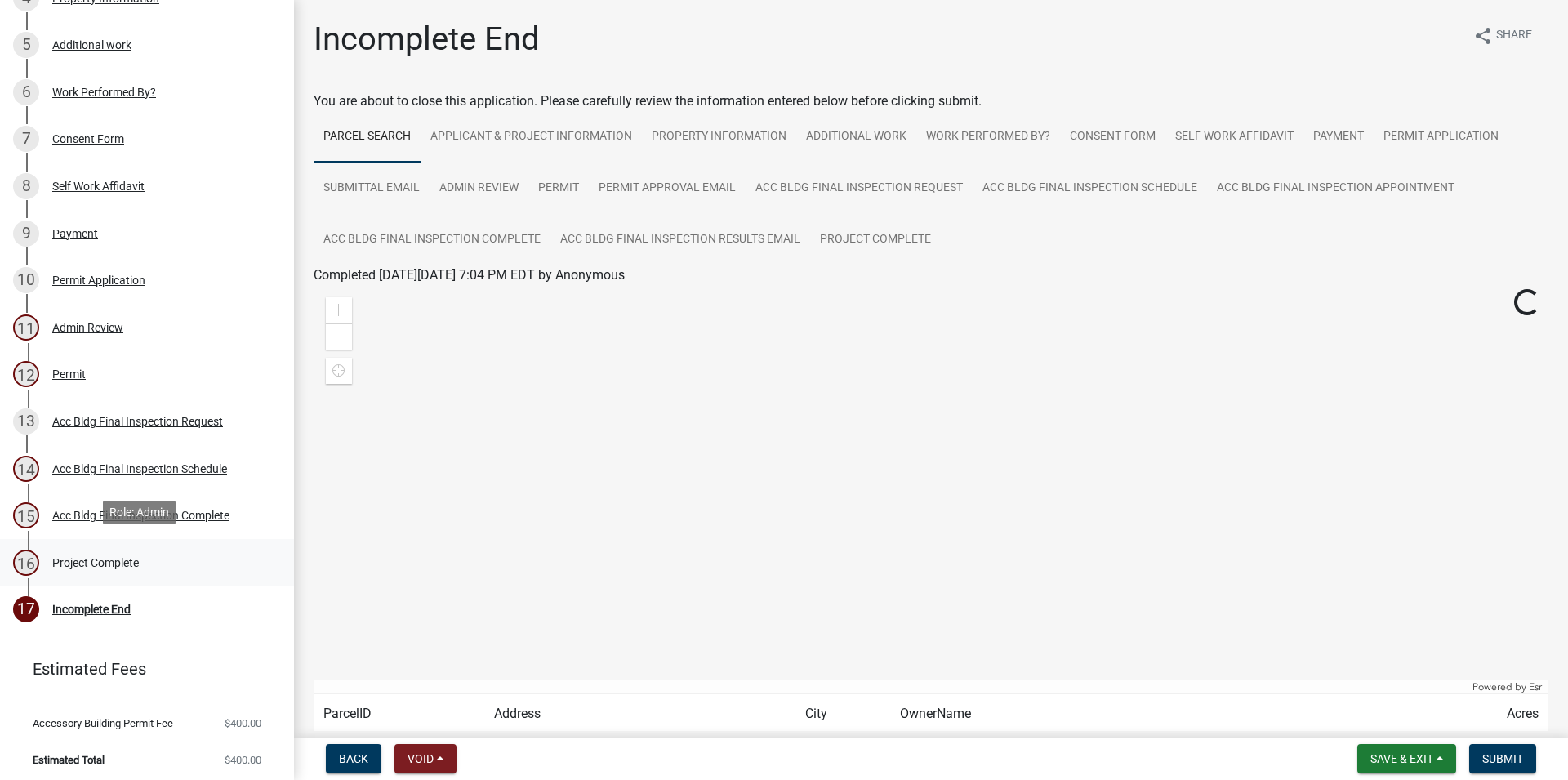
click at [110, 539] on link "16 Project Complete" at bounding box center [147, 563] width 294 height 48
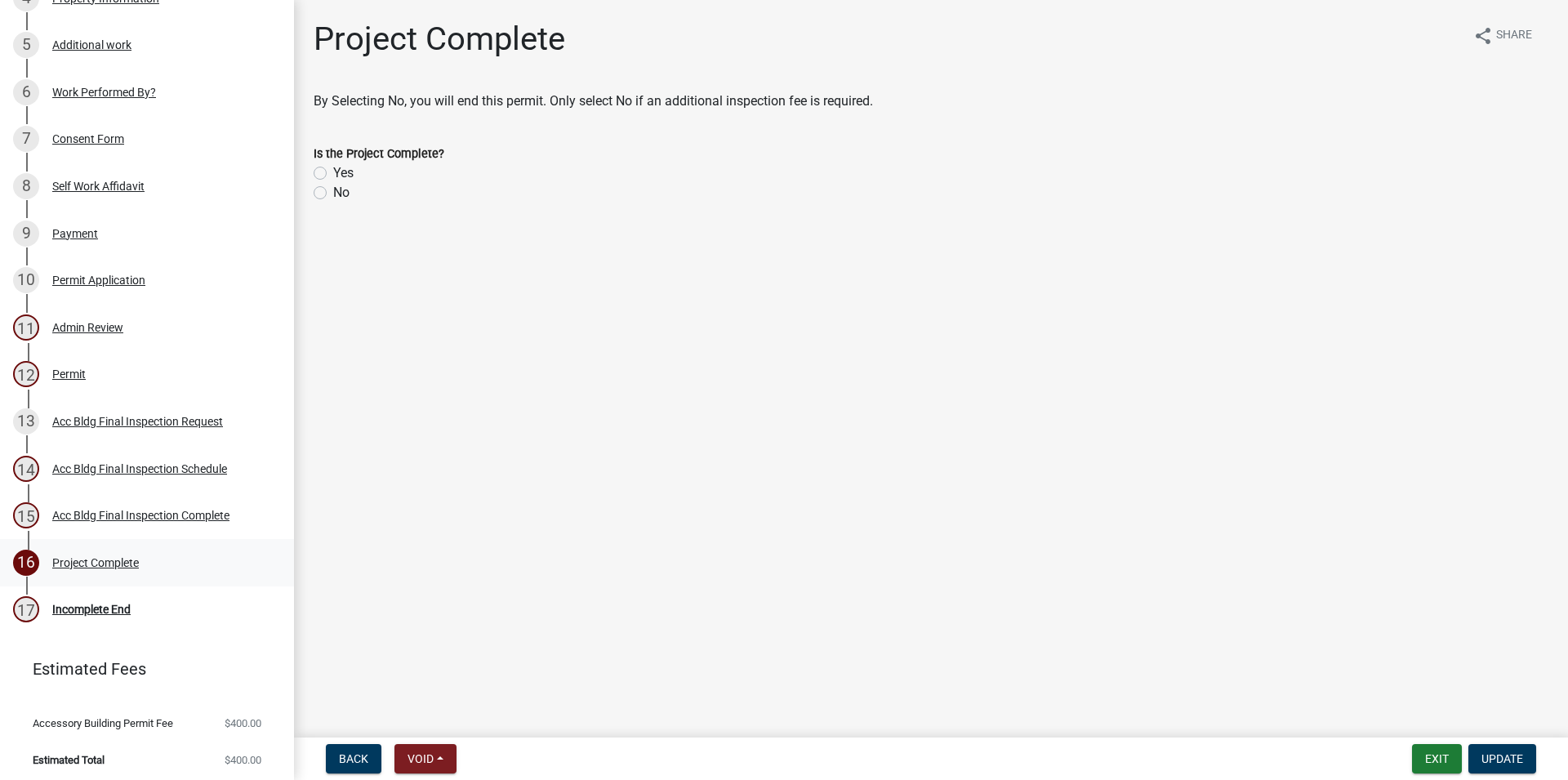
click at [113, 557] on div "Project Complete" at bounding box center [95, 563] width 86 height 12
click at [340, 166] on label "Yes" at bounding box center [343, 174] width 21 height 20
click at [340, 166] on input "Yes" at bounding box center [338, 169] width 11 height 11
radio input "true"
click at [1498, 757] on span "Update" at bounding box center [1503, 758] width 42 height 13
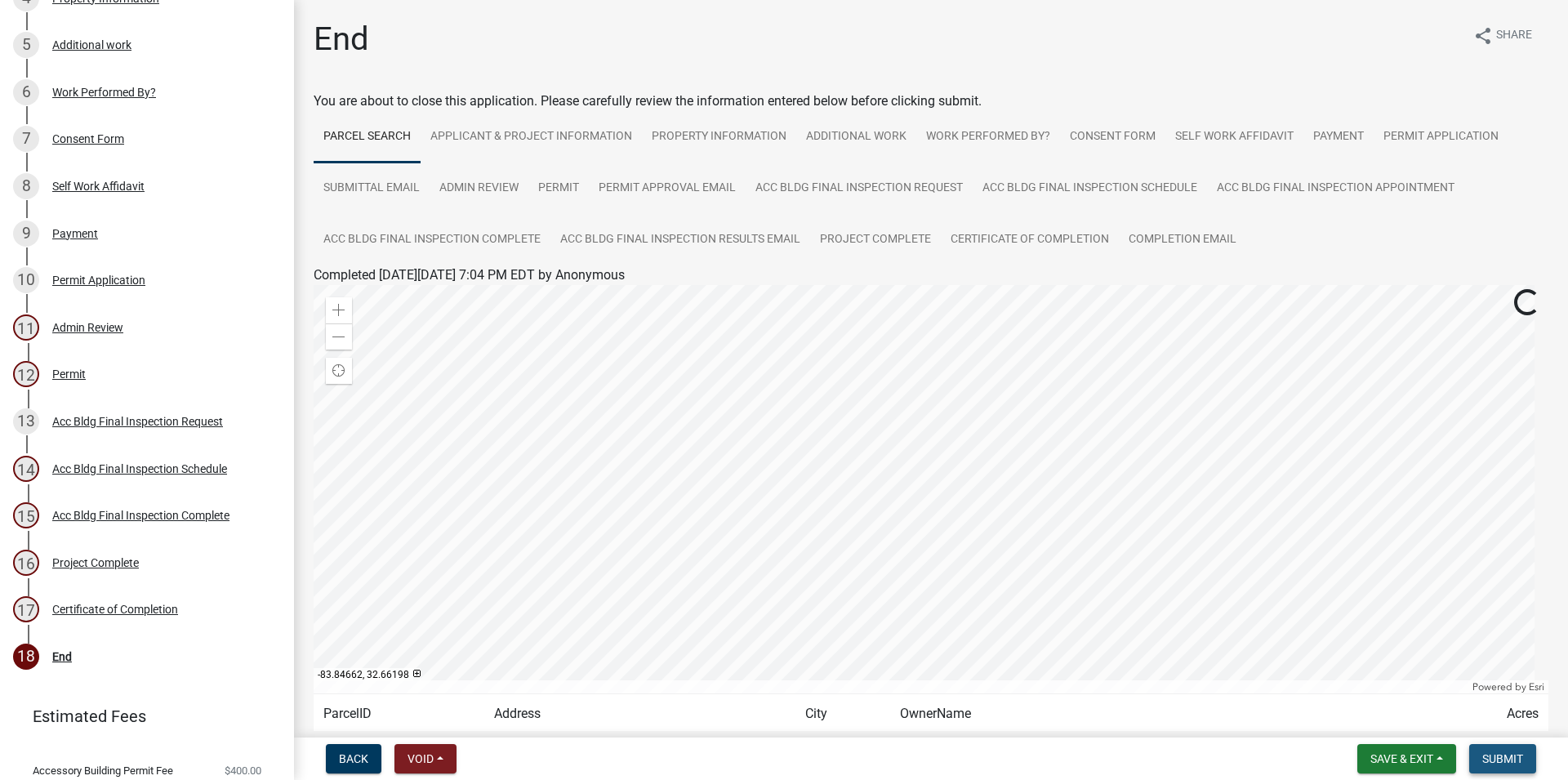
click at [1523, 749] on button "Submit" at bounding box center [1502, 759] width 66 height 30
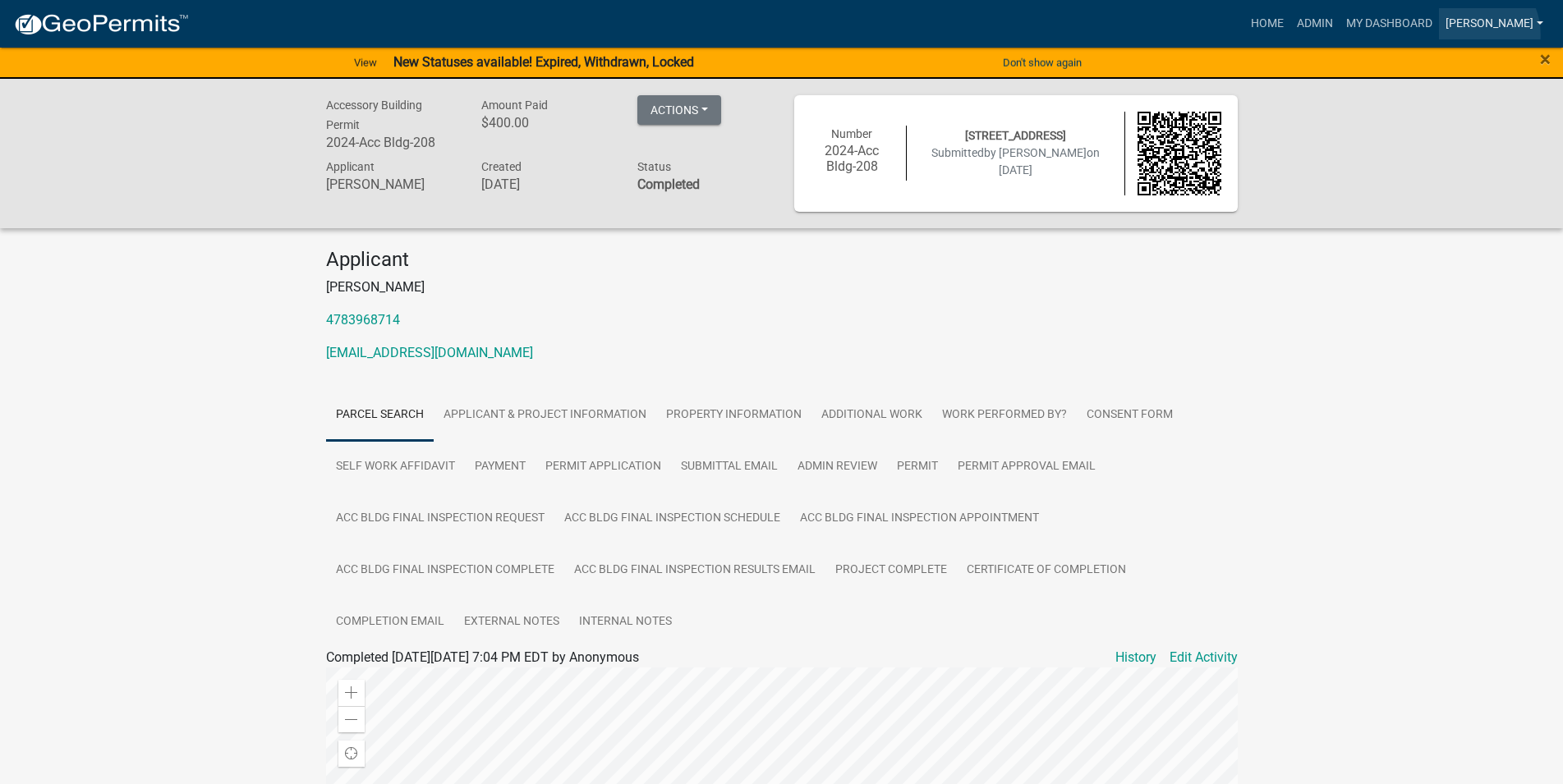
click at [1518, 35] on link "[PERSON_NAME]" at bounding box center [1494, 23] width 111 height 31
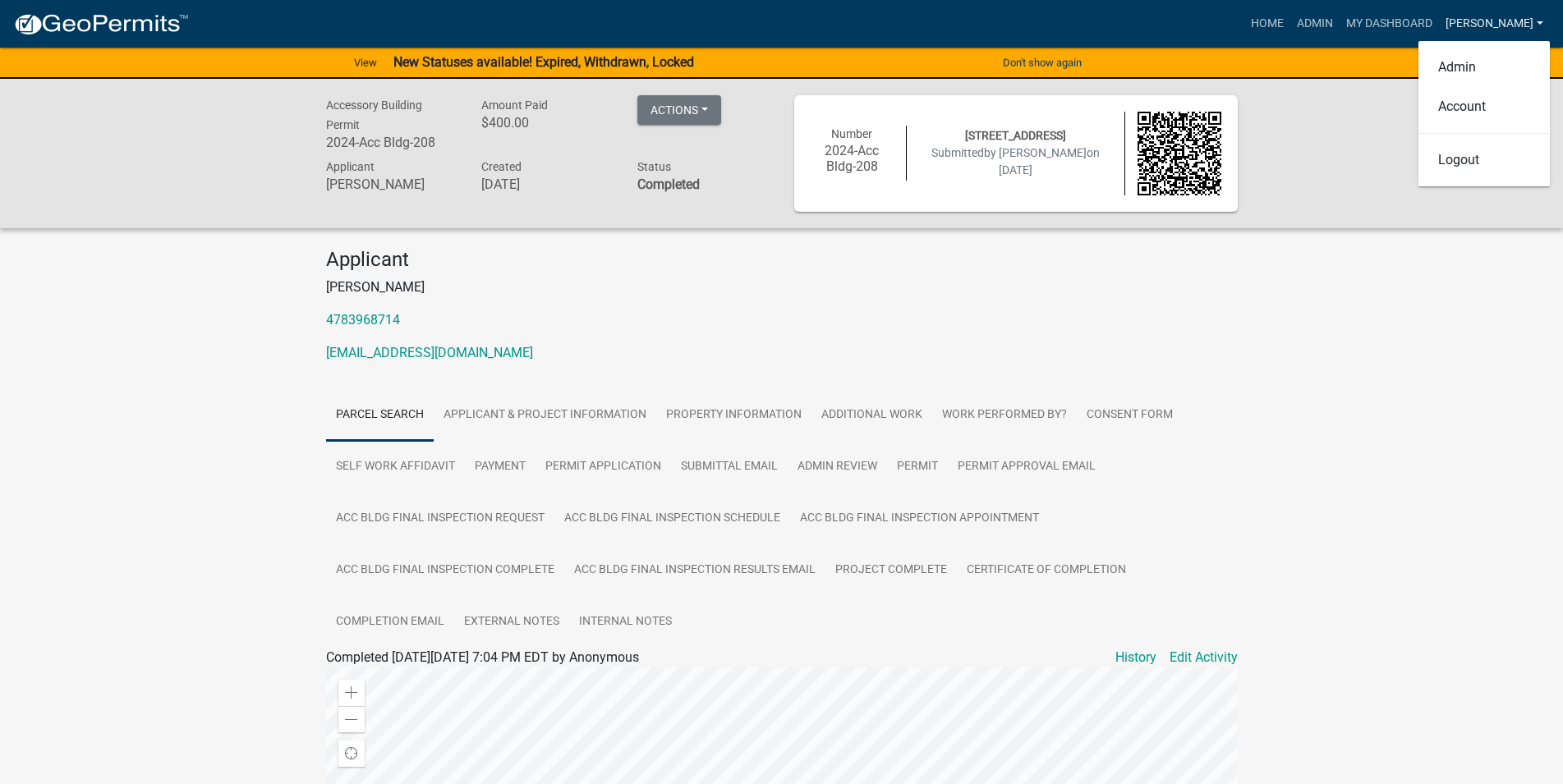
click at [1521, 31] on link "[PERSON_NAME]" at bounding box center [1494, 23] width 111 height 31
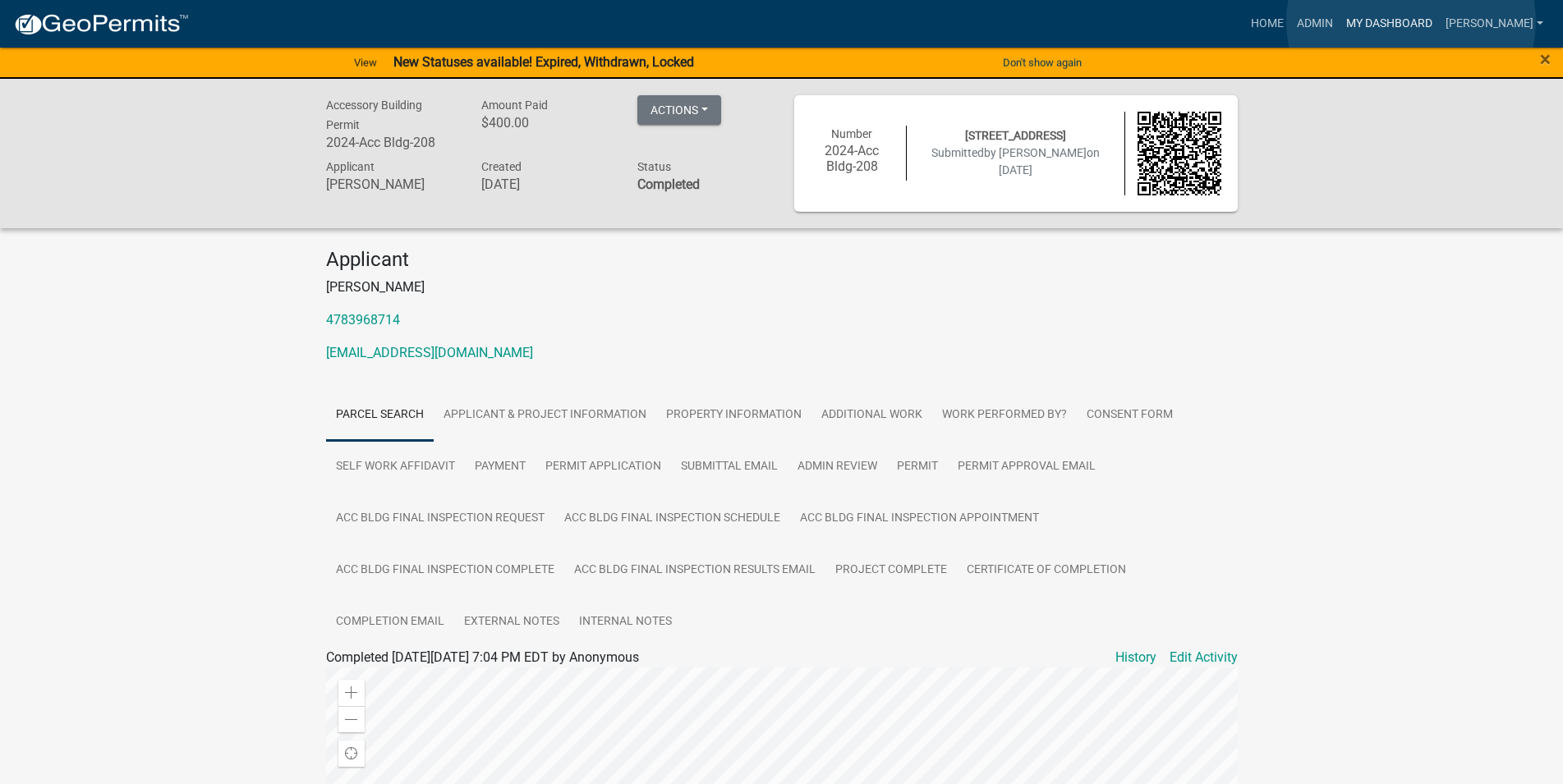
click at [1411, 21] on link "My Dashboard" at bounding box center [1389, 23] width 100 height 31
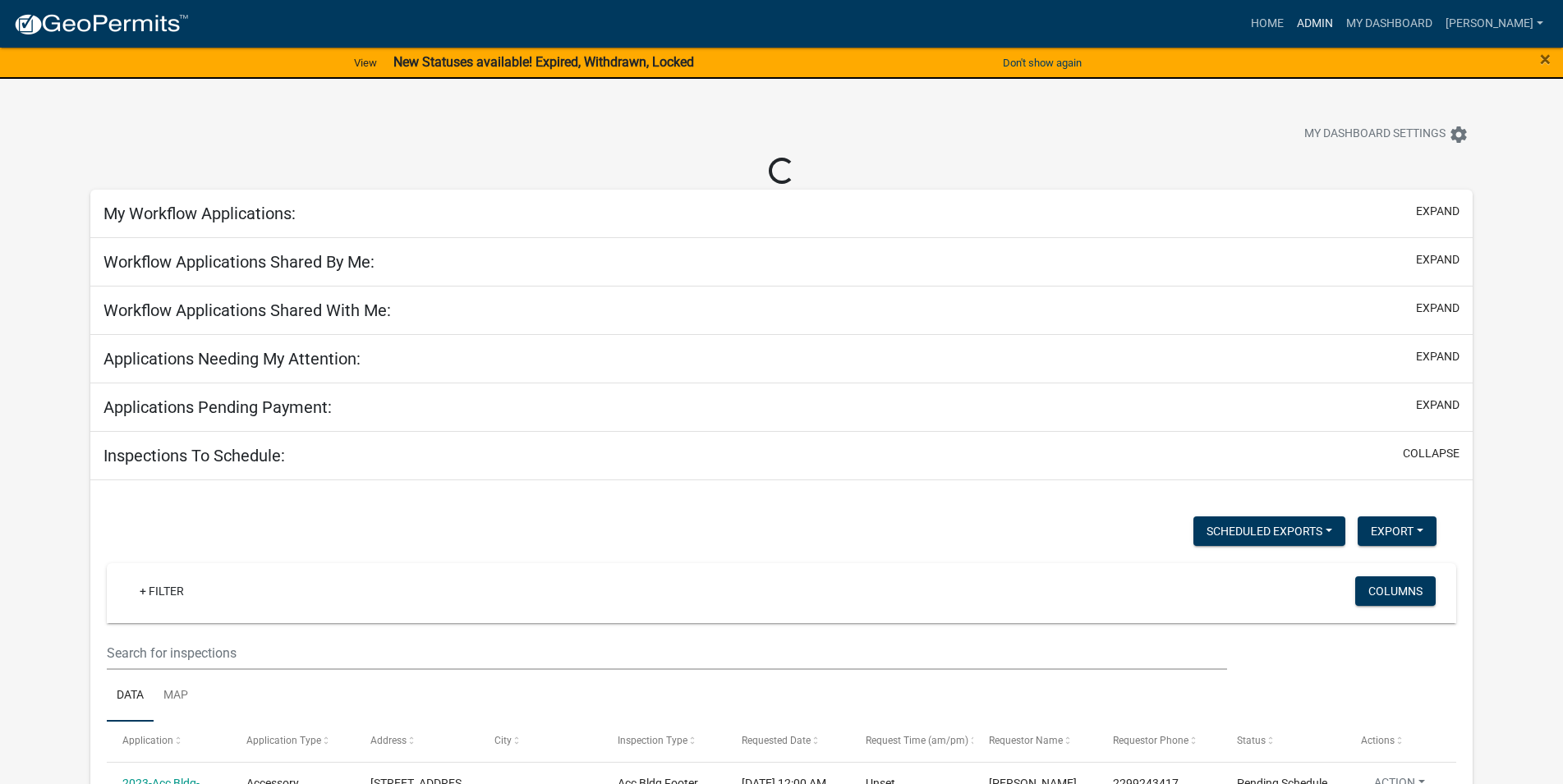
click at [1339, 26] on link "Admin" at bounding box center [1314, 23] width 49 height 31
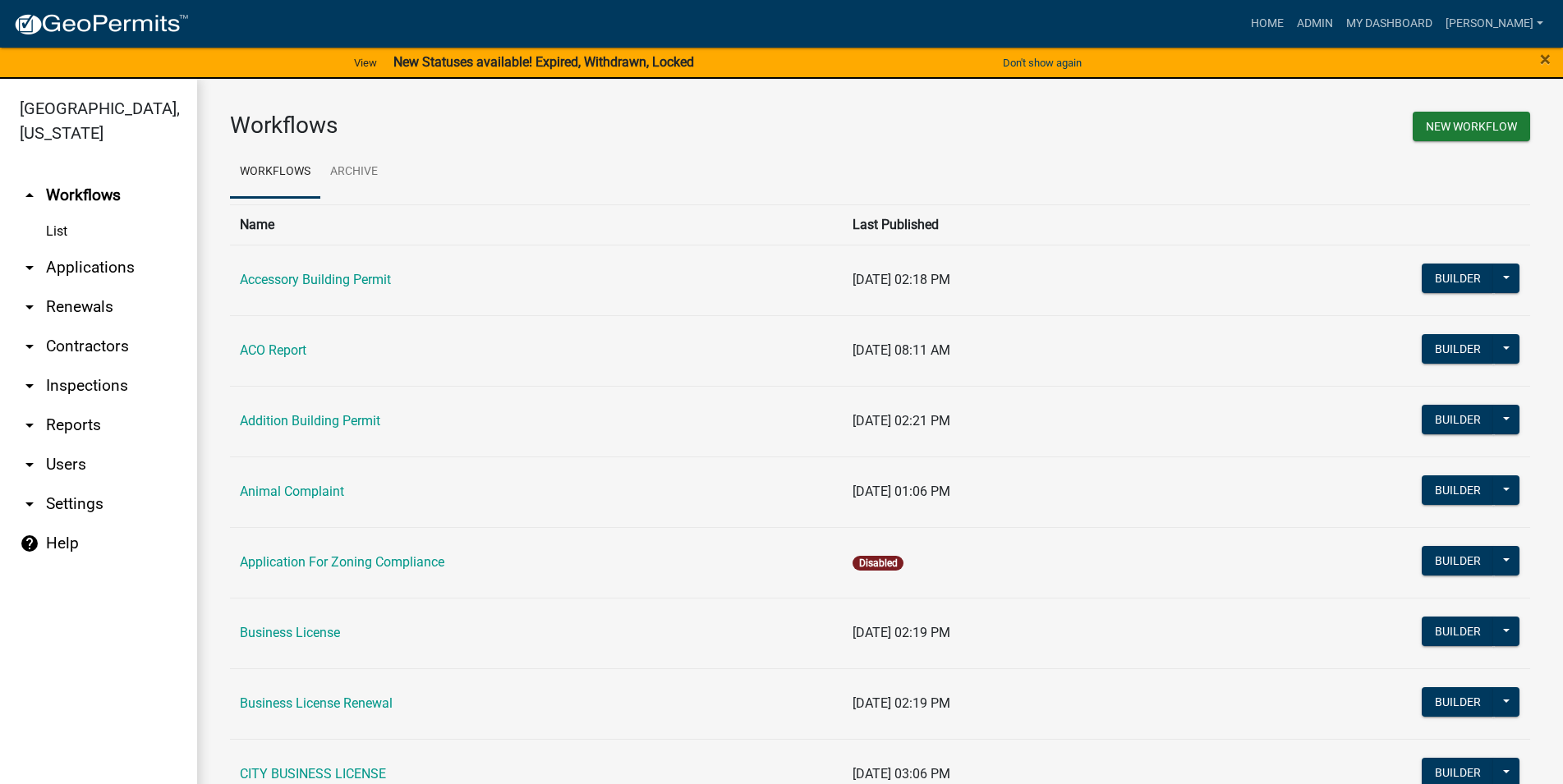
click at [45, 385] on link "arrow_drop_down Inspections" at bounding box center [98, 385] width 197 height 39
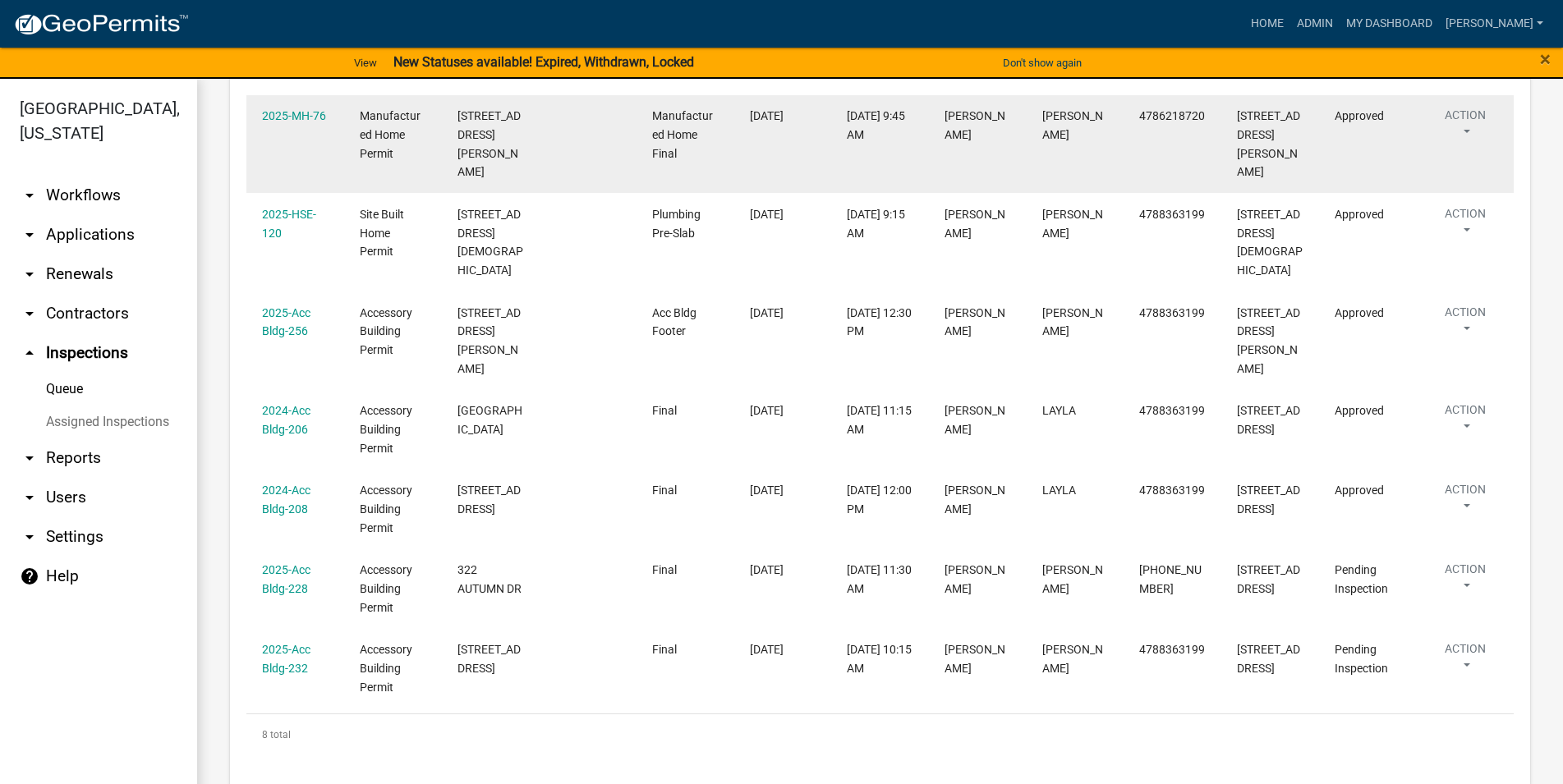
scroll to position [20, 0]
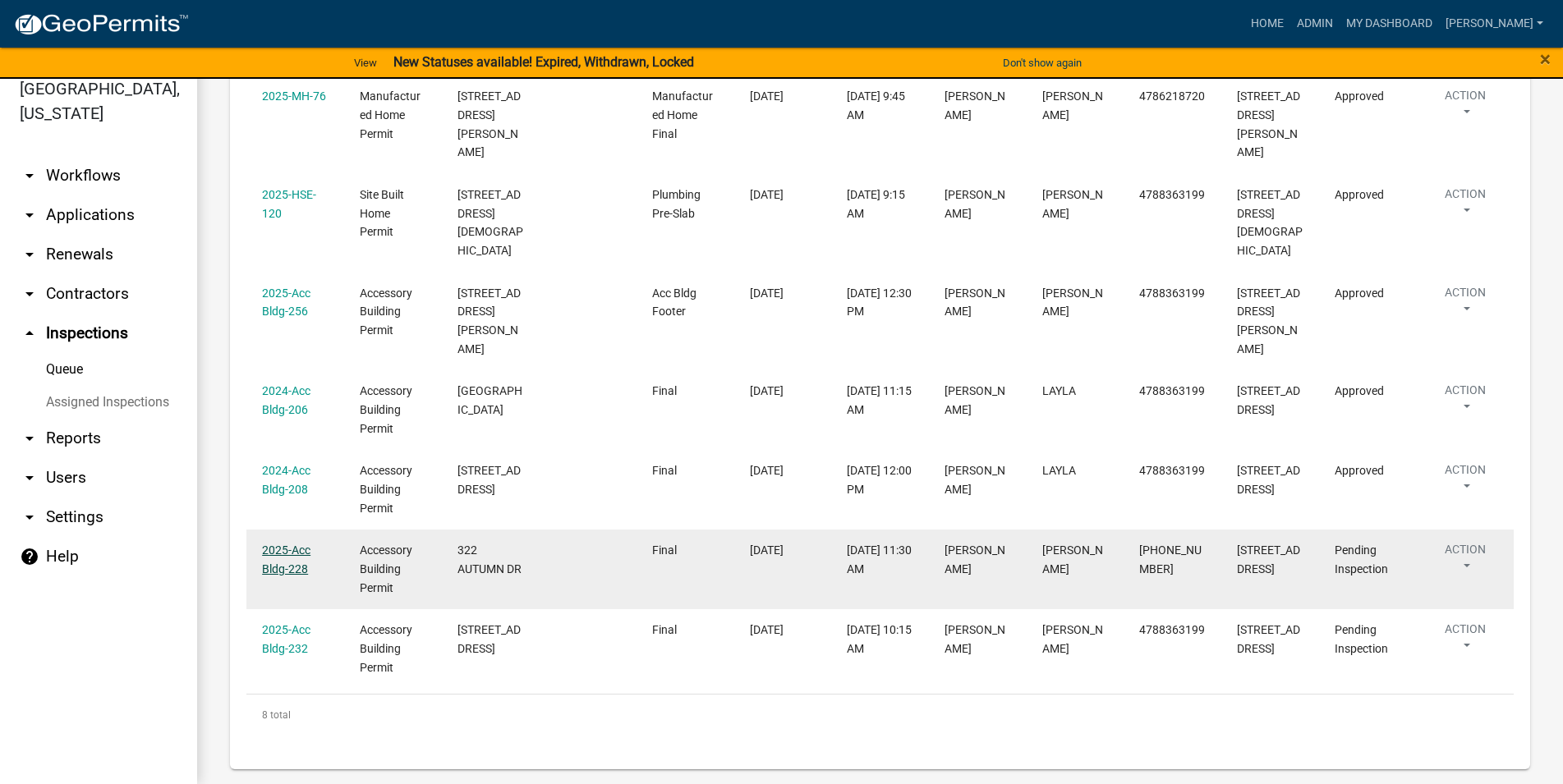
click at [289, 552] on link "2025-Acc Bldg-228" at bounding box center [285, 560] width 49 height 32
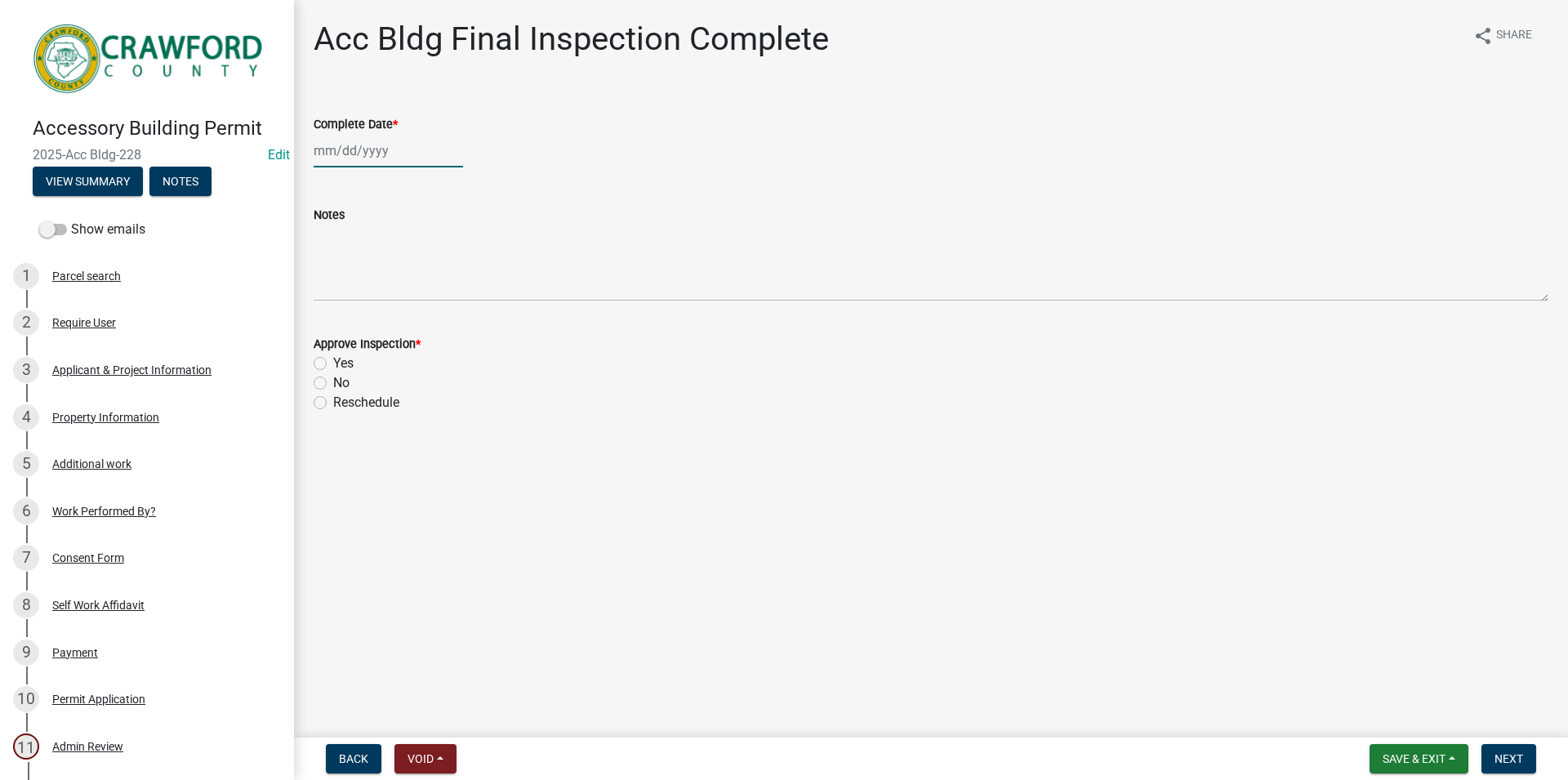
click at [344, 163] on input "Complete Date *" at bounding box center [388, 151] width 150 height 34
select select "8"
select select "2025"
click at [431, 319] on div "22" at bounding box center [435, 316] width 26 height 26
type input "[DATE]"
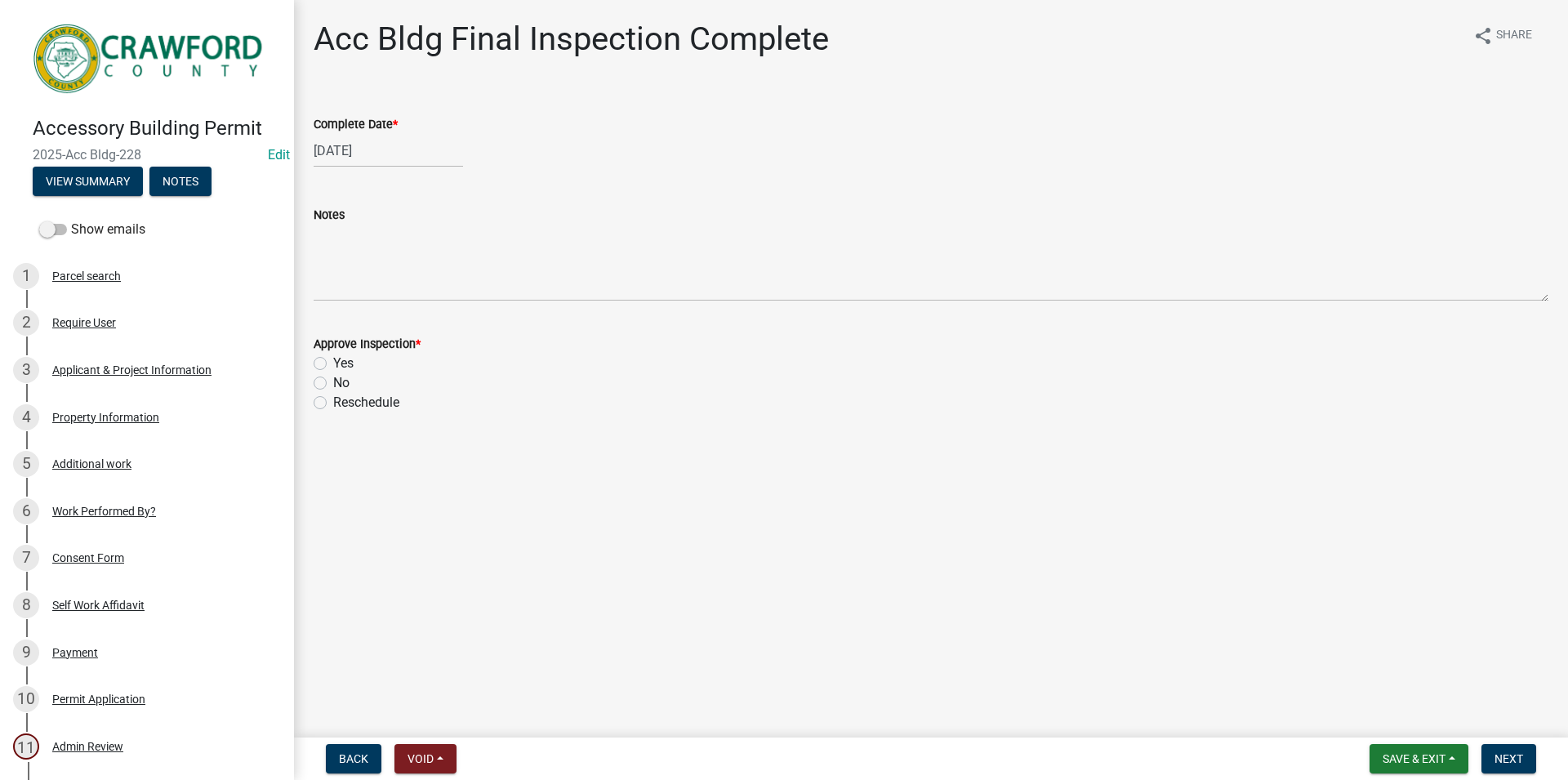
click at [337, 371] on label "Yes" at bounding box center [343, 363] width 21 height 20
click at [337, 364] on input "Yes" at bounding box center [338, 358] width 11 height 11
radio input "true"
click at [1498, 752] on span "Next" at bounding box center [1508, 758] width 29 height 13
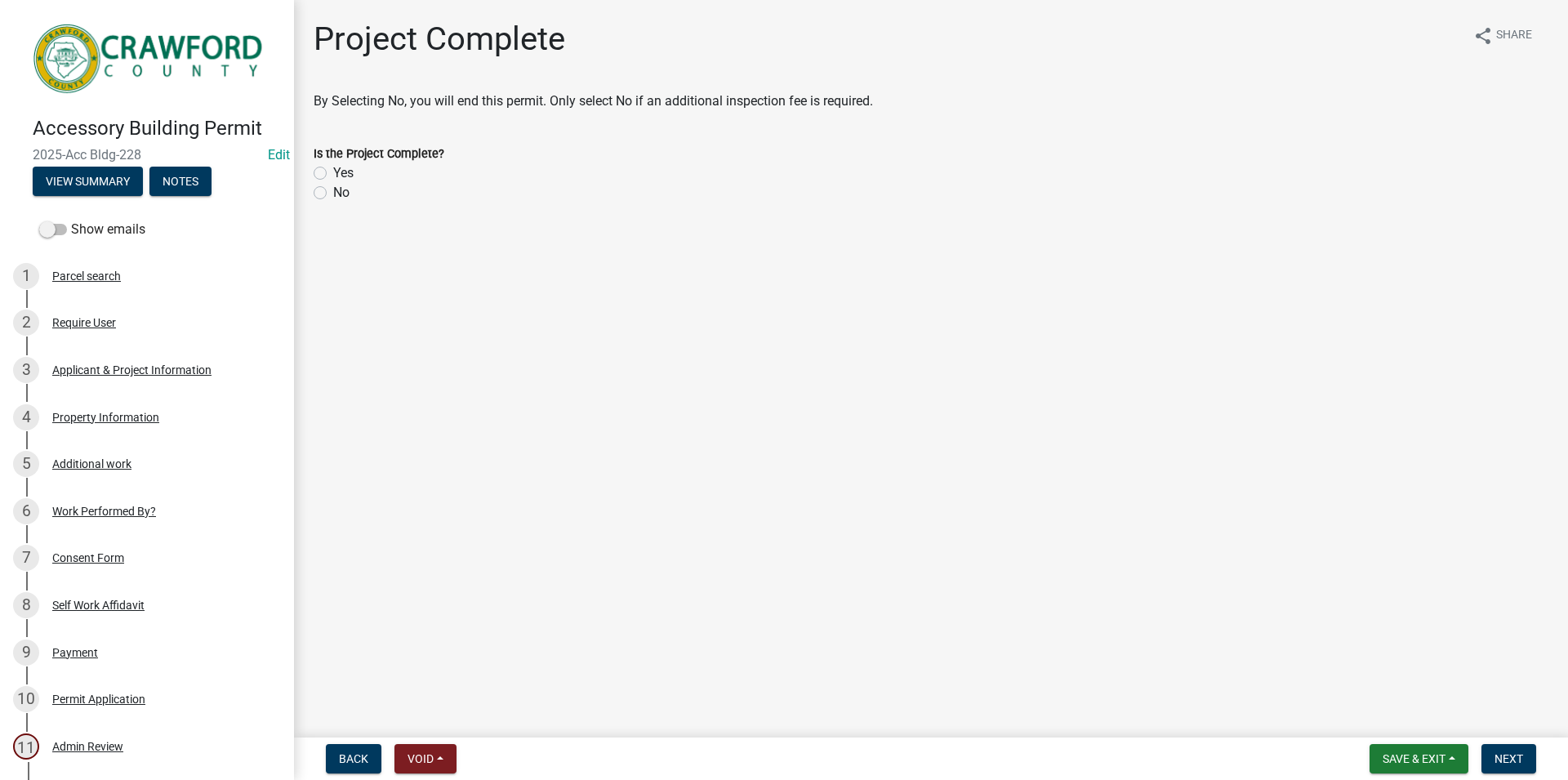
click at [344, 169] on label "Yes" at bounding box center [343, 174] width 21 height 20
click at [343, 169] on input "Yes" at bounding box center [338, 169] width 11 height 11
radio input "true"
click at [1507, 765] on span "Next" at bounding box center [1508, 758] width 29 height 13
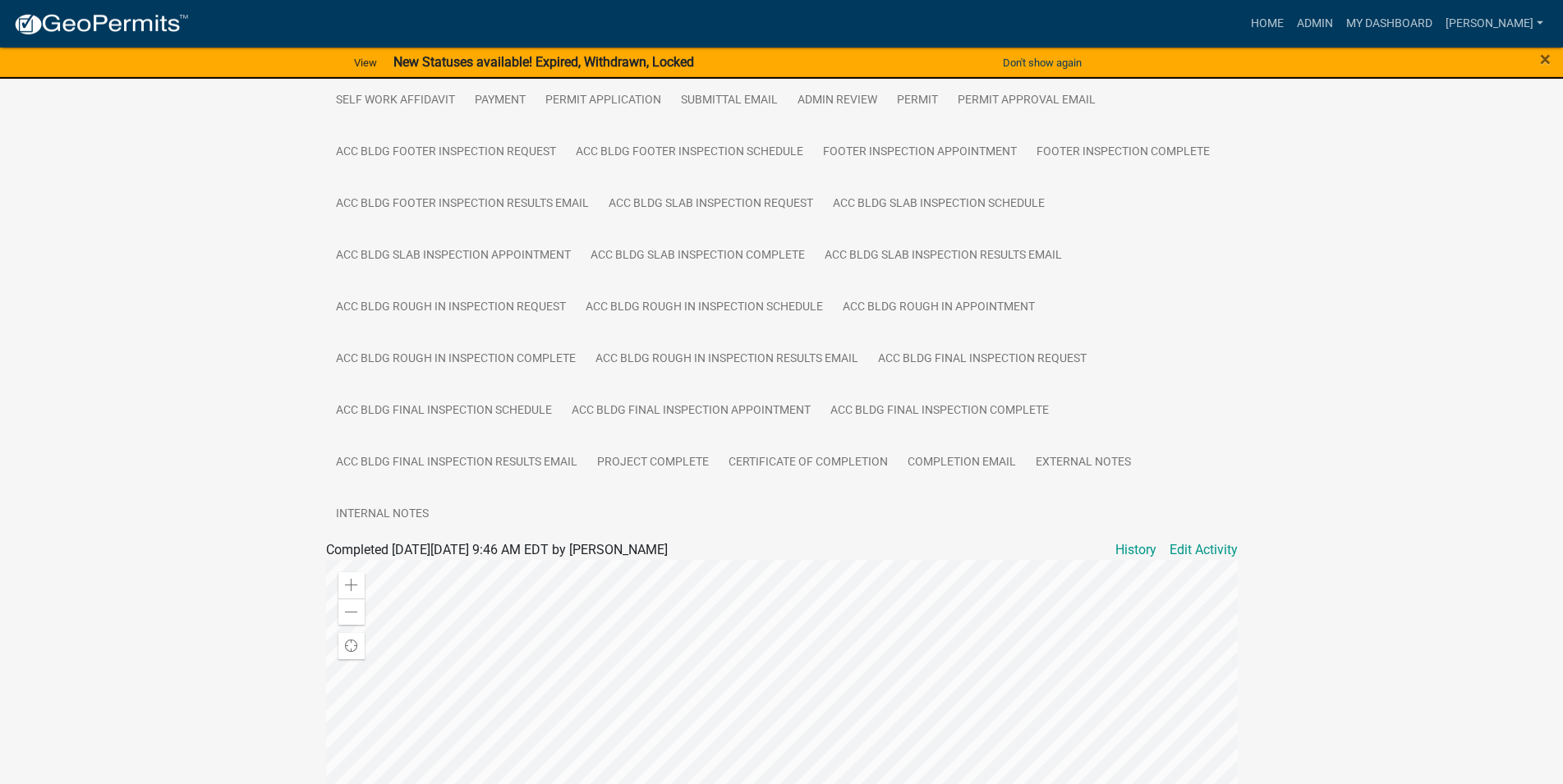
scroll to position [251, 0]
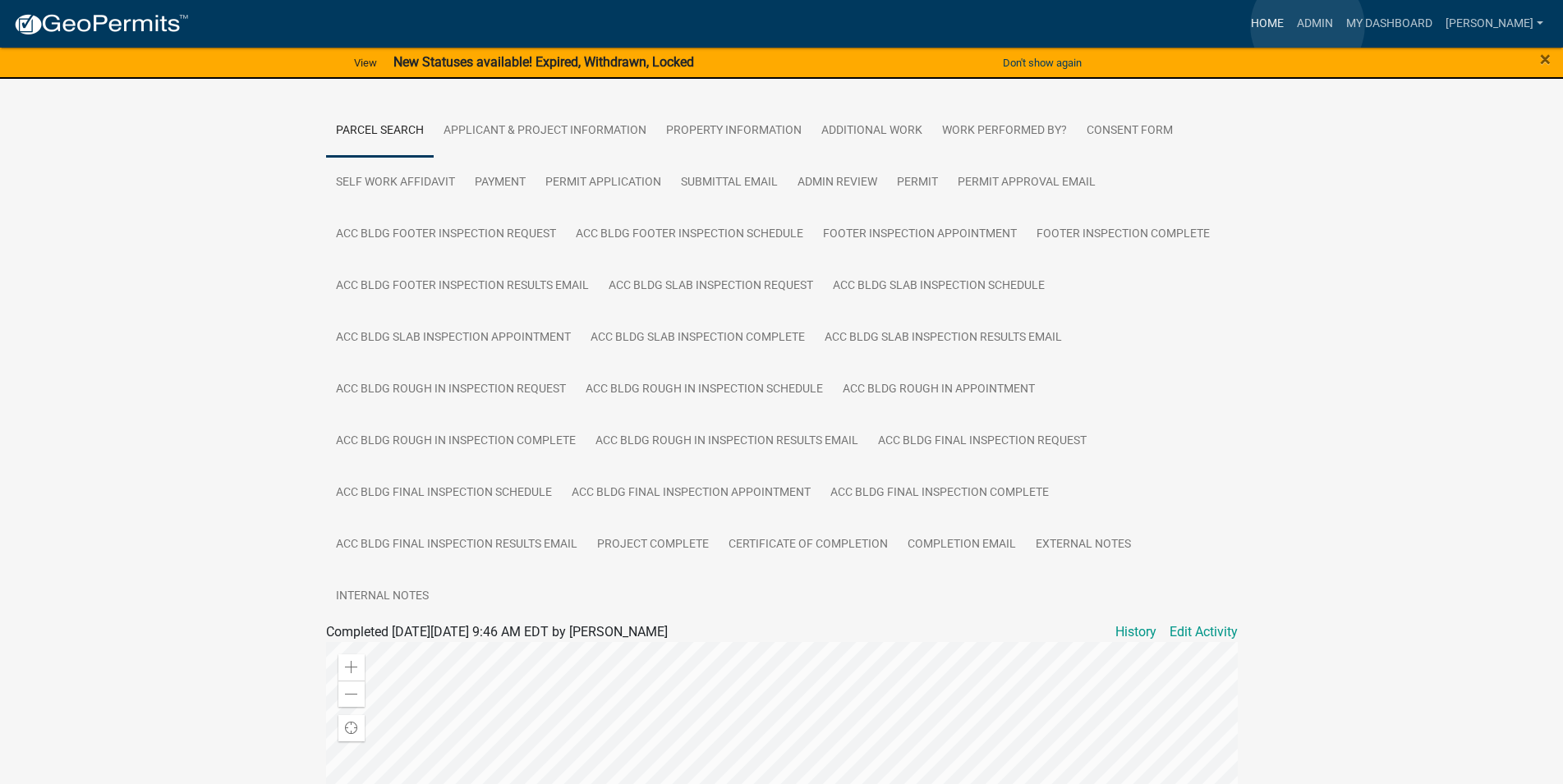
click at [1291, 26] on link "Home" at bounding box center [1268, 23] width 46 height 31
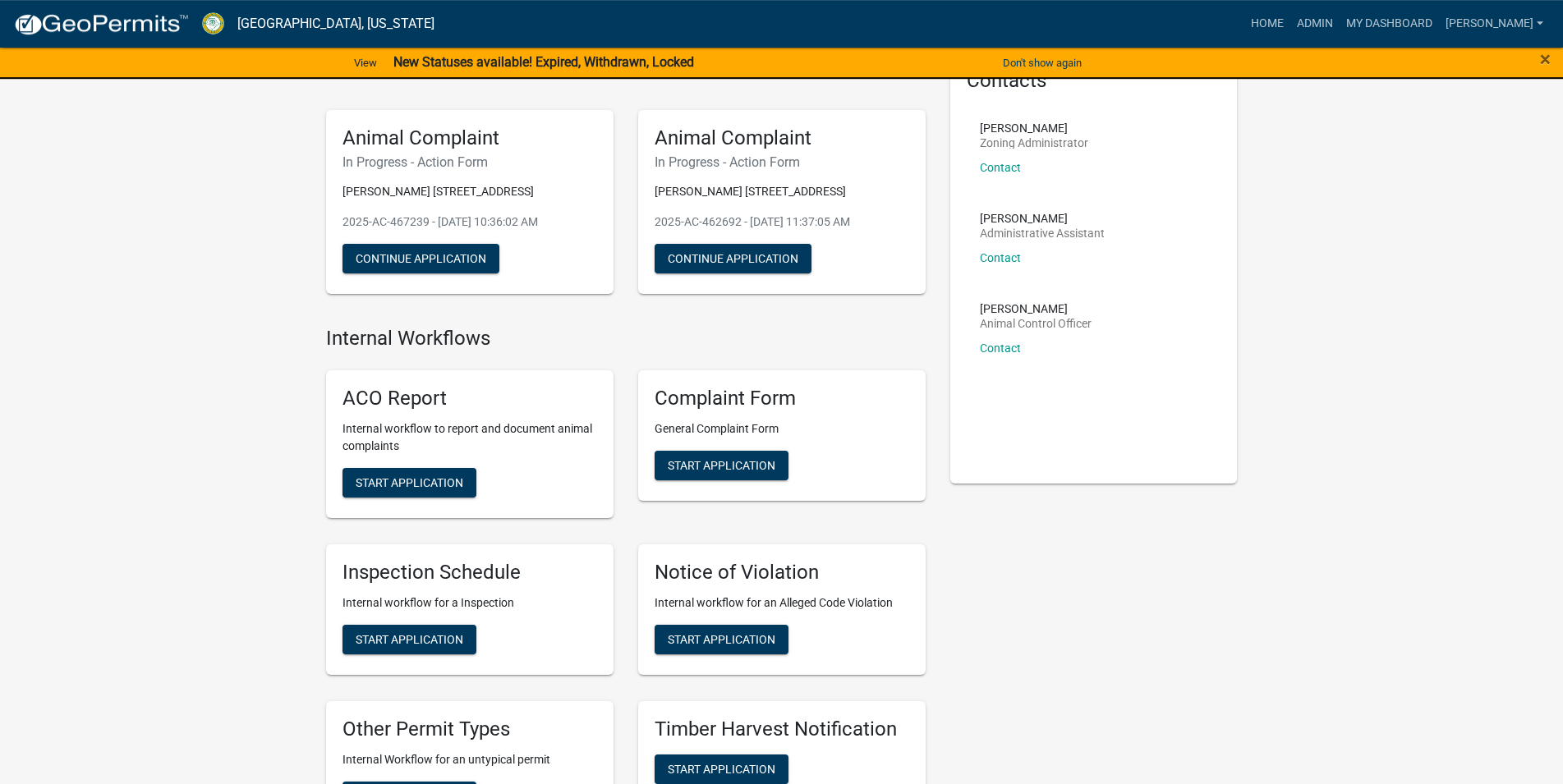
scroll to position [168, 0]
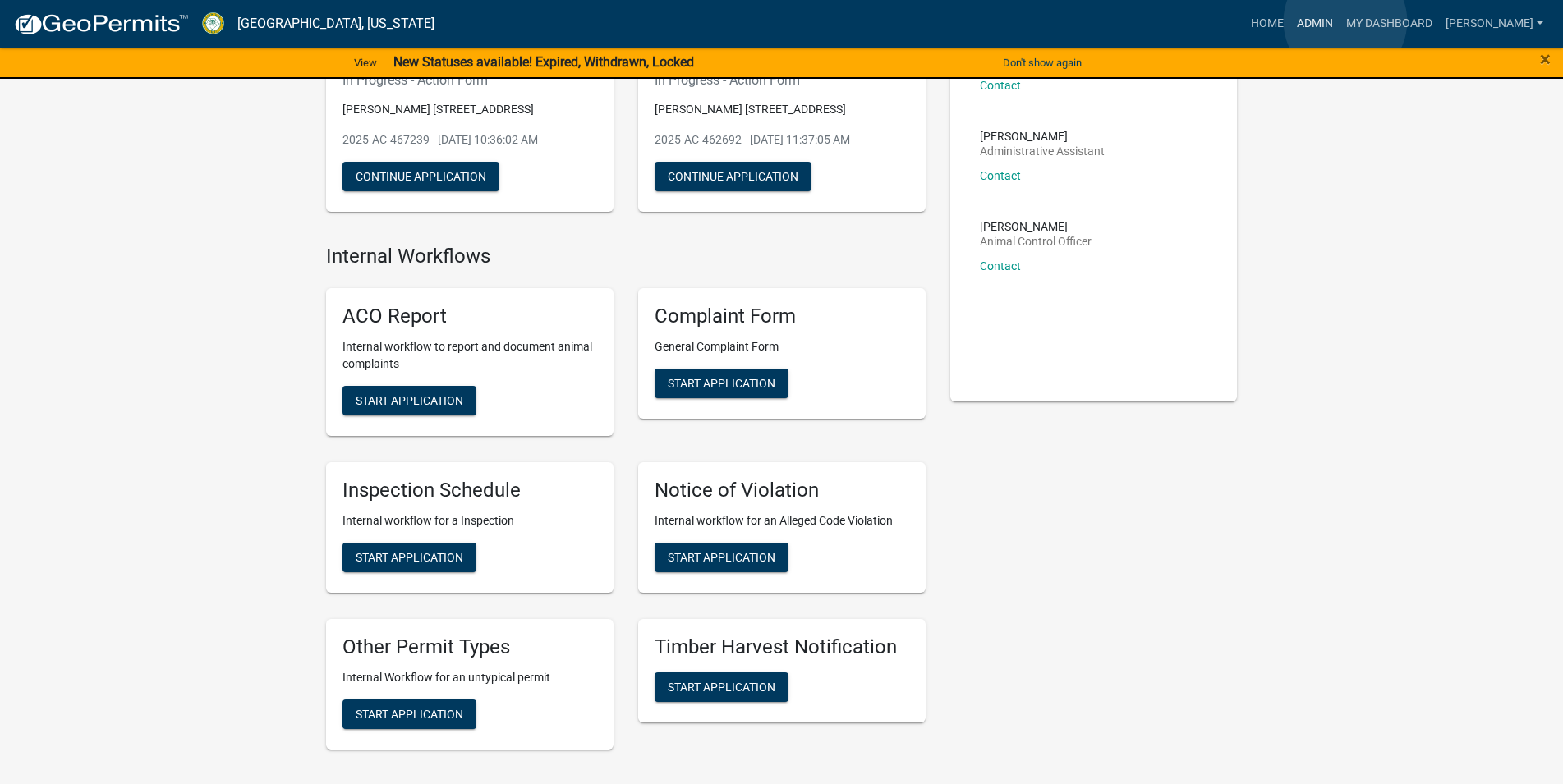
click at [1339, 21] on link "Admin" at bounding box center [1314, 23] width 49 height 31
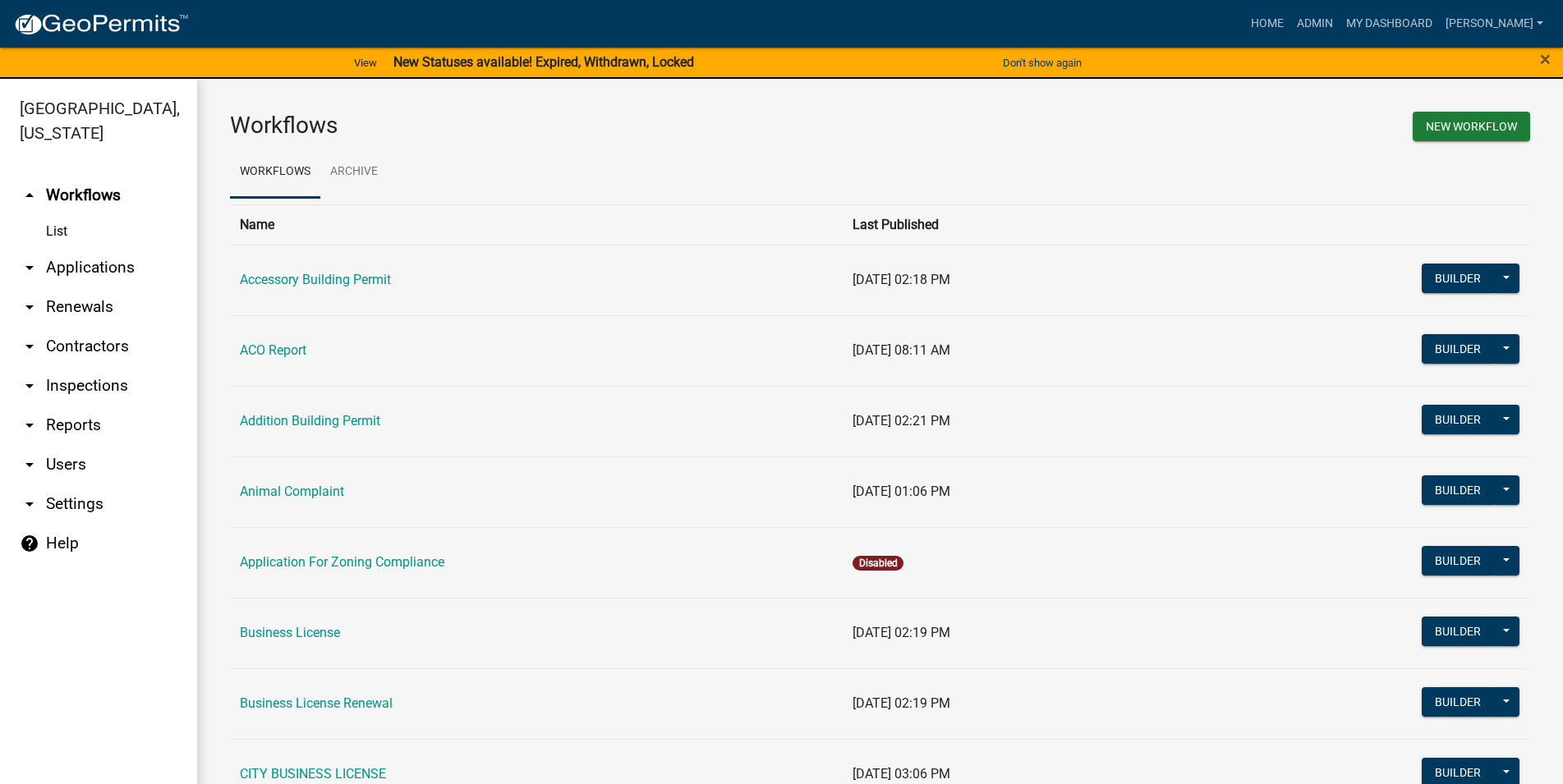
click at [89, 378] on link "arrow_drop_down Inspections" at bounding box center [98, 385] width 197 height 39
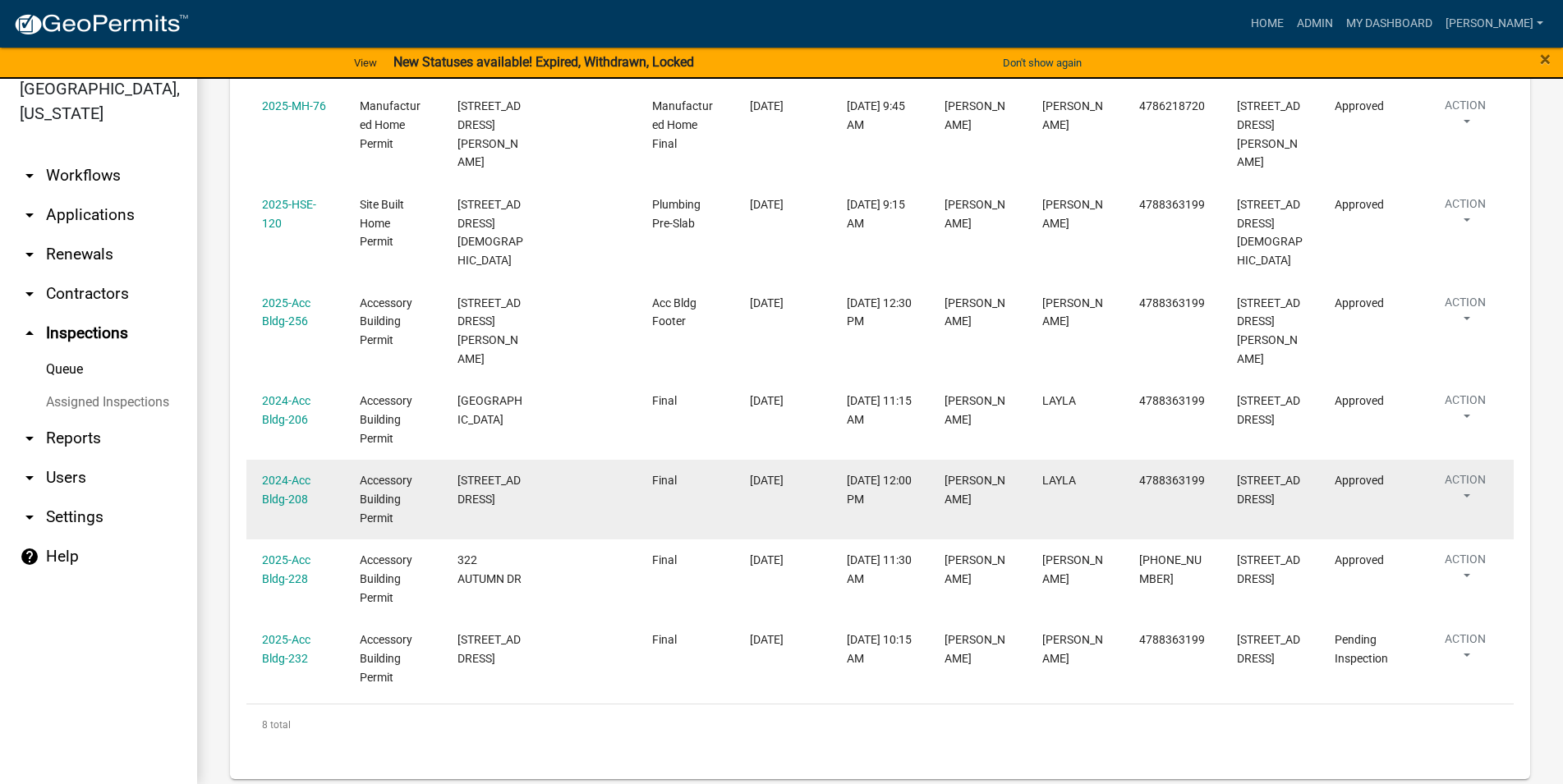
scroll to position [406, 0]
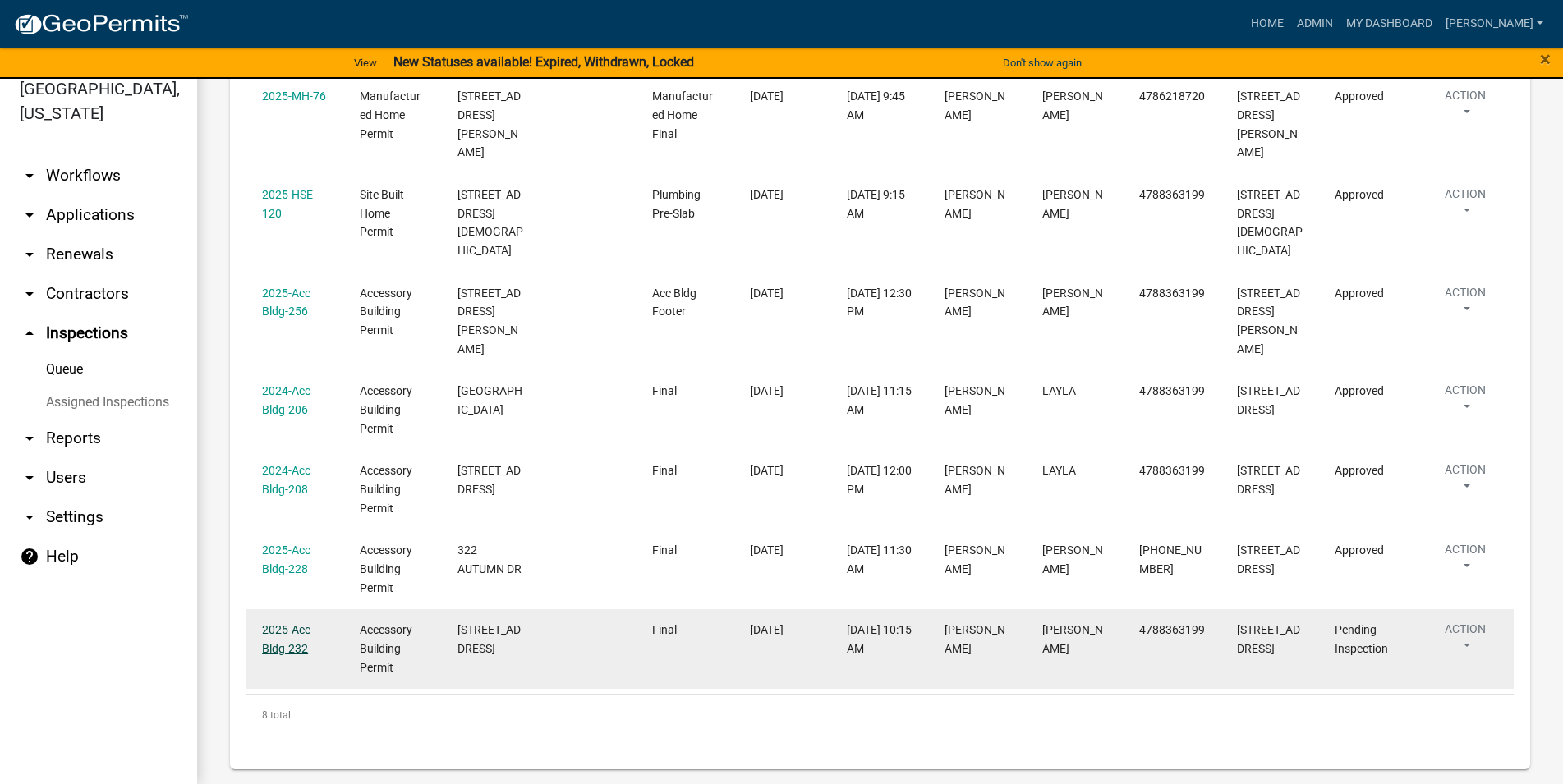
click at [271, 625] on link "2025-Acc Bldg-232" at bounding box center [285, 639] width 49 height 32
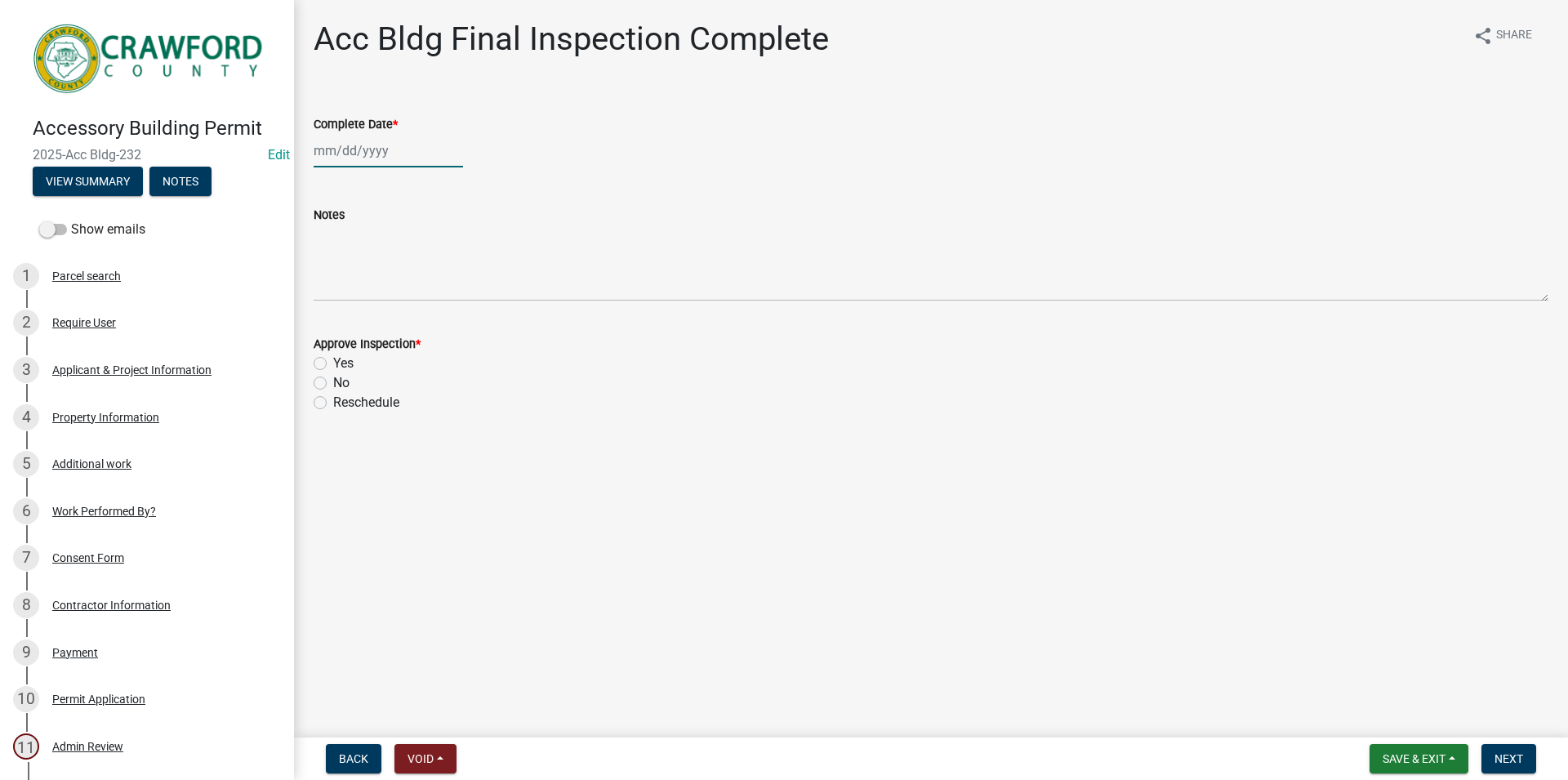
click at [344, 151] on input "Complete Date *" at bounding box center [388, 151] width 150 height 34
select select "8"
select select "2025"
click at [431, 319] on div "22" at bounding box center [435, 316] width 26 height 26
type input "[DATE]"
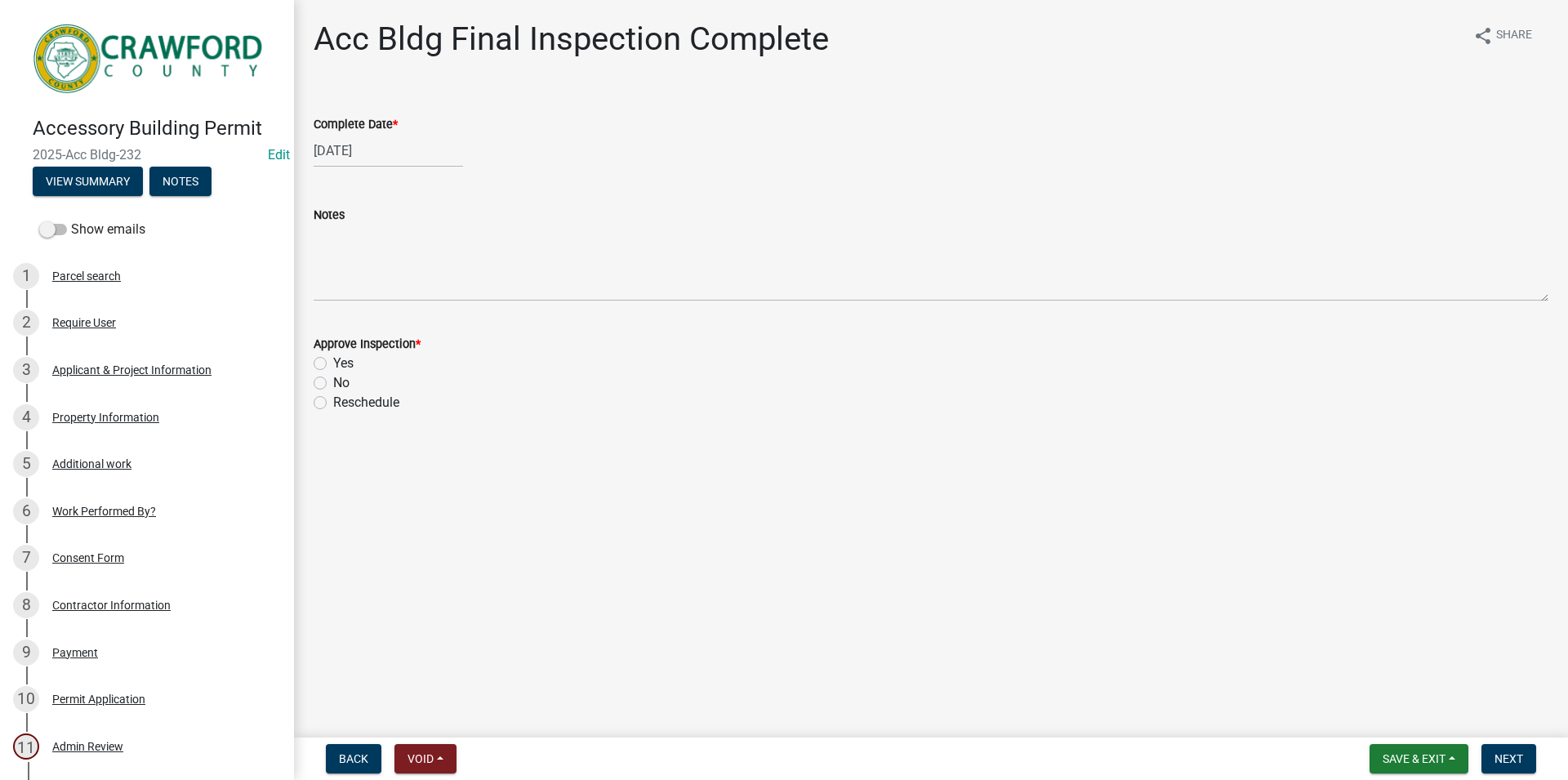
click at [337, 372] on label "Yes" at bounding box center [343, 363] width 21 height 20
click at [337, 364] on input "Yes" at bounding box center [338, 358] width 11 height 11
radio input "true"
click at [1487, 758] on button "Next" at bounding box center [1508, 759] width 55 height 30
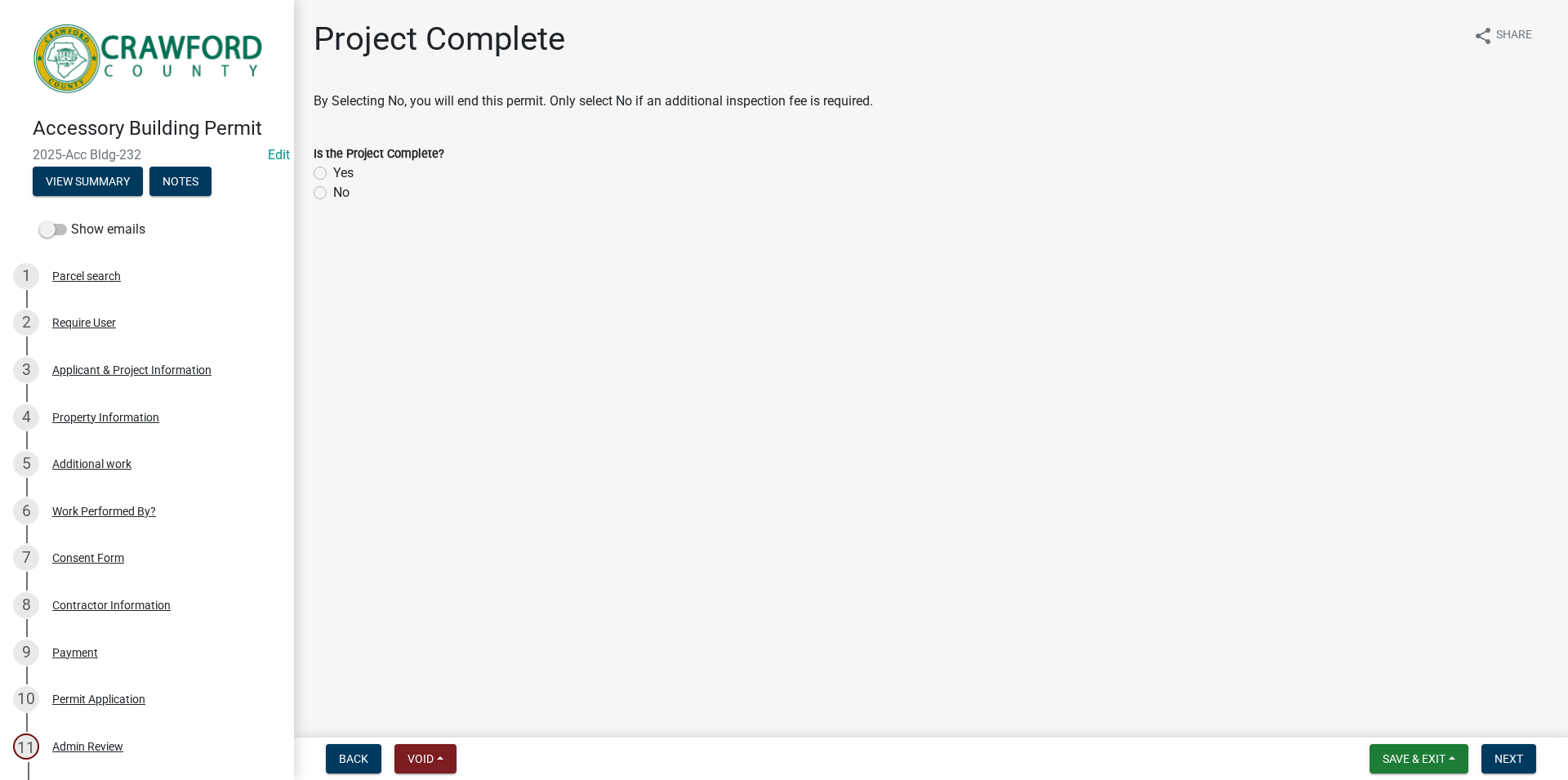
click at [314, 180] on div "Yes" at bounding box center [931, 174] width 1235 height 20
click at [333, 178] on label "Yes" at bounding box center [343, 174] width 21 height 20
click at [333, 174] on input "Yes" at bounding box center [338, 169] width 11 height 11
radio input "true"
click at [1526, 775] on nav "Back Void Withdraw Lock Expire Void Save & Exit Save Save & Exit Next" at bounding box center [931, 758] width 1274 height 43
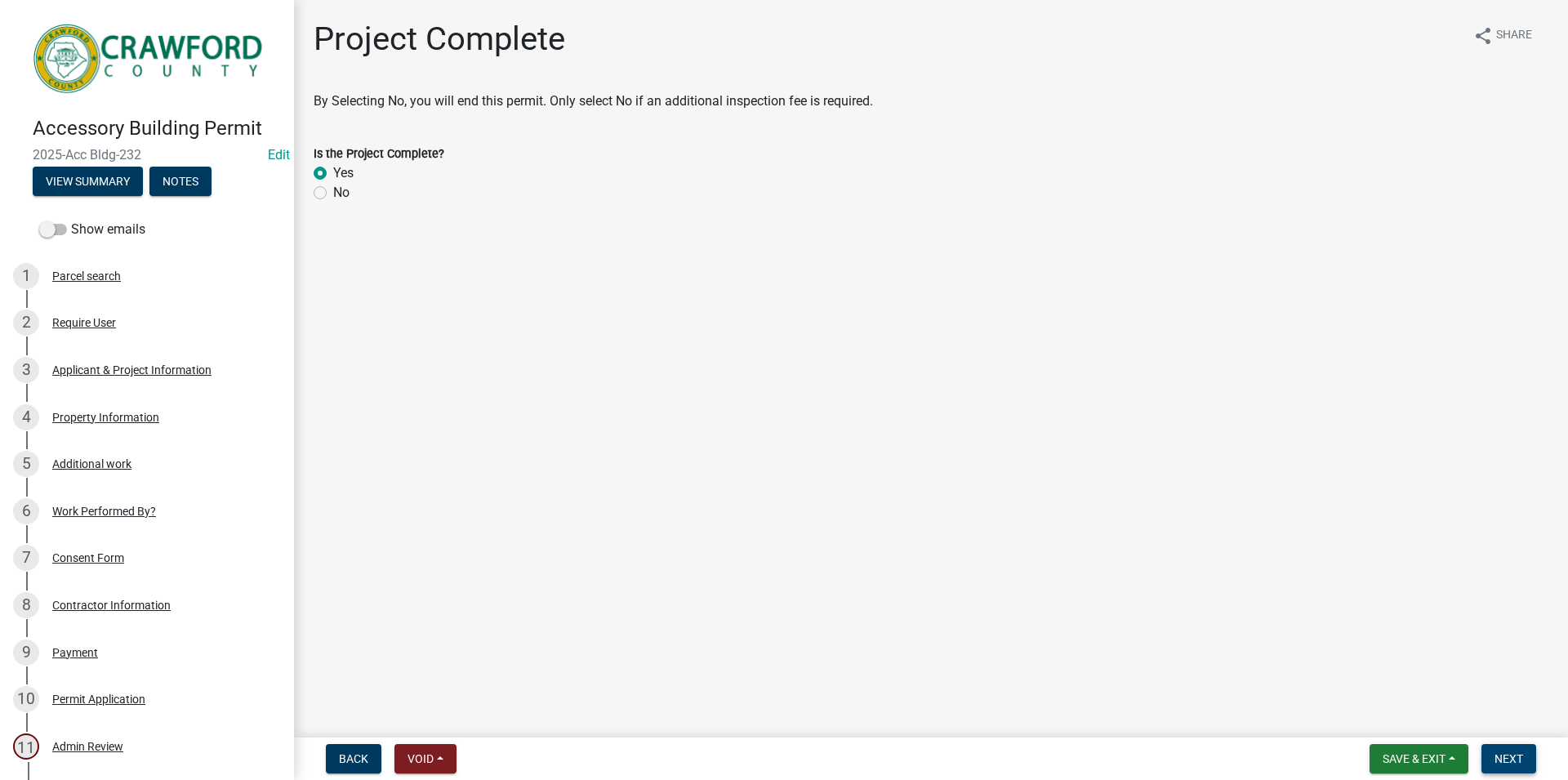
click at [1522, 767] on button "Next" at bounding box center [1508, 759] width 55 height 30
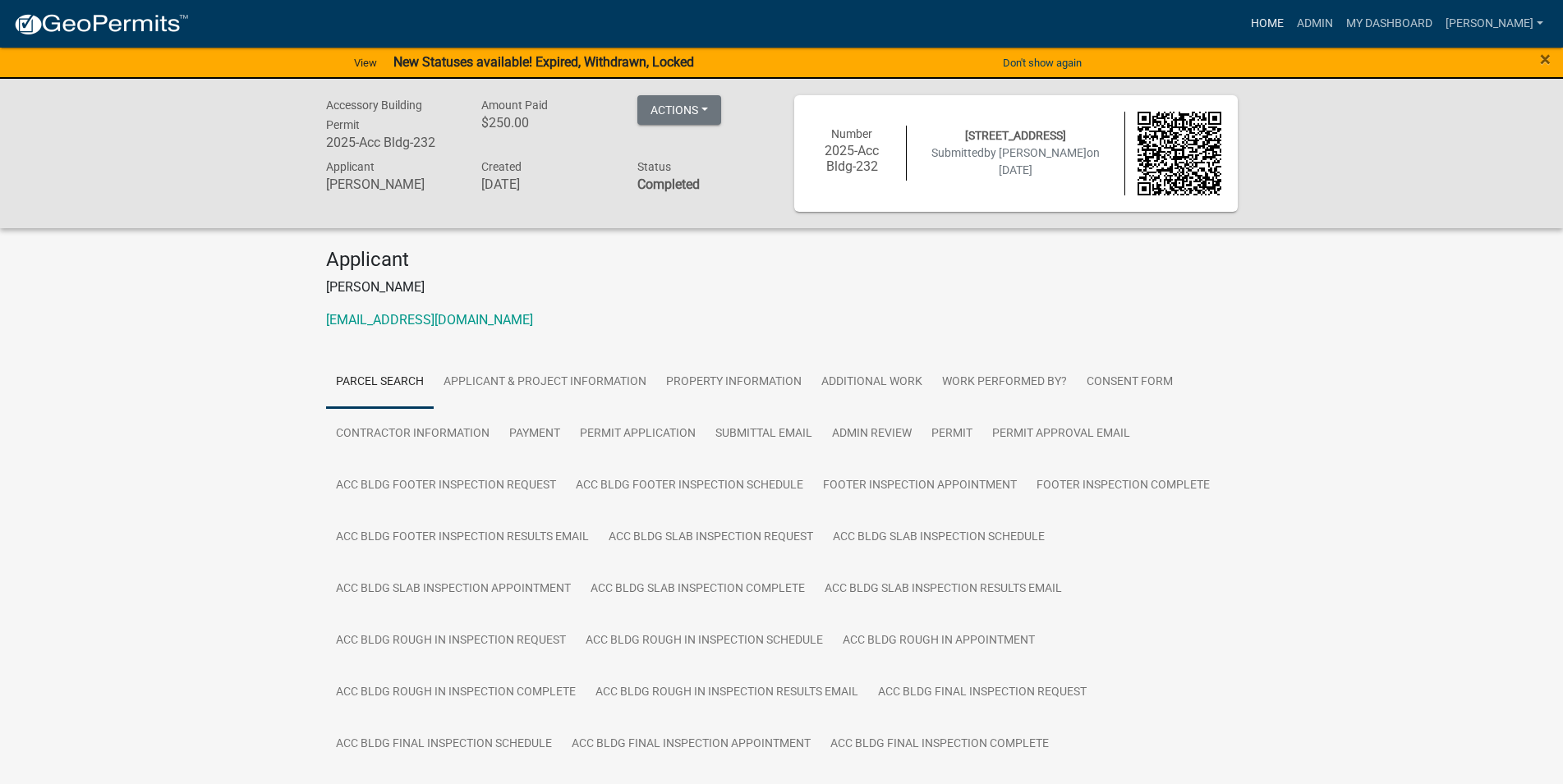
click at [1291, 26] on link "Home" at bounding box center [1268, 23] width 46 height 31
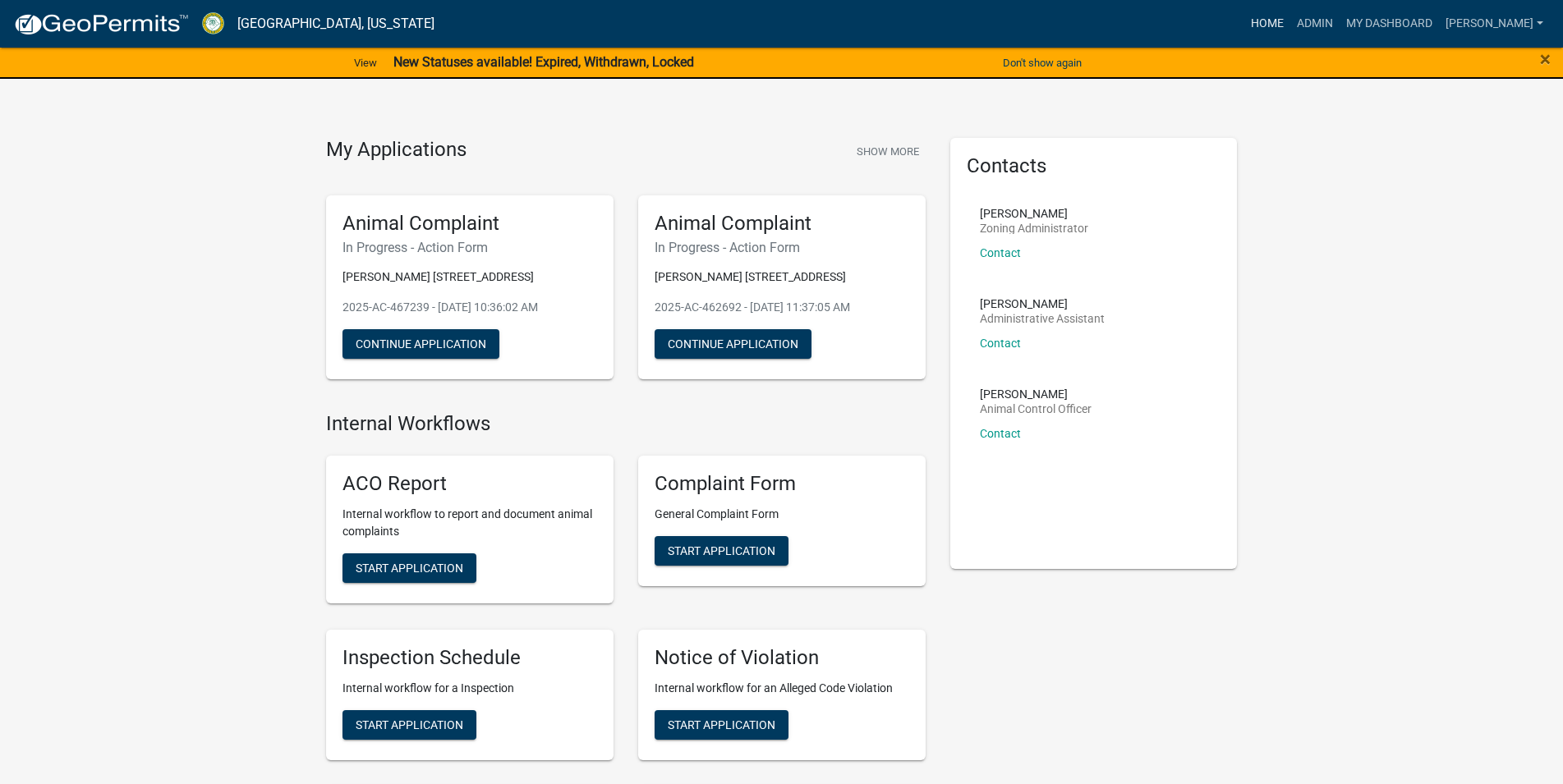
click at [1291, 12] on link "Home" at bounding box center [1268, 23] width 46 height 31
click at [1339, 13] on link "Admin" at bounding box center [1314, 23] width 49 height 31
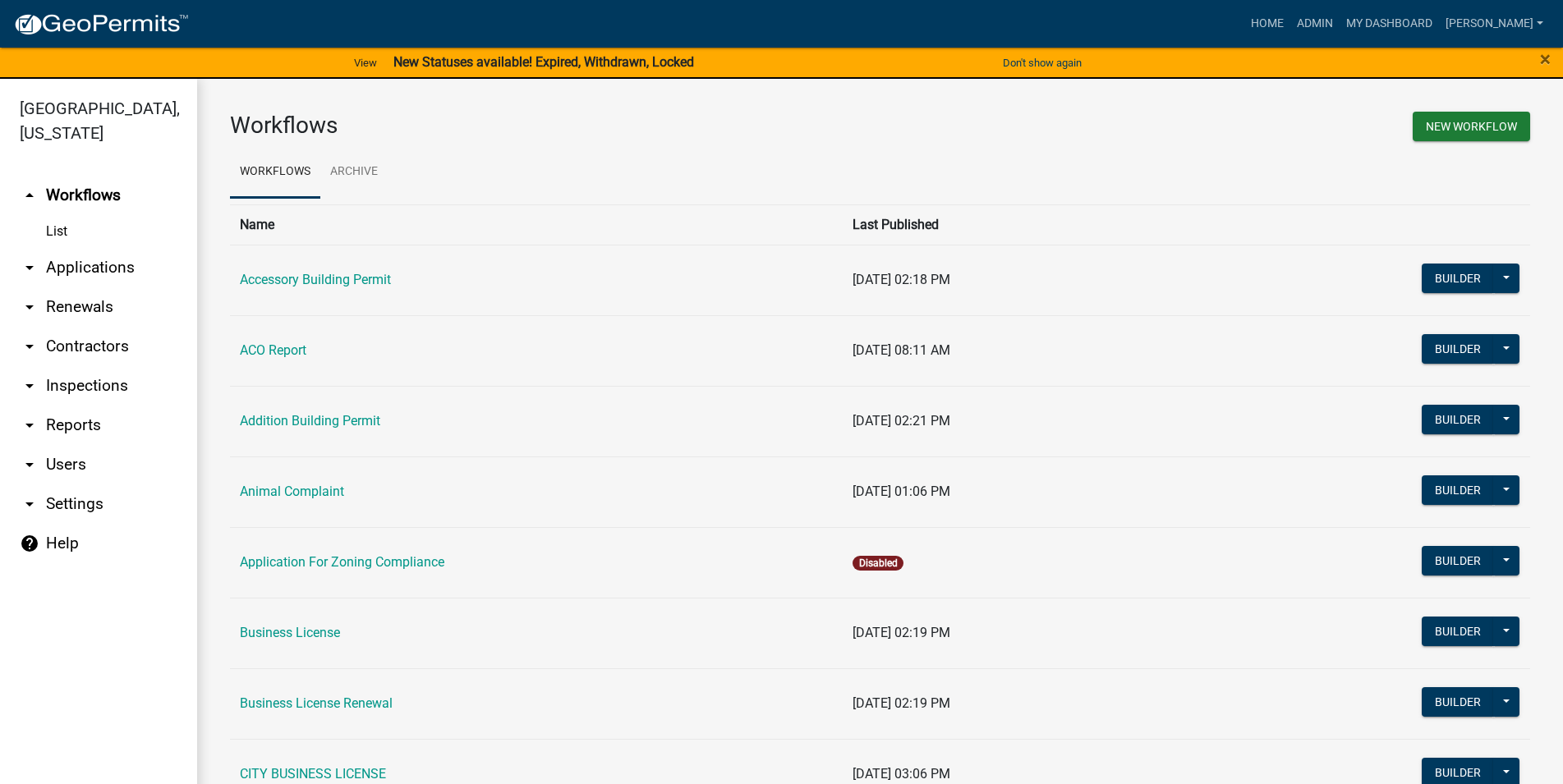
click at [40, 395] on link "arrow_drop_down Inspections" at bounding box center [98, 385] width 197 height 39
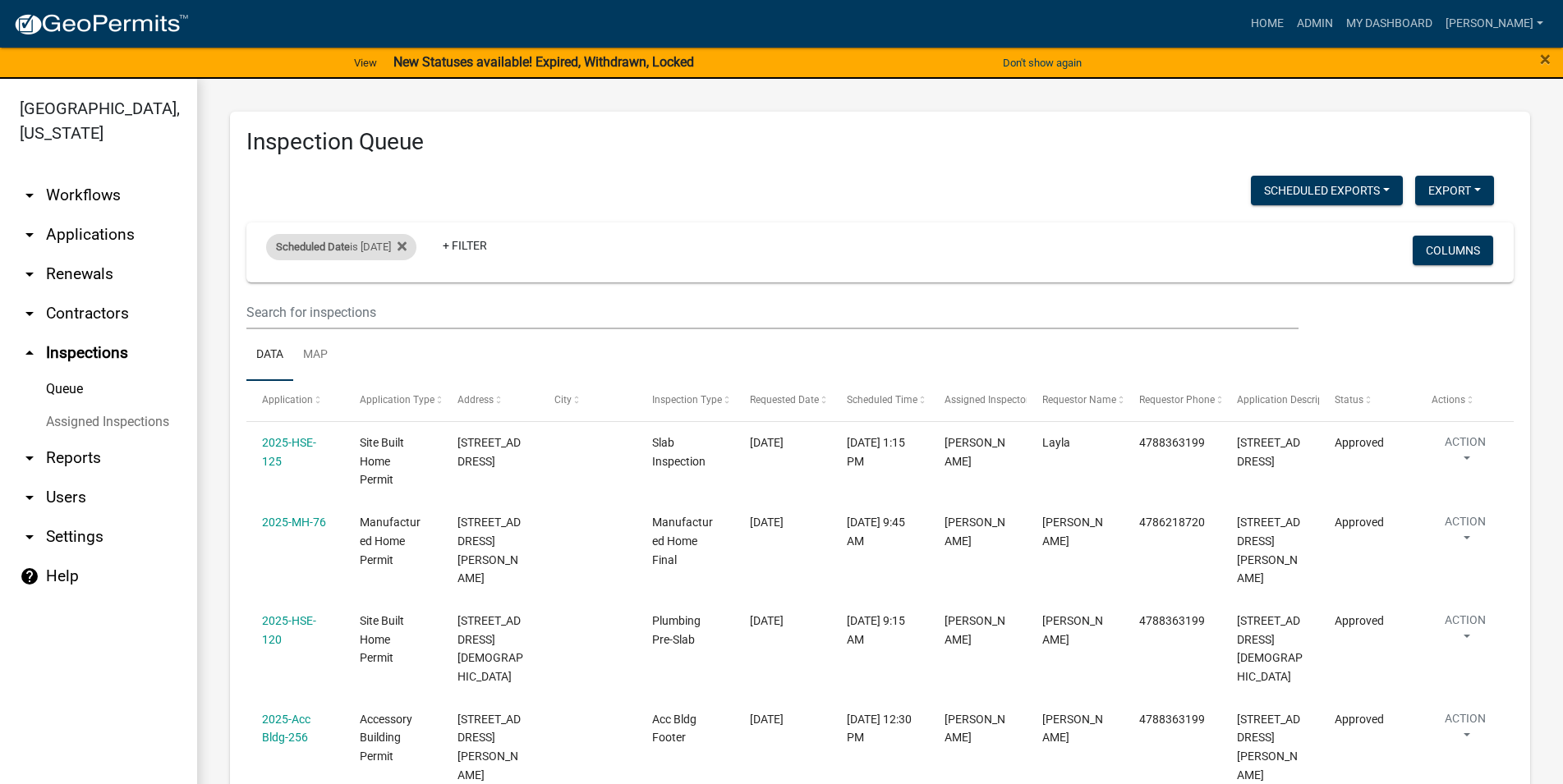
click at [416, 252] on div "Scheduled Date is 08/22/2025" at bounding box center [341, 247] width 151 height 26
click at [407, 306] on input "2025-08-22" at bounding box center [363, 308] width 115 height 34
type input "2025-08-21"
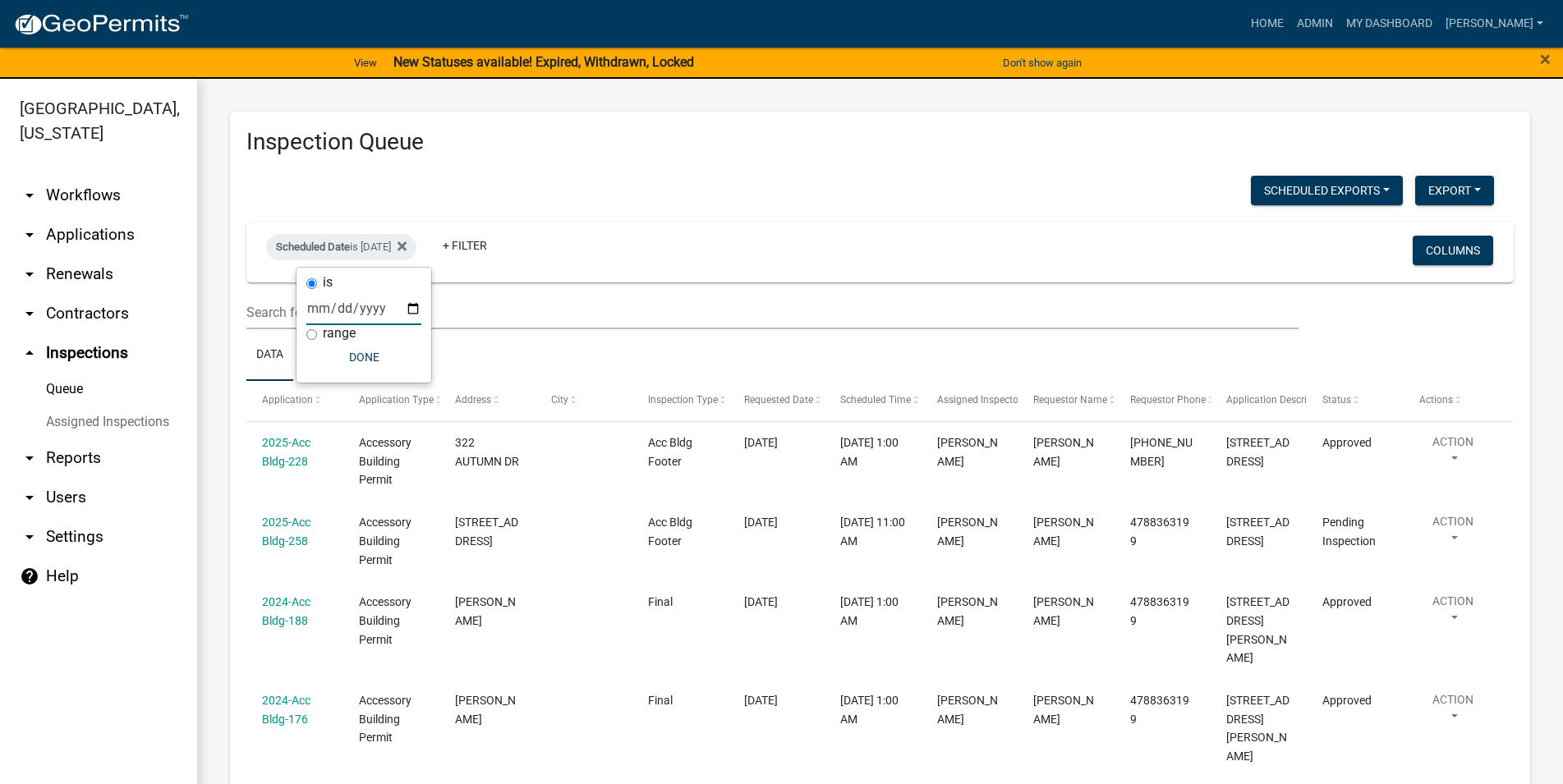
click at [590, 288] on wm-filter-builder "Scheduled Date is 08/21/2025 + Filter Columns" at bounding box center [880, 275] width 1268 height 107
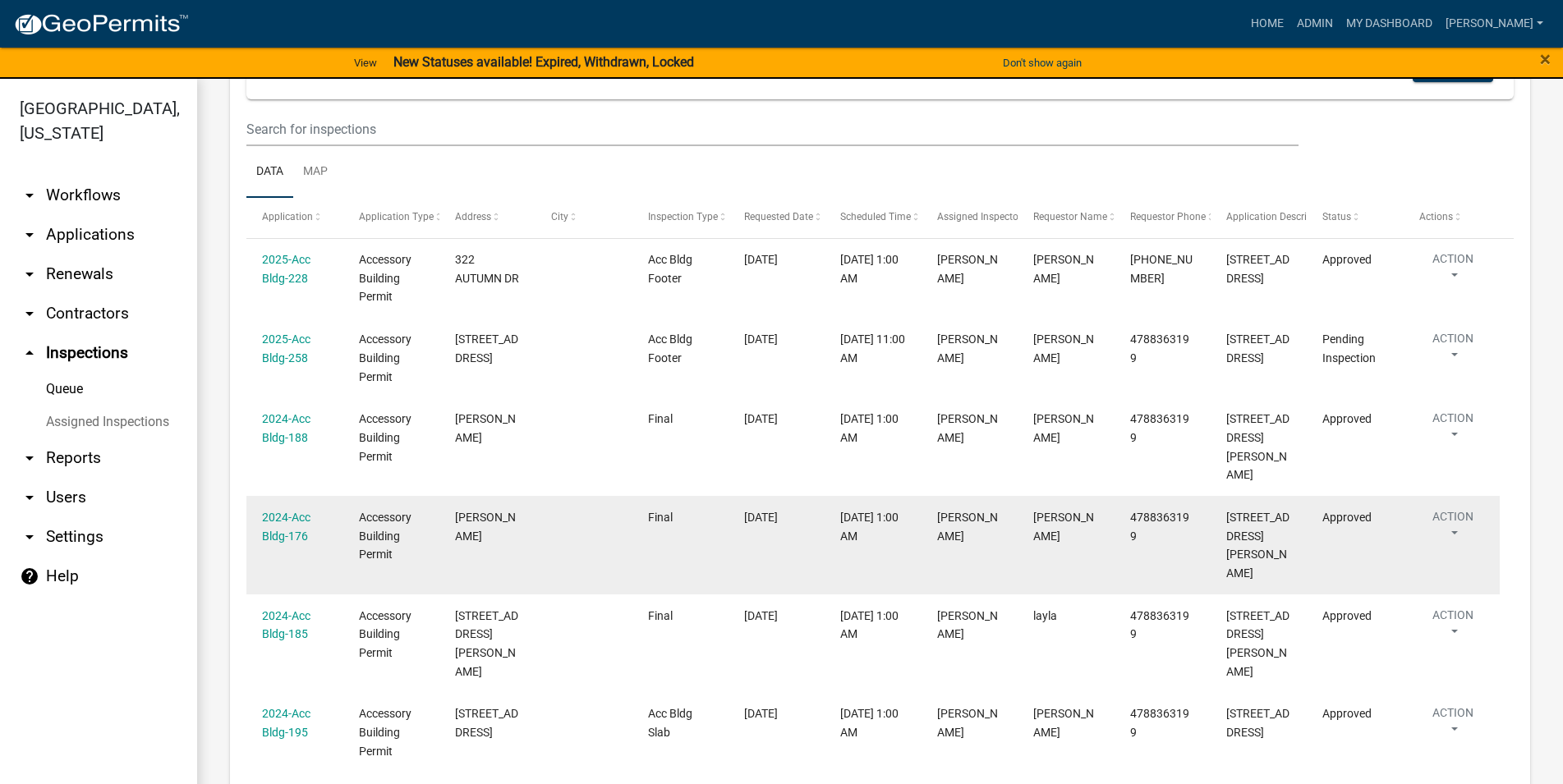
scroll to position [130, 0]
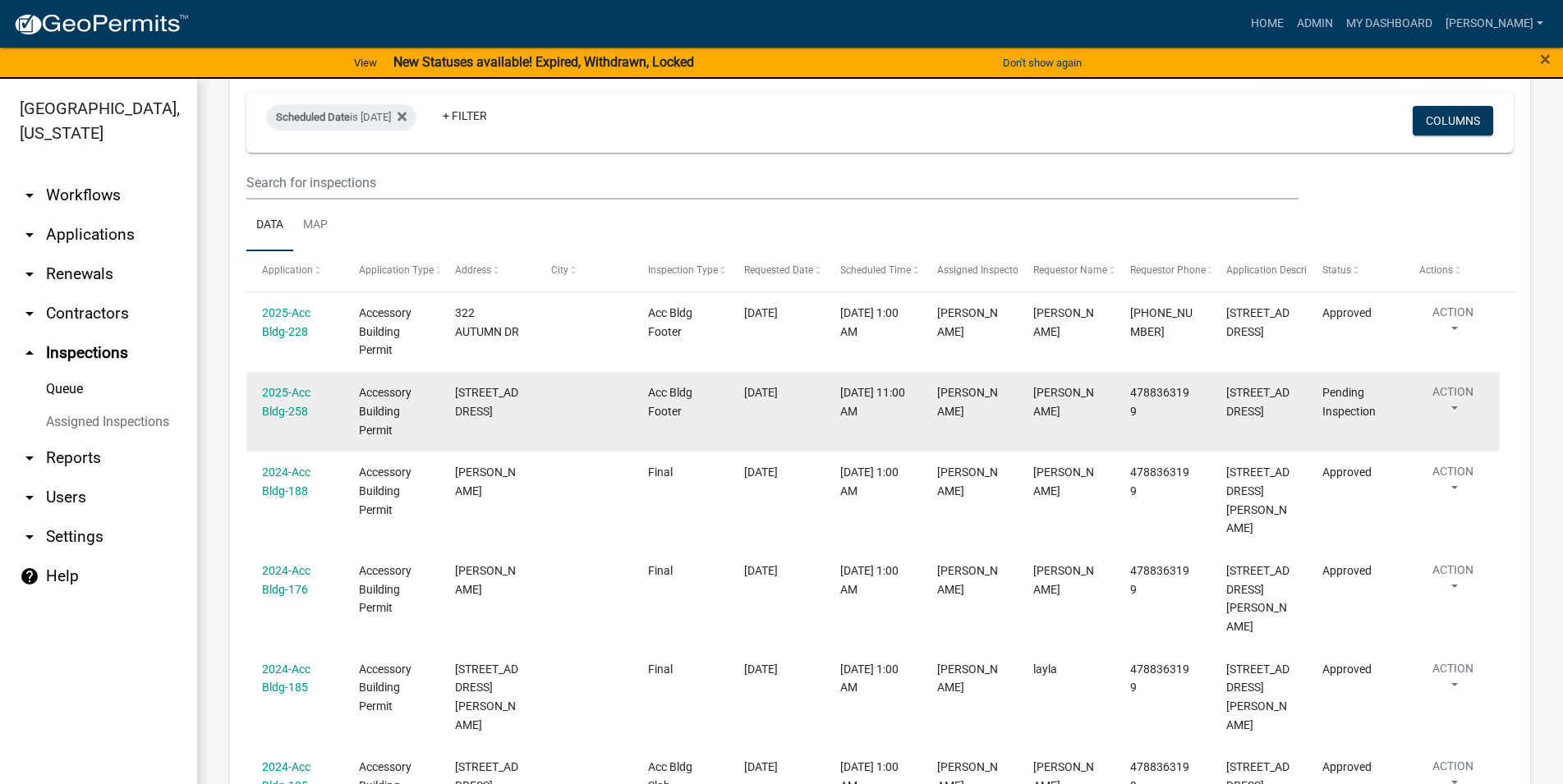
click at [287, 402] on div "2025-Acc Bldg-258" at bounding box center [293, 402] width 65 height 38
click at [287, 409] on link "2025-Acc Bldg-258" at bounding box center [285, 402] width 49 height 32
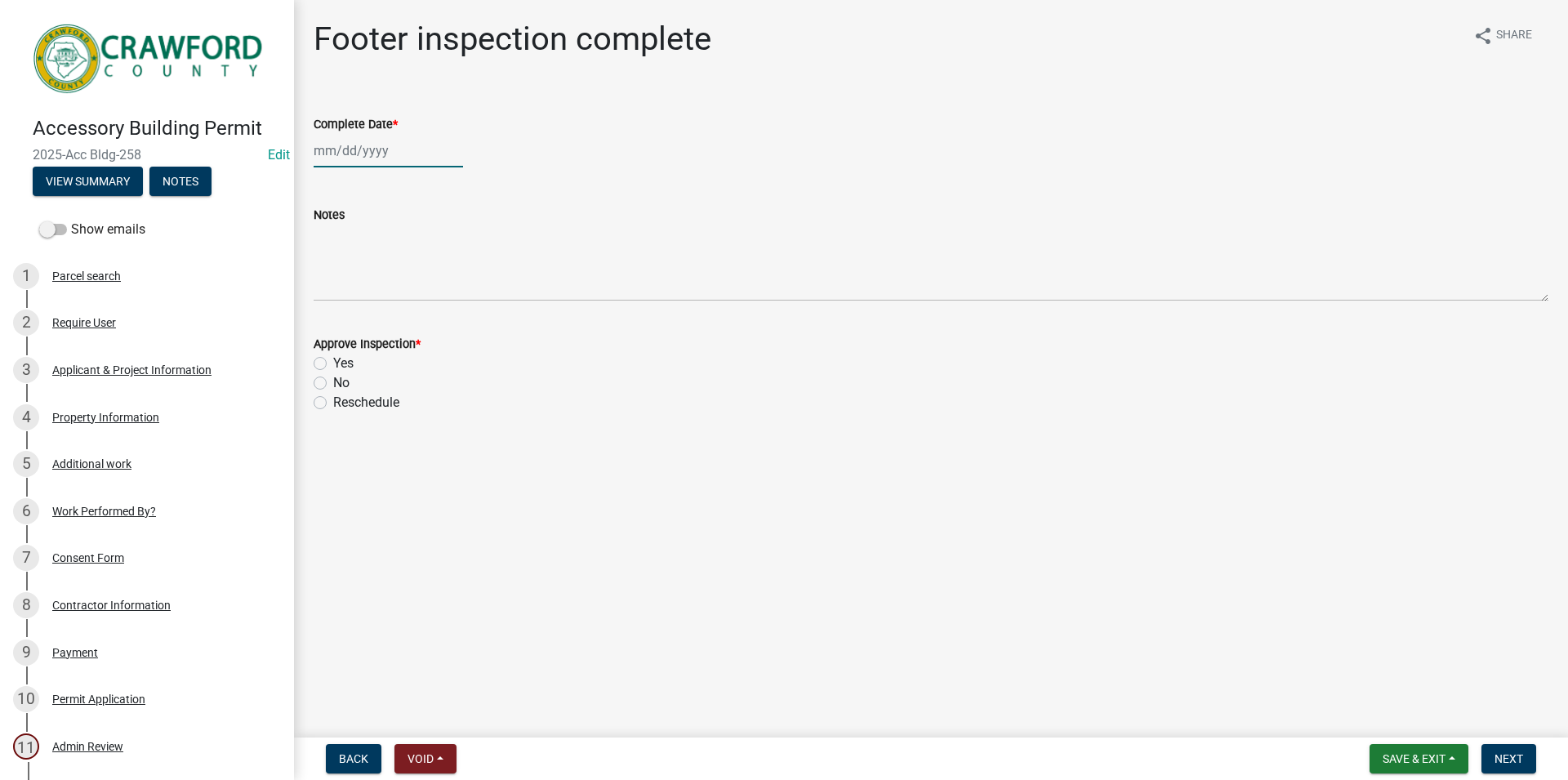
click at [344, 167] on input "Complete Date *" at bounding box center [388, 151] width 150 height 34
select select "8"
select select "2025"
click at [440, 312] on div "22" at bounding box center [435, 316] width 26 height 26
type input "[DATE]"
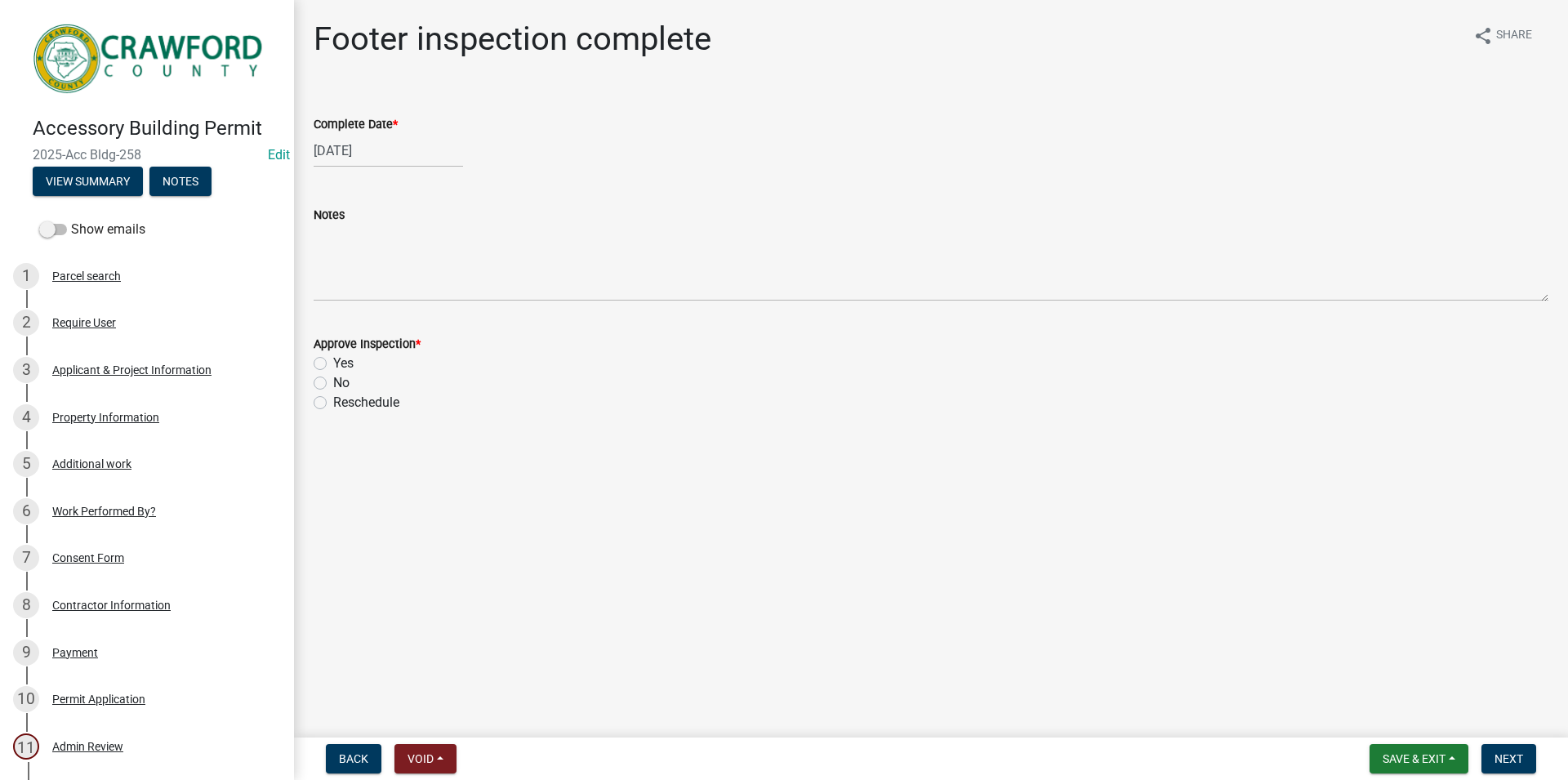
click at [344, 357] on label "Yes" at bounding box center [343, 363] width 21 height 20
click at [343, 357] on input "Yes" at bounding box center [338, 358] width 11 height 11
radio input "true"
click at [1503, 755] on span "Next" at bounding box center [1508, 758] width 29 height 13
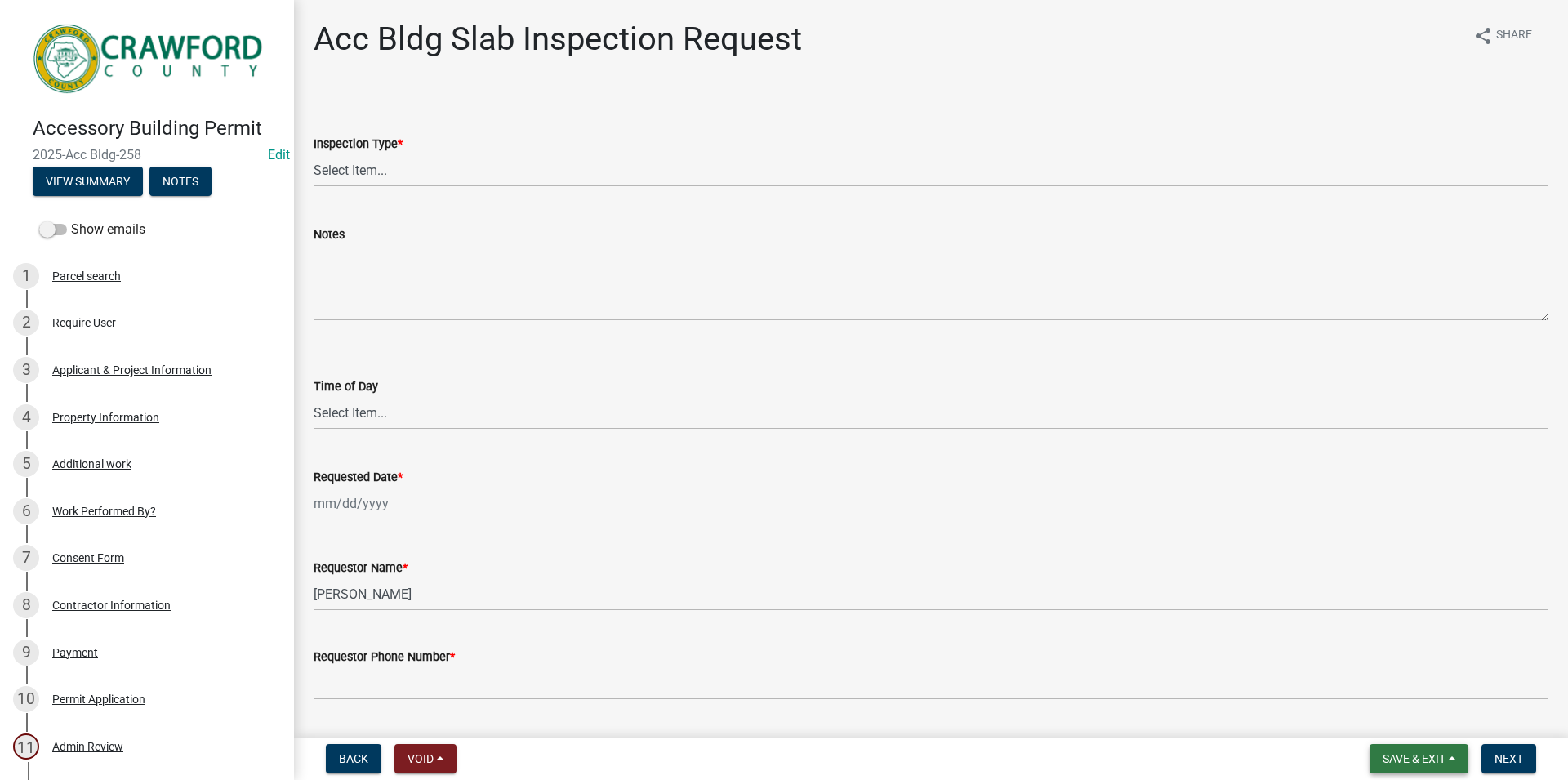
click at [1398, 751] on button "Save & Exit" at bounding box center [1419, 759] width 99 height 30
click at [1445, 730] on button "Save & Exit" at bounding box center [1403, 715] width 131 height 39
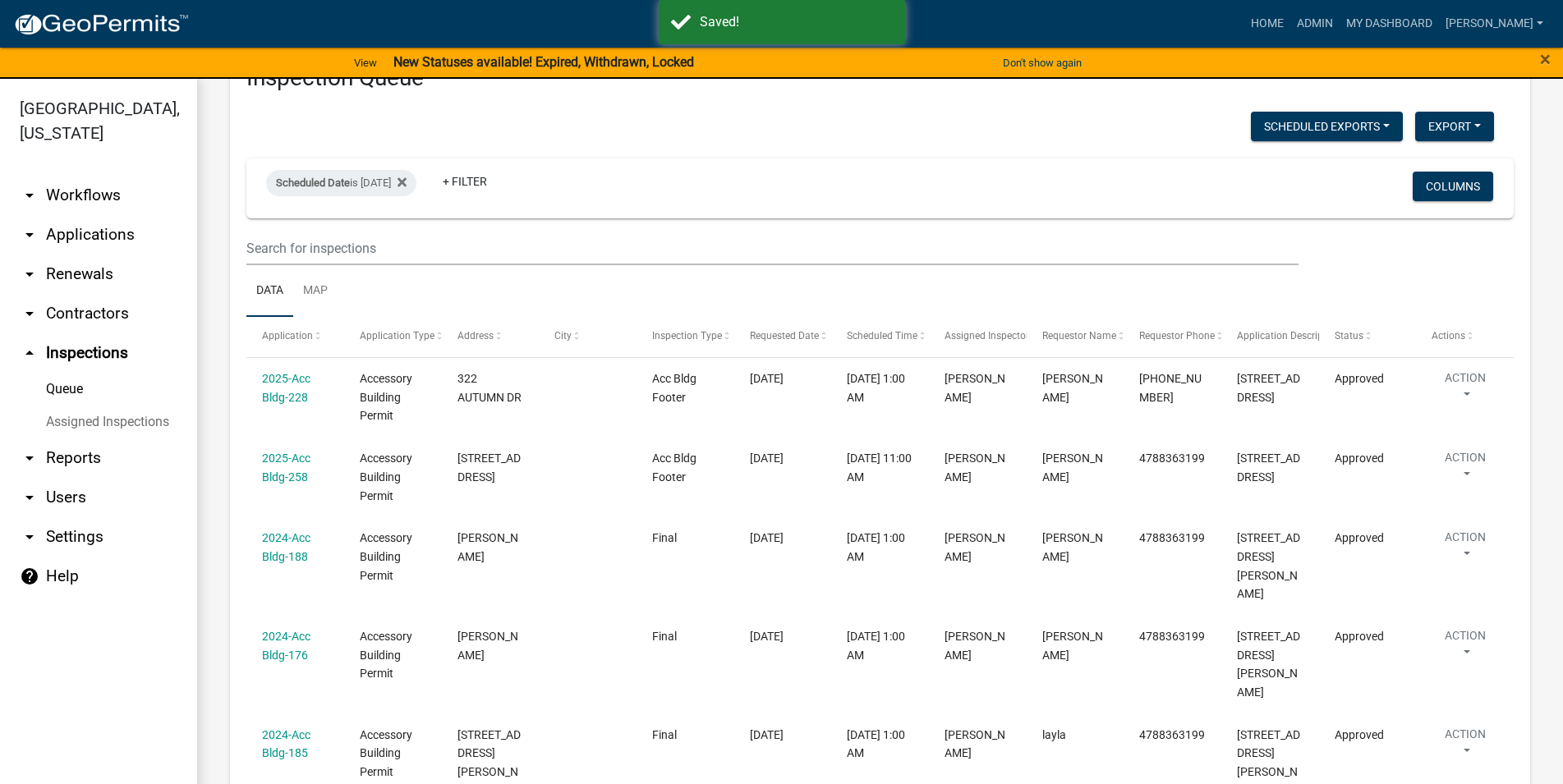
scroll to position [36, 0]
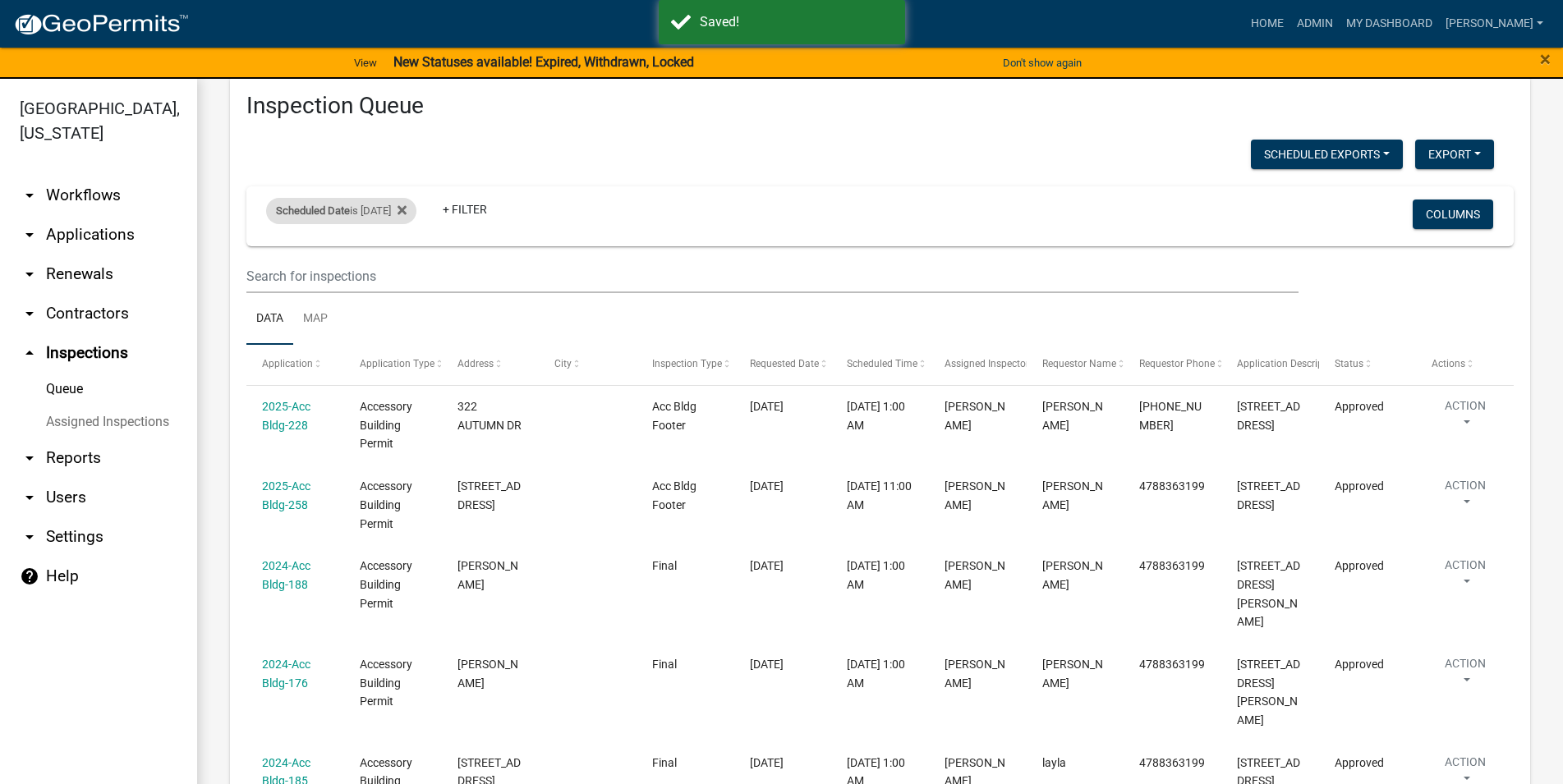
click at [411, 208] on div "Scheduled Date is 08/21/2025" at bounding box center [341, 210] width 151 height 26
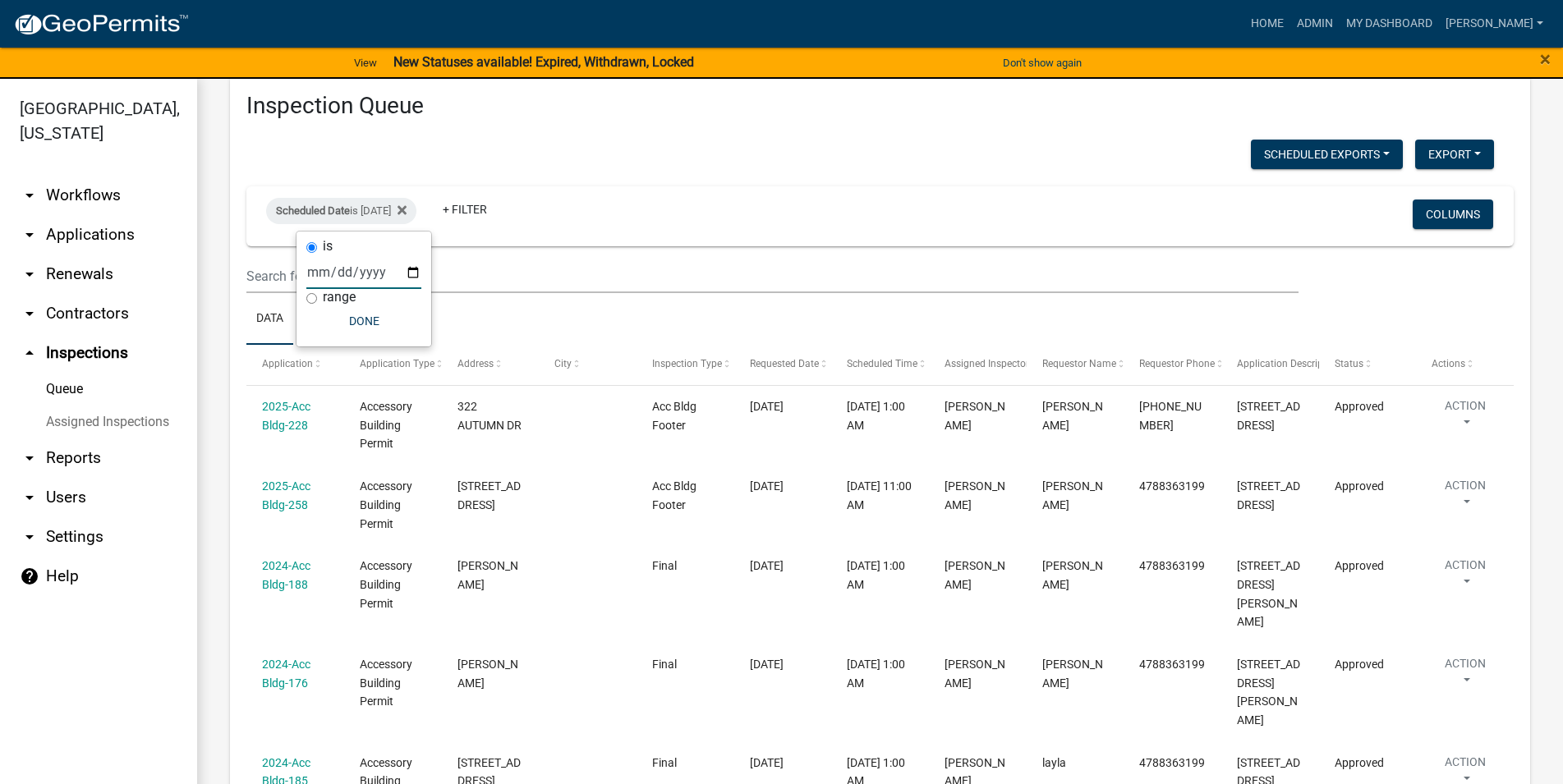
click at [363, 282] on input "2025-08-21" at bounding box center [363, 272] width 115 height 34
click at [396, 279] on input "2025-08-21" at bounding box center [363, 272] width 115 height 34
type input "2025-08-20"
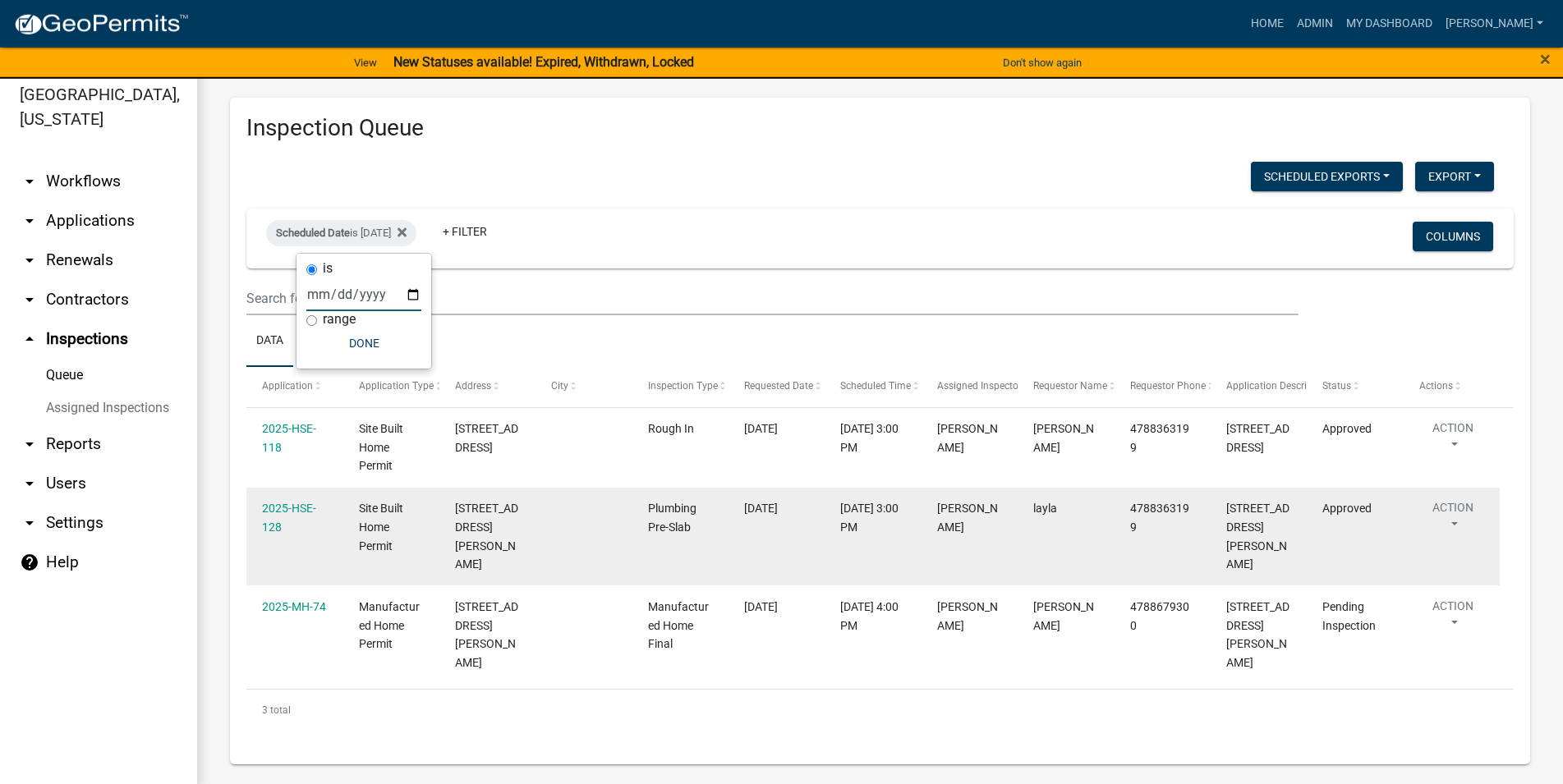
scroll to position [20, 0]
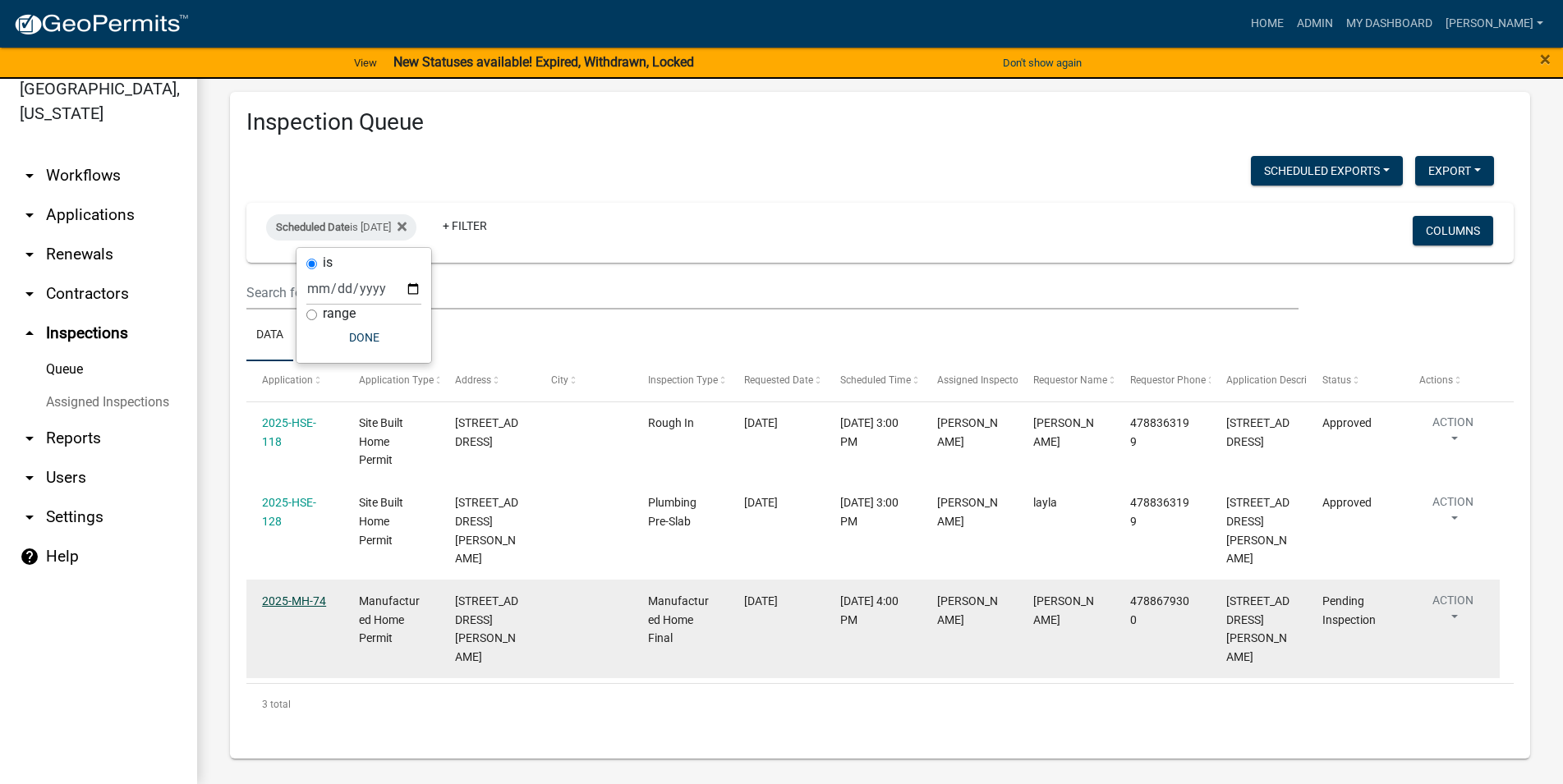
click at [303, 594] on link "2025-MH-74" at bounding box center [293, 600] width 64 height 13
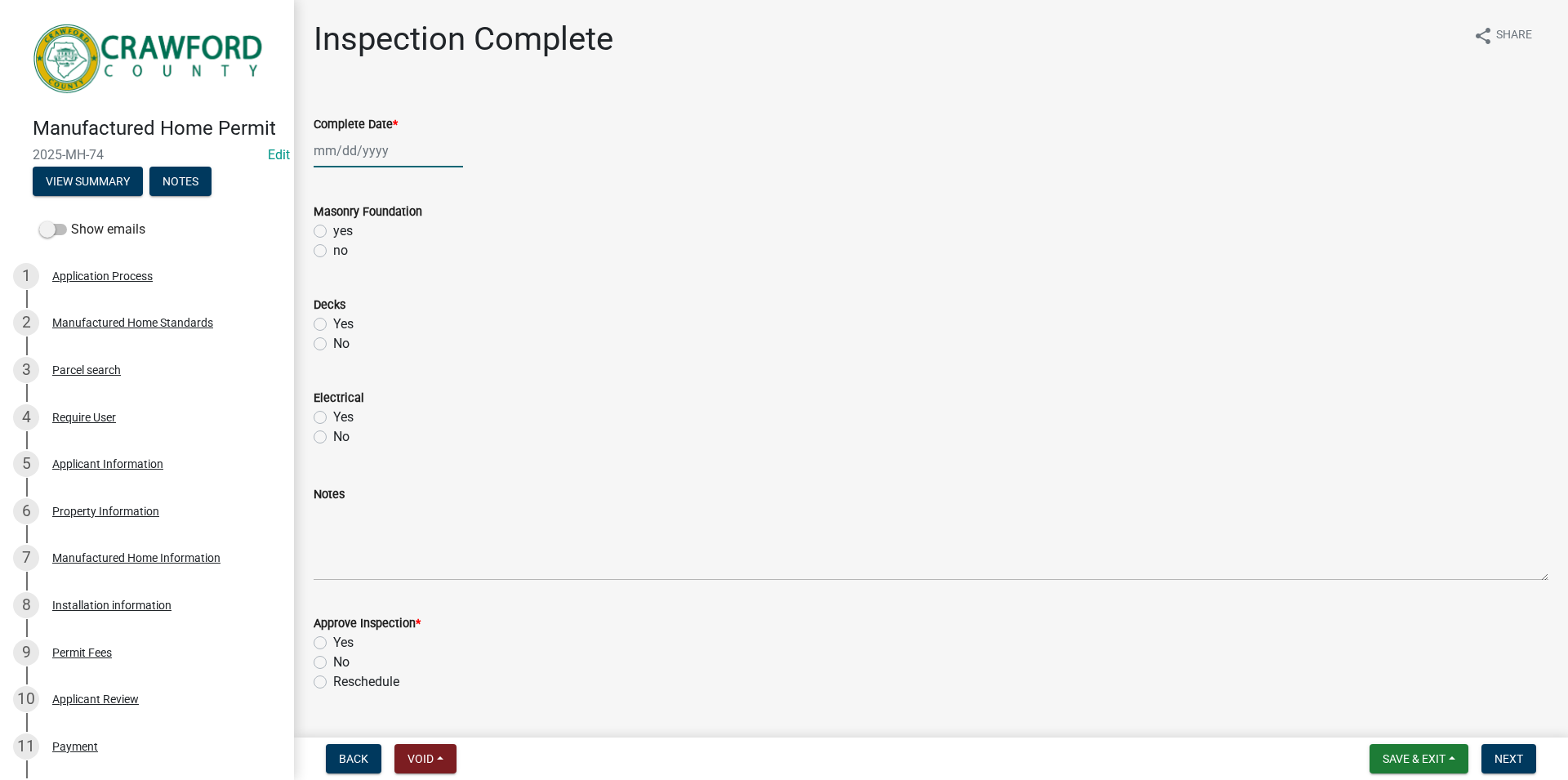
click at [364, 151] on input "Complete Date *" at bounding box center [388, 151] width 150 height 34
select select "8"
select select "2025"
click at [372, 313] on div "20" at bounding box center [382, 316] width 26 height 26
type input "[DATE]"
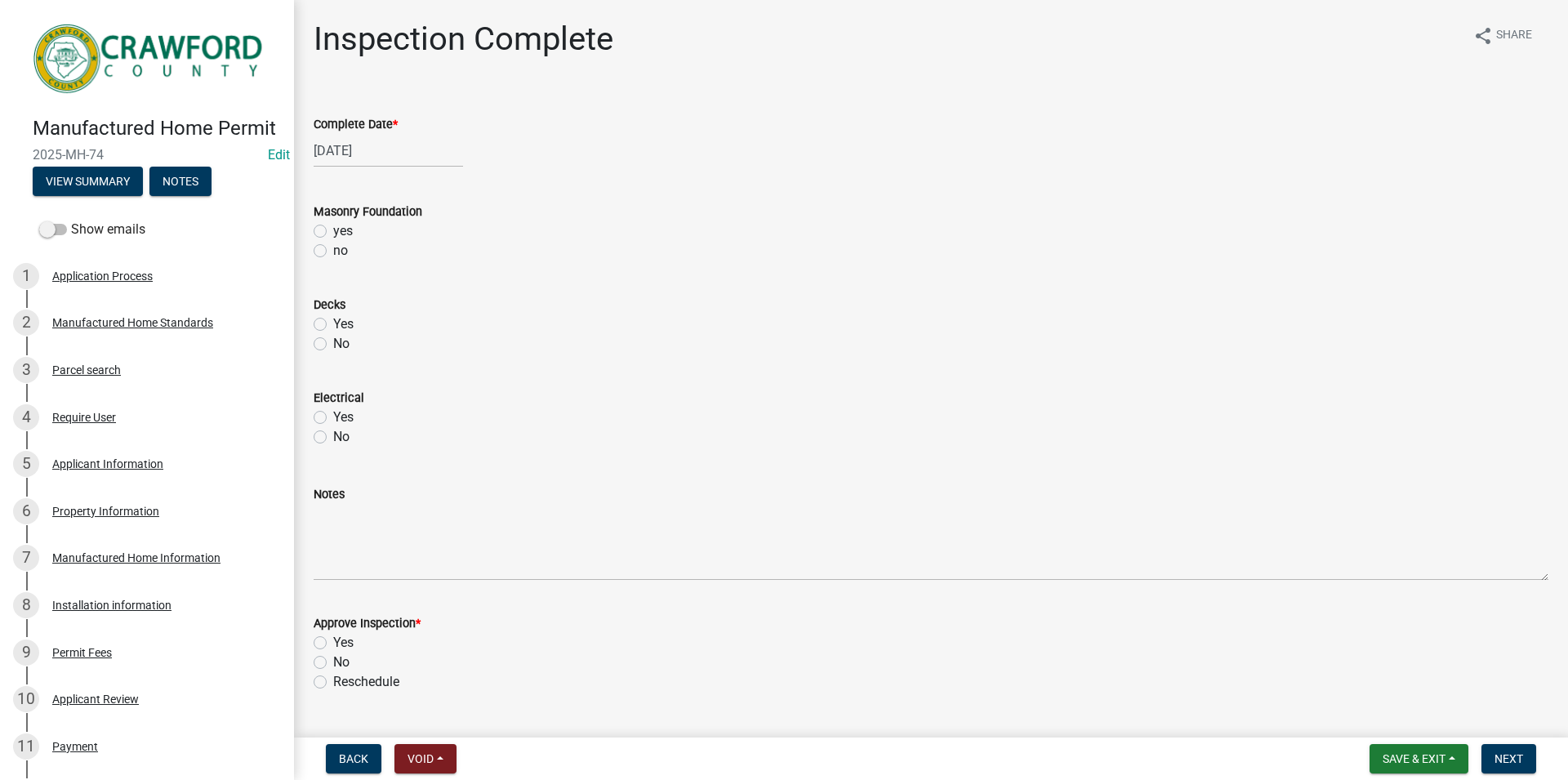
click at [333, 237] on label "yes" at bounding box center [343, 231] width 20 height 20
click at [329, 318] on div "Yes" at bounding box center [931, 325] width 1235 height 20
click at [333, 322] on label "Yes" at bounding box center [343, 325] width 21 height 20
click at [333, 322] on input "Yes" at bounding box center [338, 320] width 11 height 11
radio input "true"
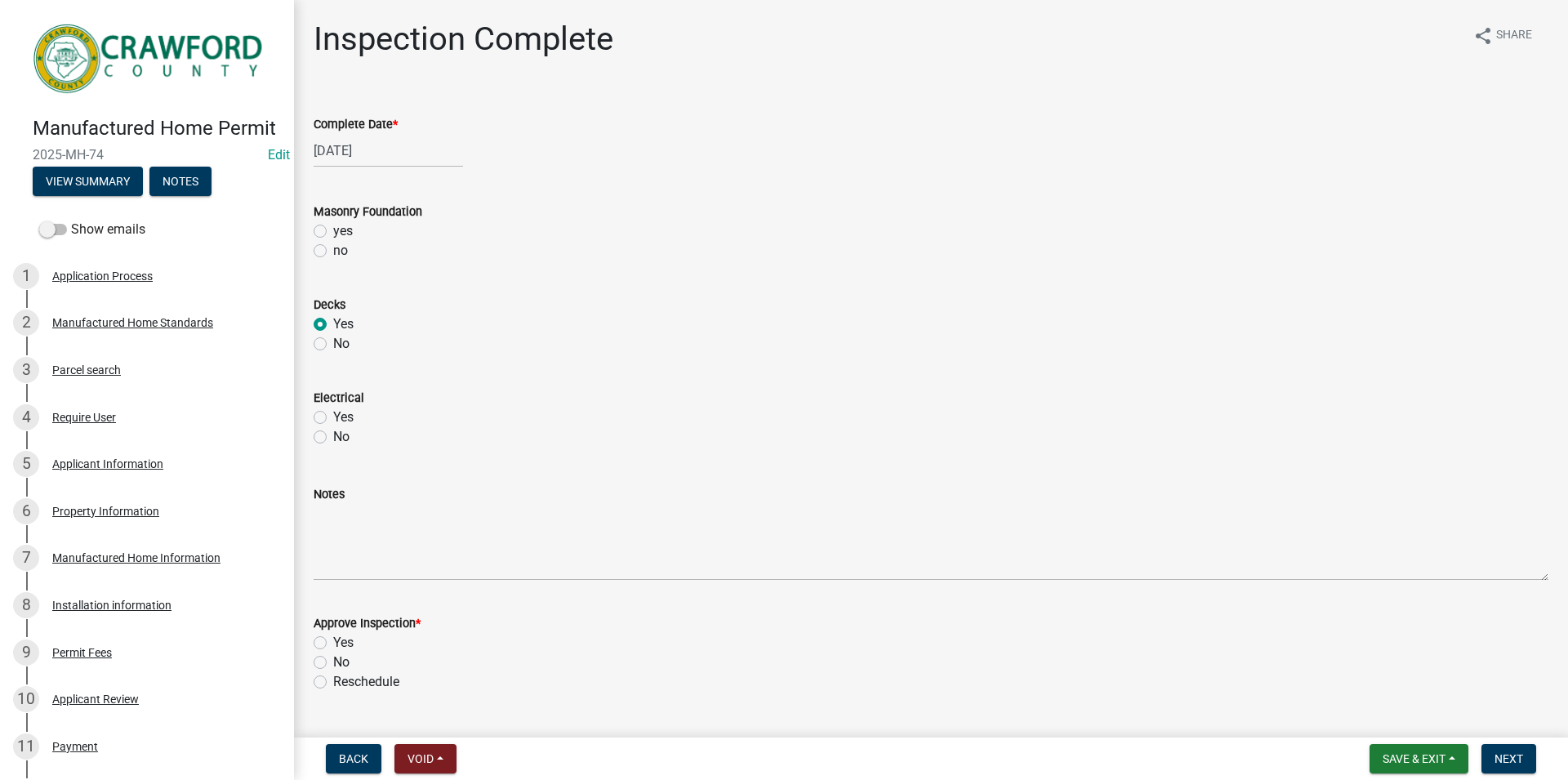
click at [333, 233] on label "yes" at bounding box center [343, 231] width 20 height 20
click at [333, 232] on input "yes" at bounding box center [338, 226] width 11 height 11
radio input "true"
click at [327, 413] on div "Yes" at bounding box center [931, 418] width 1235 height 20
click at [333, 417] on label "Yes" at bounding box center [343, 418] width 21 height 20
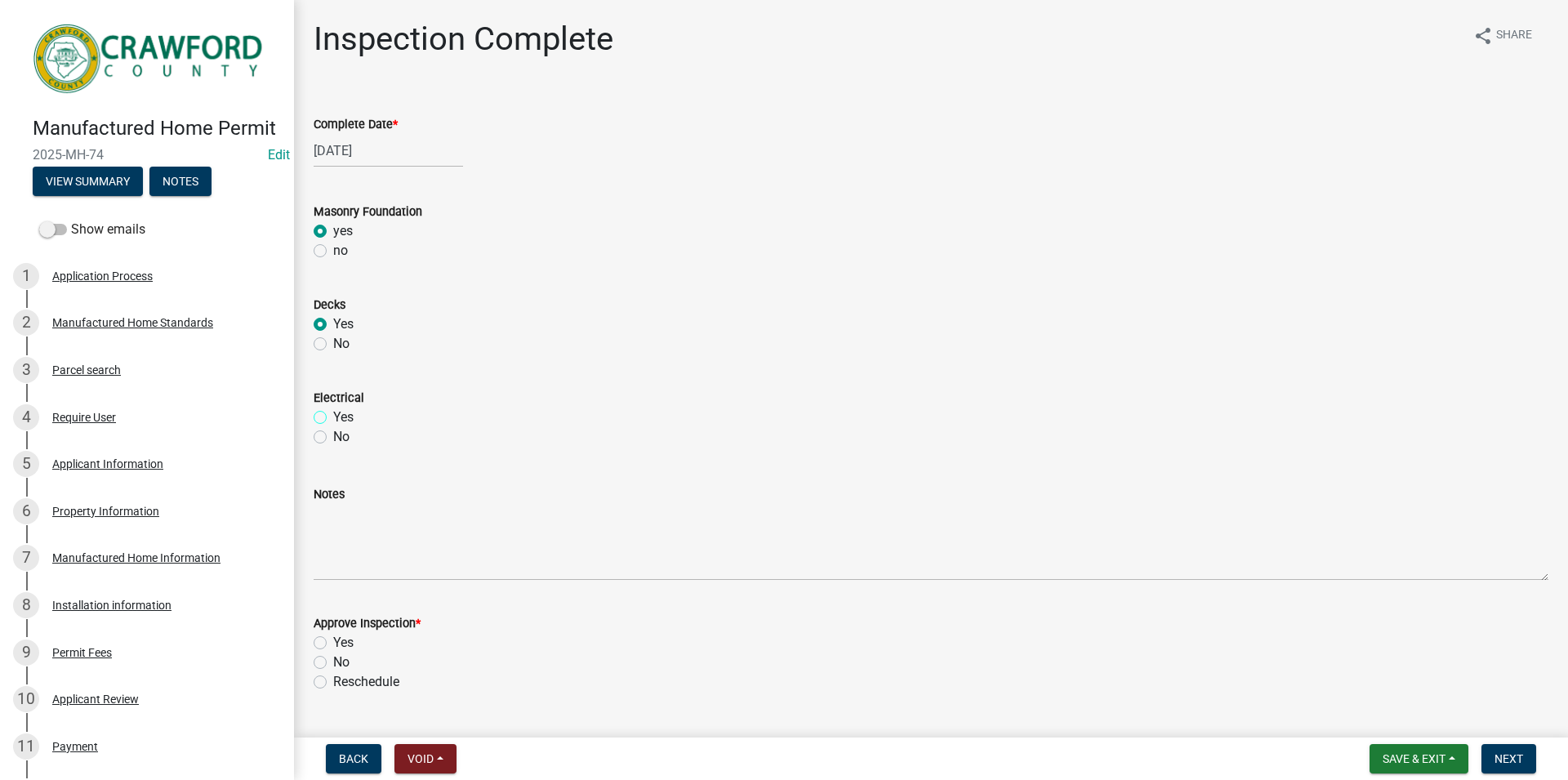
click at [333, 417] on input "Yes" at bounding box center [338, 413] width 11 height 11
radio input "true"
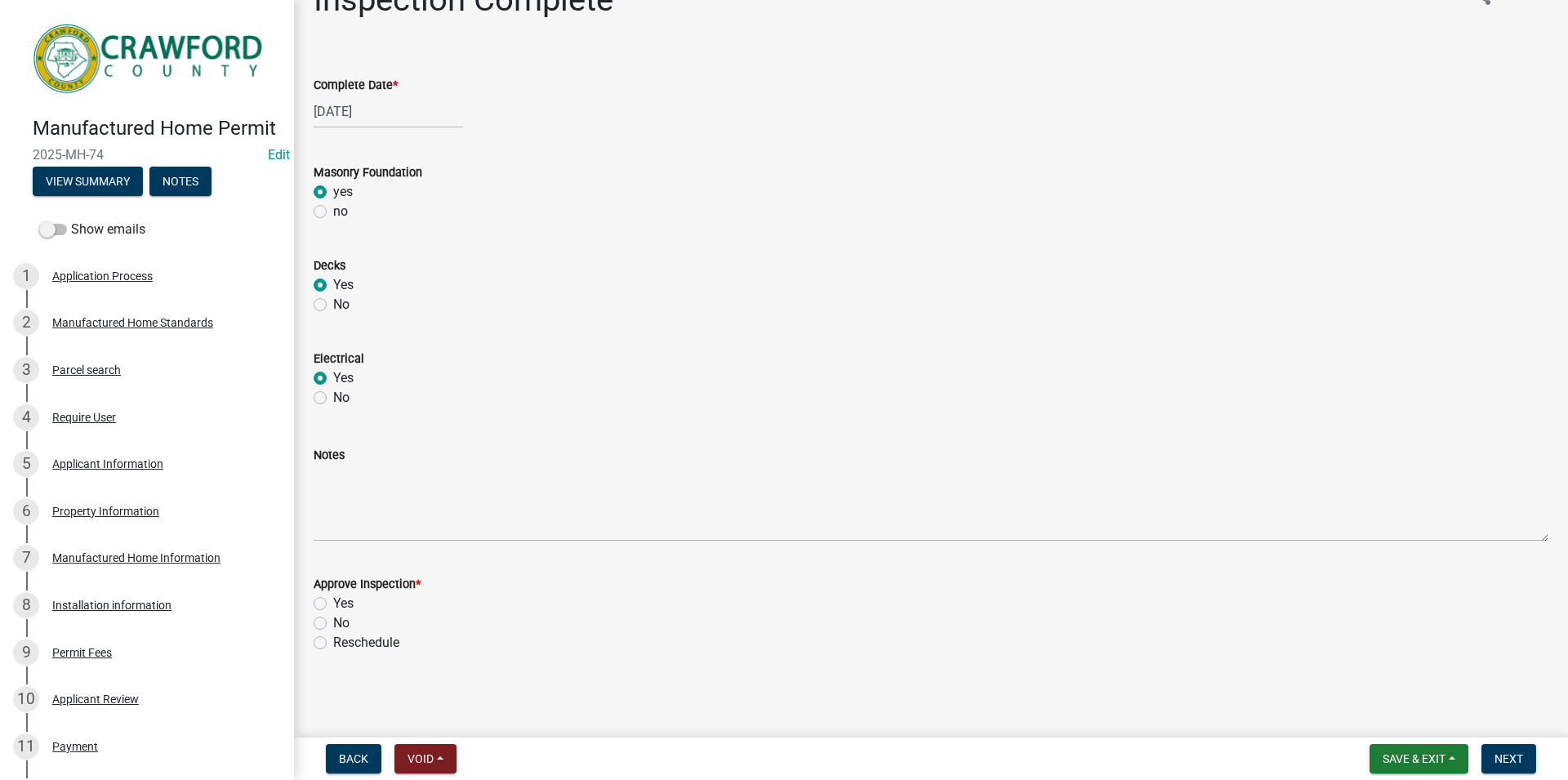
click at [333, 597] on label "Yes" at bounding box center [343, 603] width 21 height 20
click at [333, 597] on input "Yes" at bounding box center [338, 598] width 11 height 11
radio input "true"
click at [1514, 753] on span "Next" at bounding box center [1508, 758] width 29 height 13
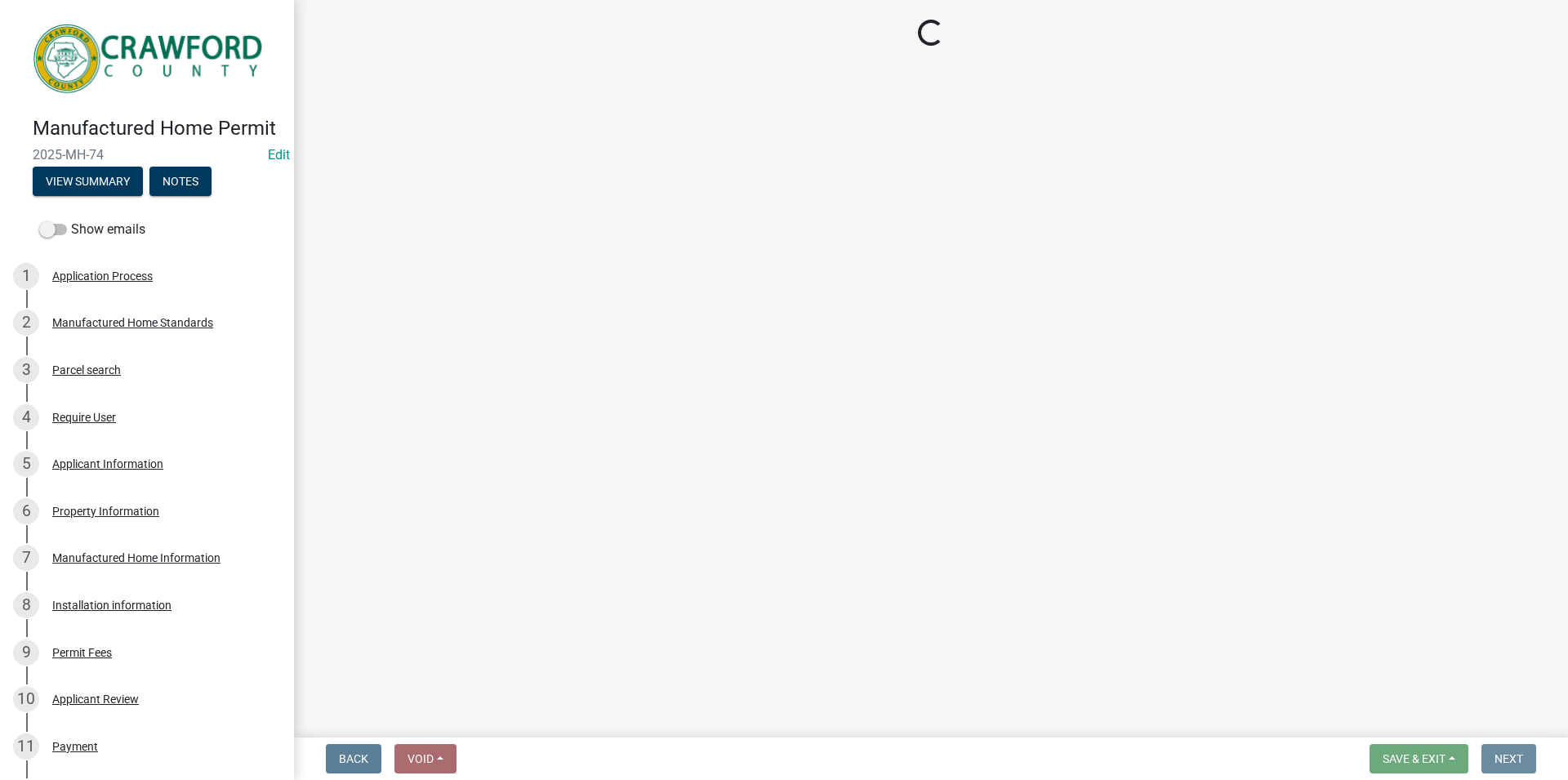
scroll to position [0, 0]
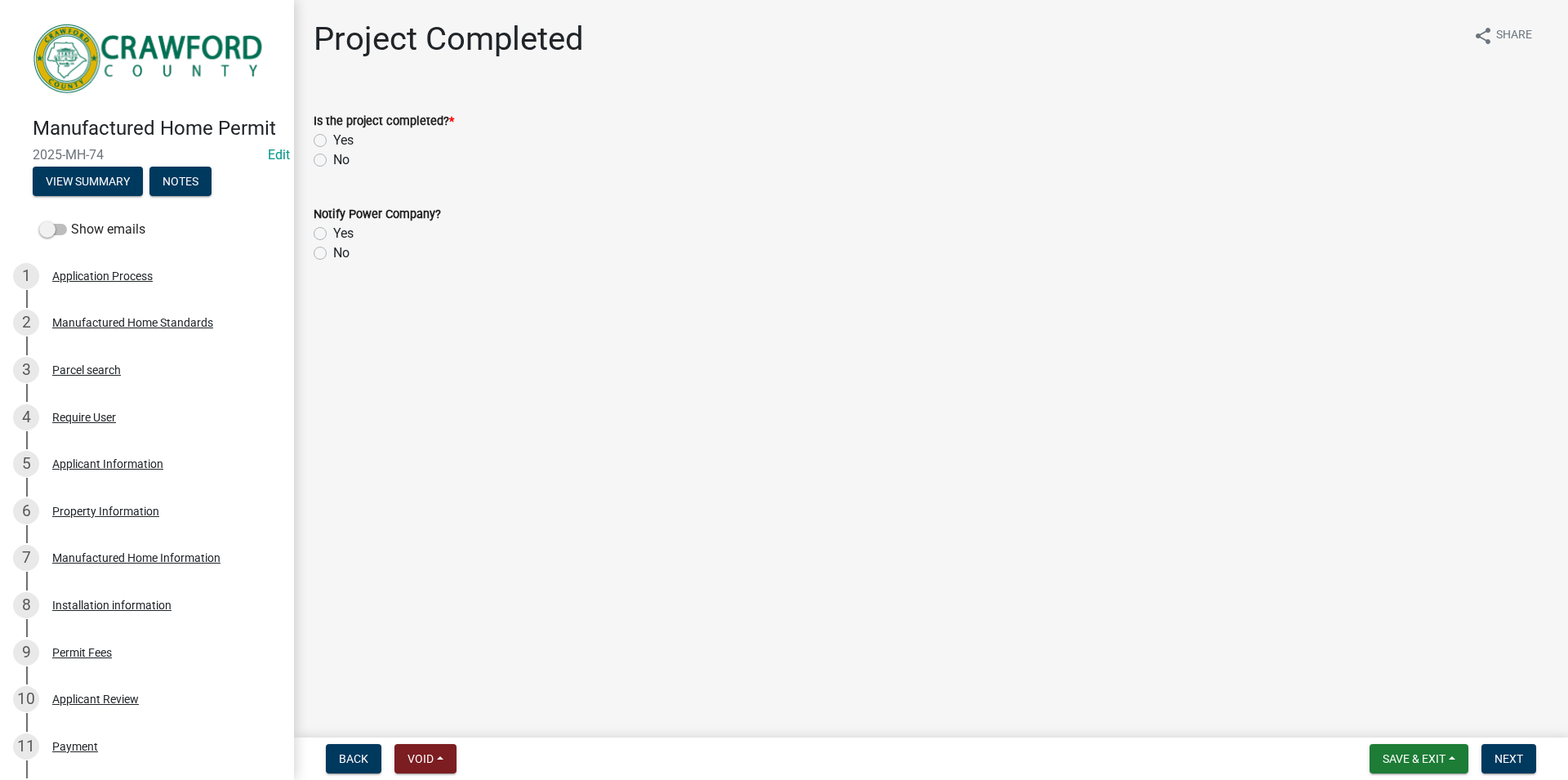
click at [309, 139] on div "Is the project completed? * Yes No" at bounding box center [931, 130] width 1259 height 78
click at [333, 142] on label "Yes" at bounding box center [343, 141] width 21 height 20
click at [333, 141] on input "Yes" at bounding box center [338, 136] width 11 height 11
radio input "true"
click at [327, 232] on div "Yes" at bounding box center [931, 233] width 1235 height 20
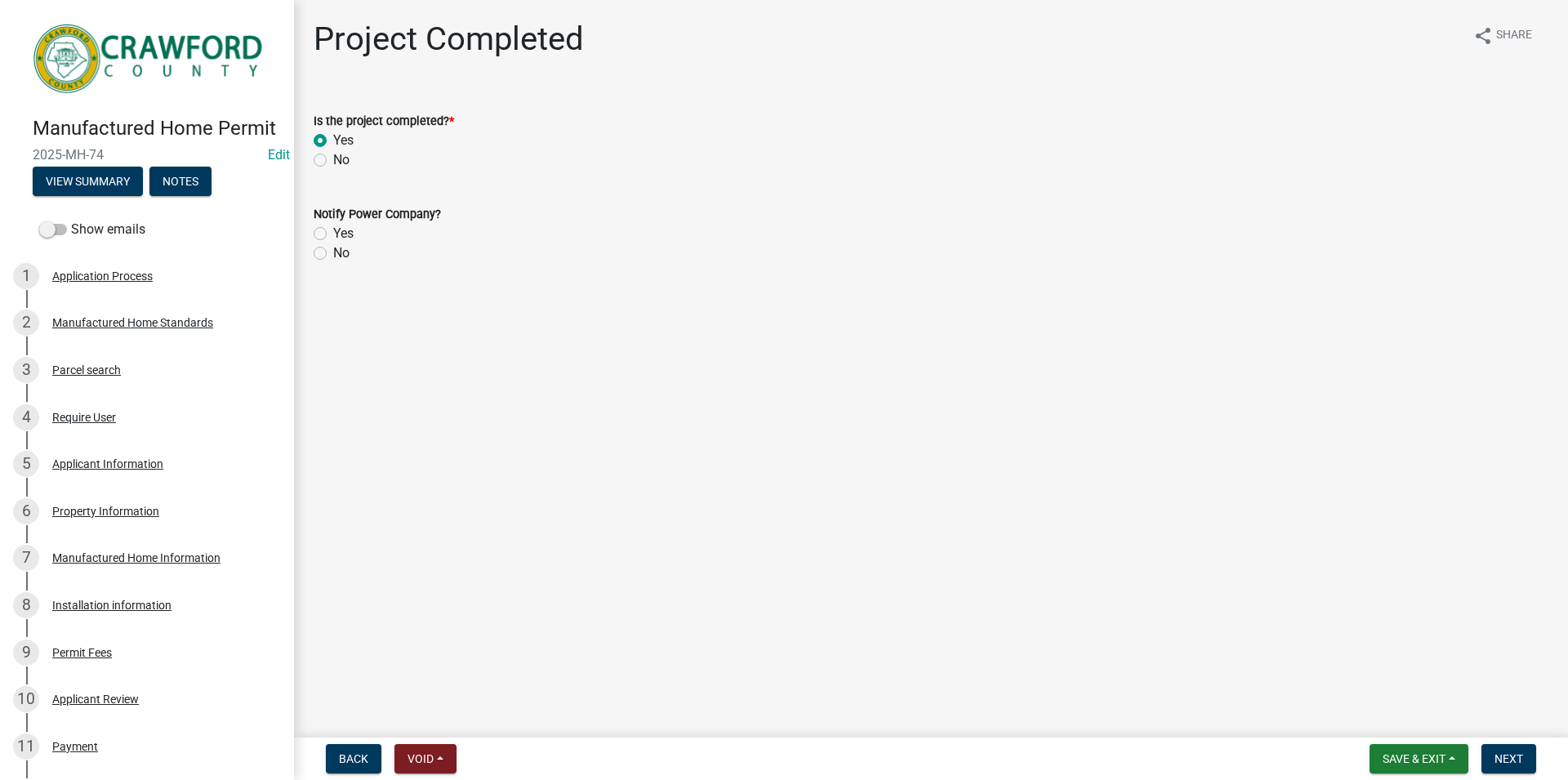
click at [327, 232] on div "Yes" at bounding box center [931, 233] width 1235 height 20
click at [333, 235] on label "Yes" at bounding box center [343, 233] width 21 height 20
click at [333, 234] on input "Yes" at bounding box center [338, 228] width 11 height 11
radio input "true"
drag, startPoint x: 408, startPoint y: 220, endPoint x: 385, endPoint y: 217, distance: 23.2
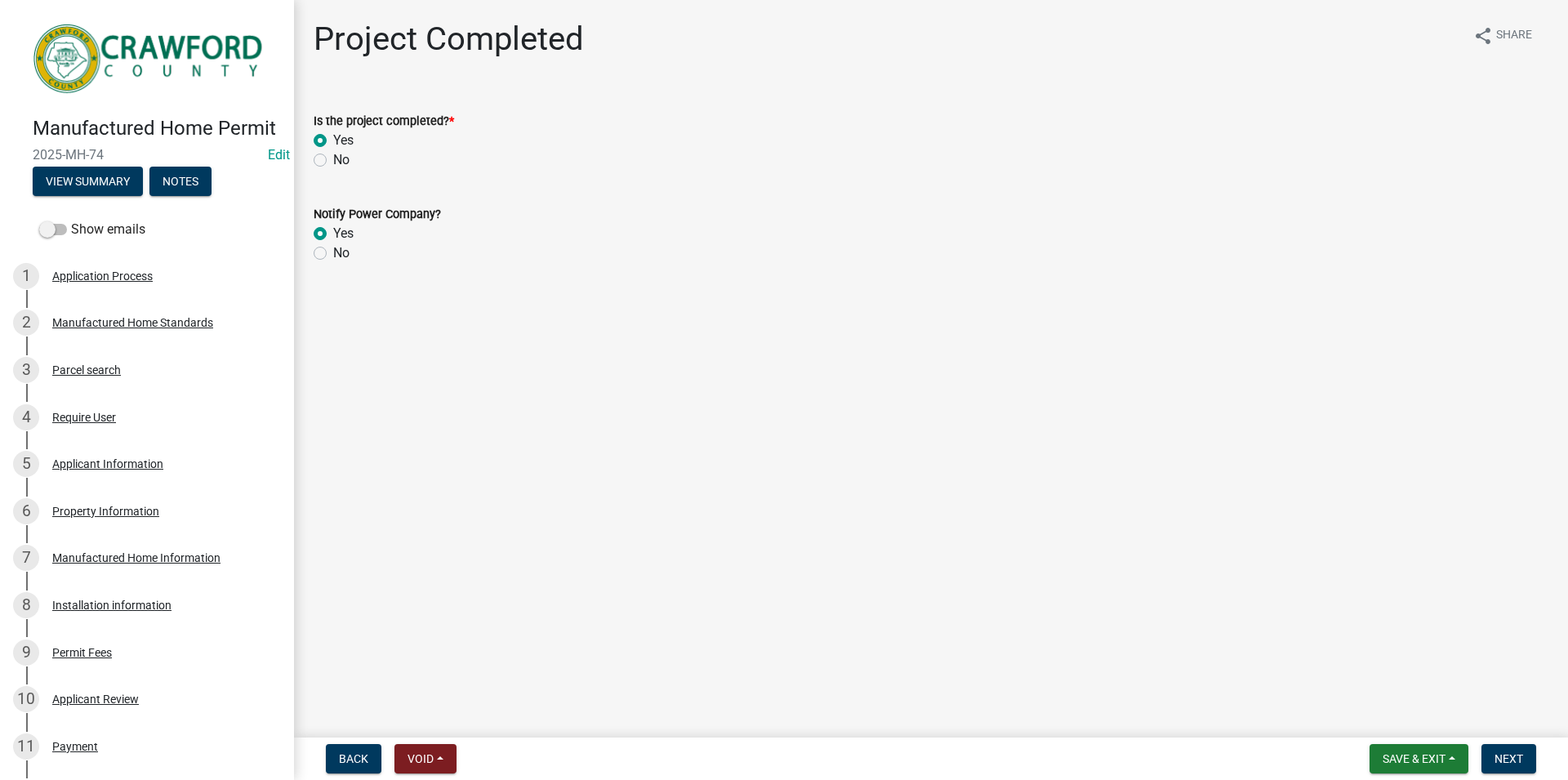
click at [385, 217] on div "Notify Power Company? Yes No" at bounding box center [931, 233] width 1235 height 59
click at [440, 214] on label "Notify Power Company?" at bounding box center [377, 215] width 127 height 12
click at [1499, 749] on button "Next" at bounding box center [1508, 759] width 55 height 30
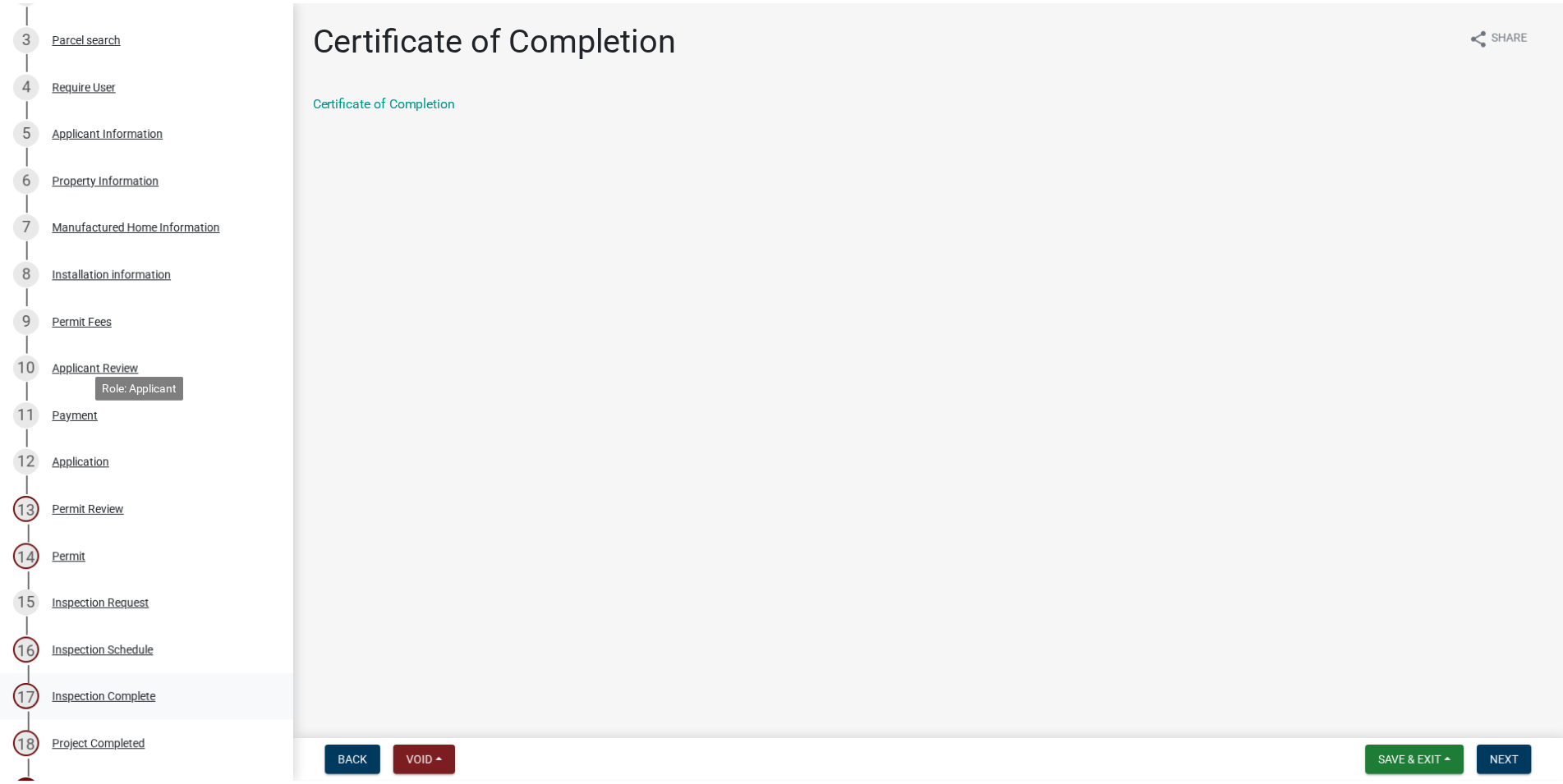
scroll to position [587, 0]
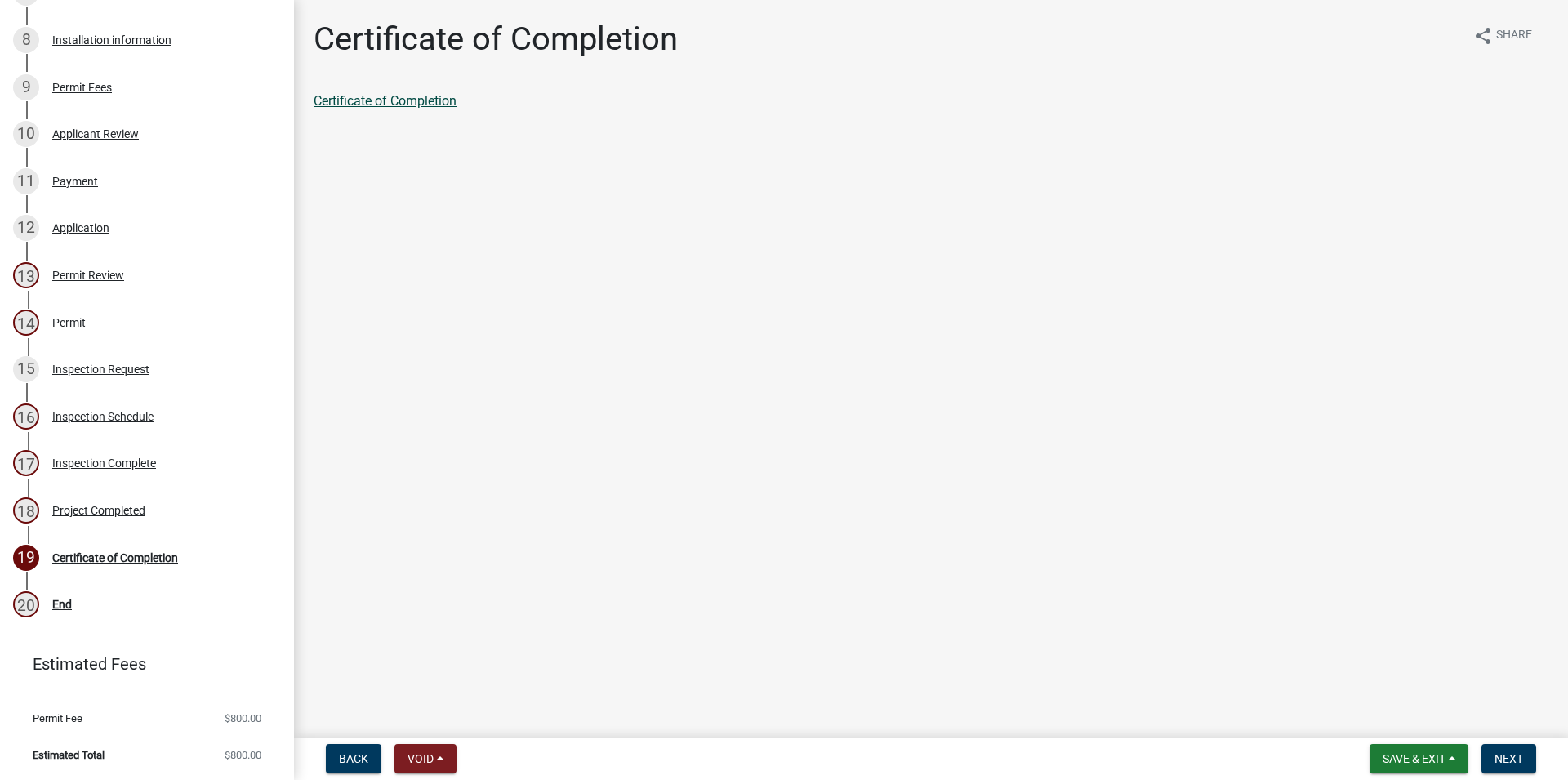
click at [424, 94] on link "Certificate of Completion" at bounding box center [385, 101] width 143 height 16
click at [1512, 752] on span "Next" at bounding box center [1508, 758] width 29 height 13
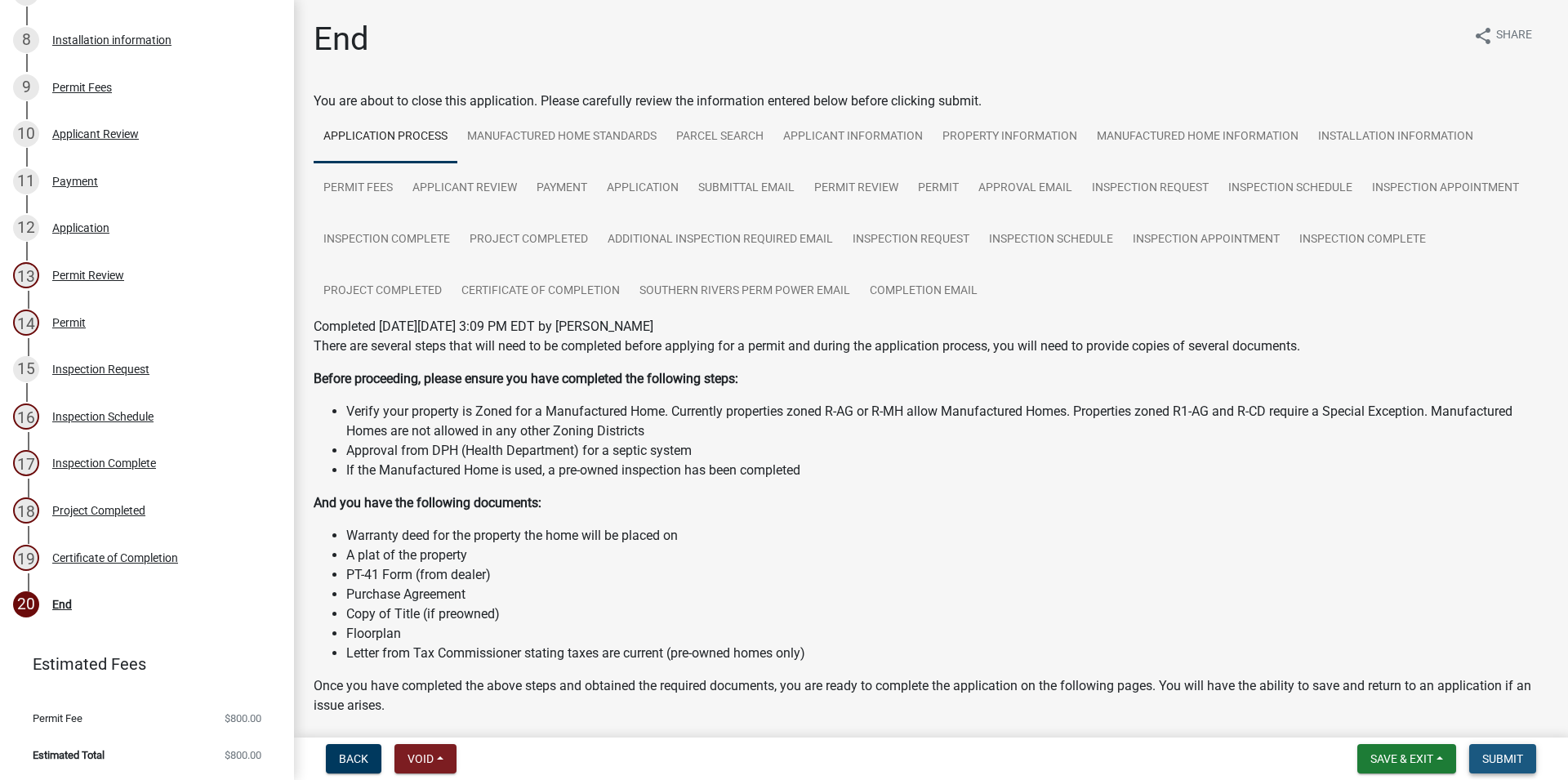
click at [1514, 760] on span "Submit" at bounding box center [1503, 758] width 41 height 13
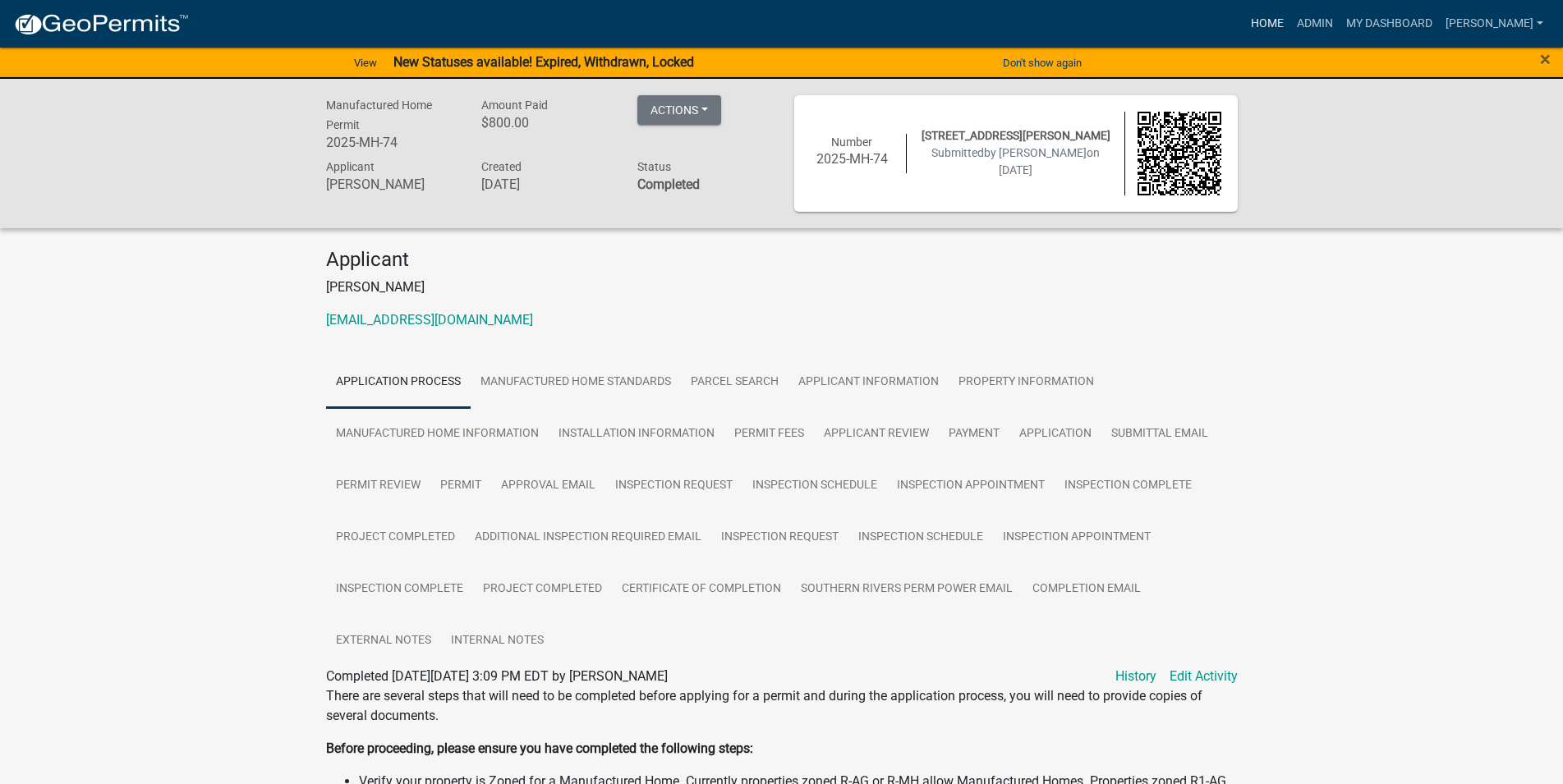
click at [1291, 35] on link "Home" at bounding box center [1268, 23] width 46 height 31
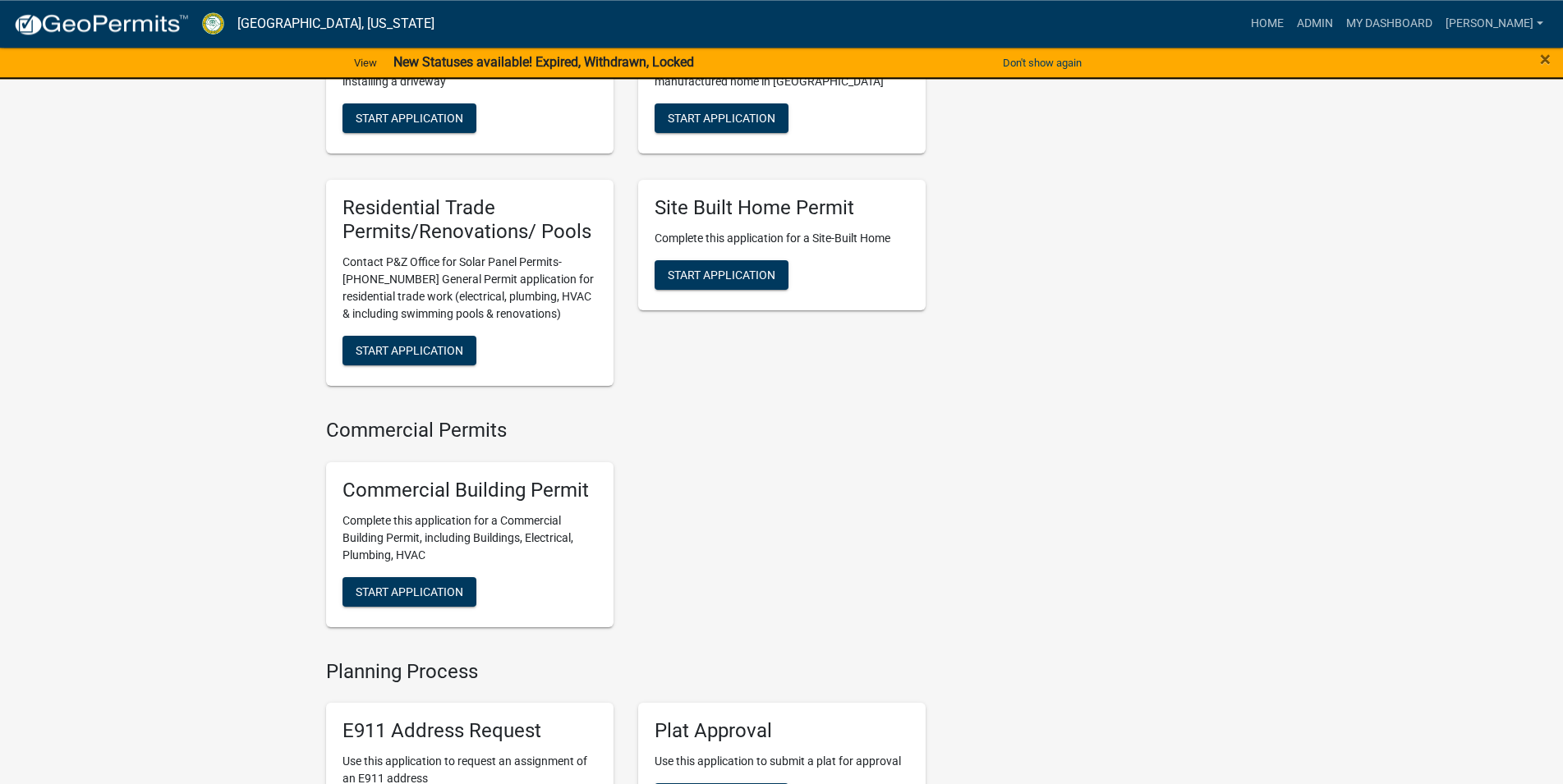
scroll to position [1430, 0]
